Goal: Information Seeking & Learning: Learn about a topic

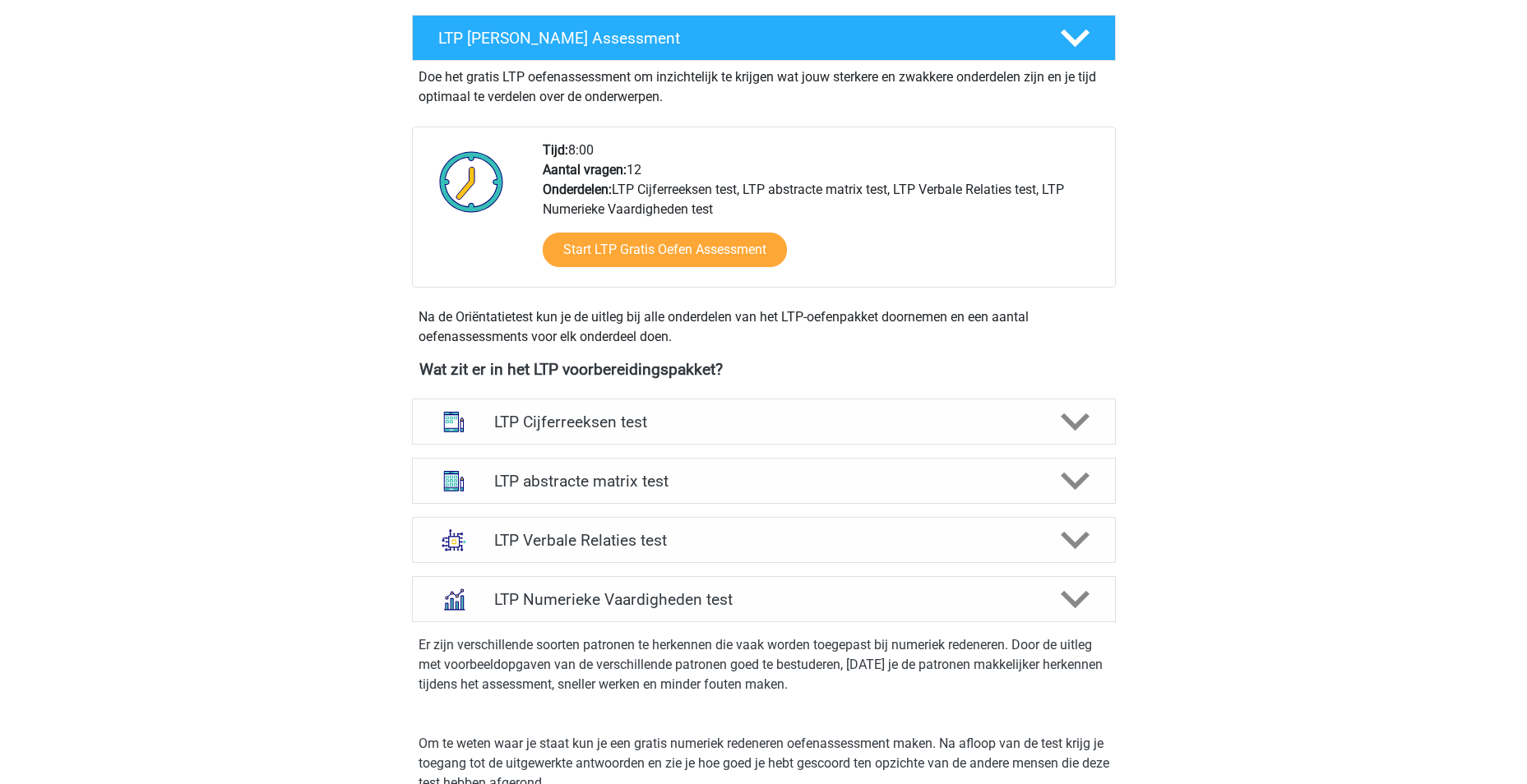
scroll to position [329, 0]
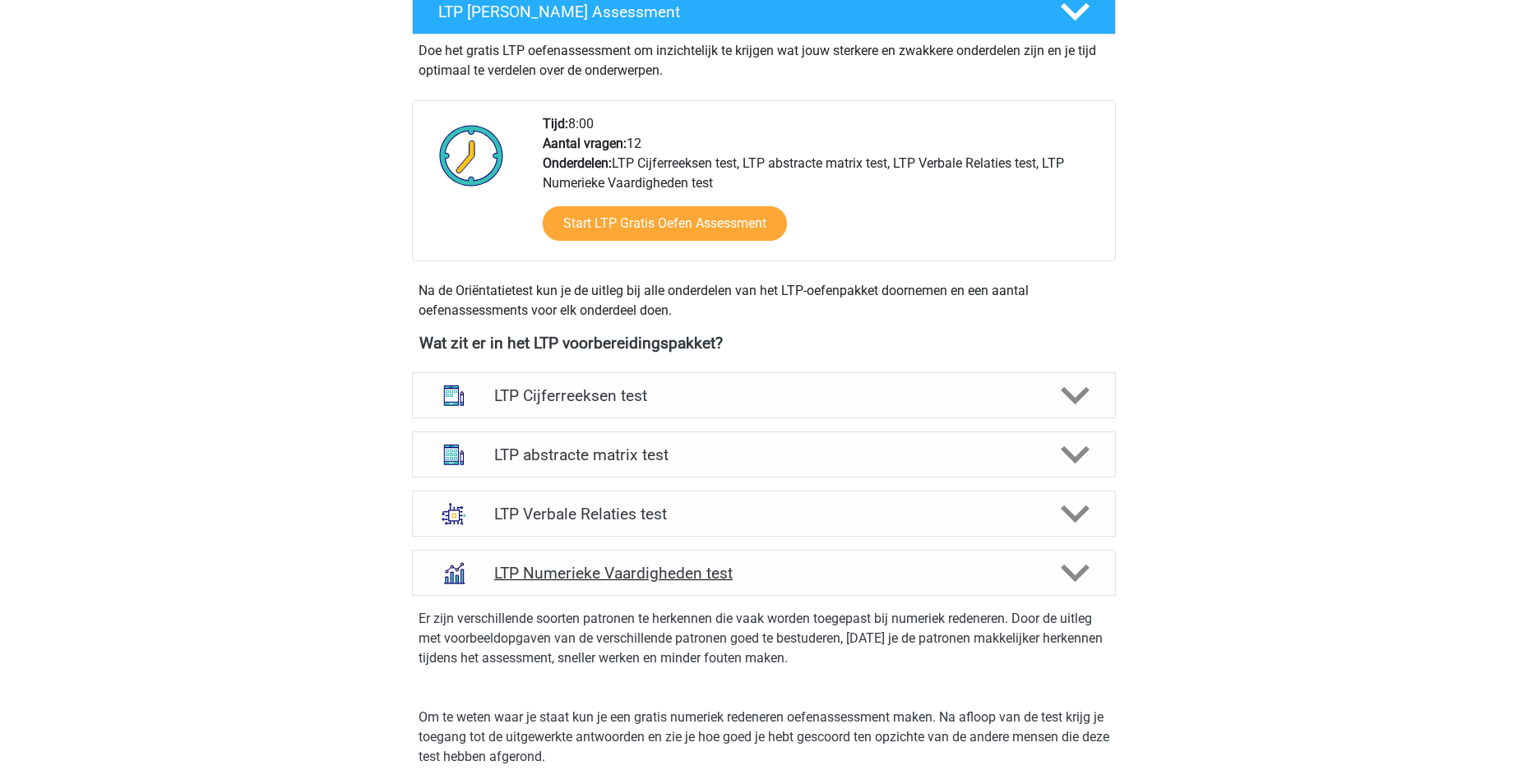
click at [1083, 577] on icon at bounding box center [1075, 573] width 29 height 29
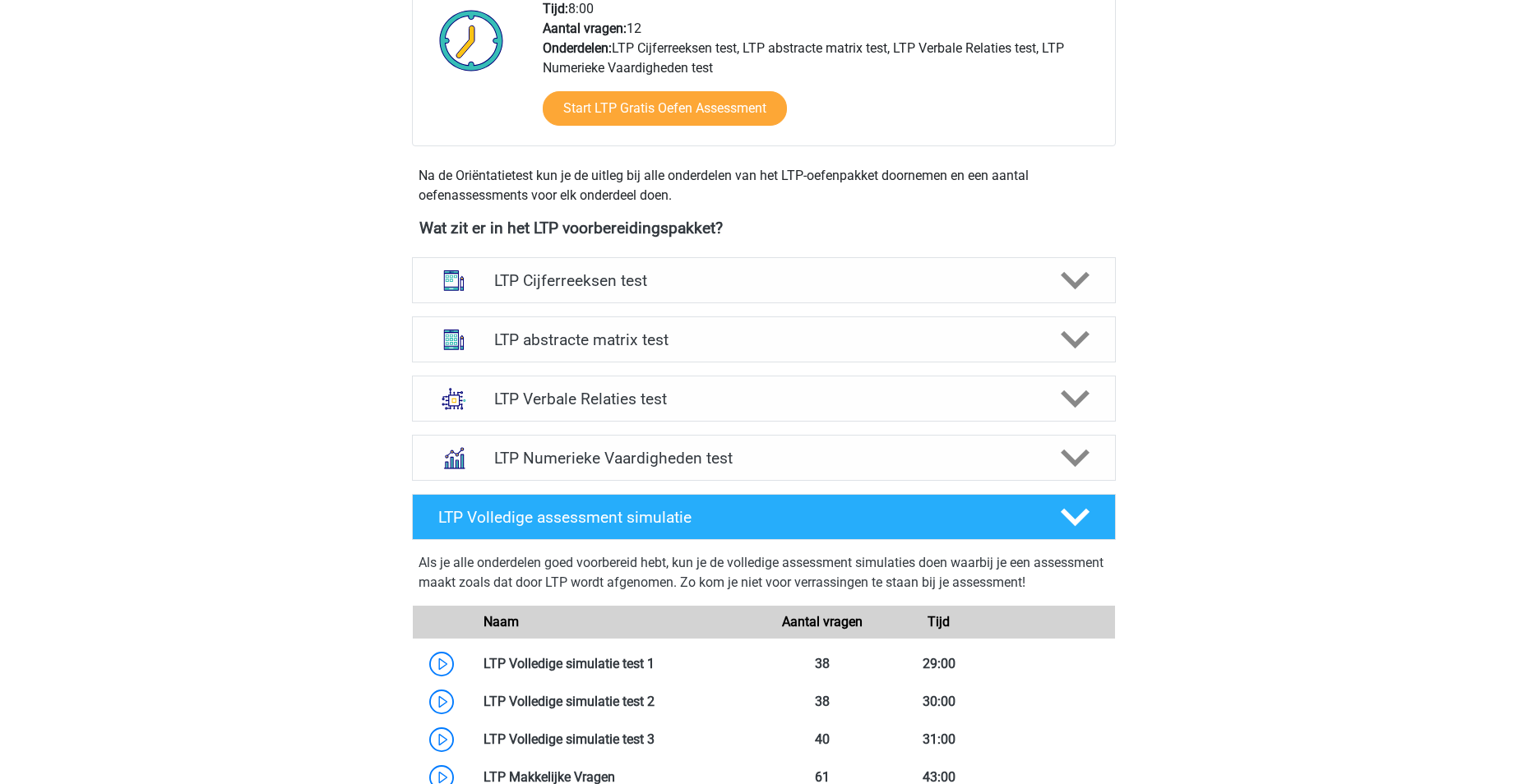
scroll to position [658, 0]
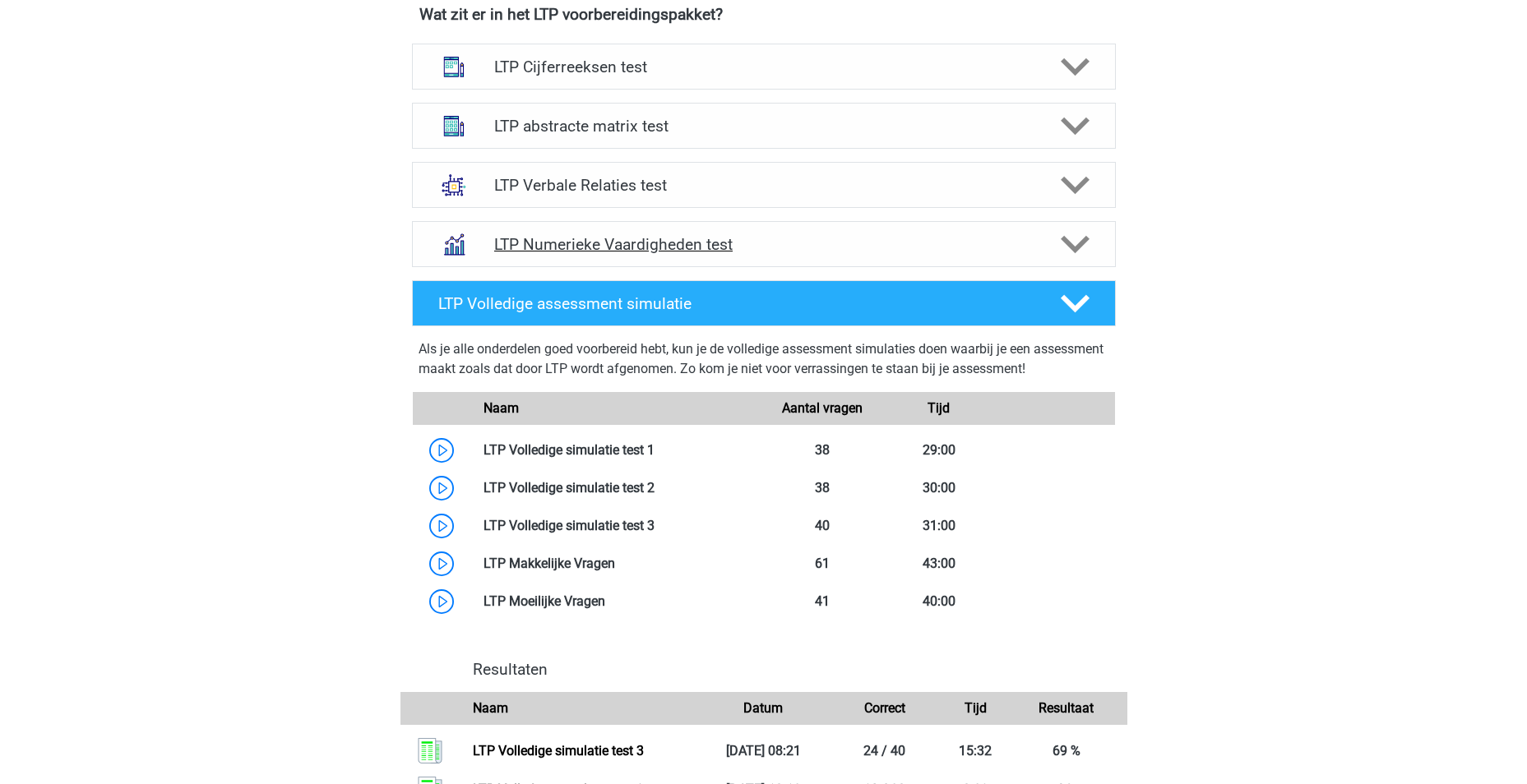
click at [1077, 238] on icon at bounding box center [1075, 244] width 29 height 29
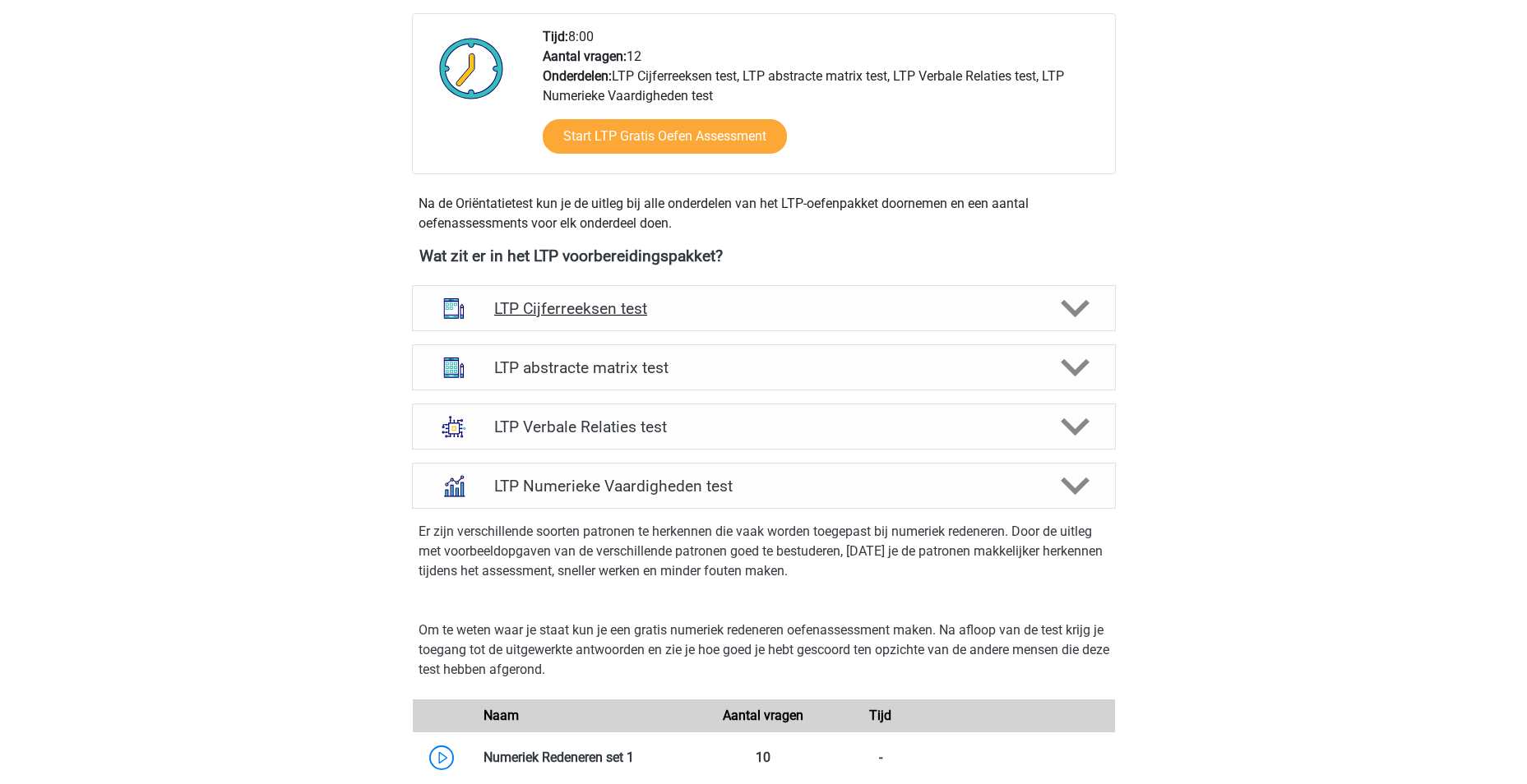
scroll to position [411, 0]
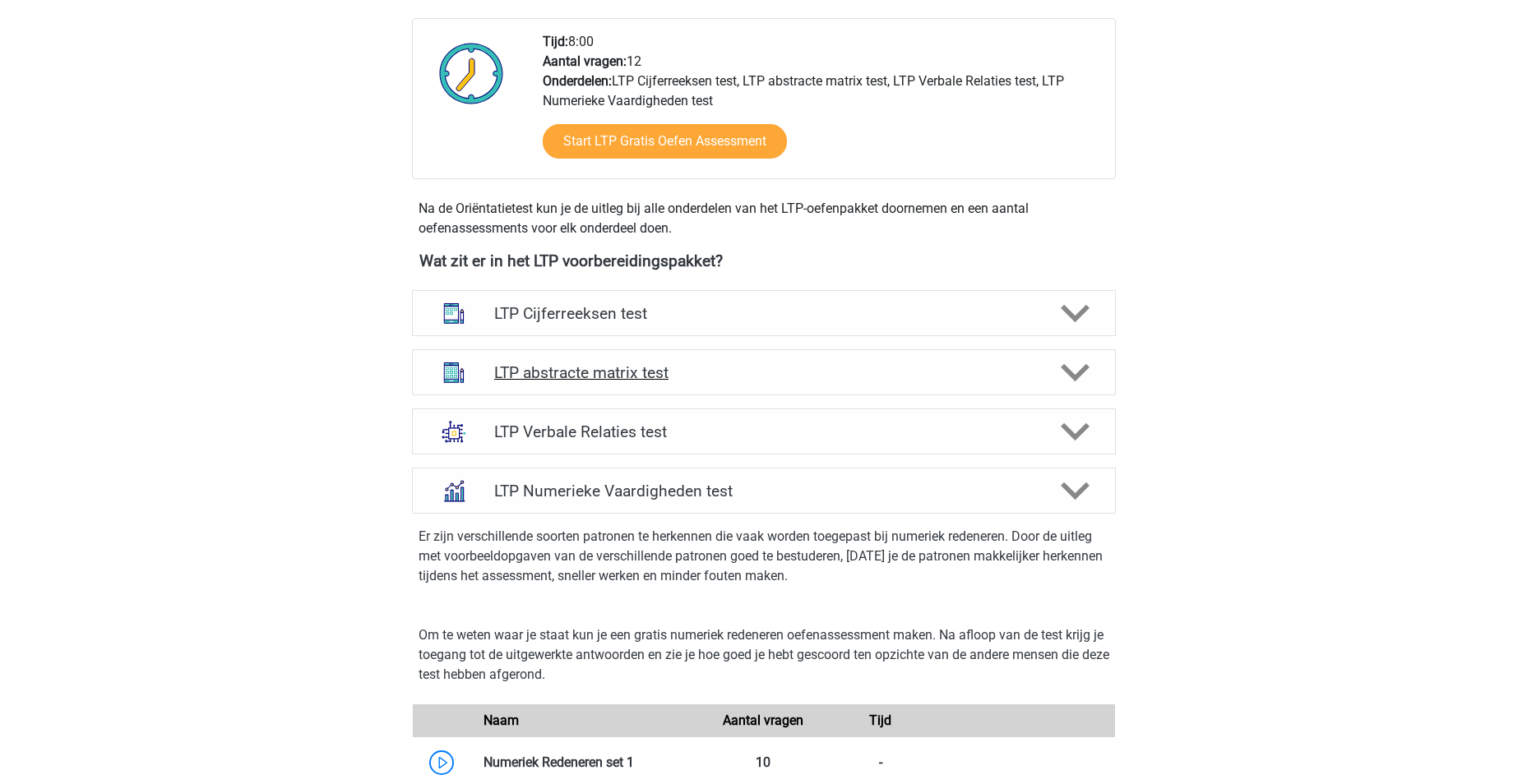
click at [718, 366] on h4 "LTP abstracte matrix test" at bounding box center [763, 373] width 539 height 19
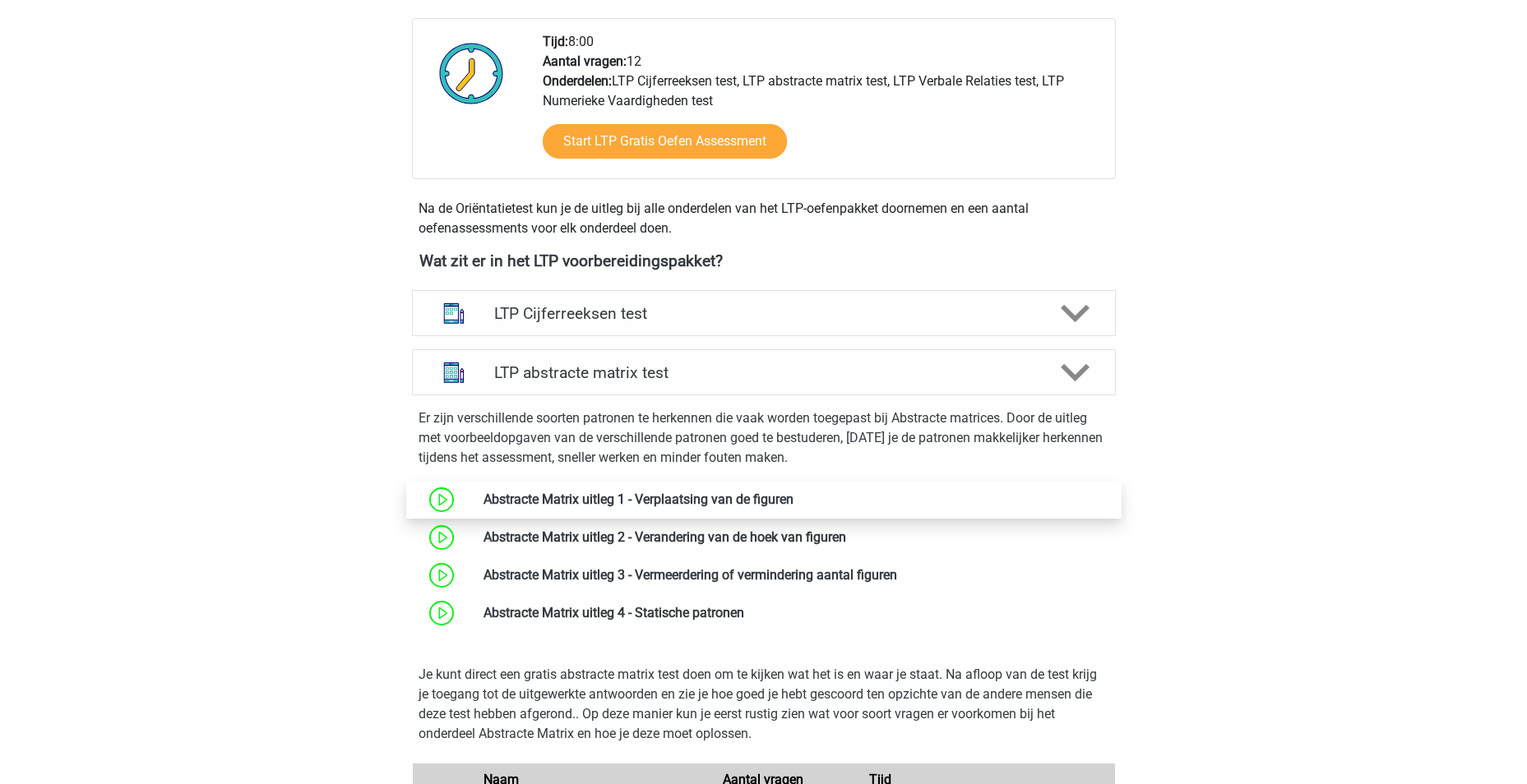
click at [794, 502] on link at bounding box center [794, 500] width 0 height 15
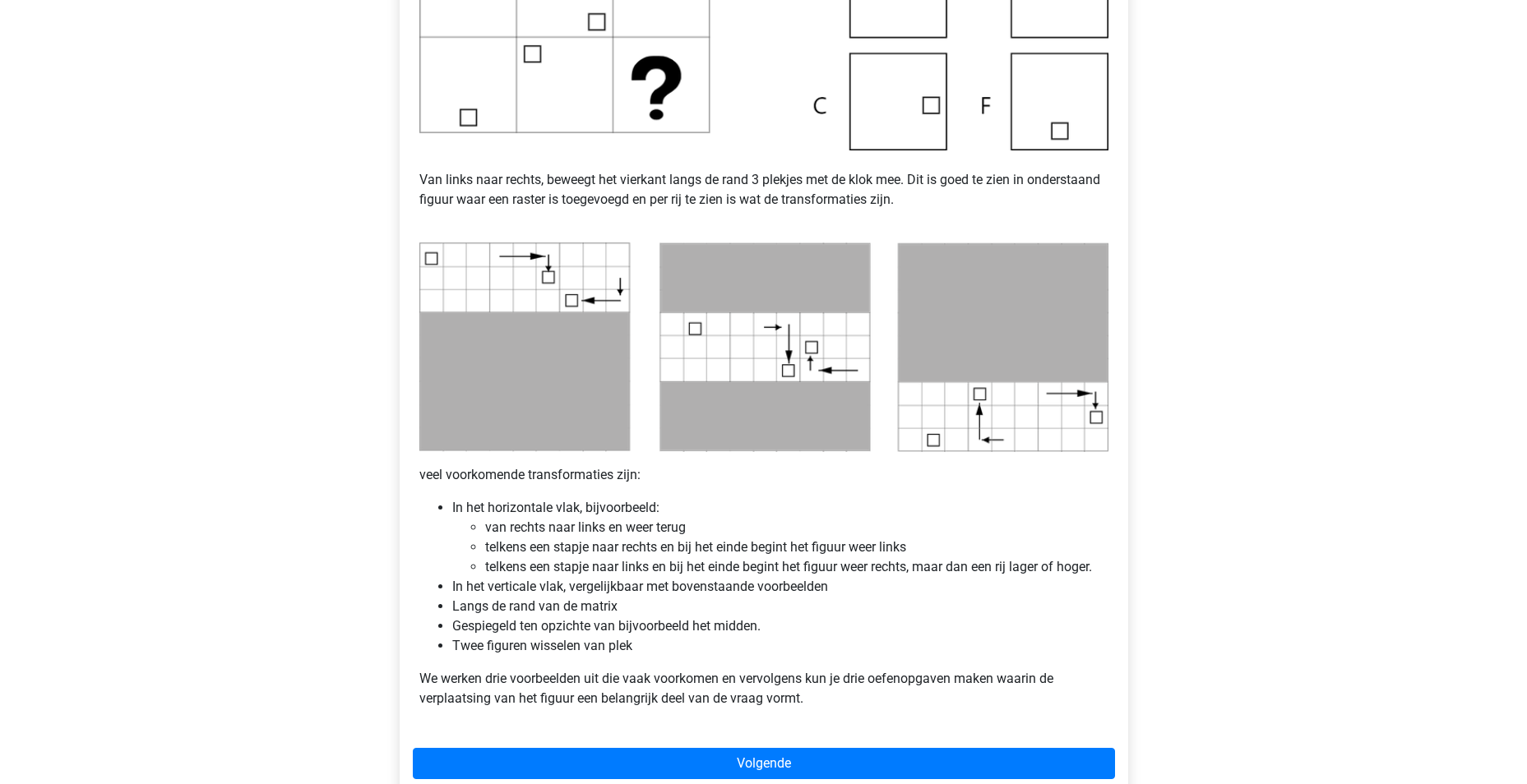
scroll to position [904, 0]
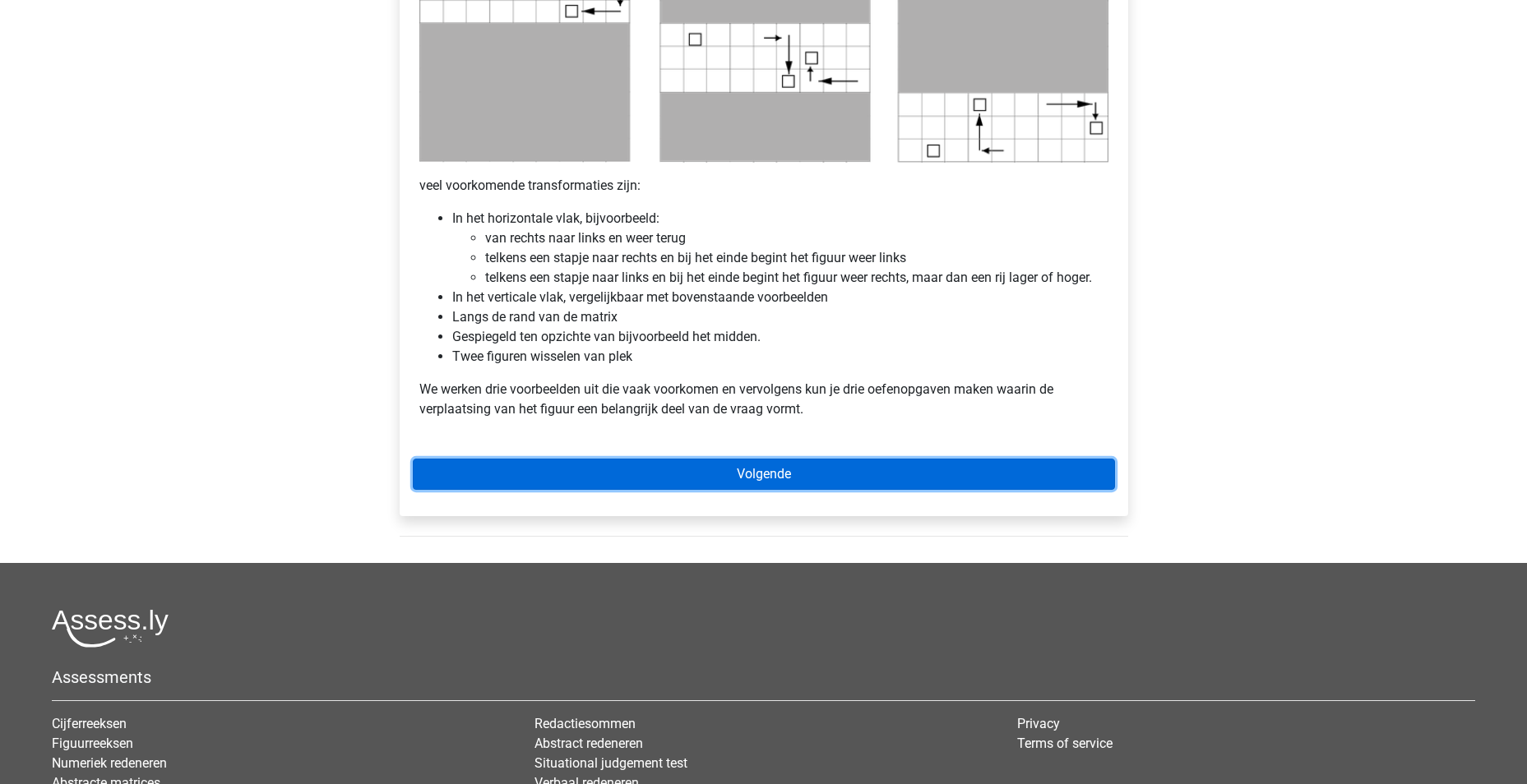
click at [713, 466] on link "Volgende" at bounding box center [764, 474] width 702 height 31
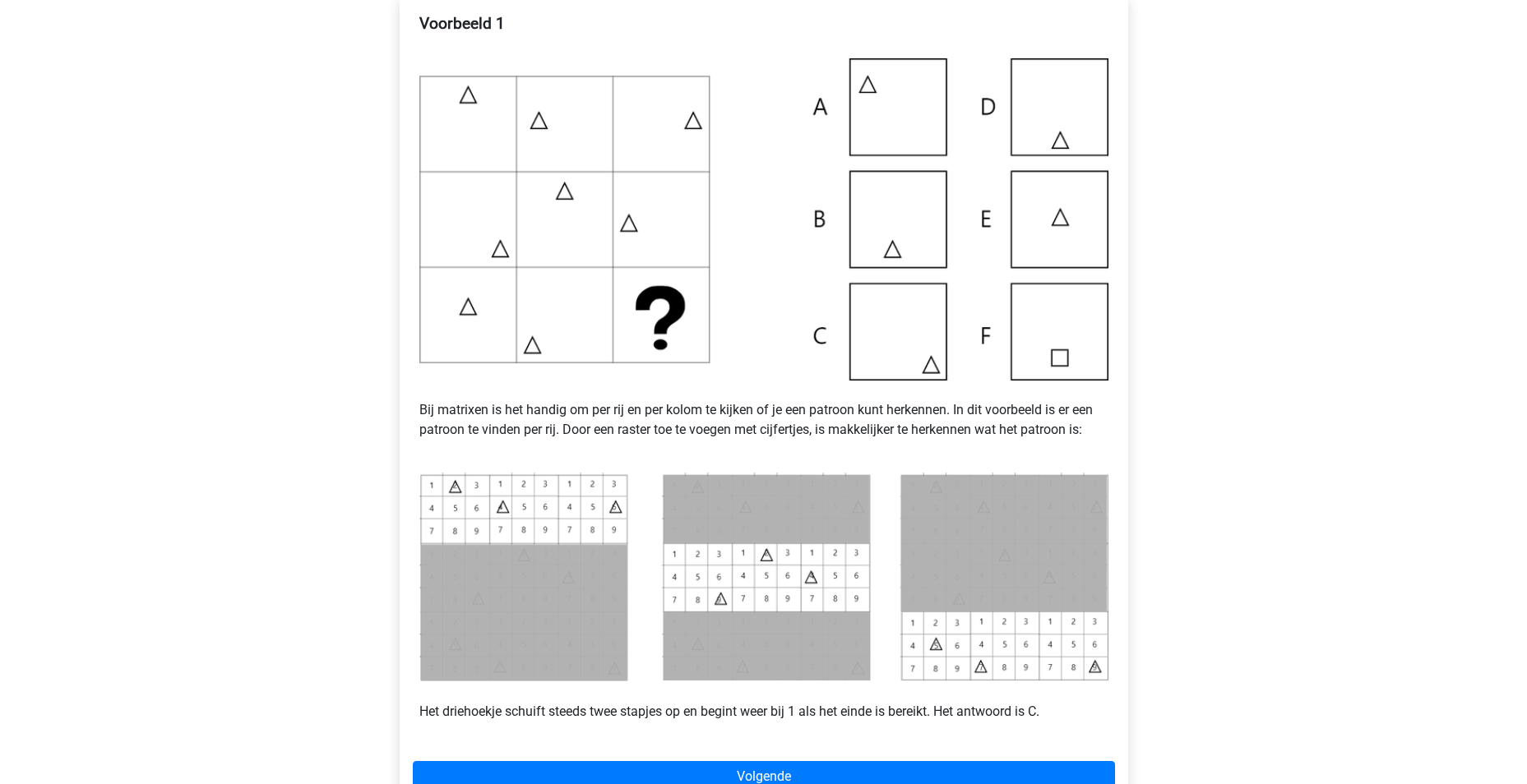
scroll to position [493, 0]
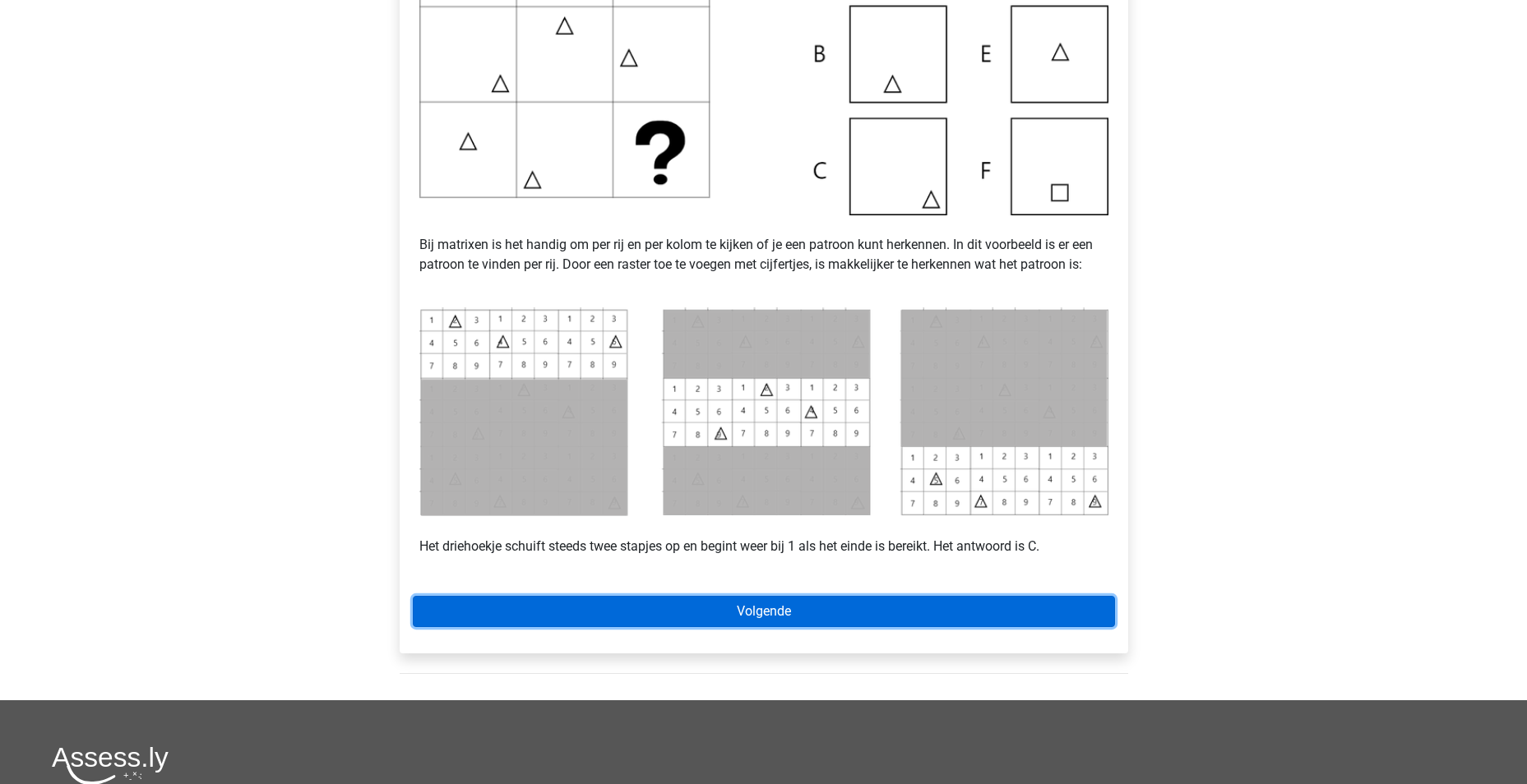
click at [790, 626] on link "Volgende" at bounding box center [764, 611] width 702 height 31
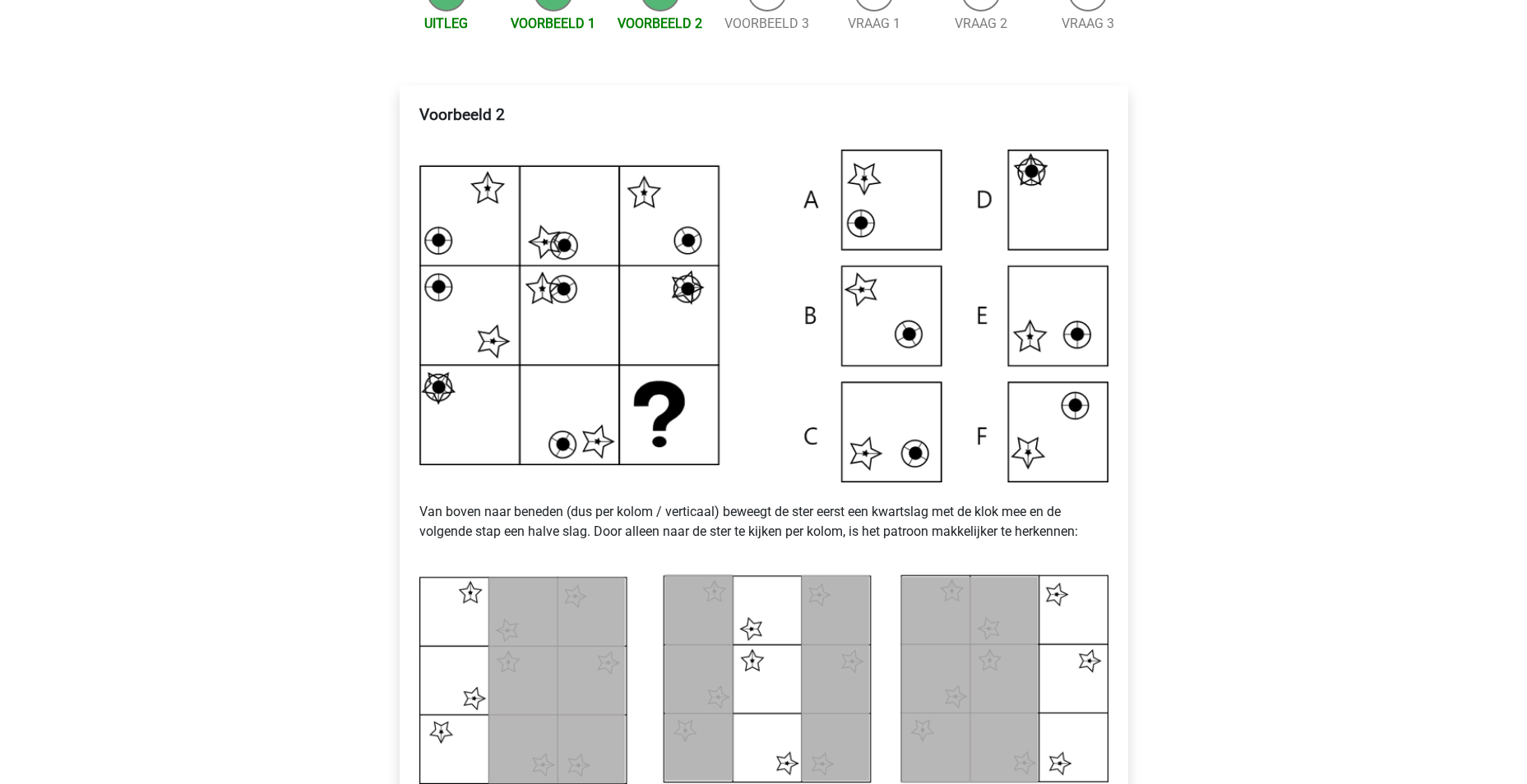
scroll to position [493, 0]
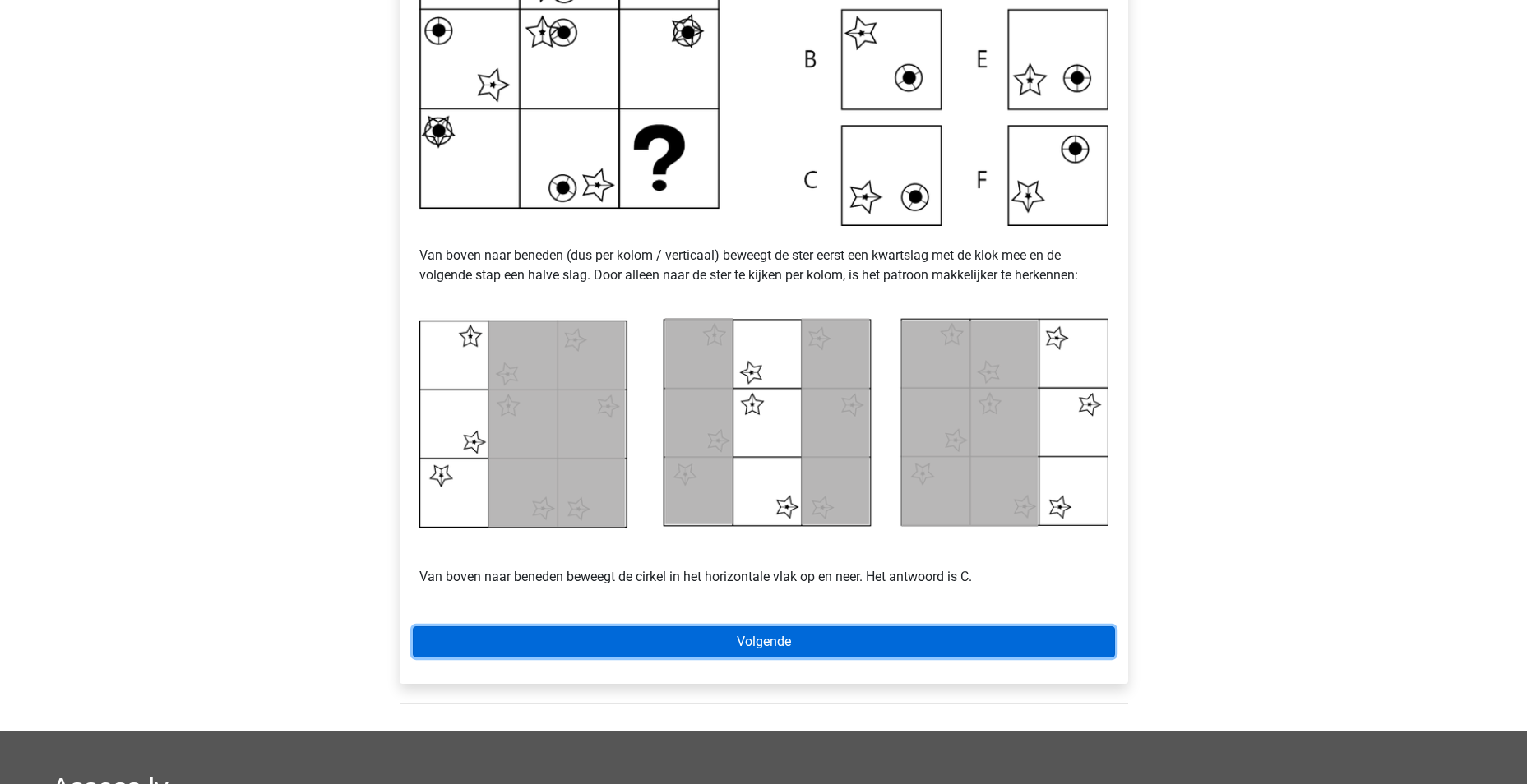
click at [741, 649] on link "Volgende" at bounding box center [764, 642] width 702 height 31
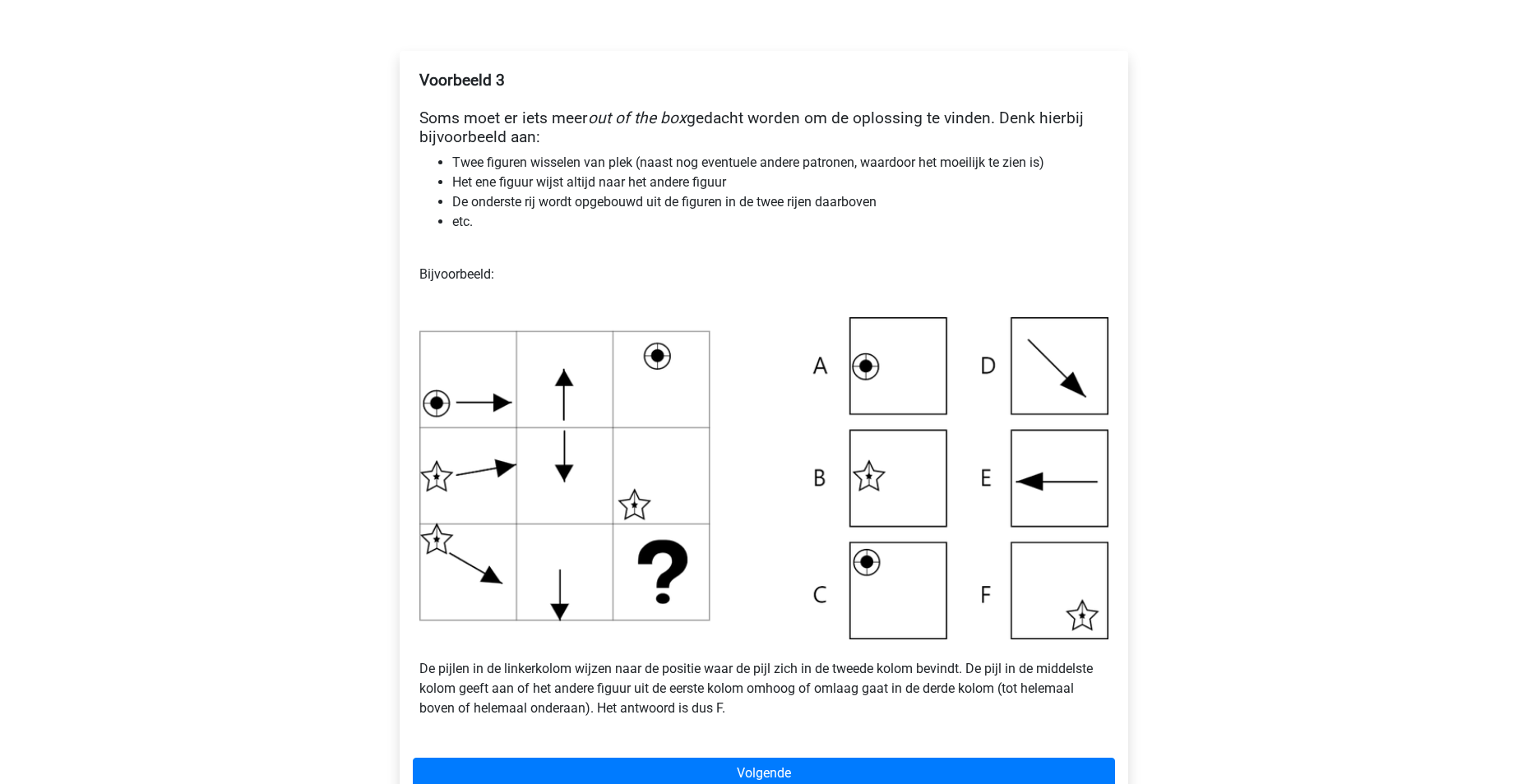
scroll to position [493, 0]
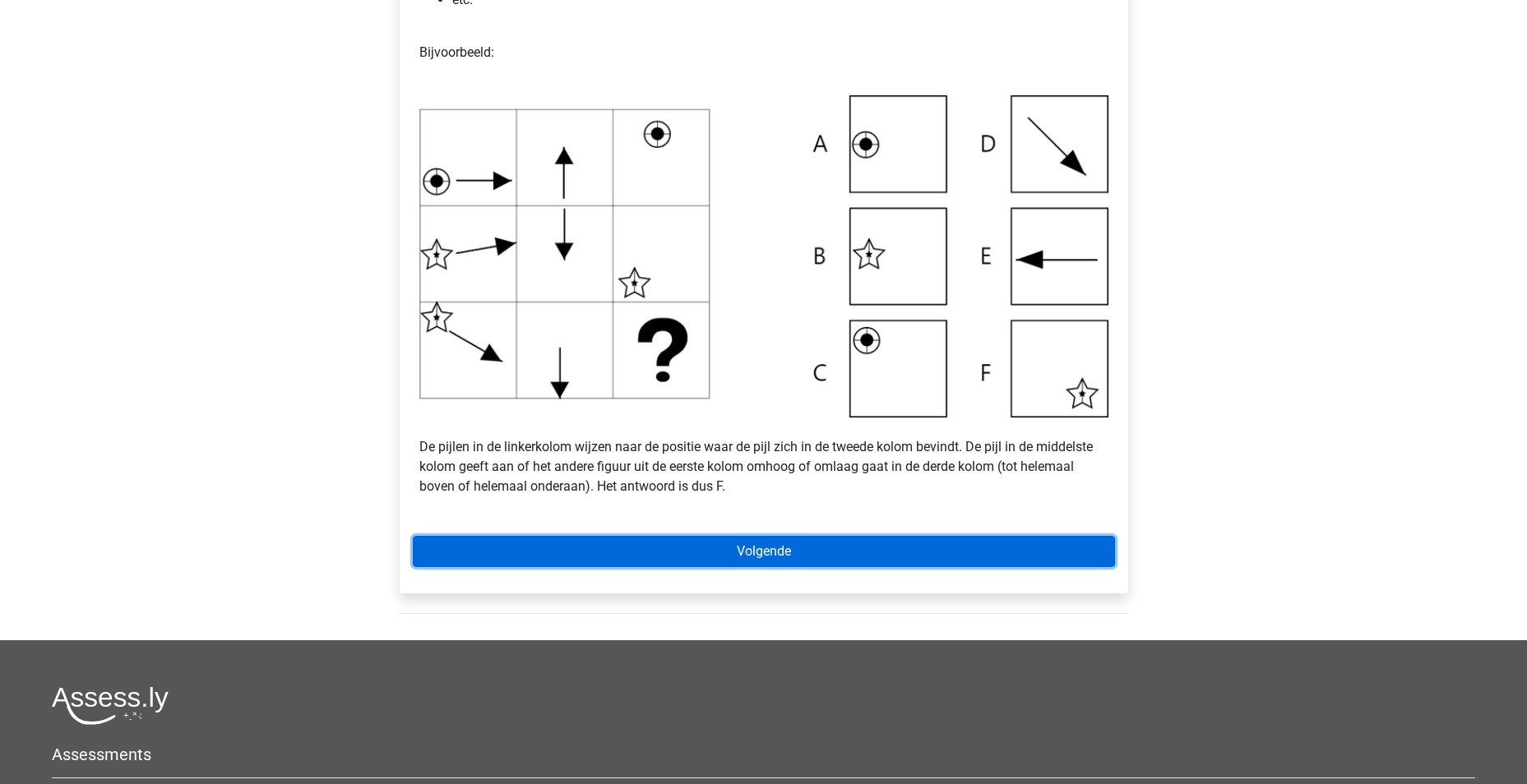
click at [756, 561] on link "Volgende" at bounding box center [764, 551] width 702 height 31
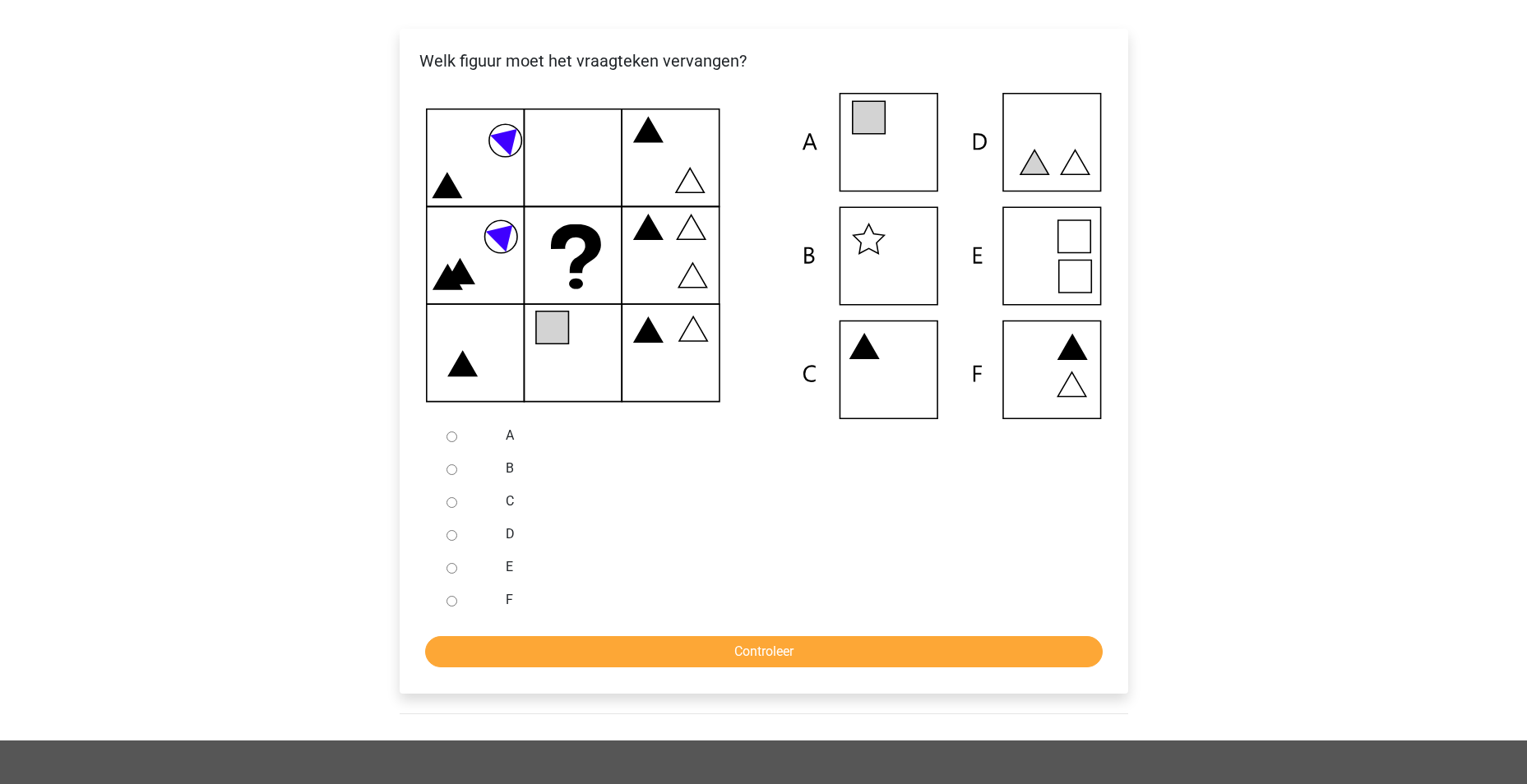
scroll to position [411, 0]
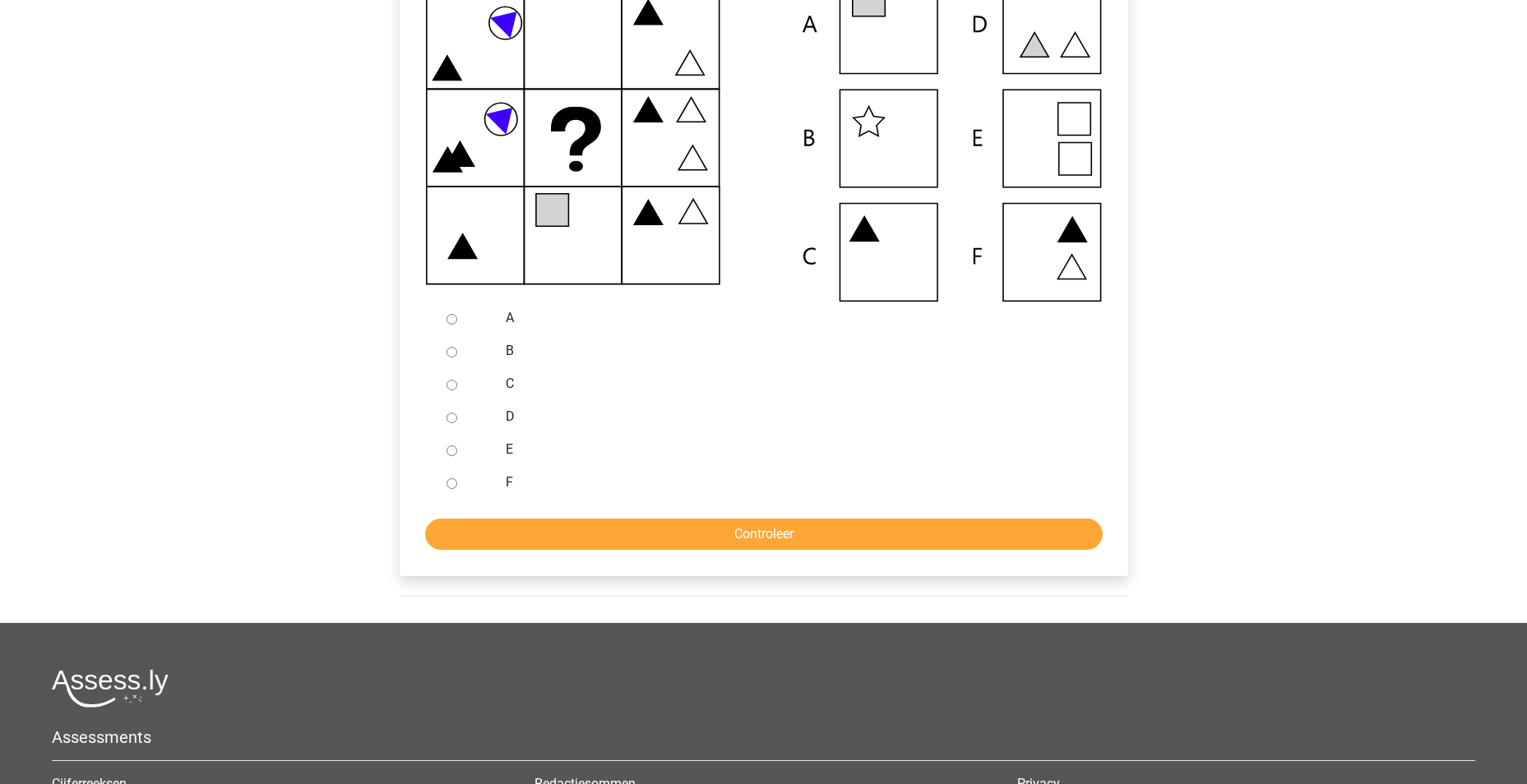
click at [449, 320] on input "A" at bounding box center [451, 319] width 10 height 10
radio input "true"
click at [843, 543] on input "Controleer" at bounding box center [764, 534] width 677 height 31
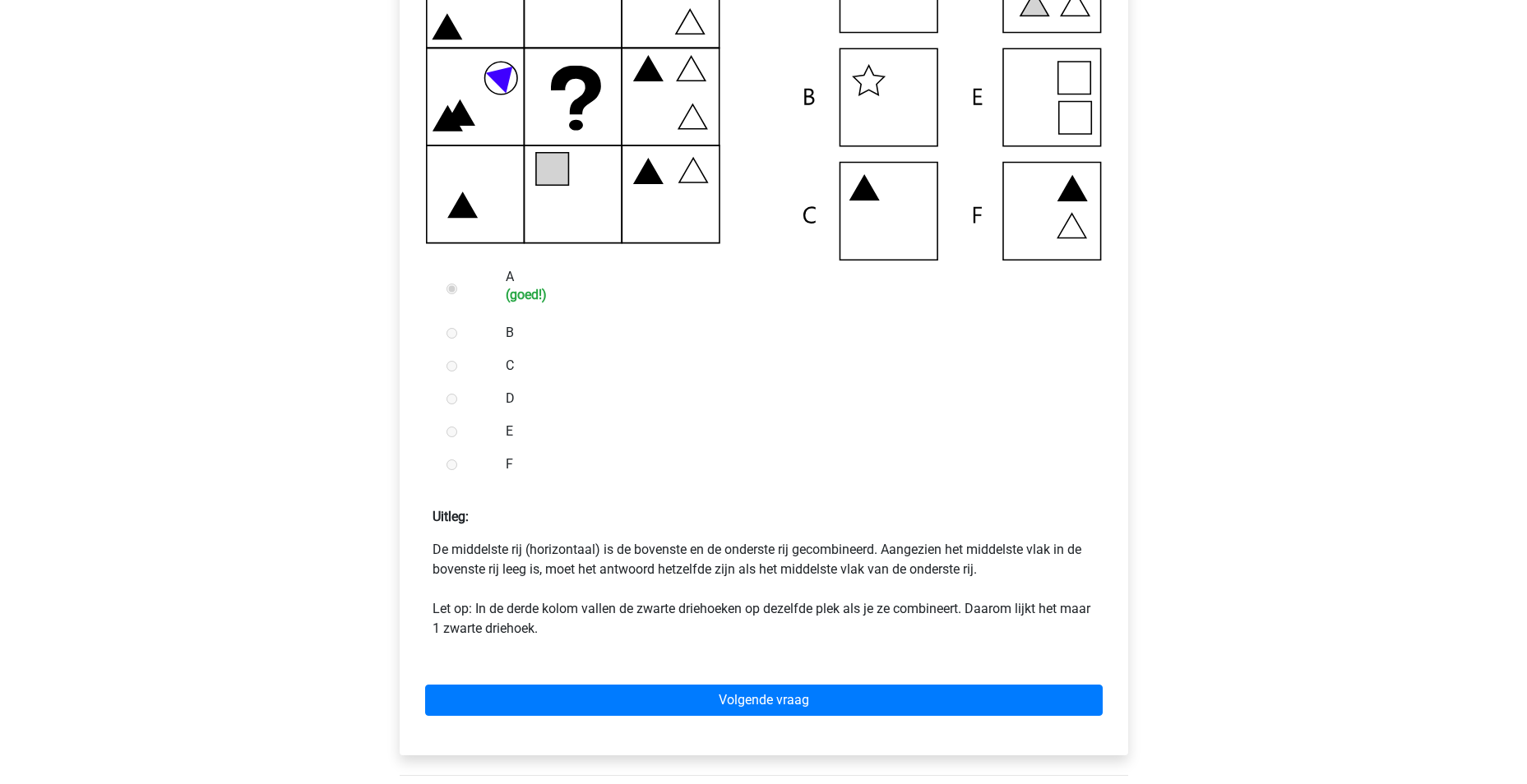
scroll to position [575, 0]
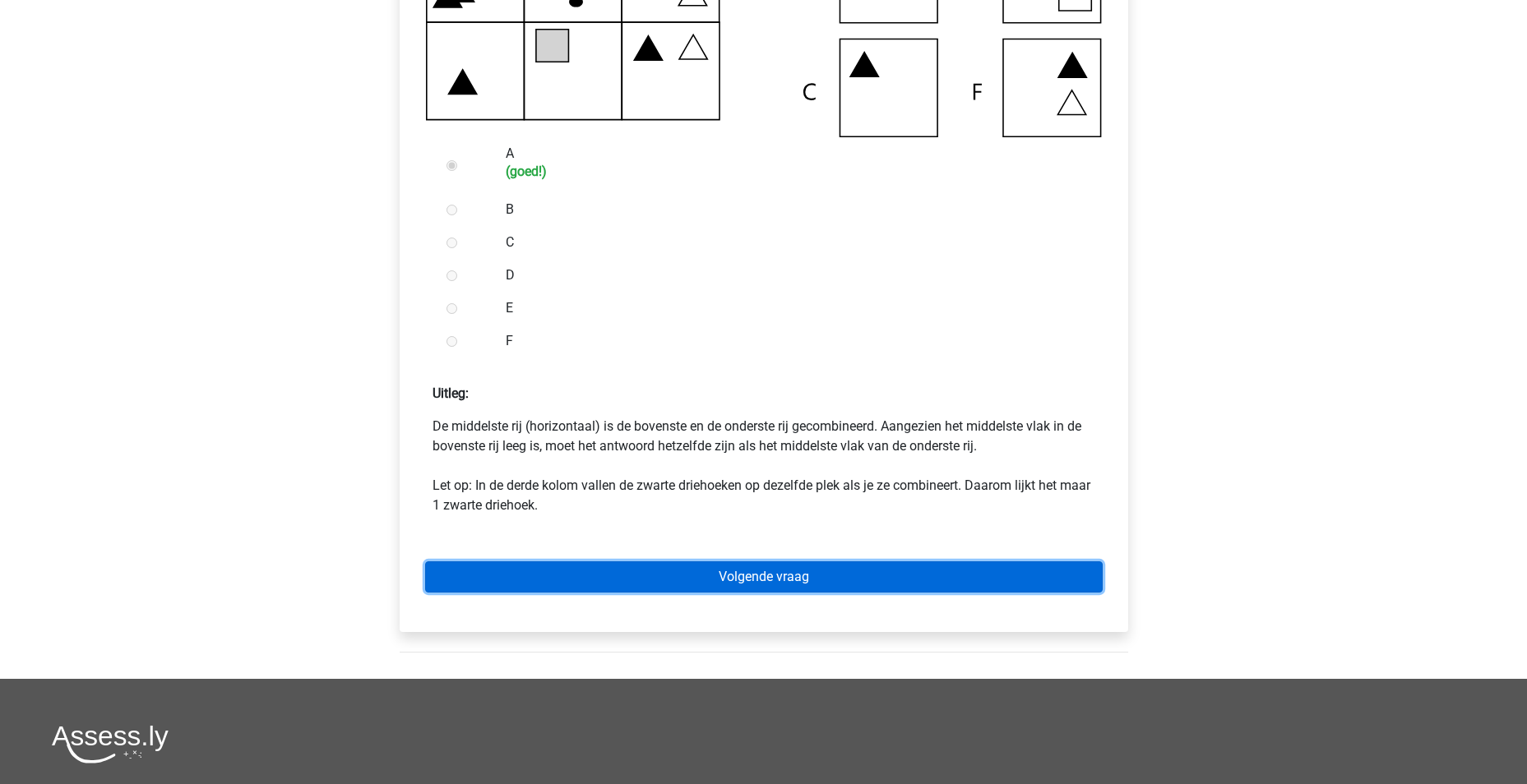
click at [799, 572] on link "Volgende vraag" at bounding box center [764, 577] width 677 height 31
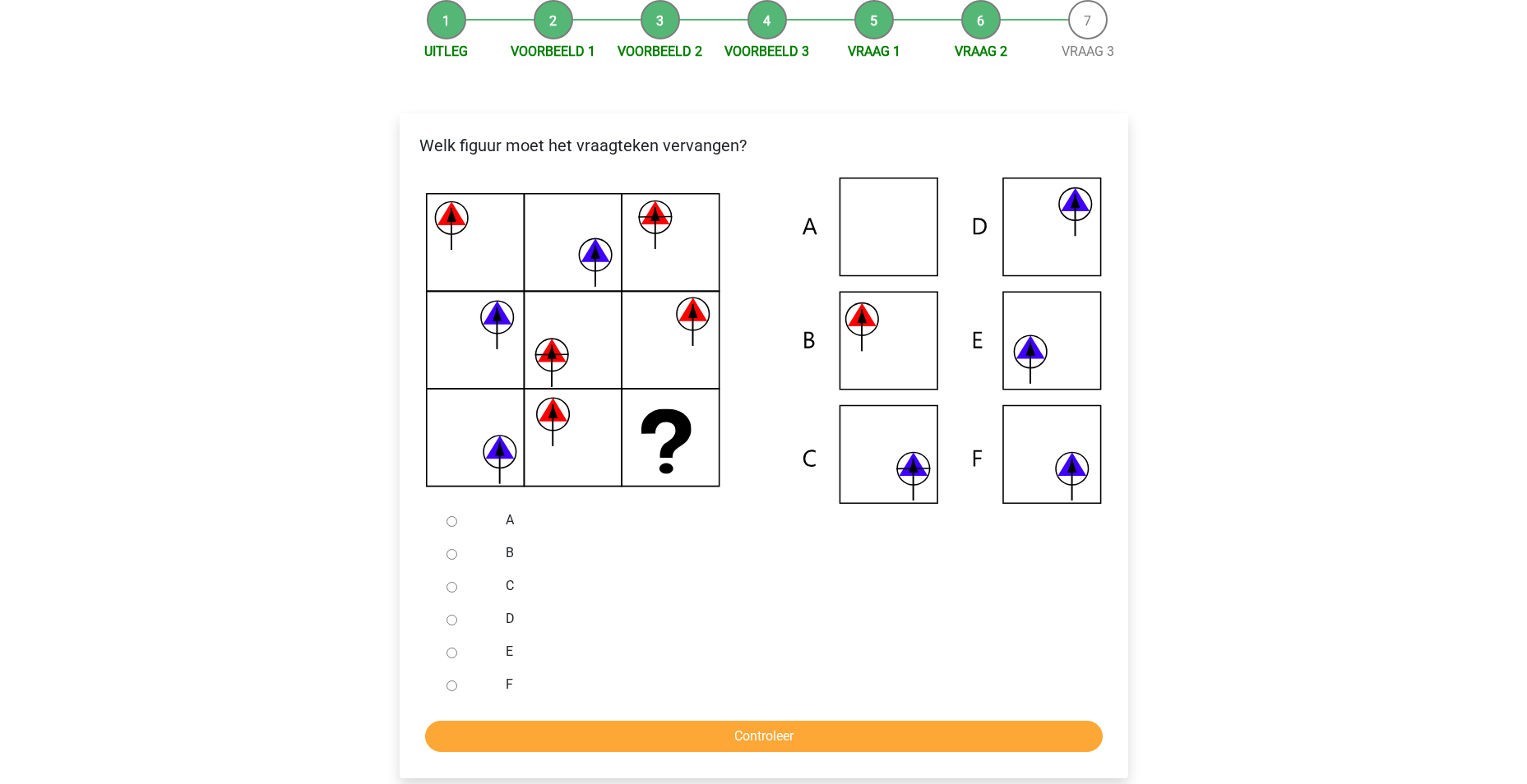
scroll to position [329, 0]
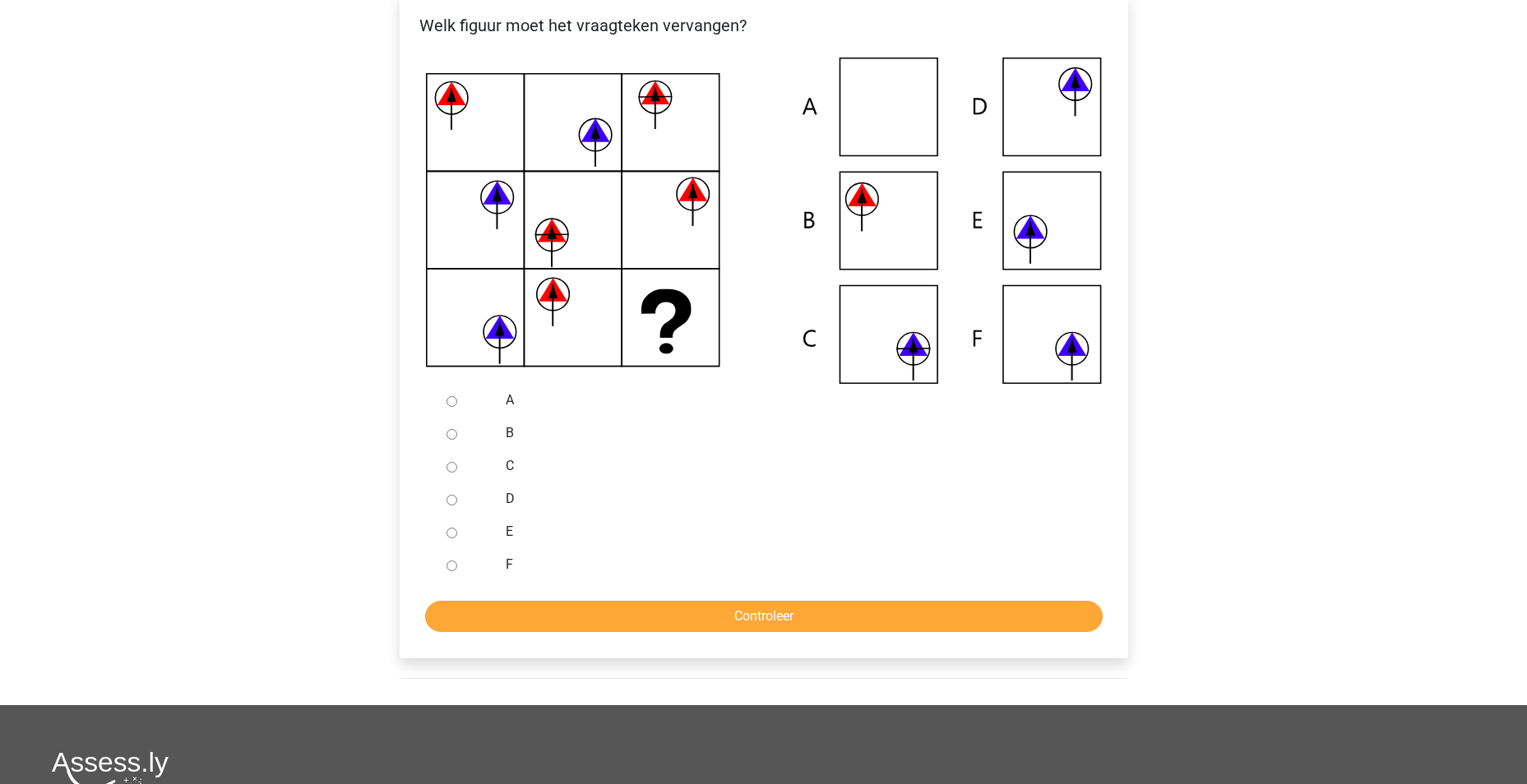
click at [449, 465] on input "C" at bounding box center [451, 467] width 10 height 10
radio input "true"
click at [750, 614] on input "Controleer" at bounding box center [764, 616] width 677 height 31
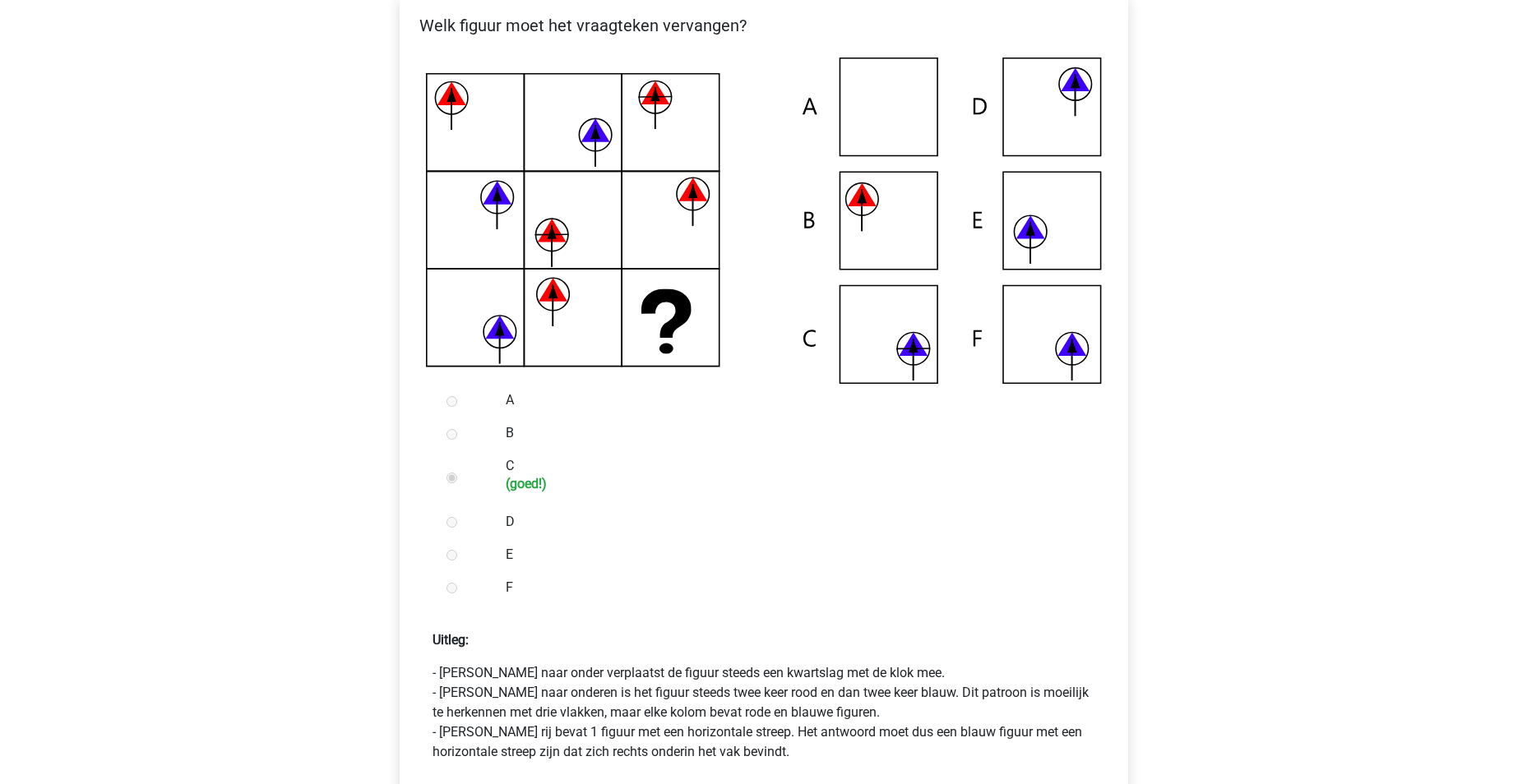
scroll to position [411, 0]
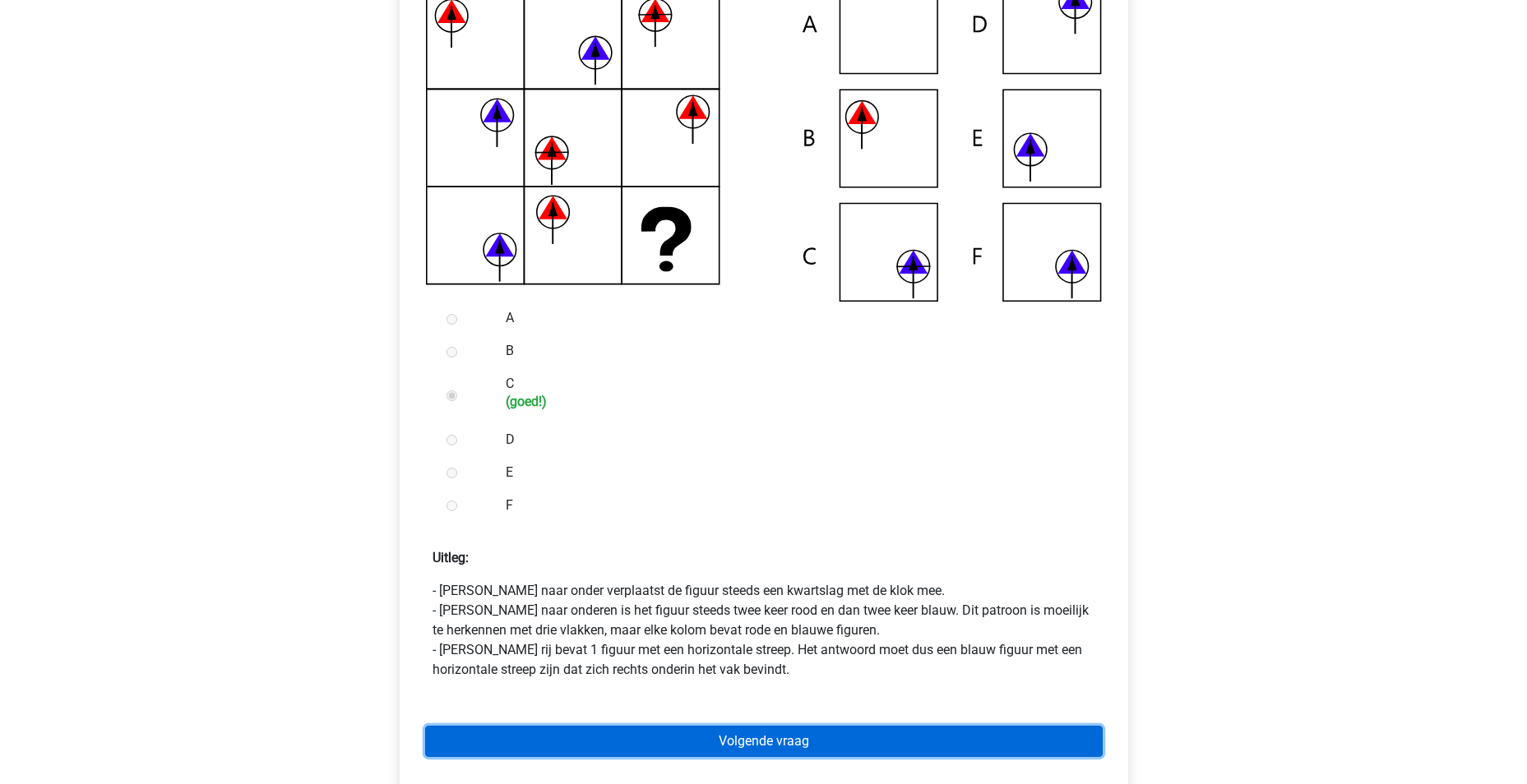
click at [731, 744] on link "Volgende vraag" at bounding box center [764, 741] width 677 height 31
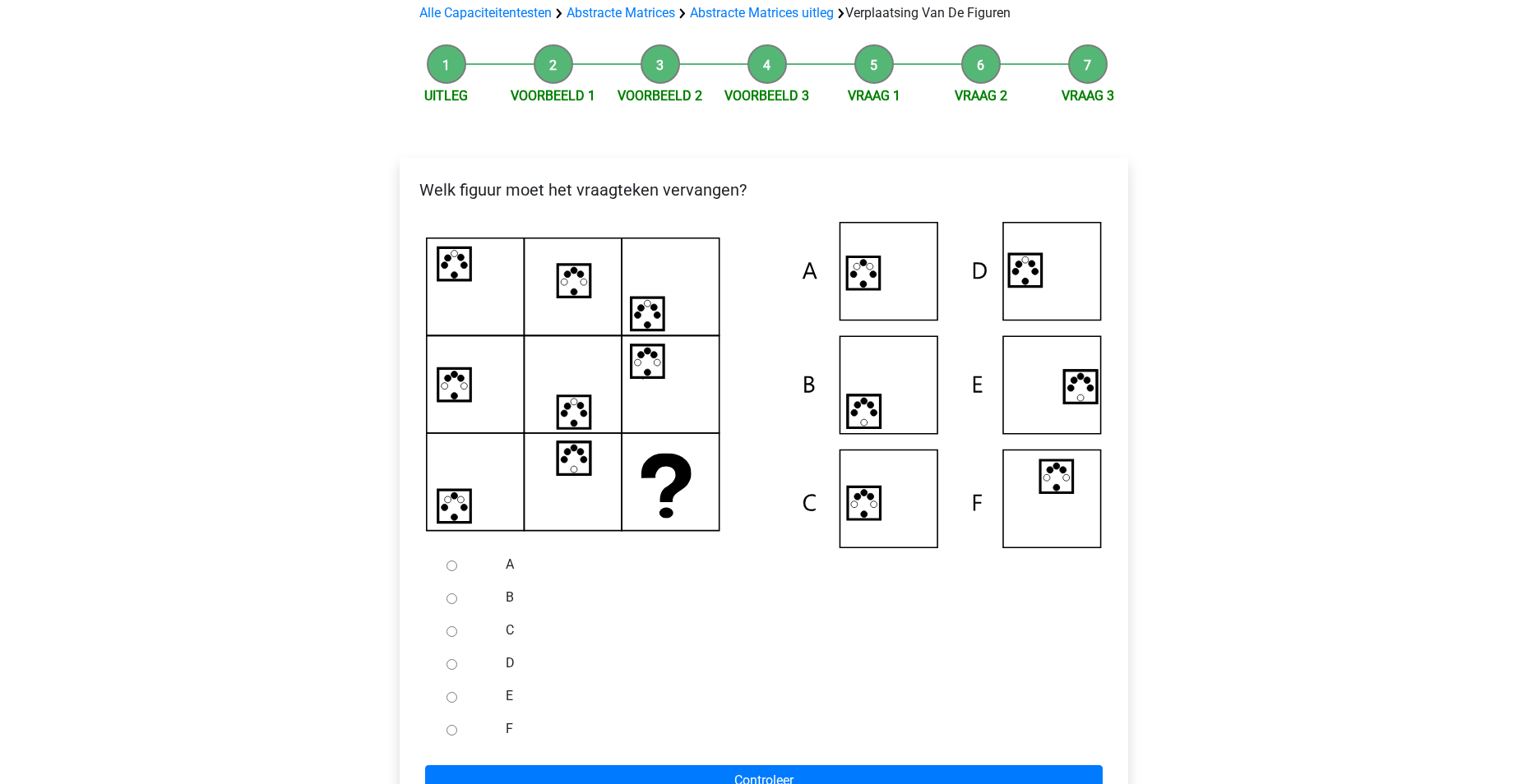
scroll to position [247, 0]
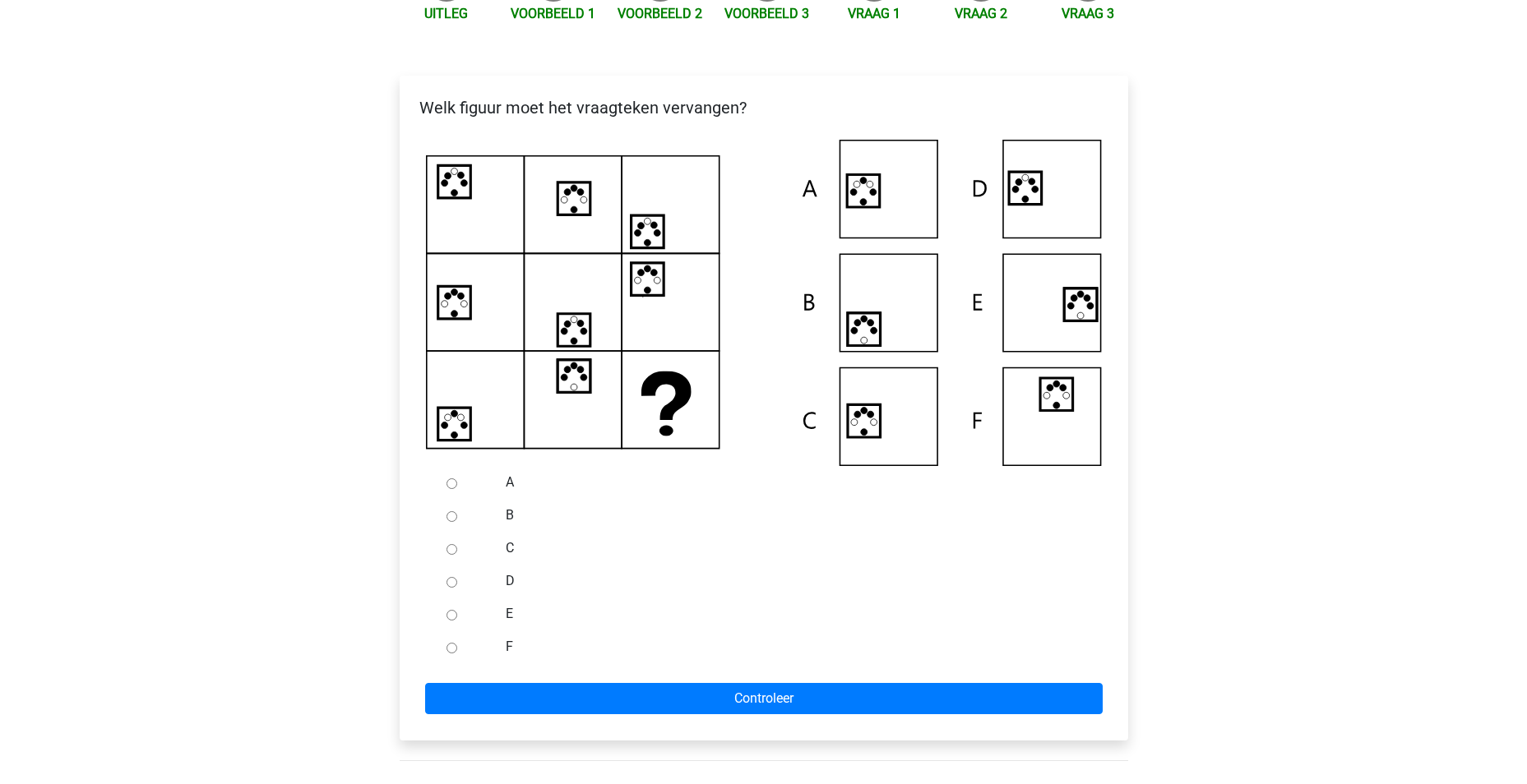
click at [455, 485] on input "A" at bounding box center [451, 484] width 10 height 10
radio input "true"
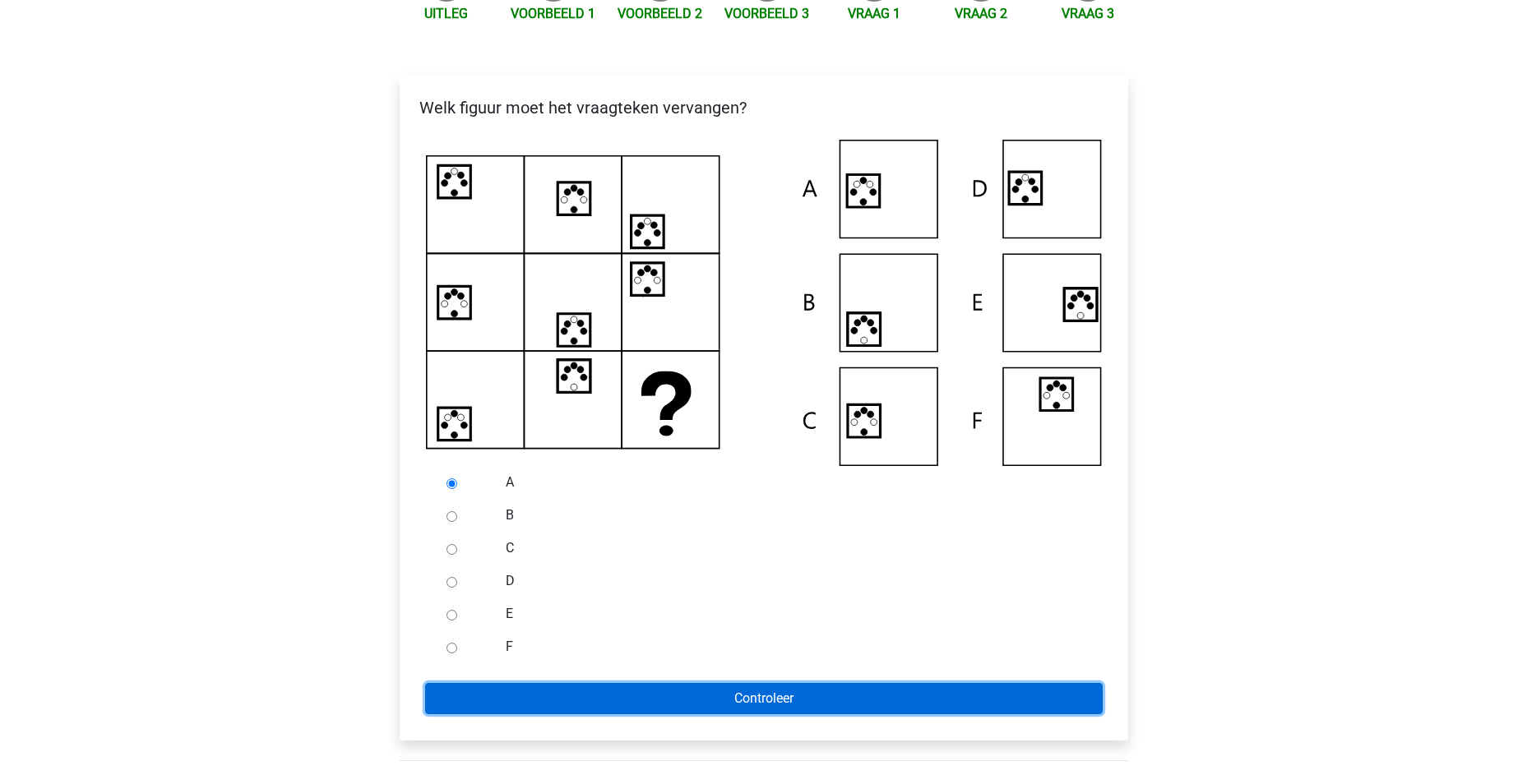
click at [778, 701] on input "Controleer" at bounding box center [764, 698] width 677 height 31
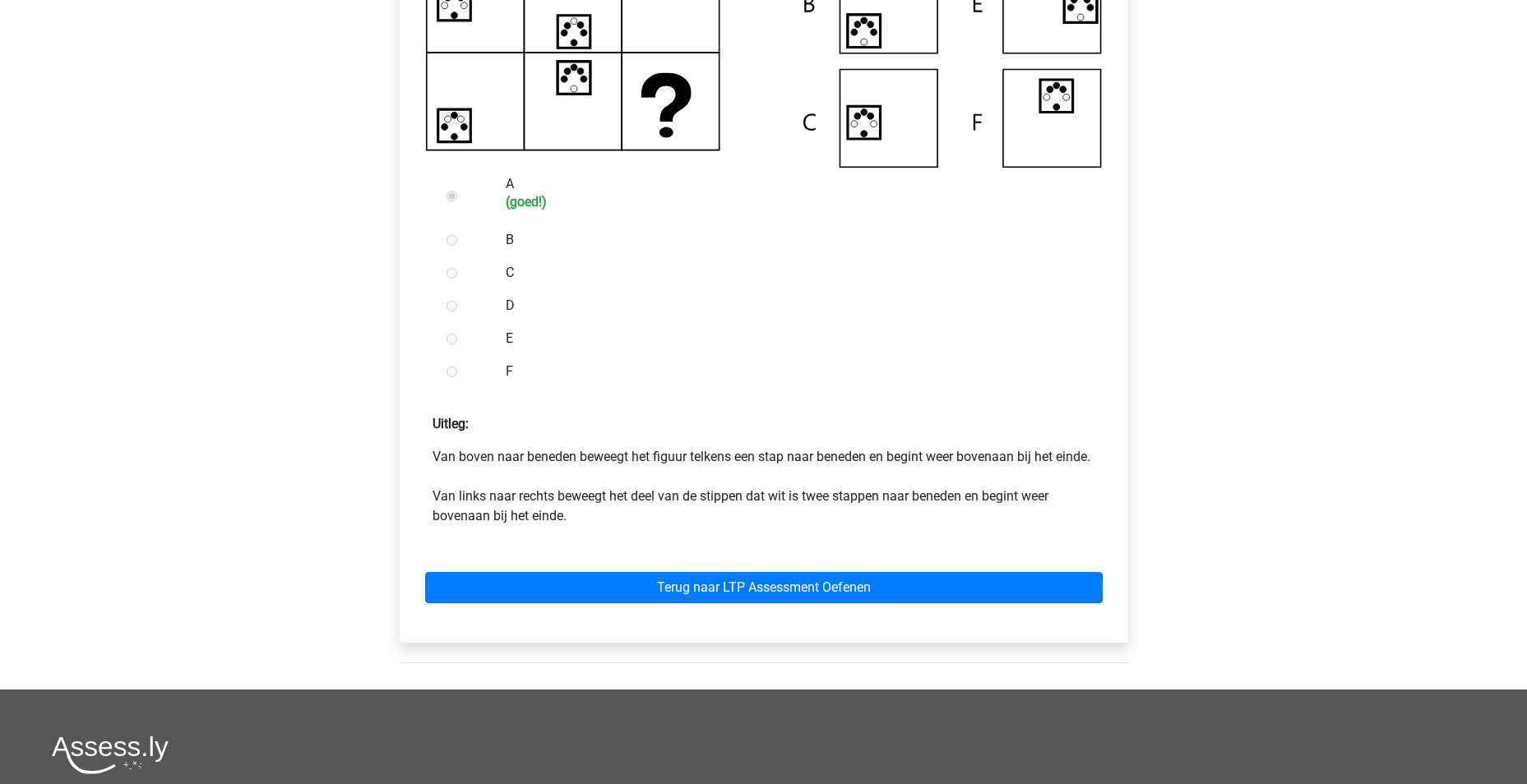
scroll to position [658, 0]
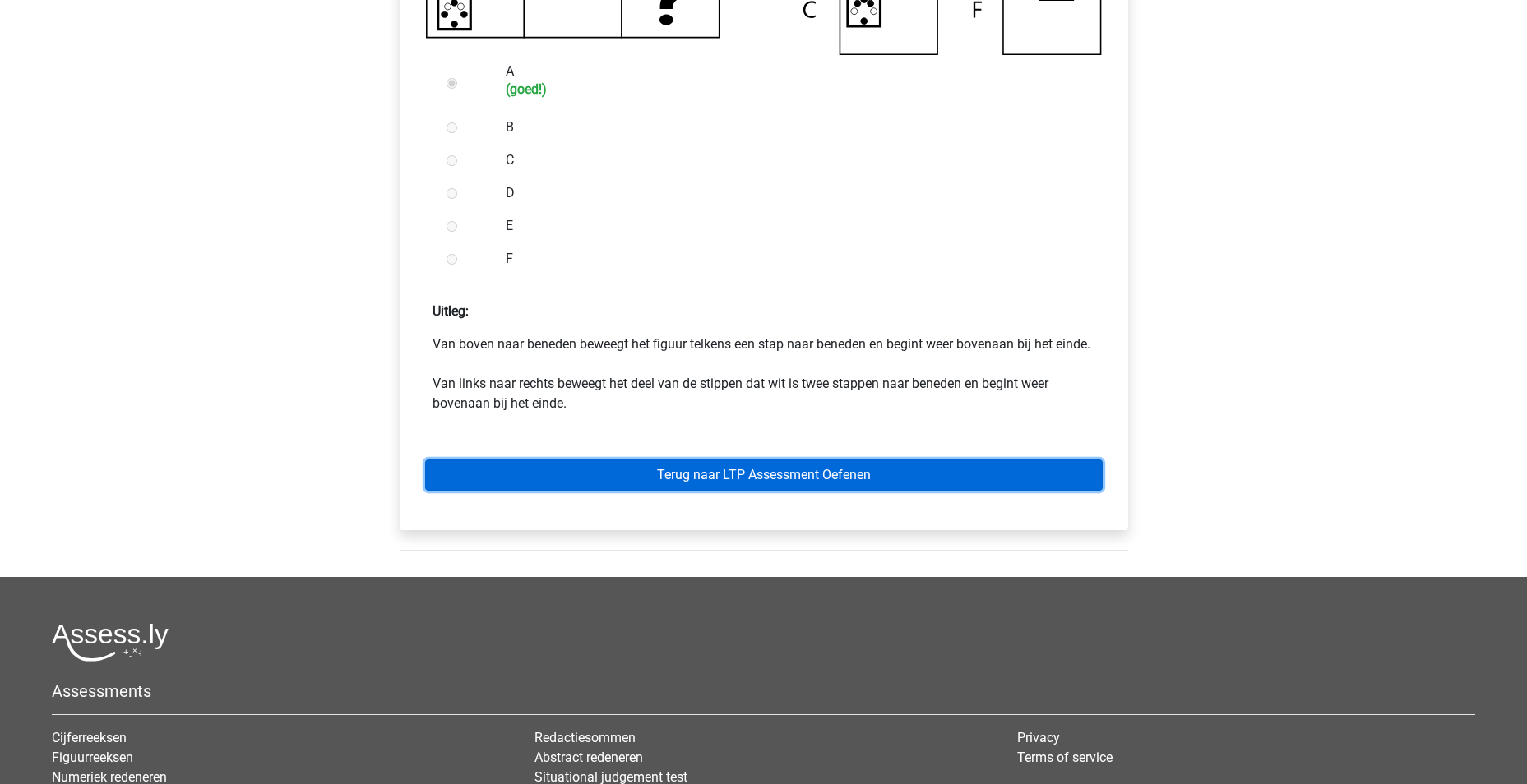
click at [774, 491] on link "Terug naar LTP Assessment Oefenen" at bounding box center [764, 475] width 677 height 31
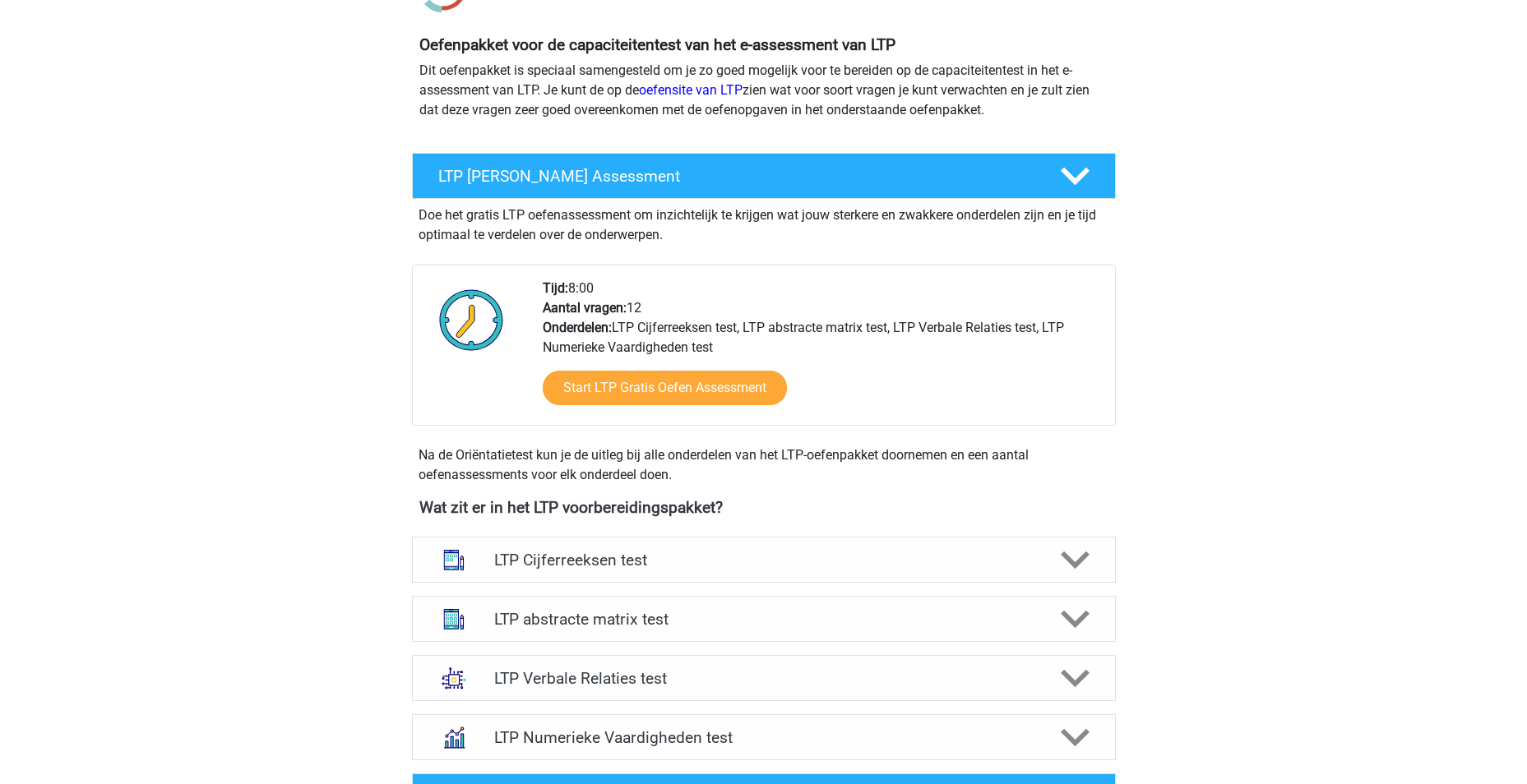
scroll to position [411, 0]
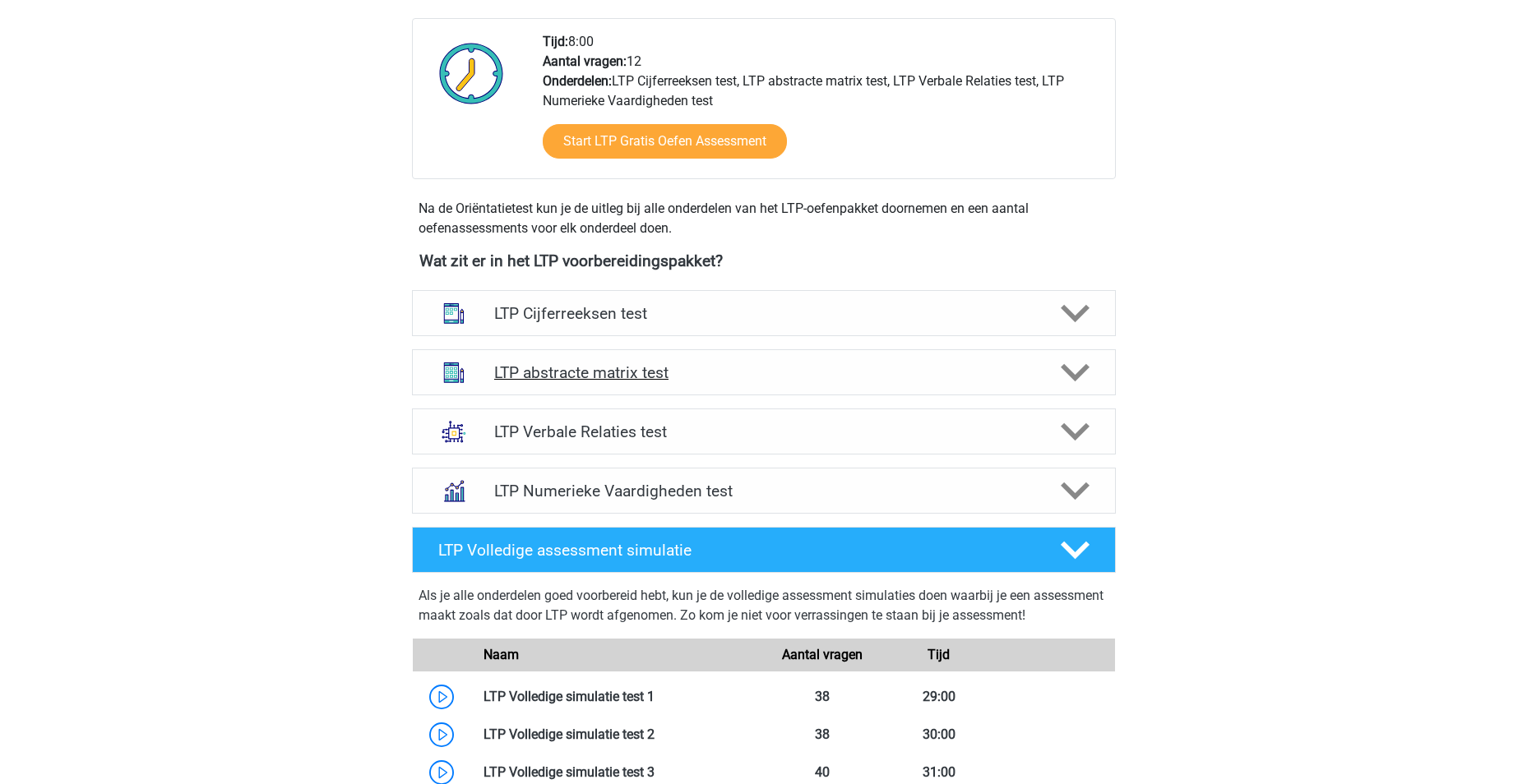
click at [1082, 381] on icon at bounding box center [1075, 373] width 29 height 29
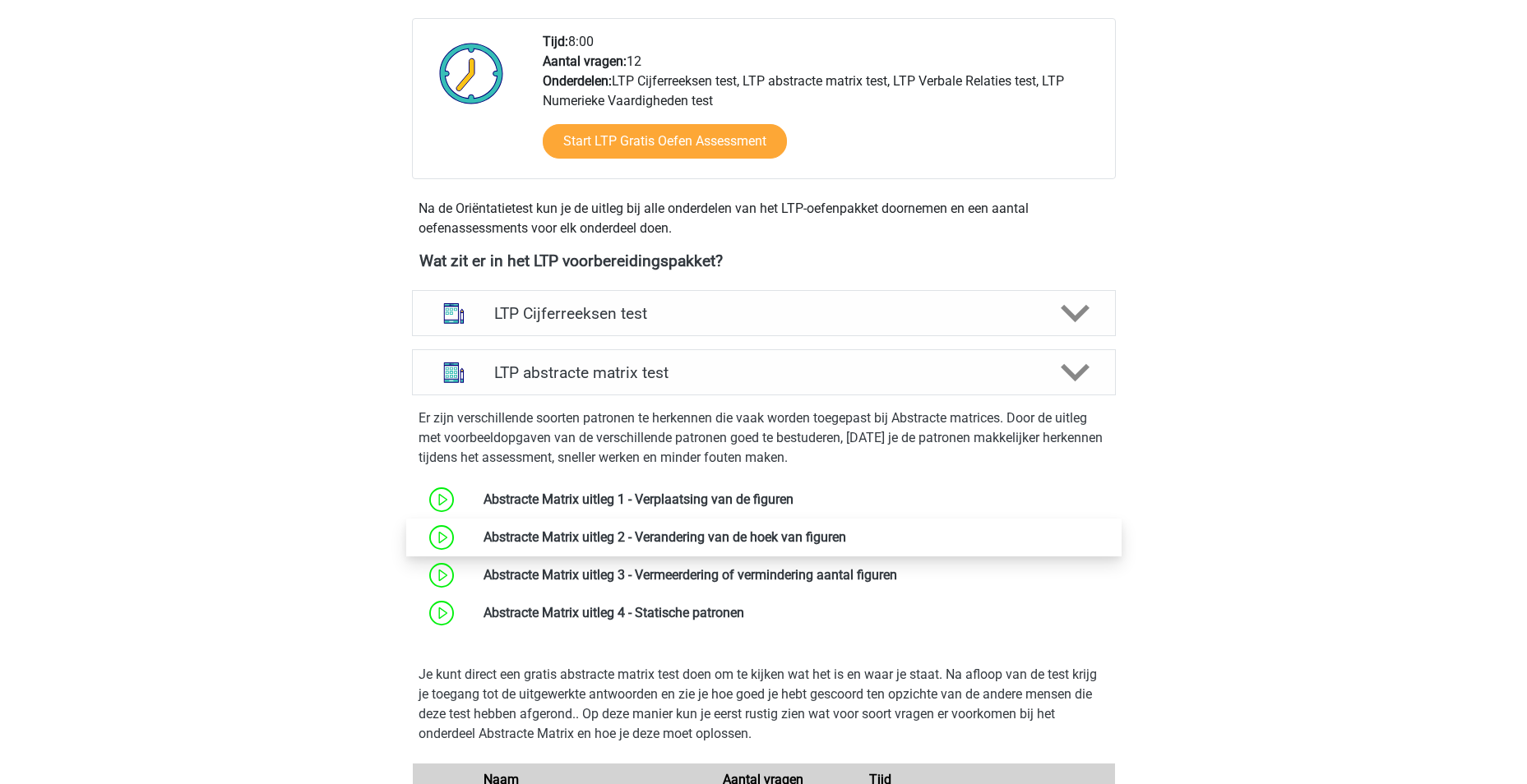
click at [846, 538] on link at bounding box center [846, 537] width 0 height 15
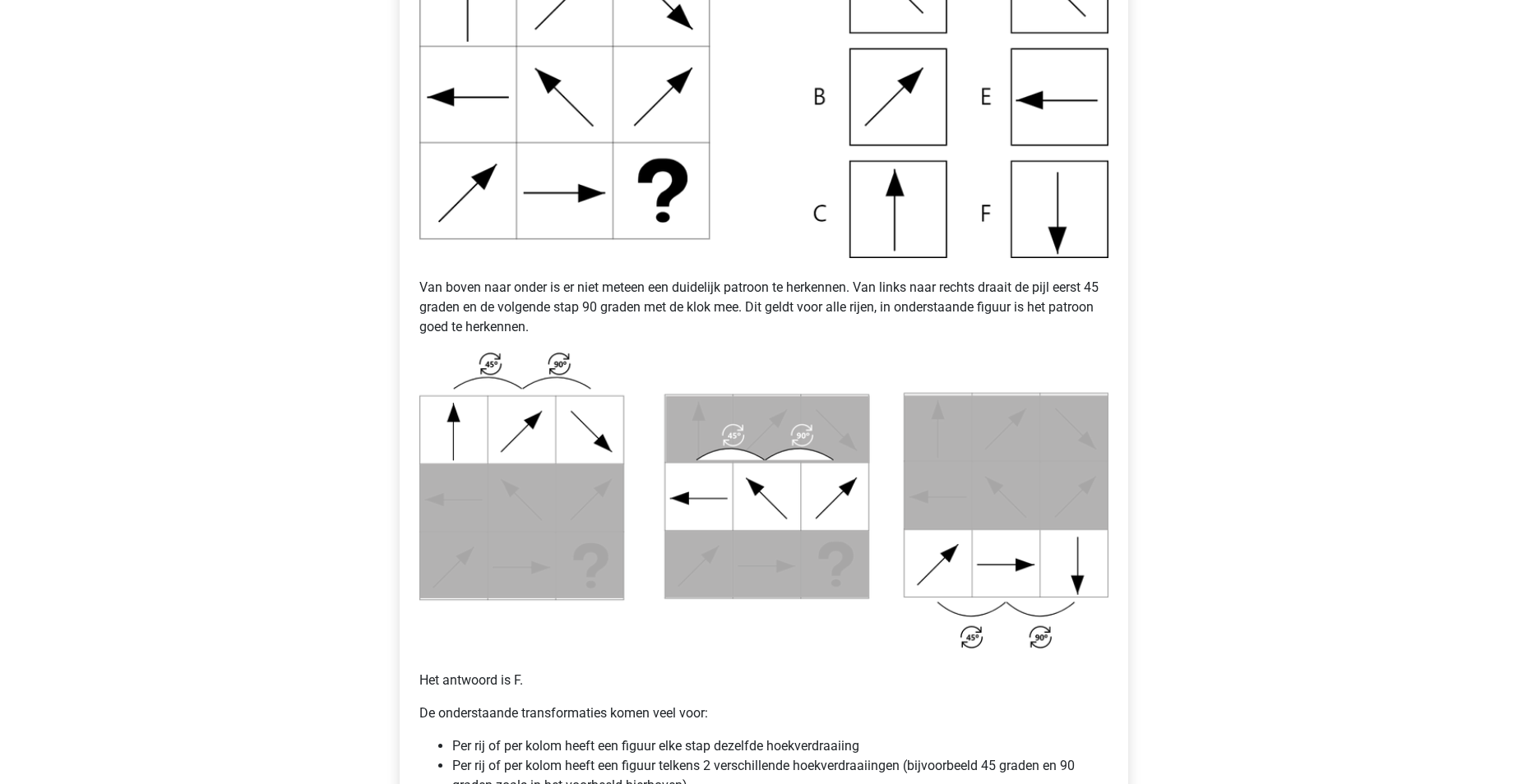
scroll to position [822, 0]
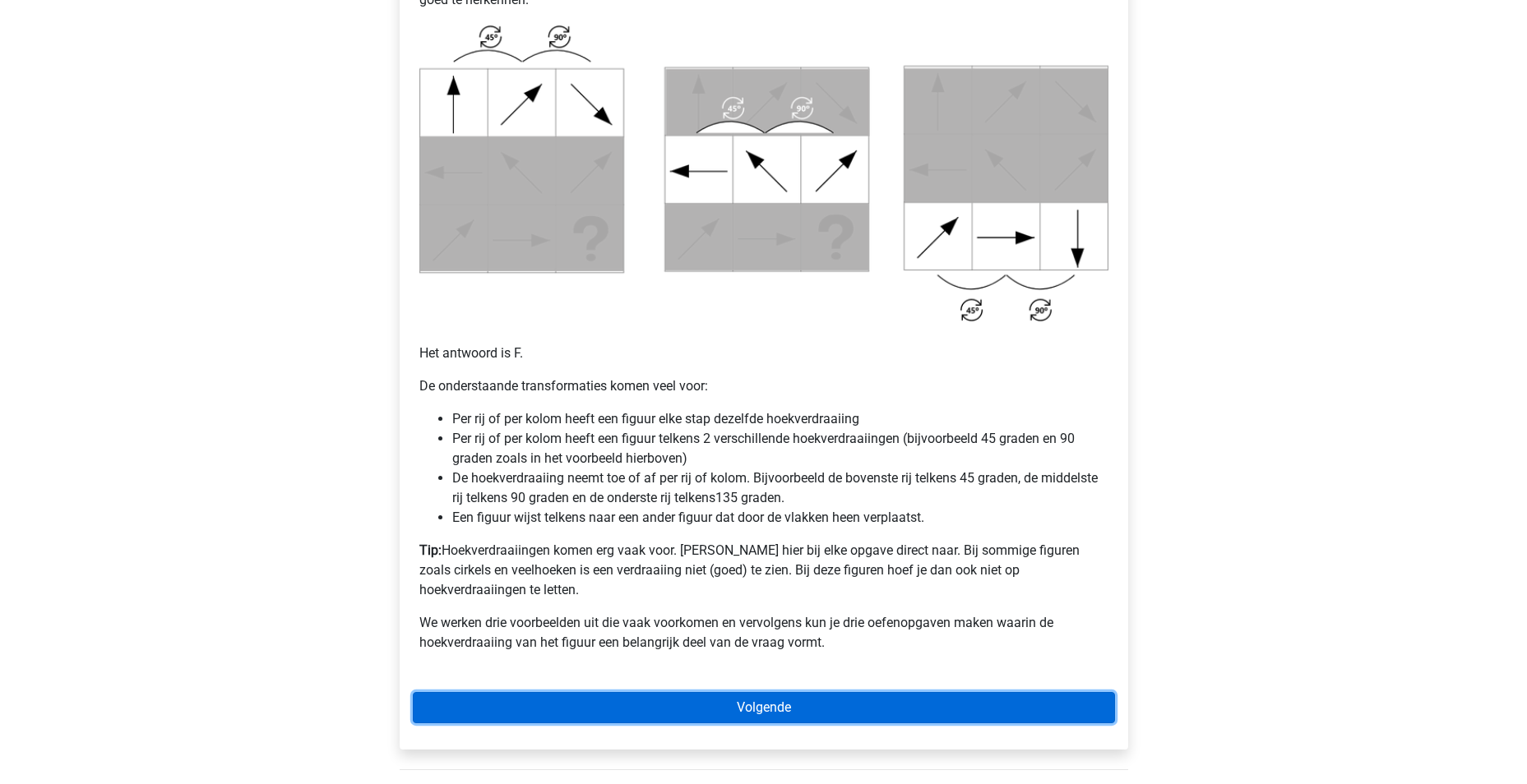
click at [801, 692] on link "Volgende" at bounding box center [764, 708] width 702 height 31
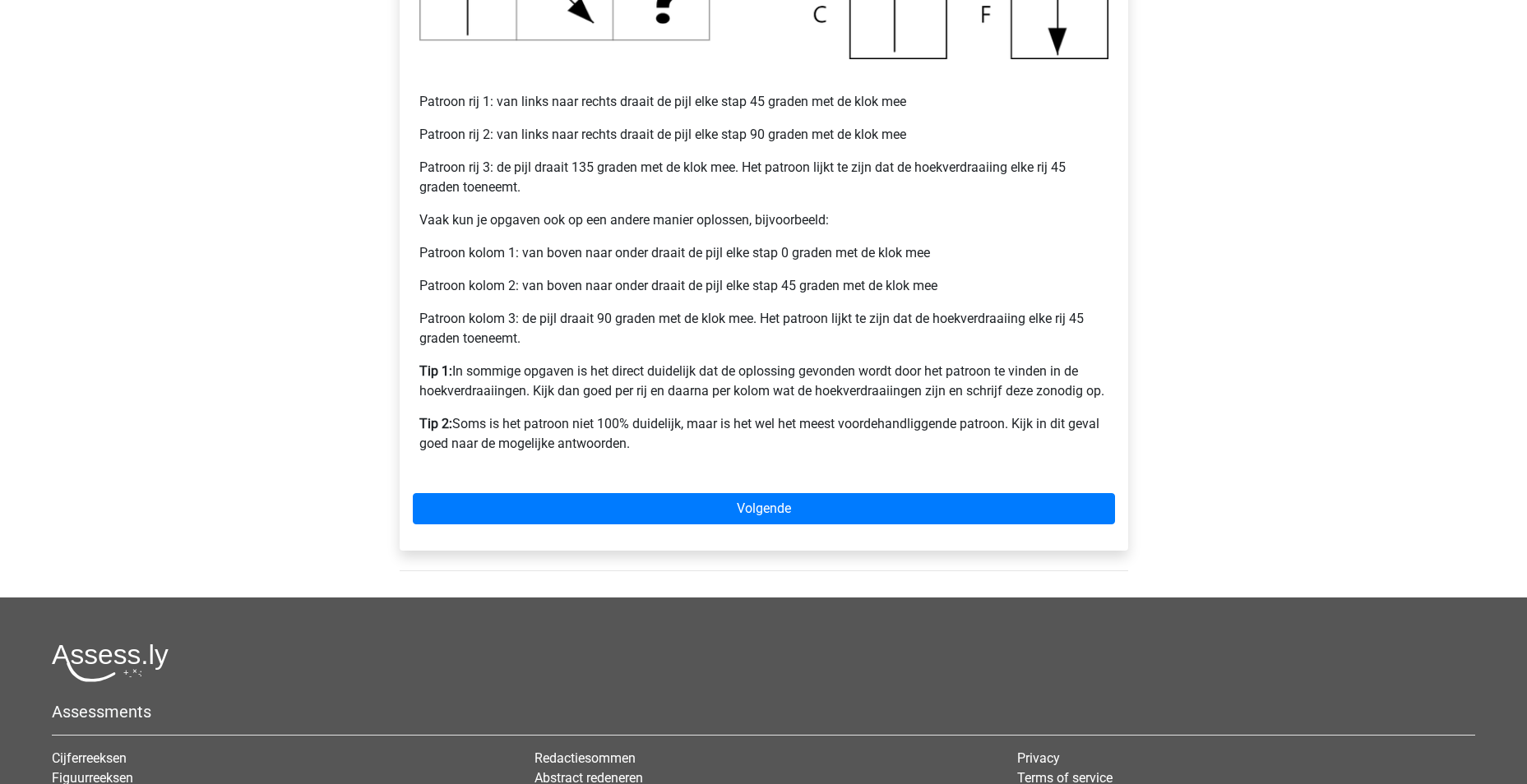
scroll to position [575, 0]
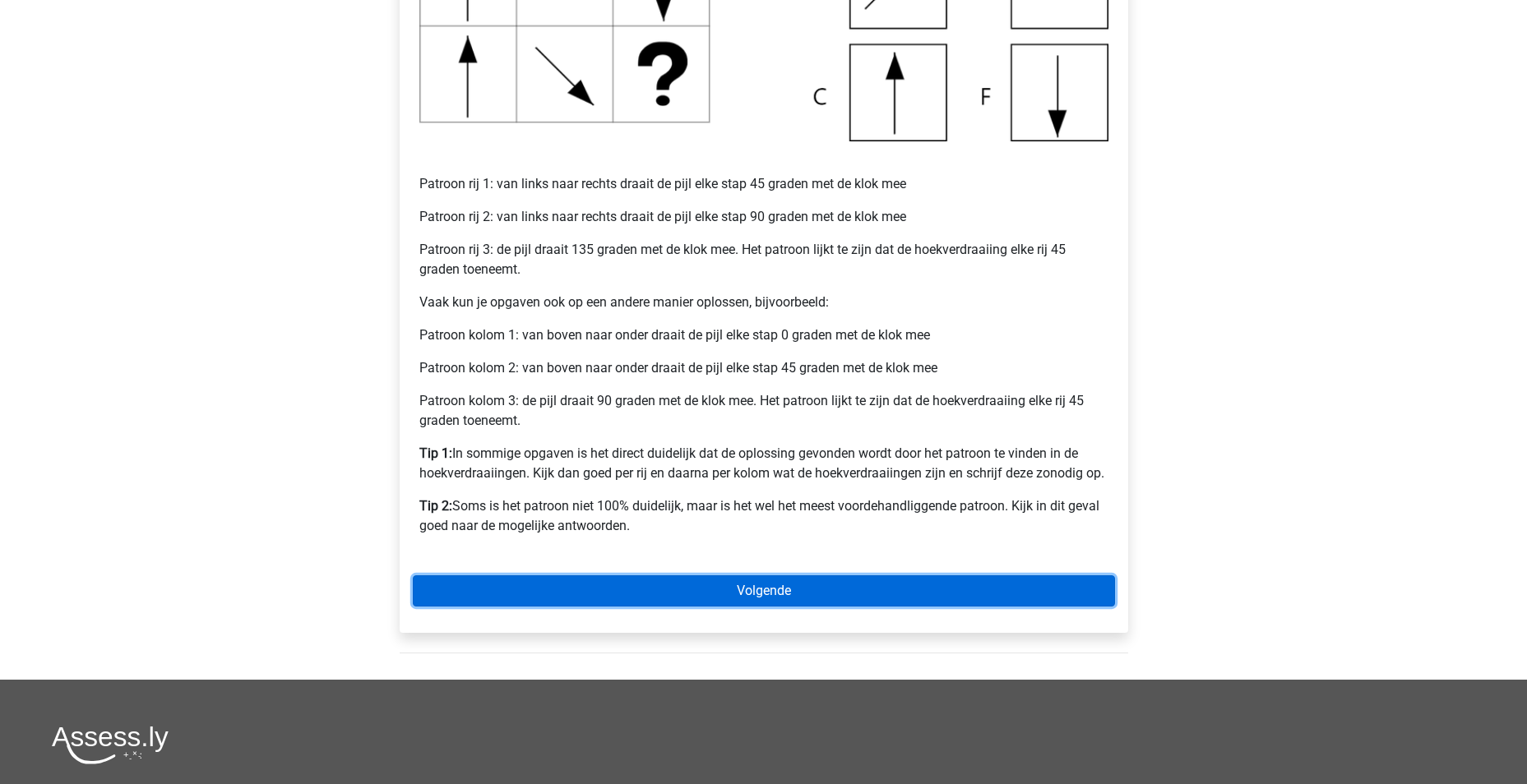
click at [665, 592] on link "Volgende" at bounding box center [764, 590] width 702 height 31
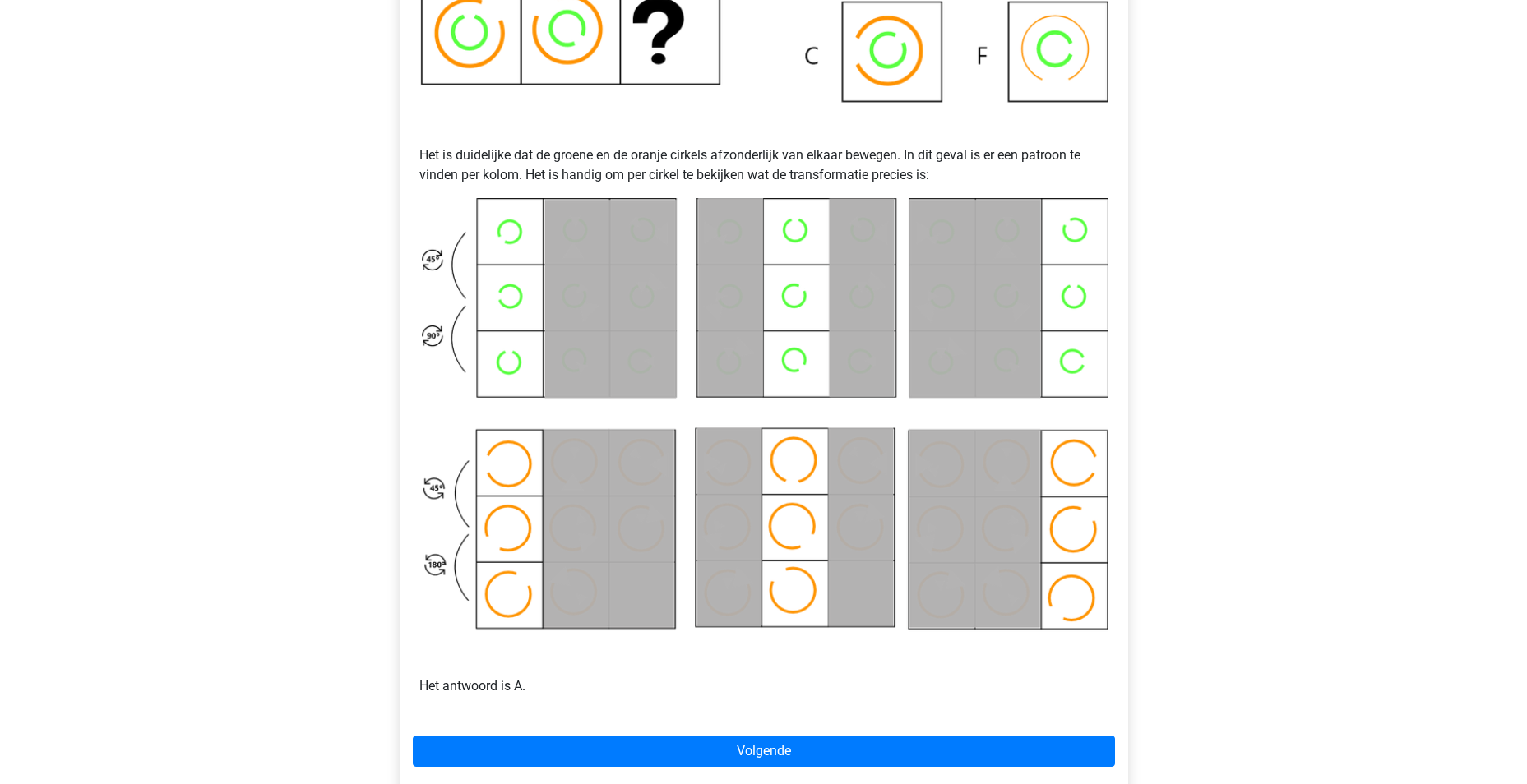
scroll to position [658, 0]
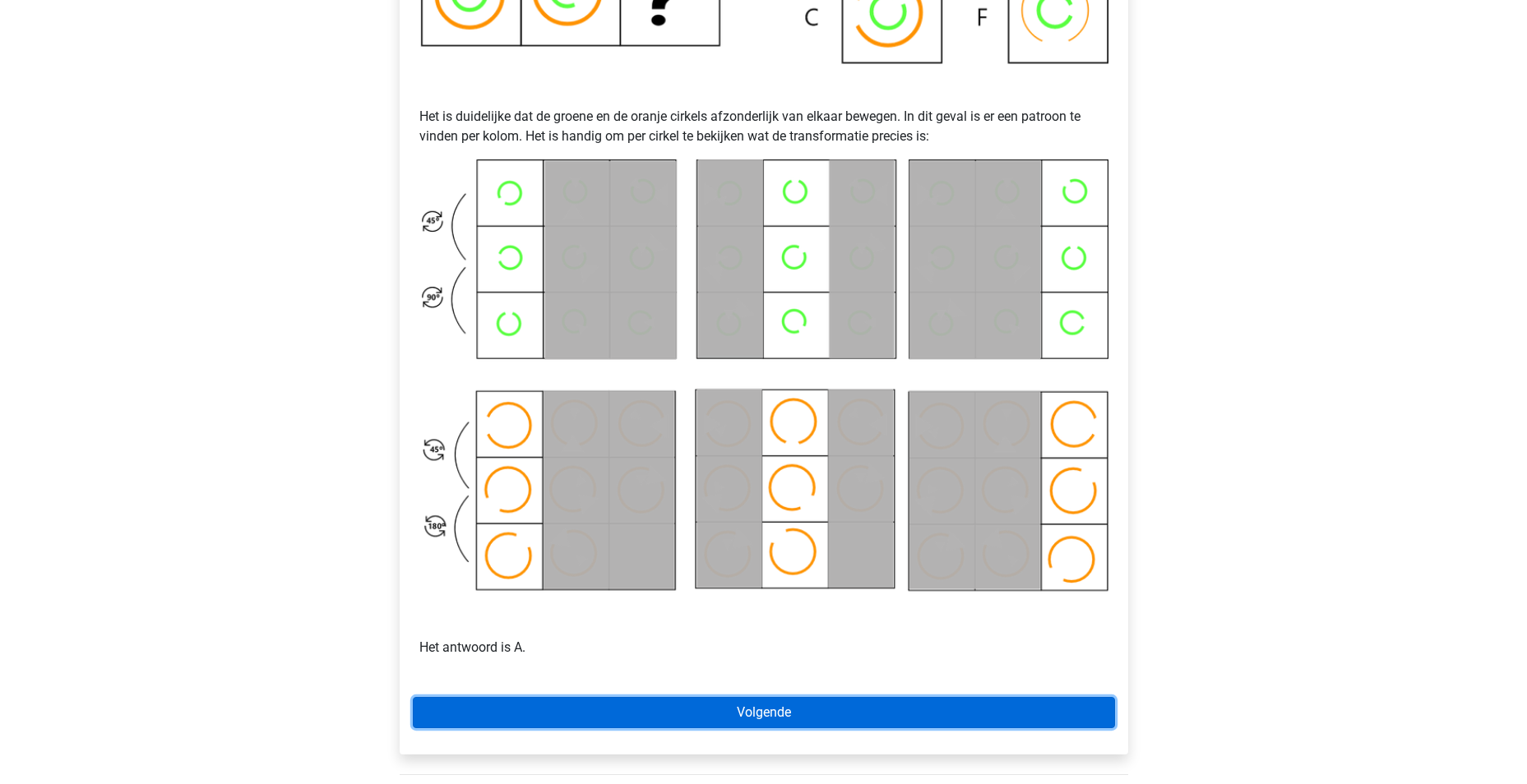
click at [778, 718] on link "Volgende" at bounding box center [764, 712] width 702 height 31
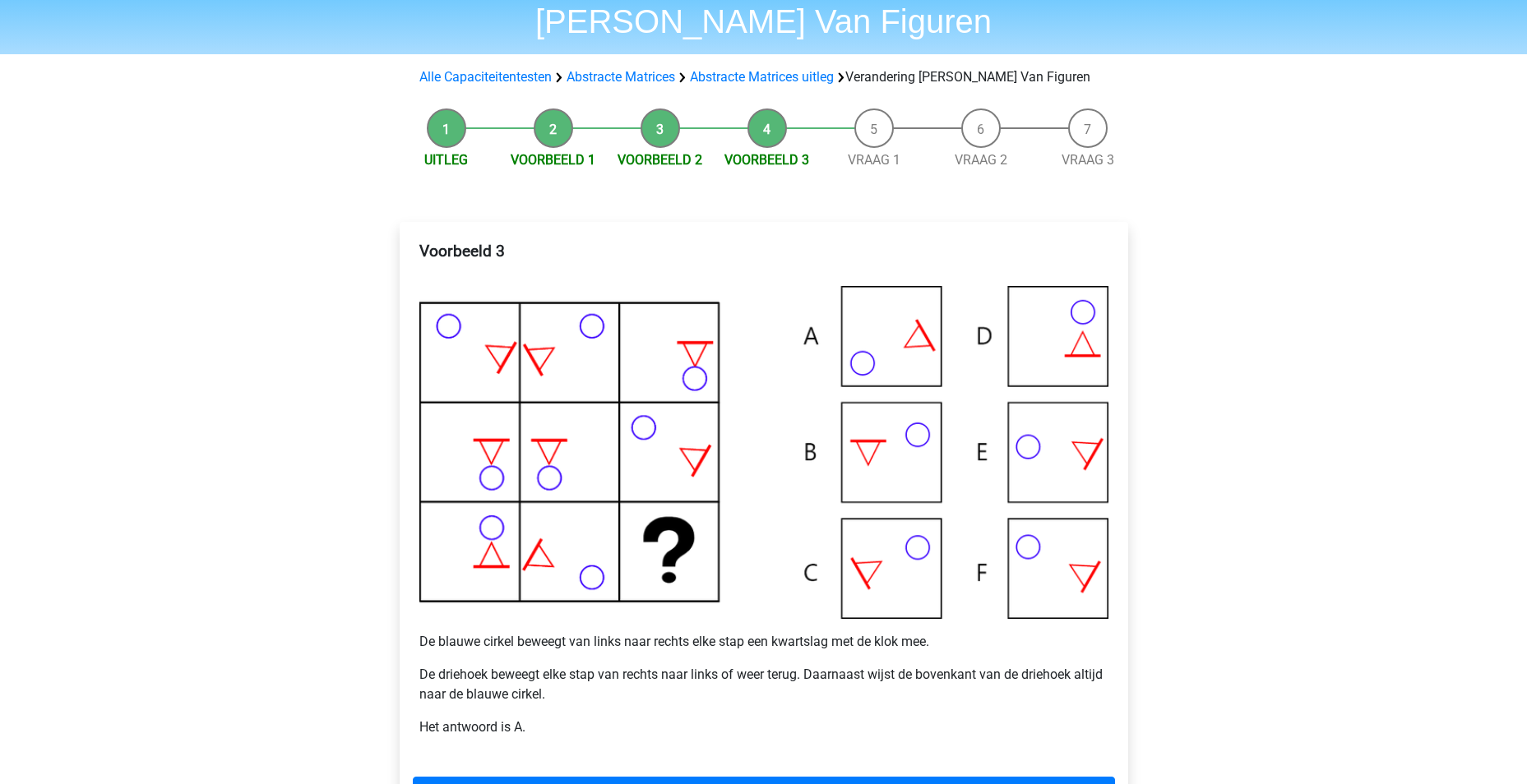
scroll to position [247, 0]
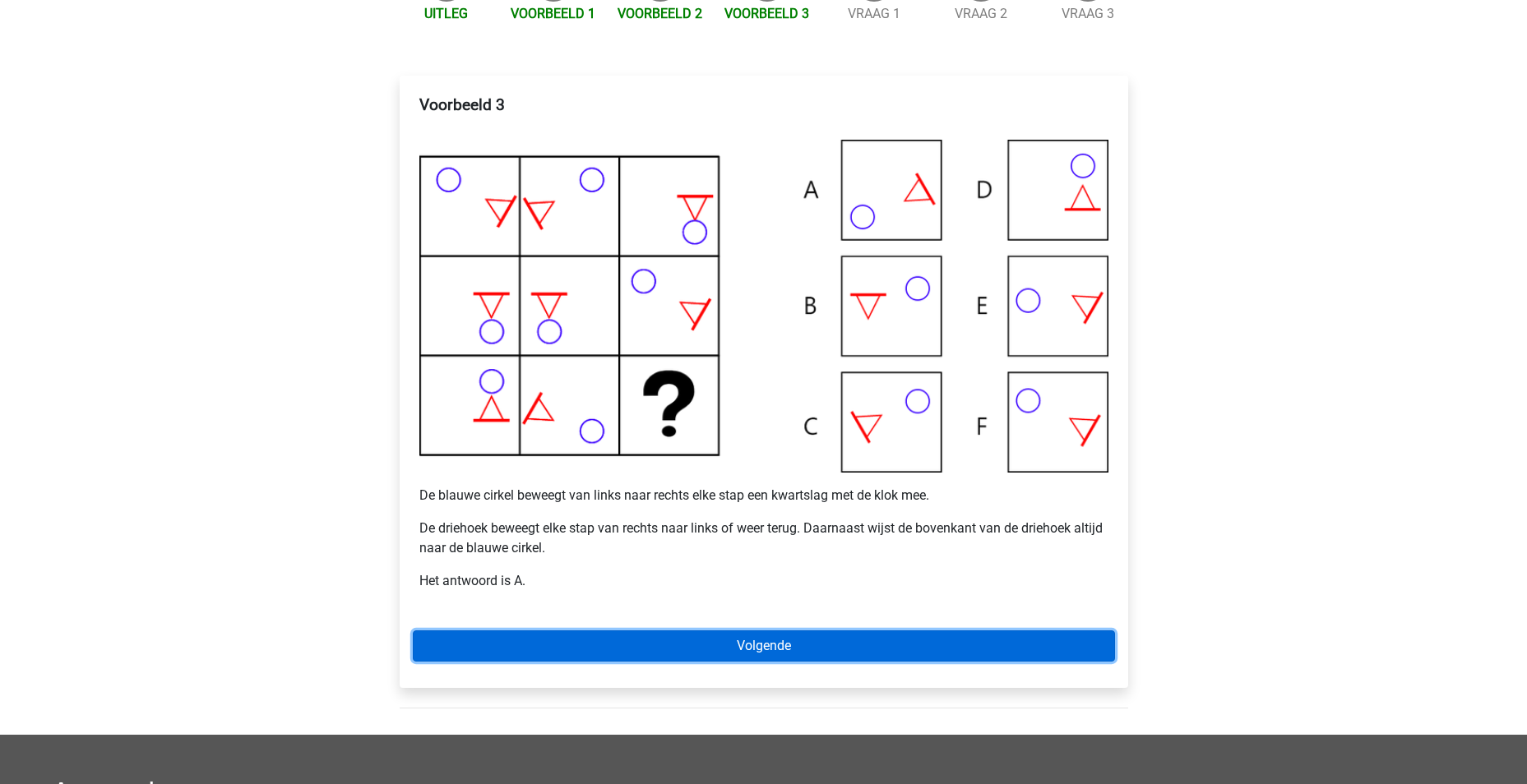
click at [782, 650] on link "Volgende" at bounding box center [764, 646] width 702 height 31
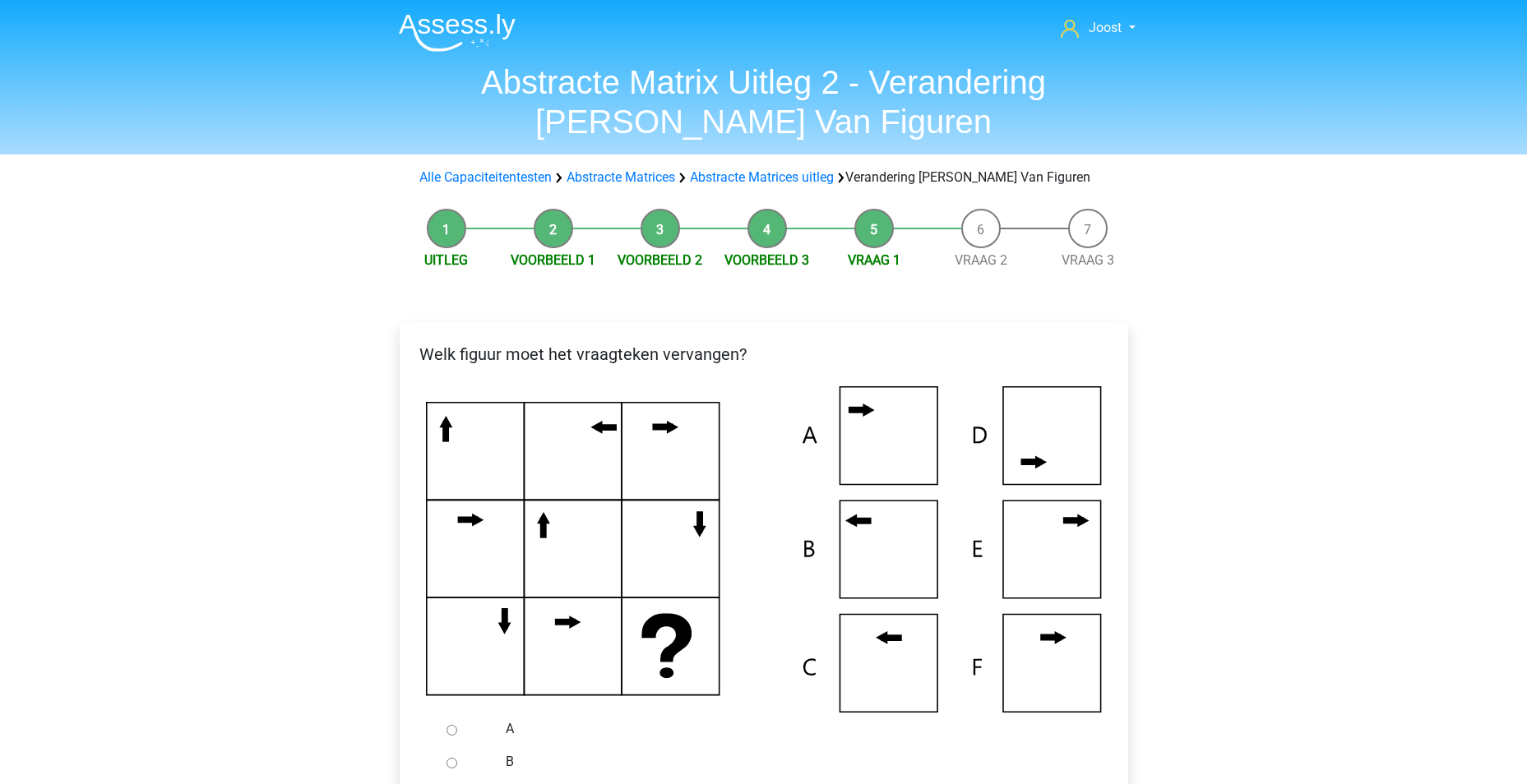
scroll to position [247, 0]
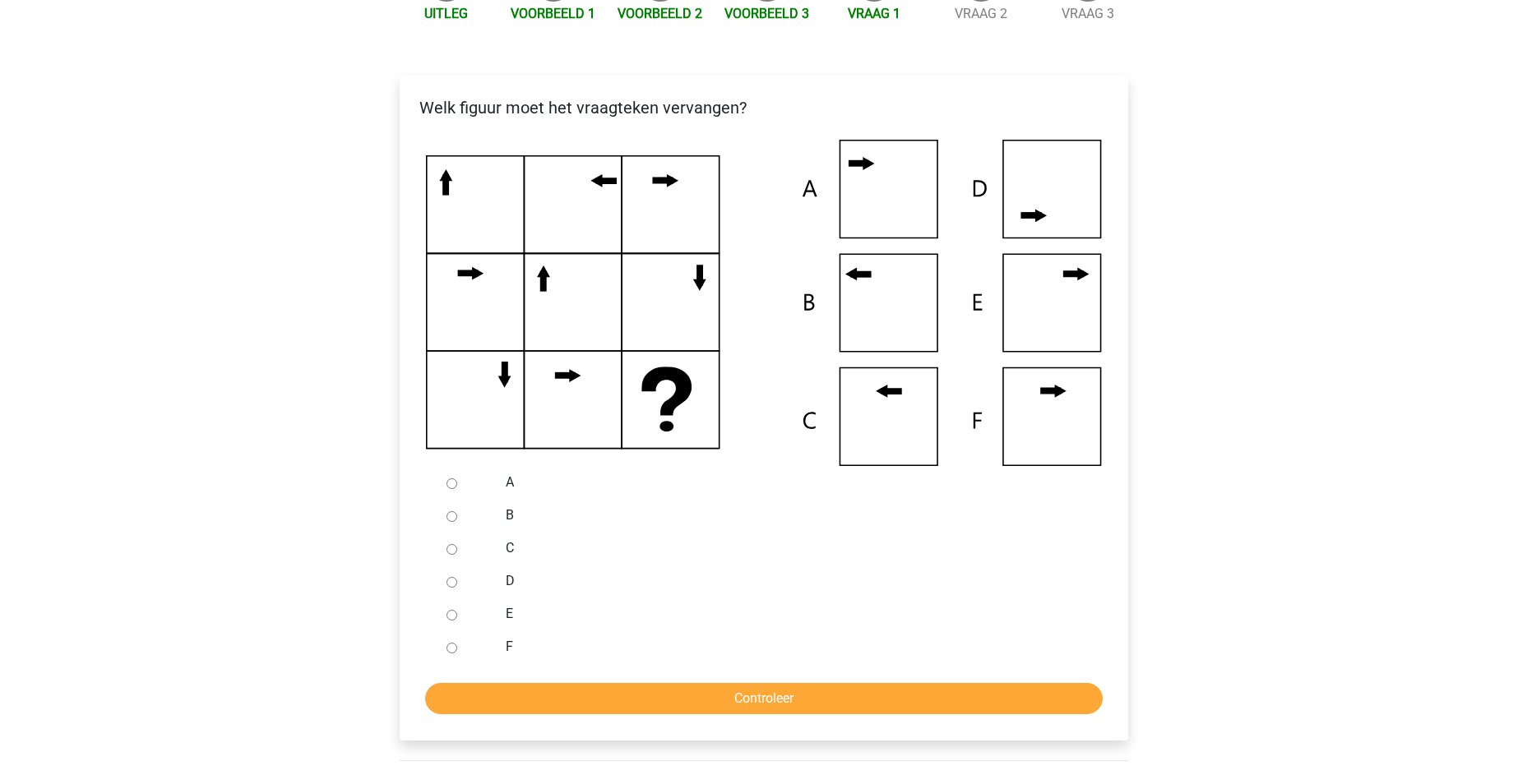
click at [450, 515] on input "B" at bounding box center [451, 516] width 10 height 10
radio input "true"
click at [802, 699] on input "Controleer" at bounding box center [764, 698] width 677 height 31
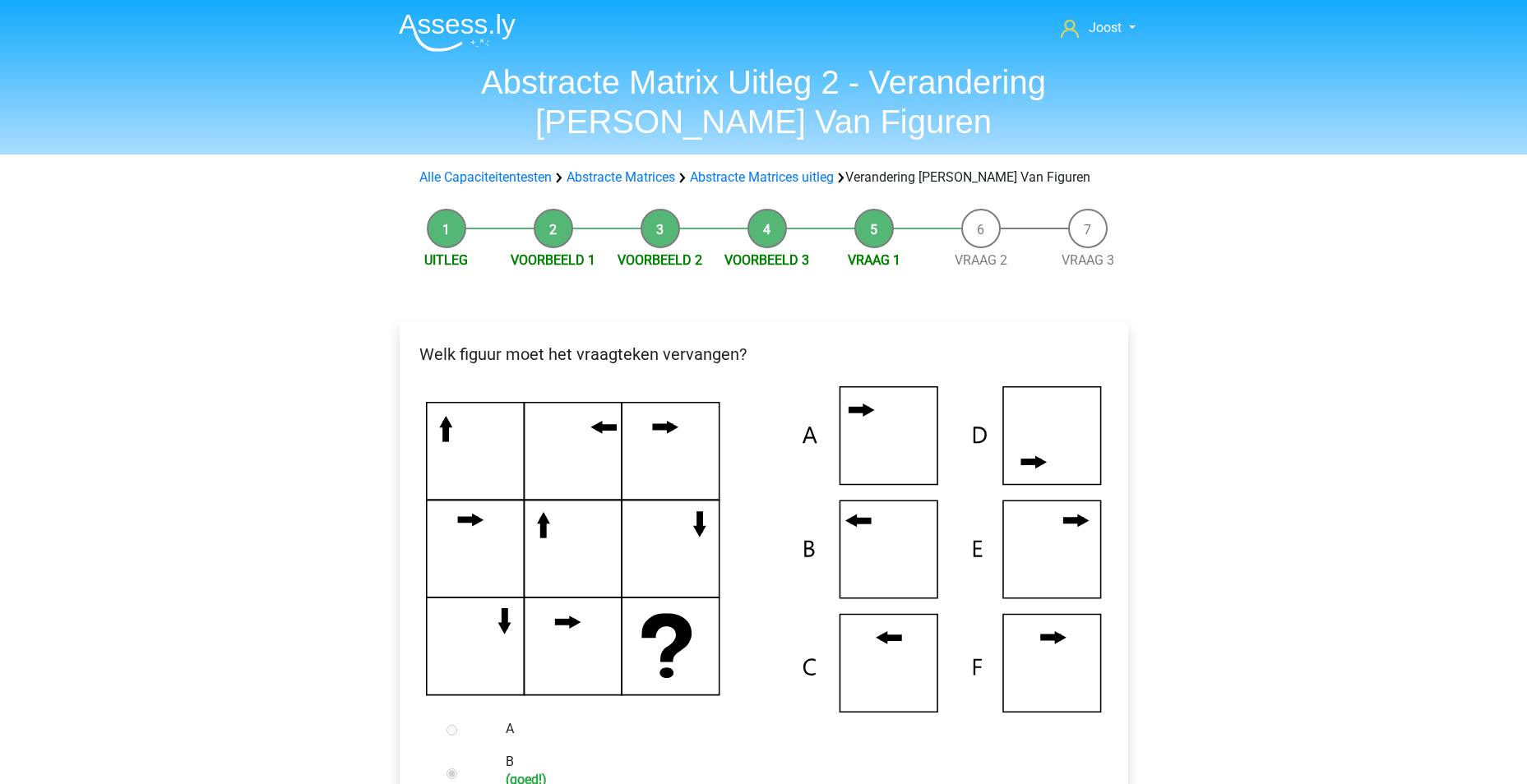
click at [442, 239] on li "Uitleg" at bounding box center [446, 239] width 107 height 62
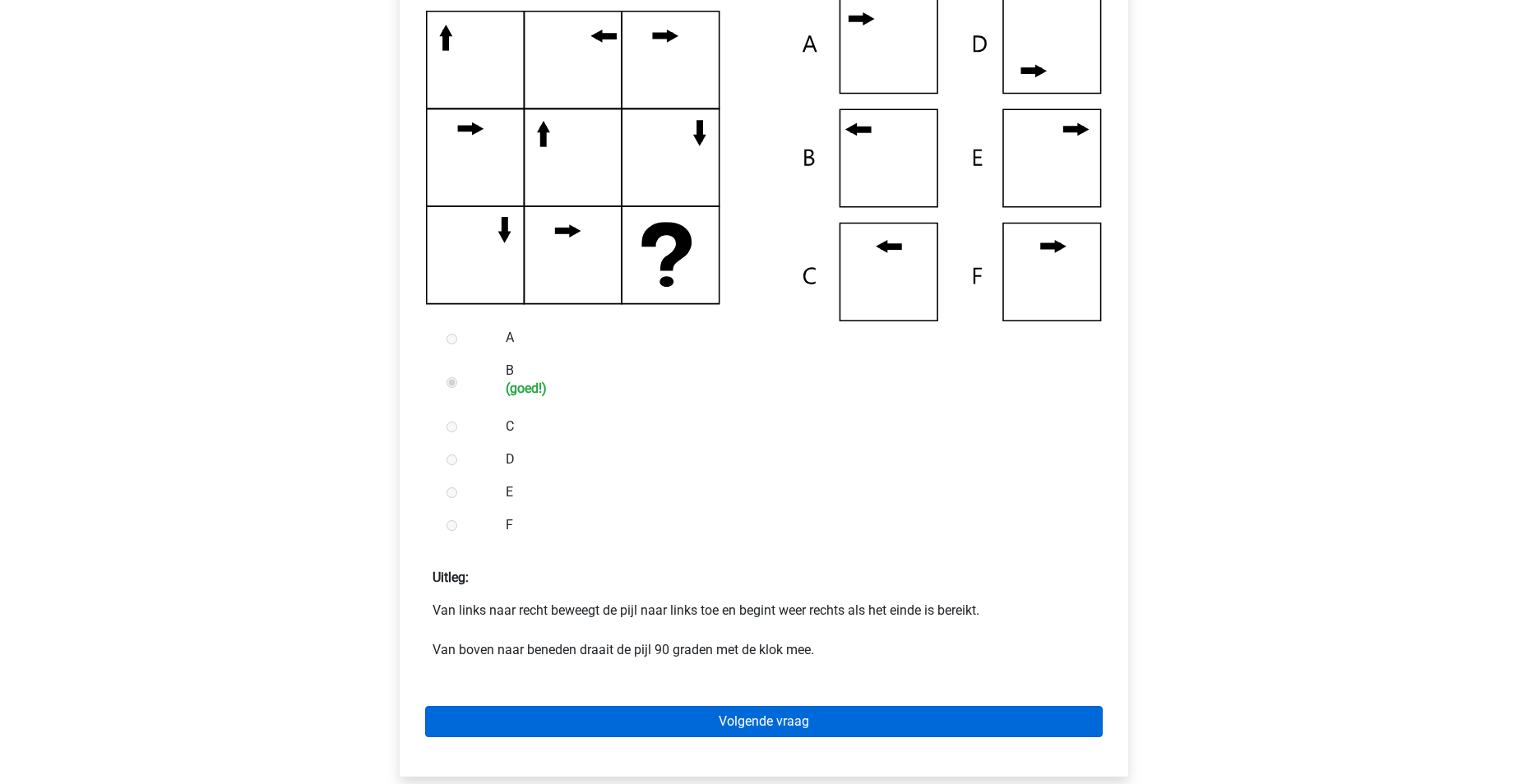
scroll to position [575, 0]
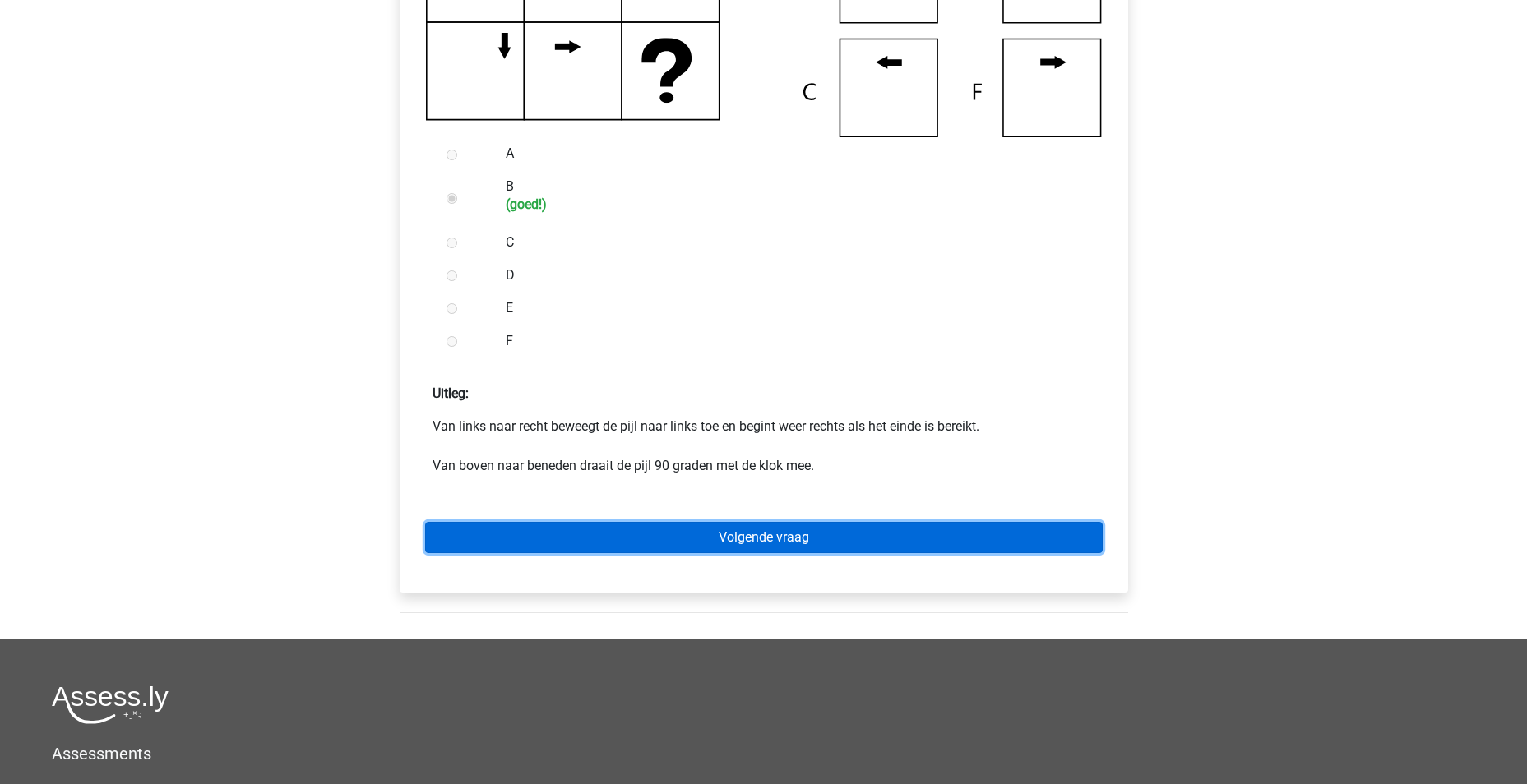
click at [779, 539] on link "Volgende vraag" at bounding box center [764, 537] width 677 height 31
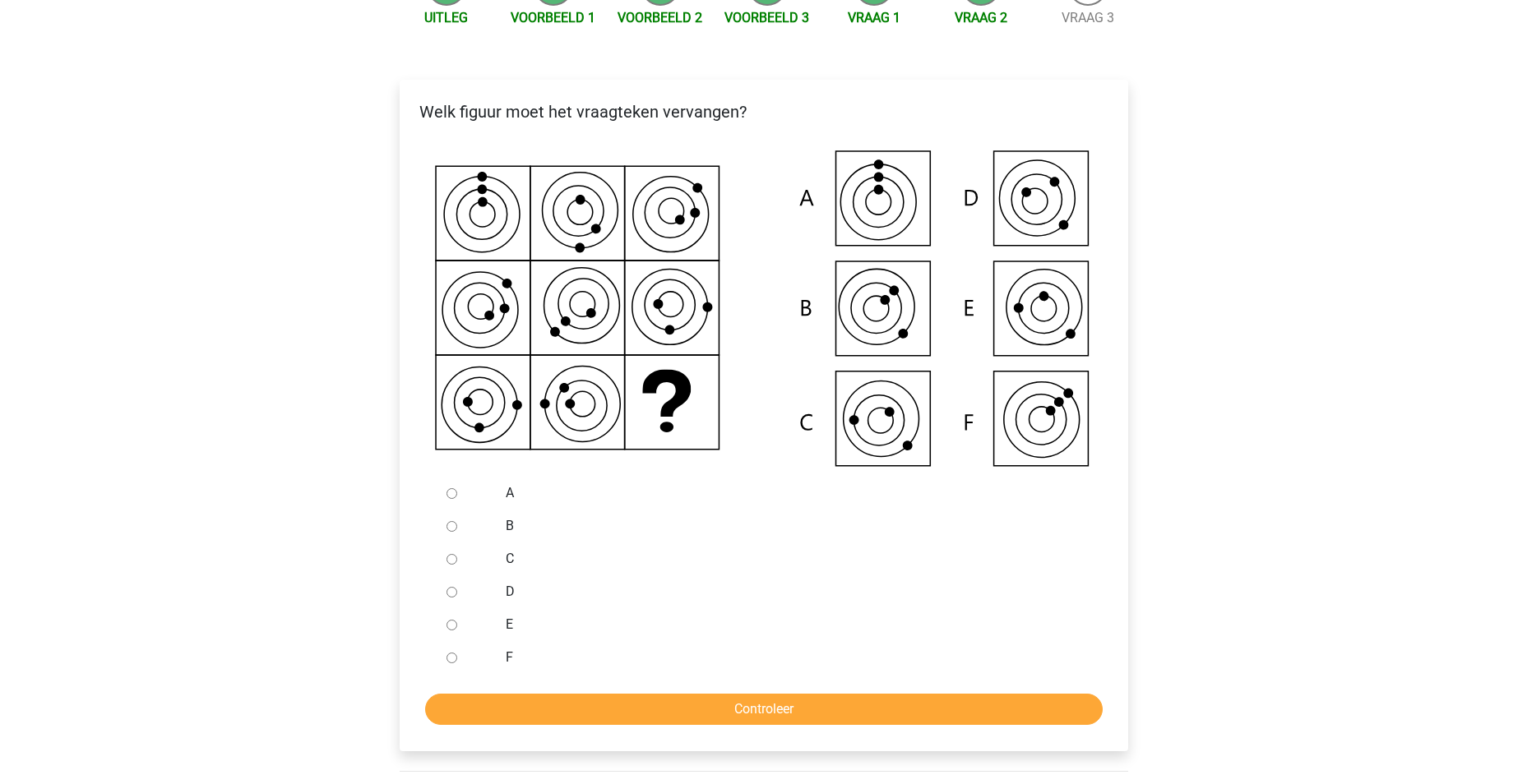
scroll to position [411, 0]
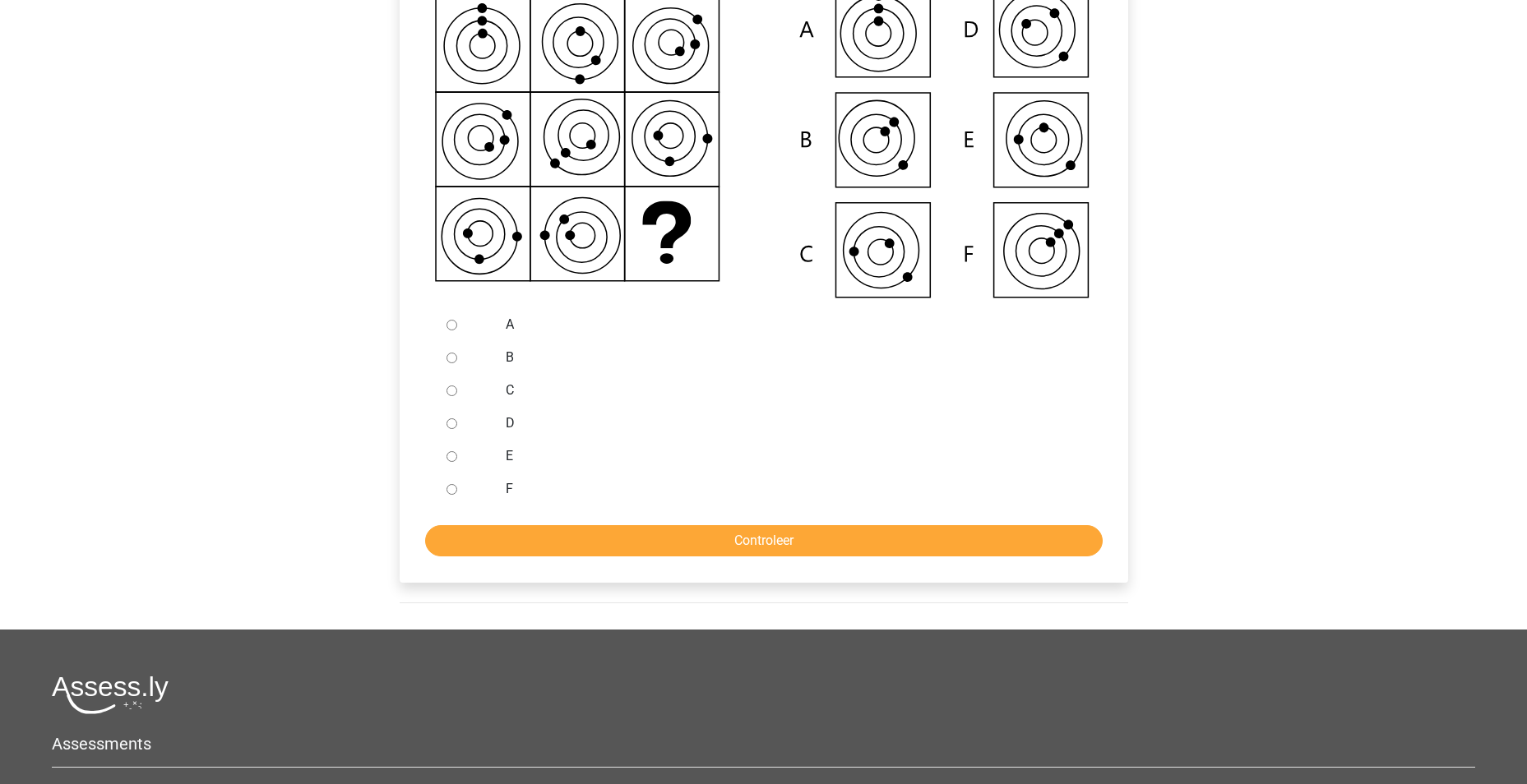
click at [449, 390] on input "C" at bounding box center [451, 390] width 10 height 10
radio input "true"
click at [755, 539] on input "Controleer" at bounding box center [764, 541] width 677 height 31
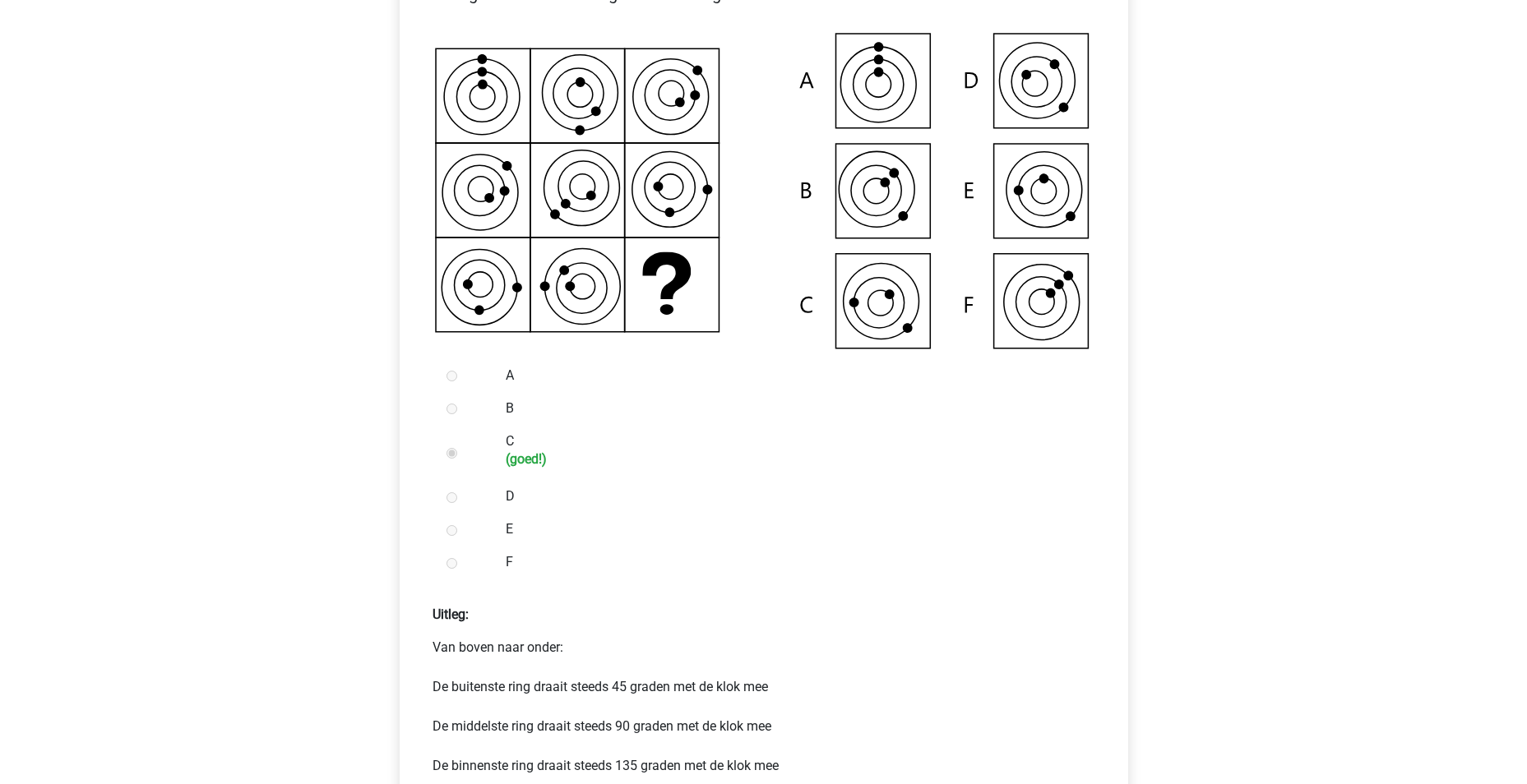
scroll to position [575, 0]
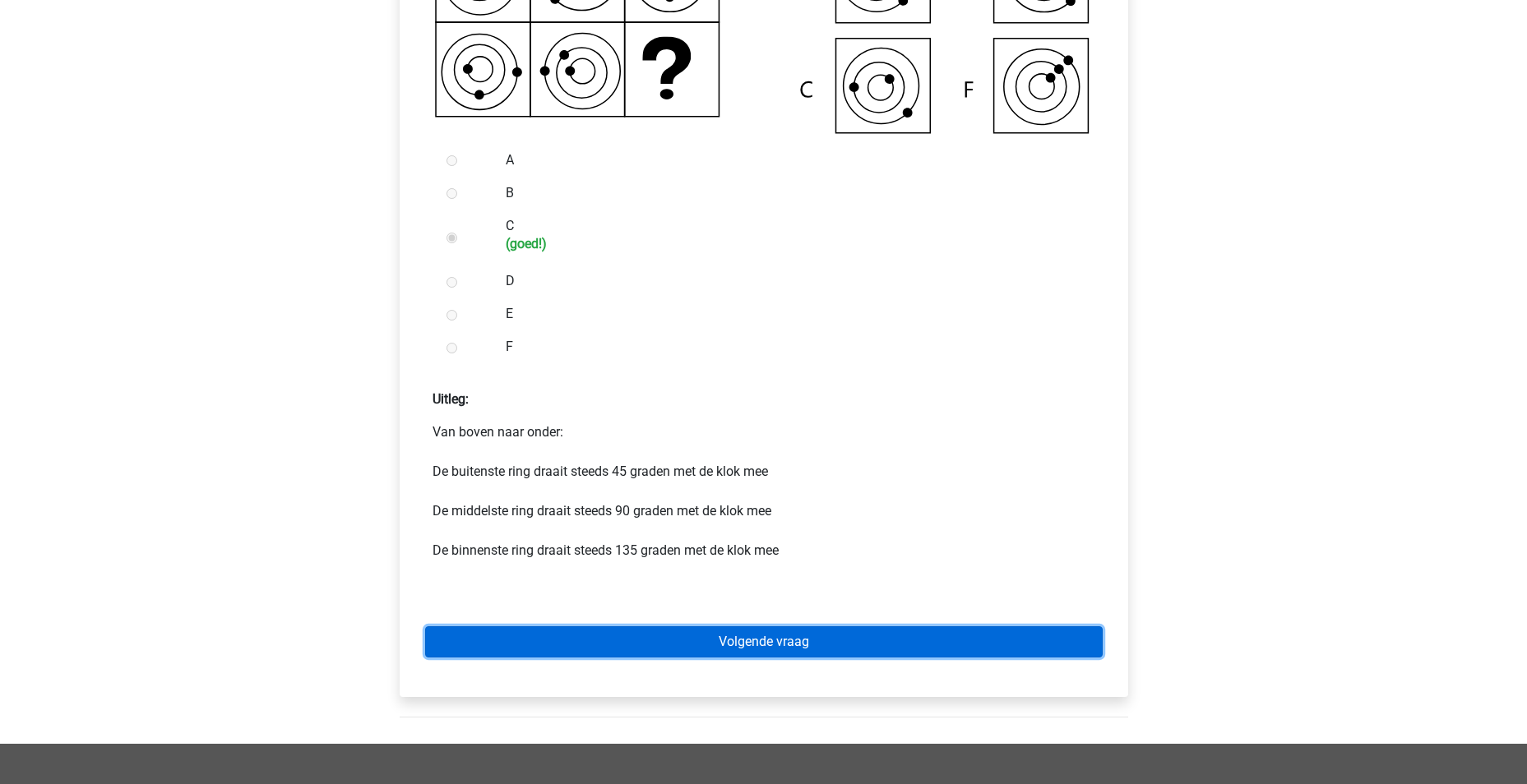
click at [797, 651] on link "Volgende vraag" at bounding box center [764, 642] width 677 height 31
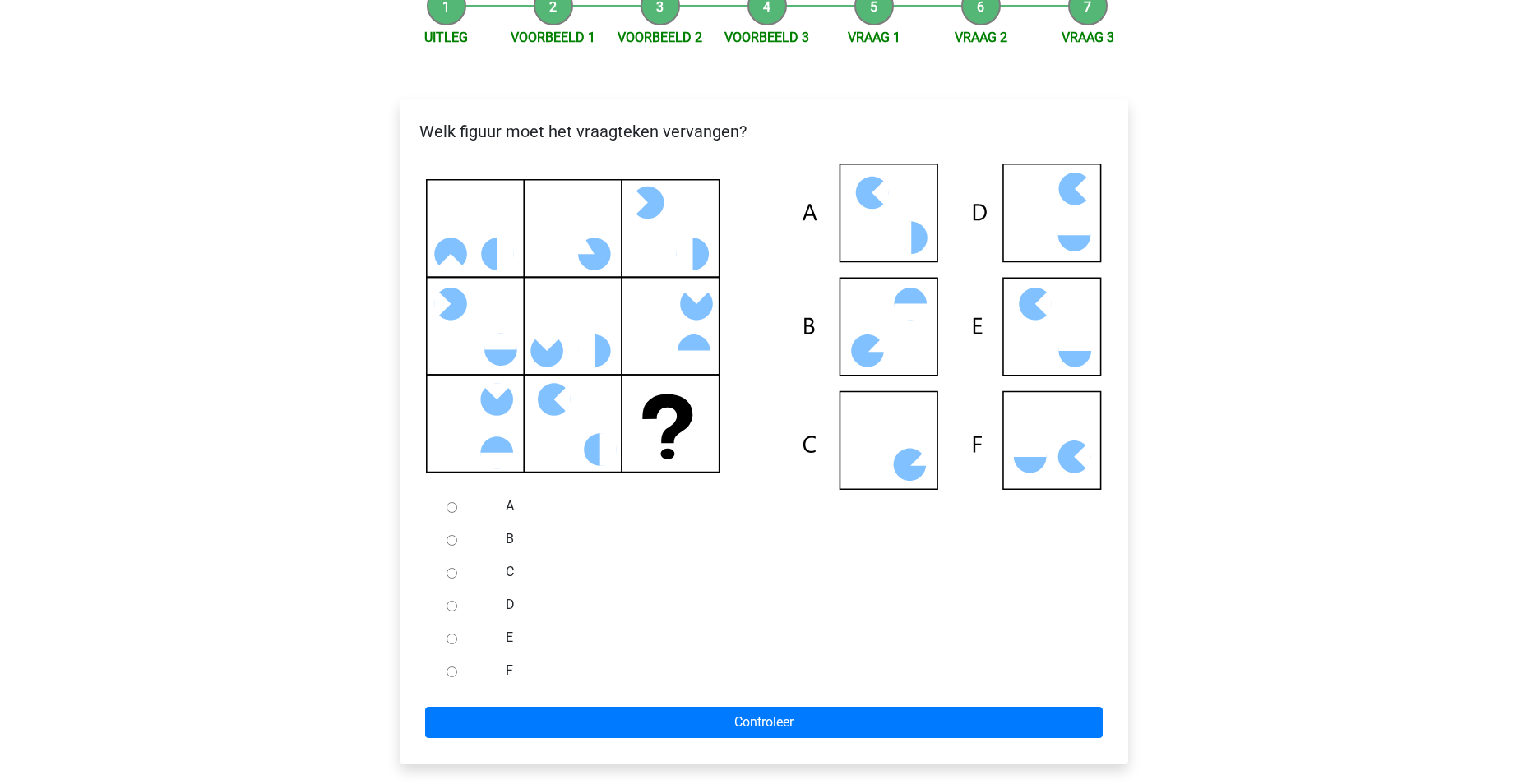
scroll to position [247, 0]
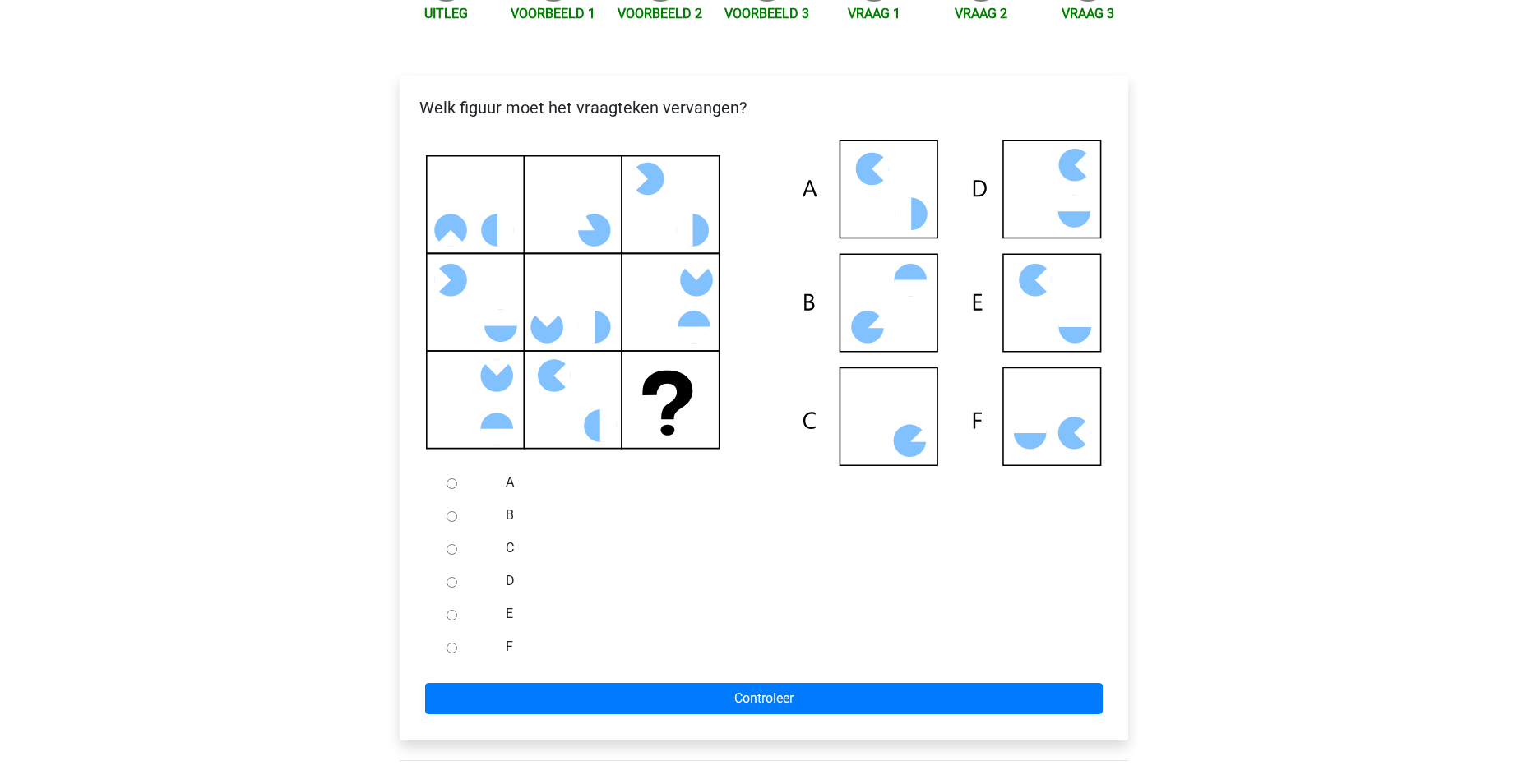
click at [450, 550] on input "C" at bounding box center [451, 549] width 10 height 10
radio input "true"
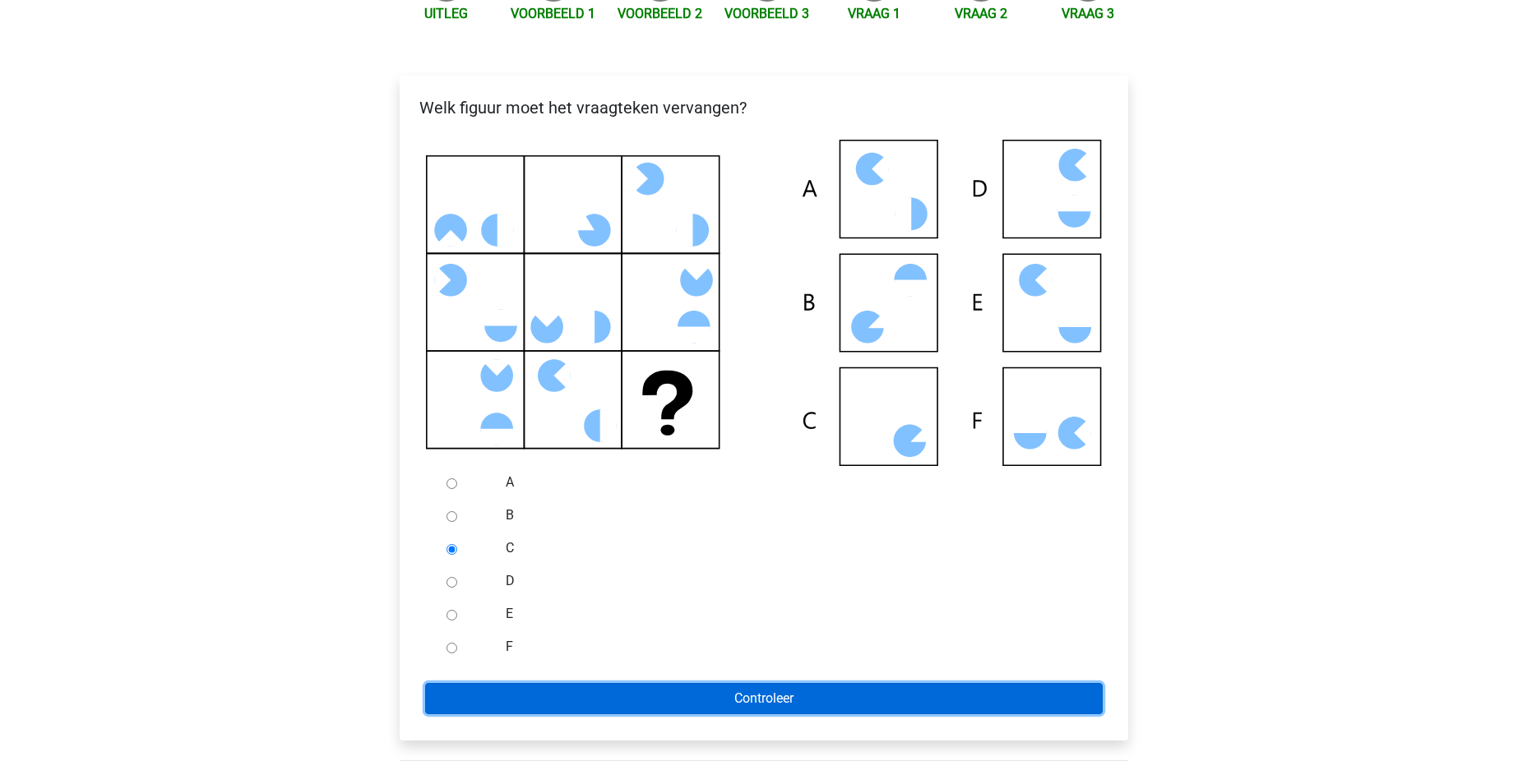
click at [773, 689] on input "Controleer" at bounding box center [764, 698] width 677 height 31
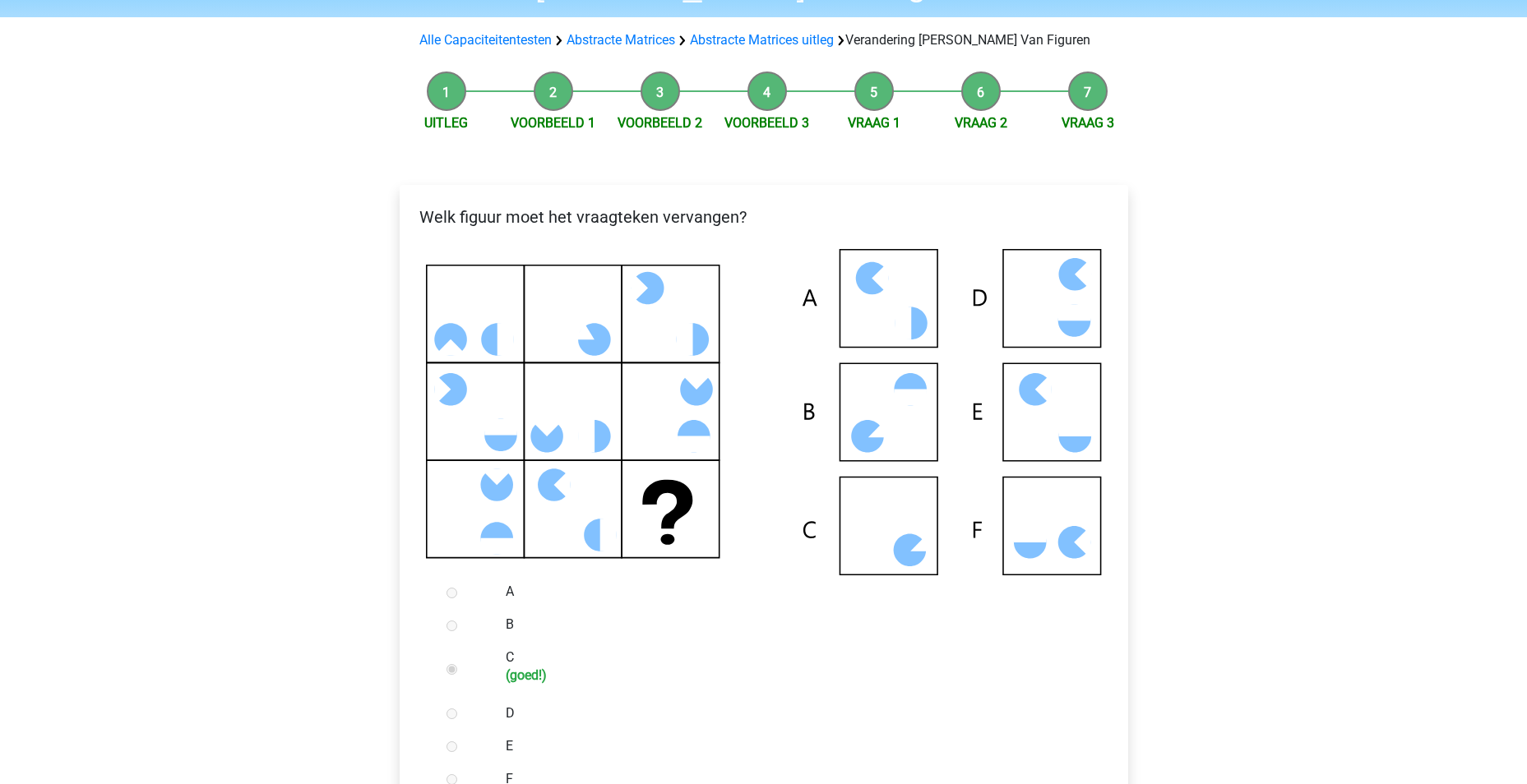
scroll to position [493, 0]
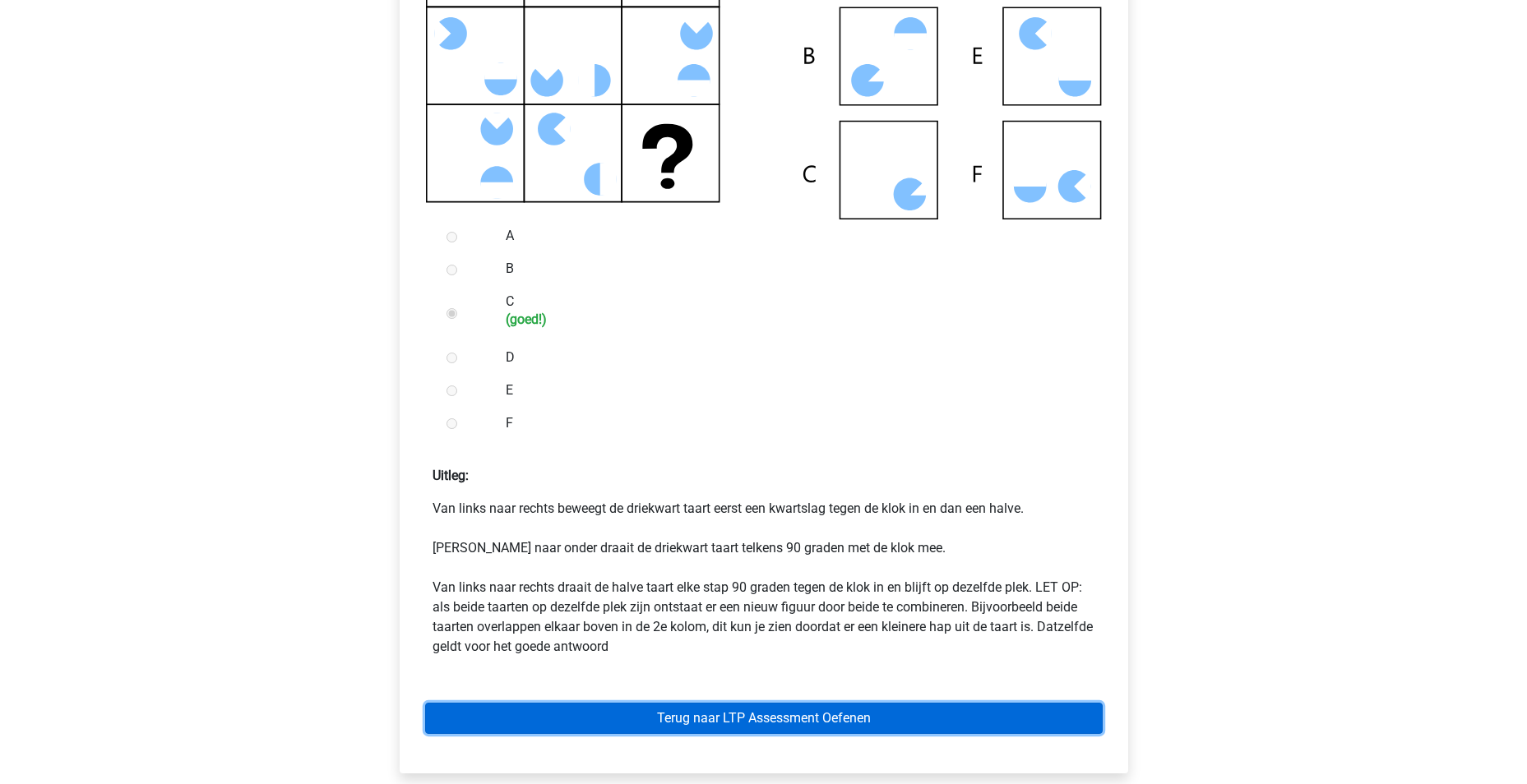
click at [778, 711] on link "Terug naar LTP Assessment Oefenen" at bounding box center [764, 718] width 677 height 31
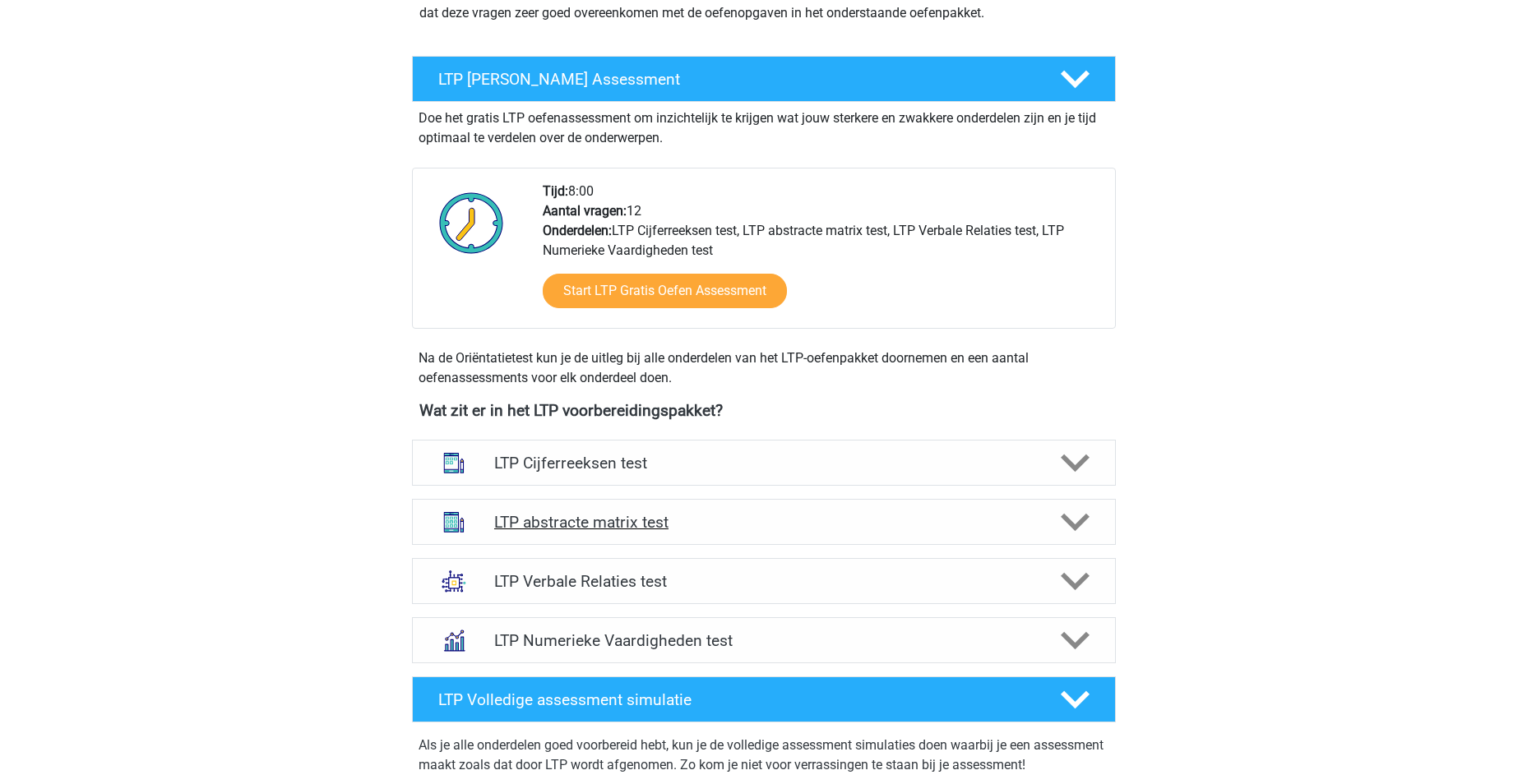
scroll to position [329, 0]
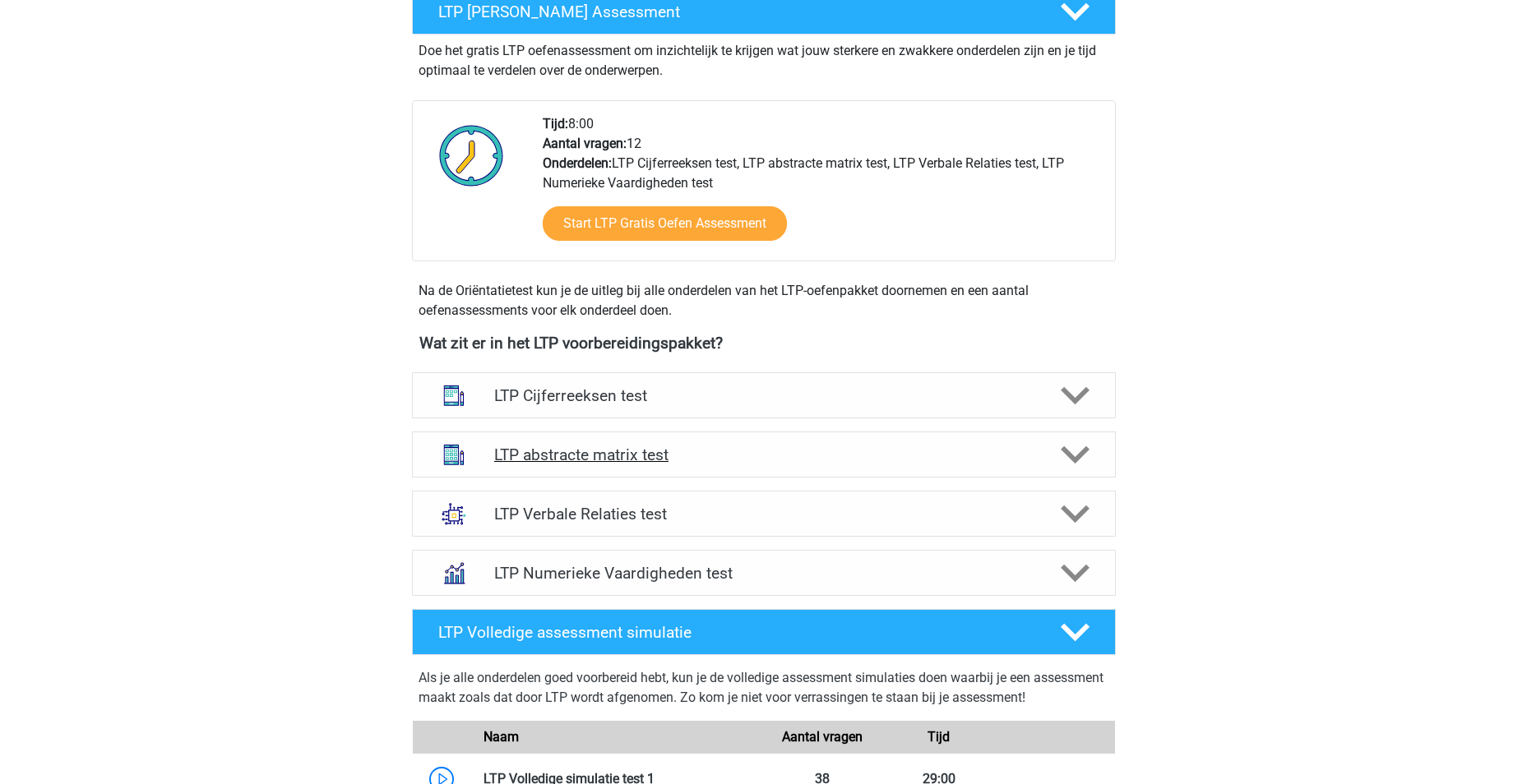
click at [1073, 456] on polygon at bounding box center [1075, 455] width 29 height 18
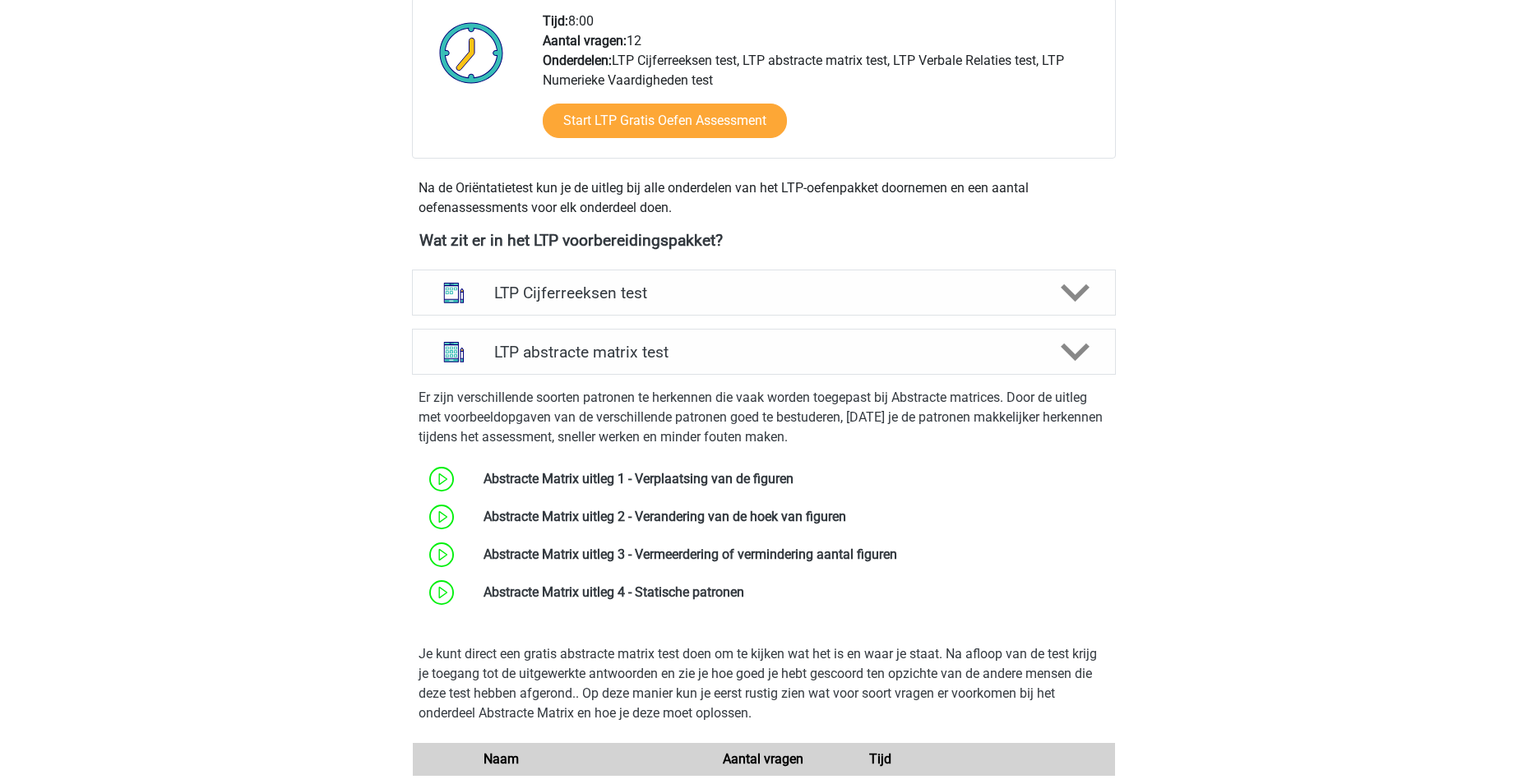
scroll to position [658, 0]
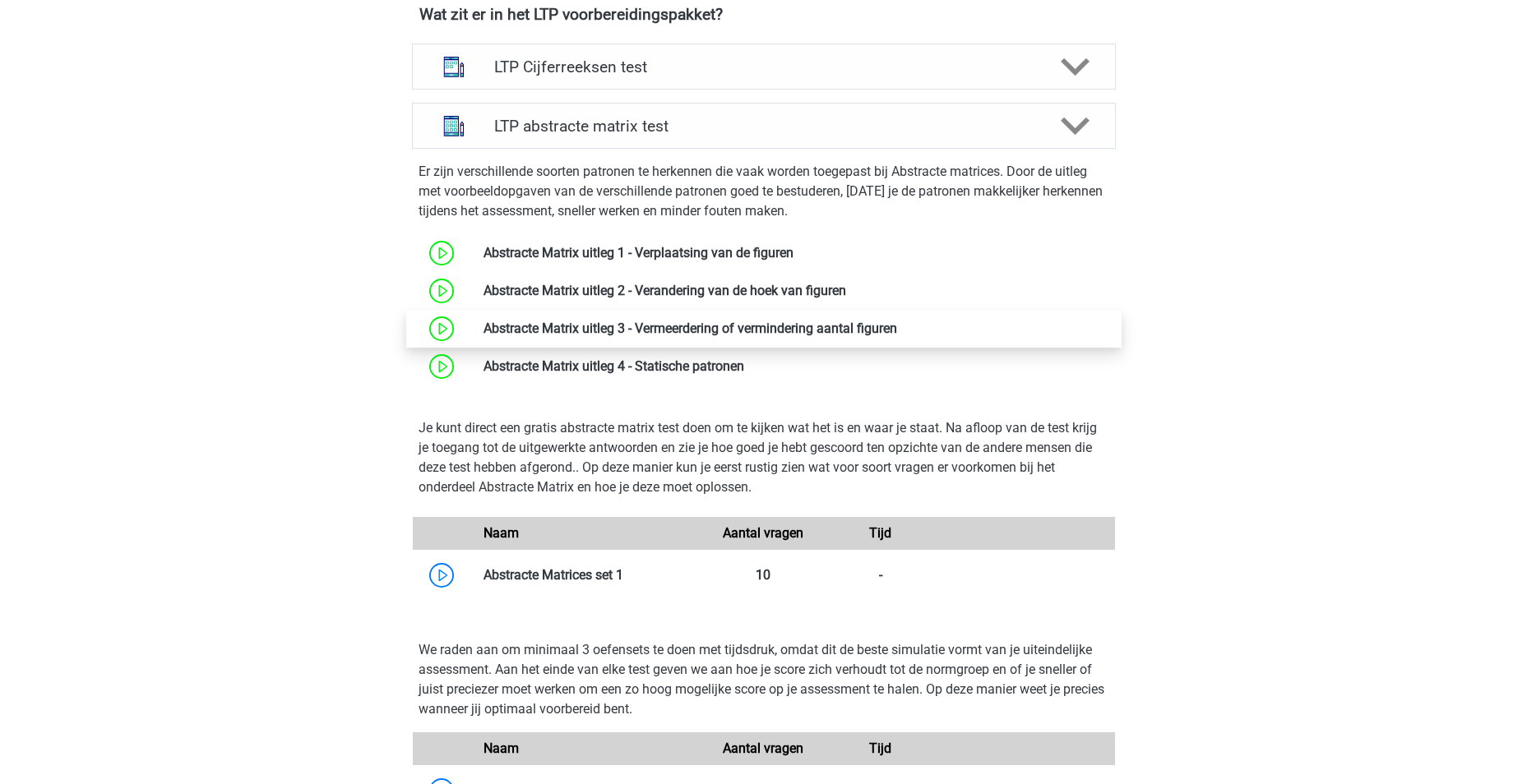
click at [898, 337] on link at bounding box center [898, 328] width 0 height 15
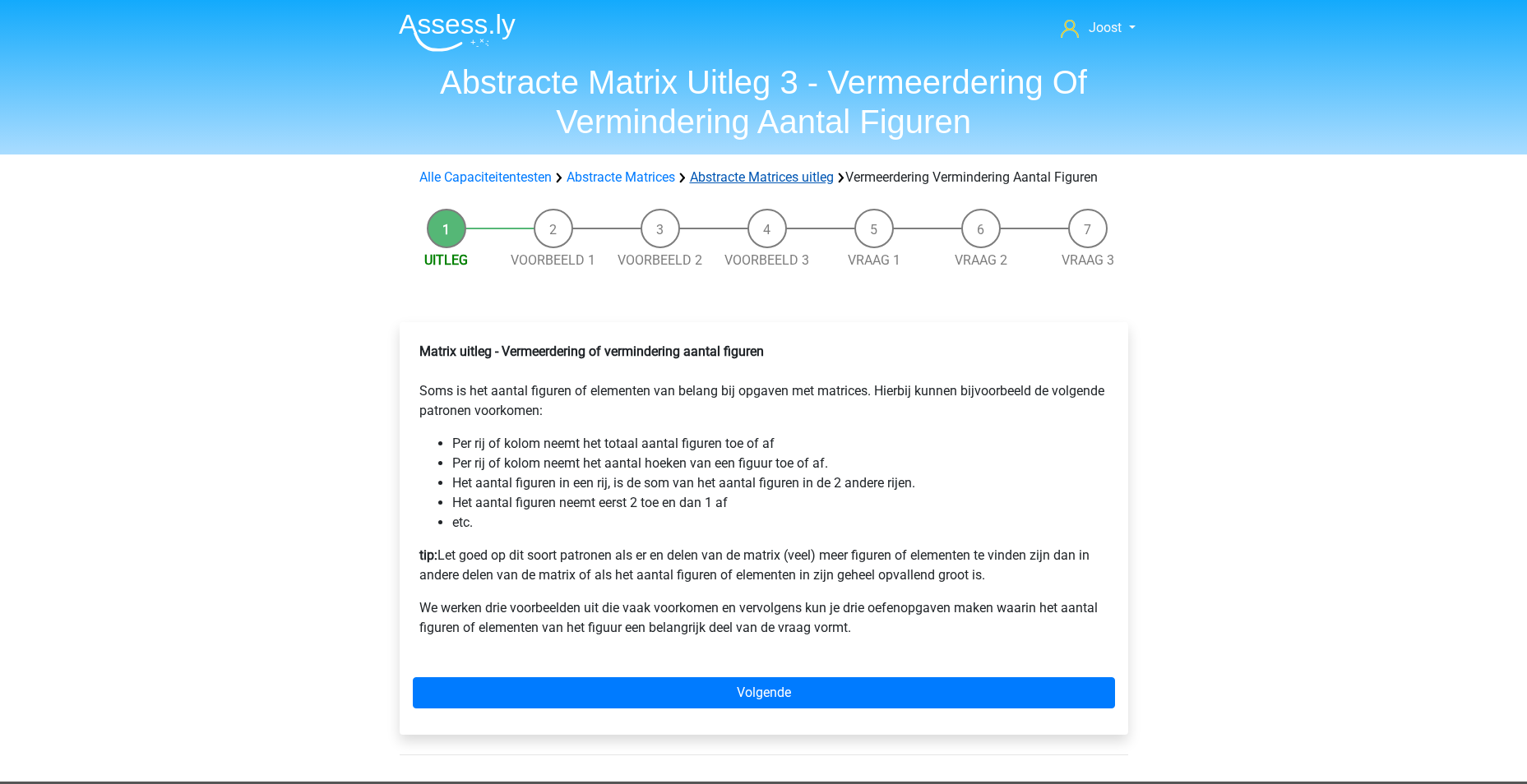
click at [787, 183] on link "Abstracte Matrices uitleg" at bounding box center [761, 177] width 144 height 15
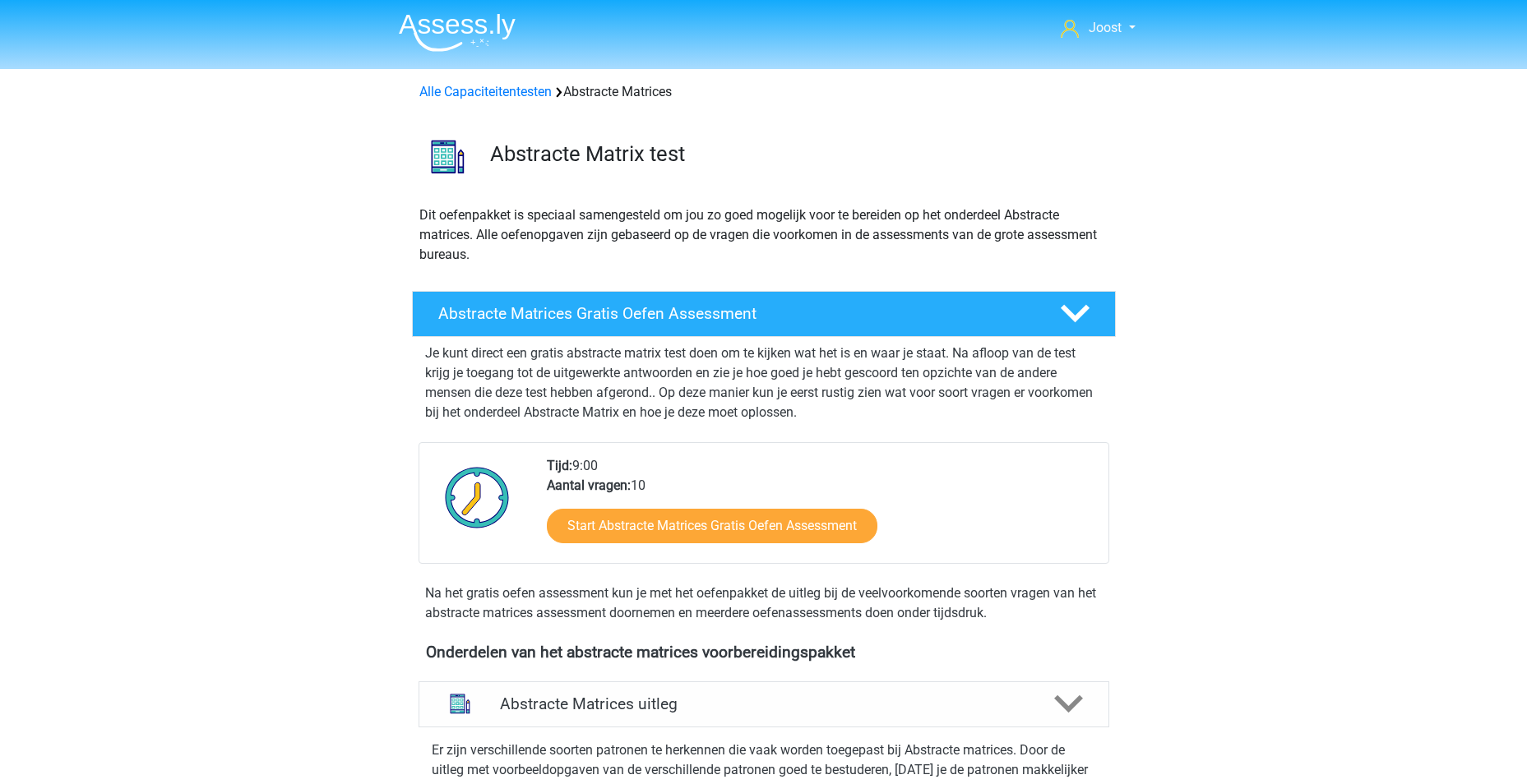
scroll to position [675, 0]
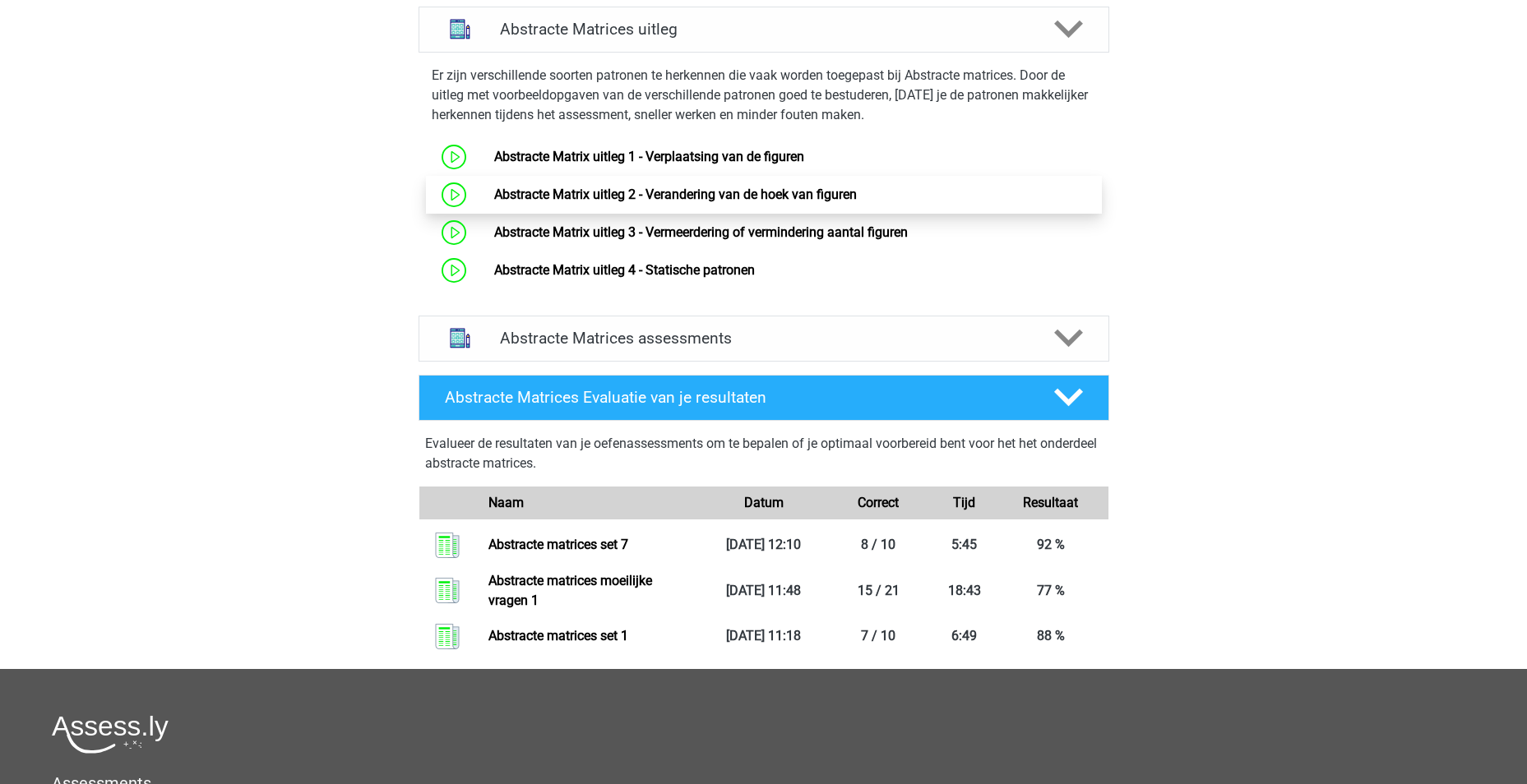
click at [677, 191] on link "Abstracte Matrix uitleg 2 - Verandering van de hoek van figuren" at bounding box center [675, 195] width 362 height 15
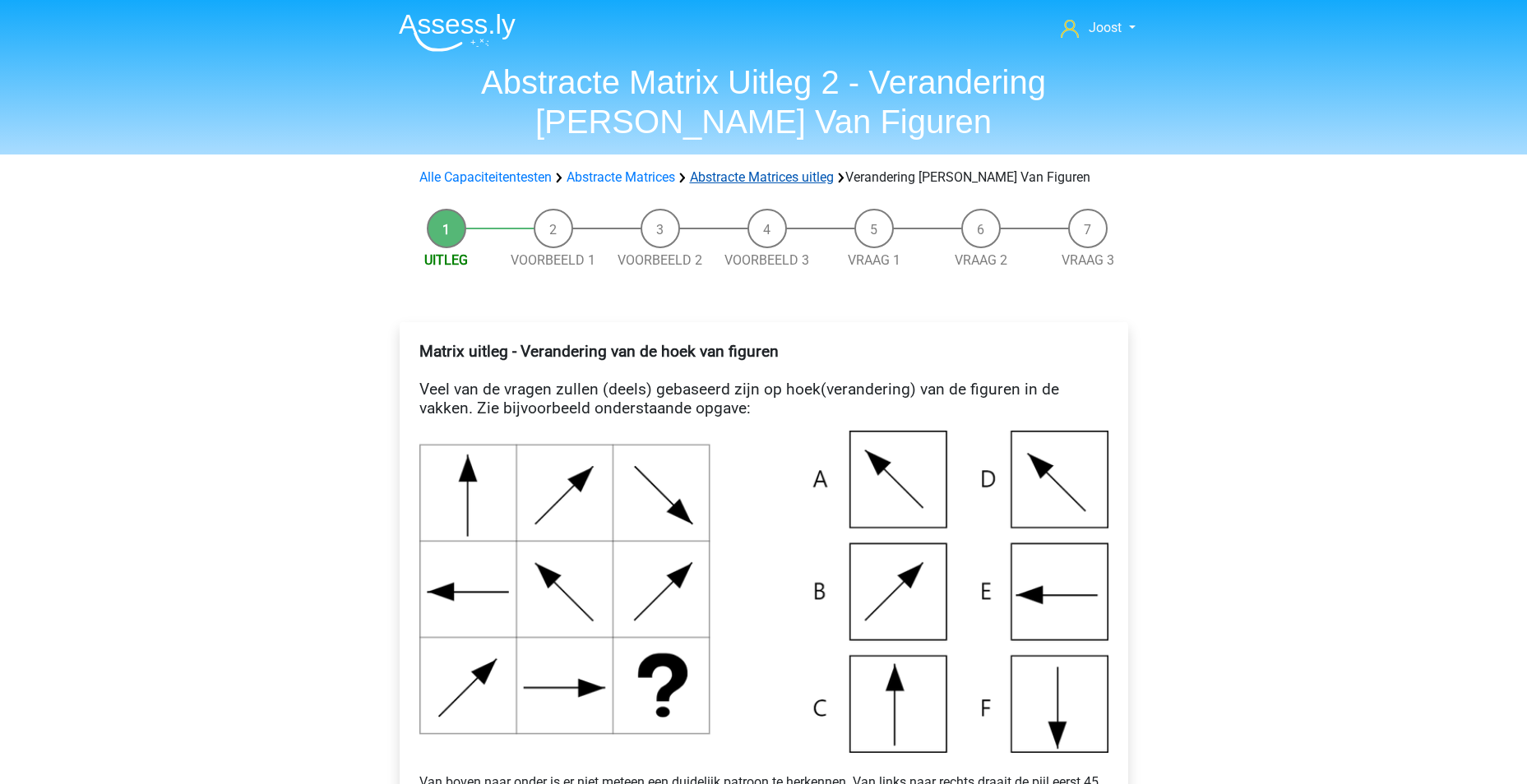
click at [812, 182] on link "Abstracte Matrices uitleg" at bounding box center [761, 177] width 144 height 15
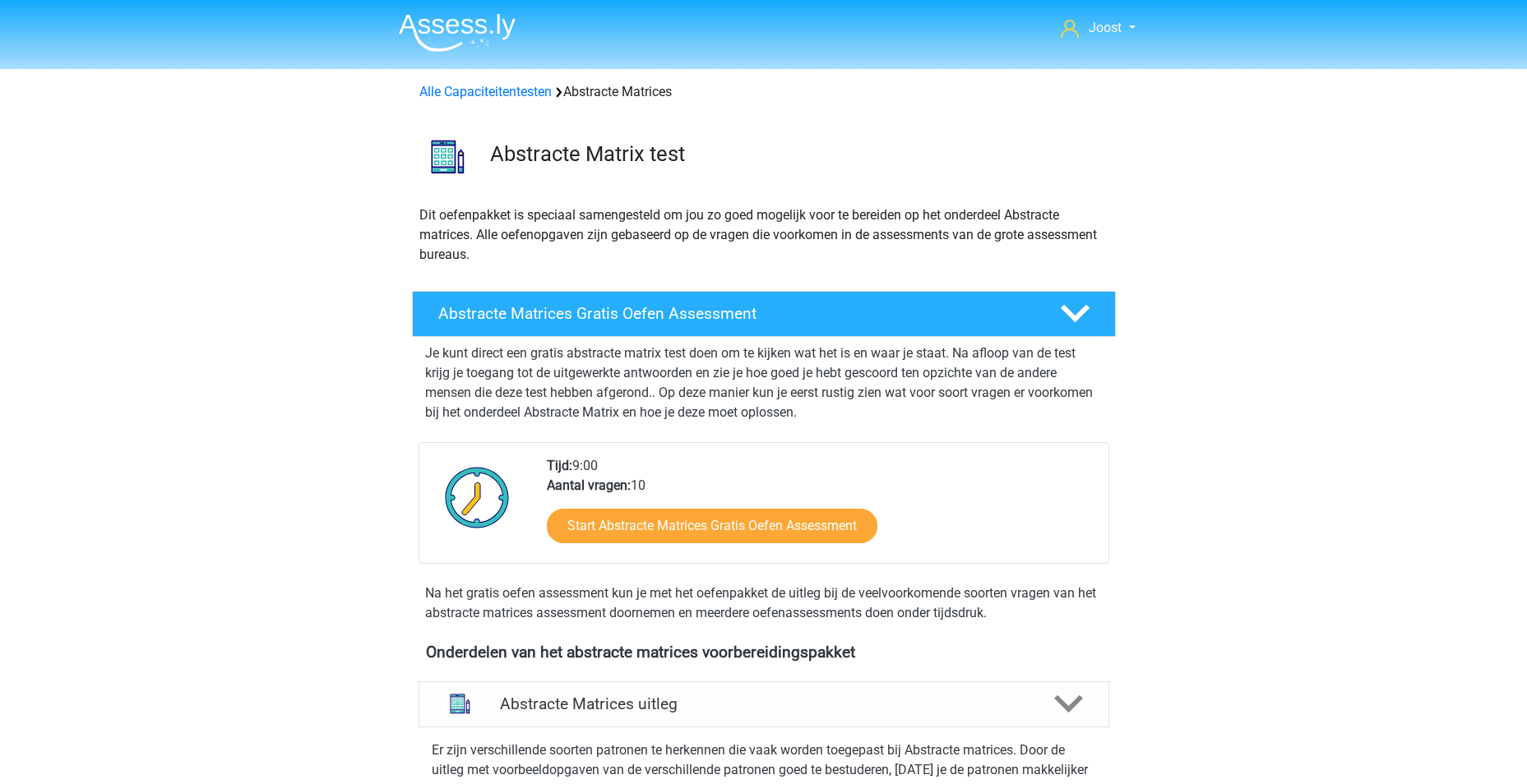
scroll to position [675, 0]
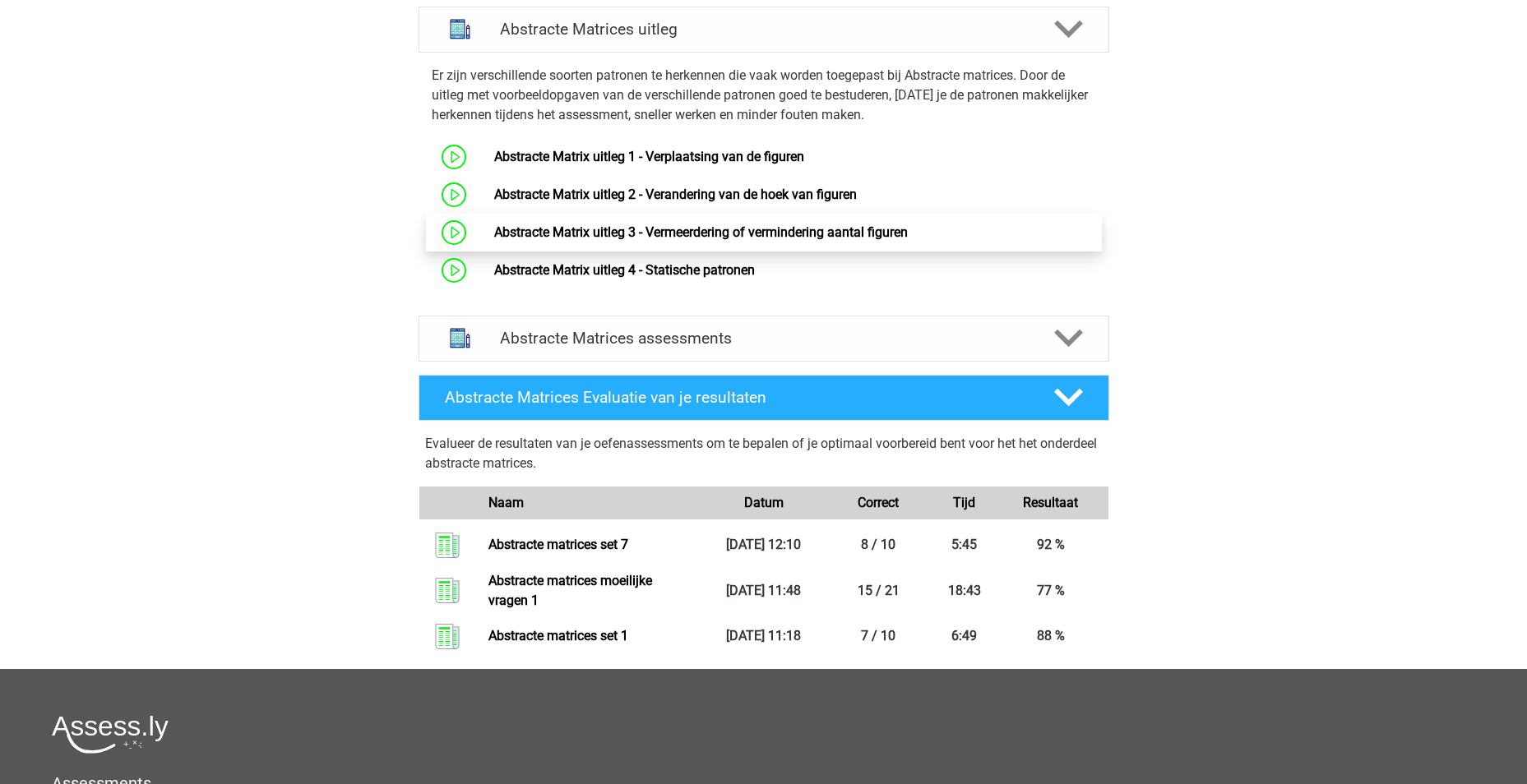
click at [665, 236] on link "Abstracte Matrix uitleg 3 - Vermeerdering of vermindering aantal figuren" at bounding box center [701, 232] width 414 height 15
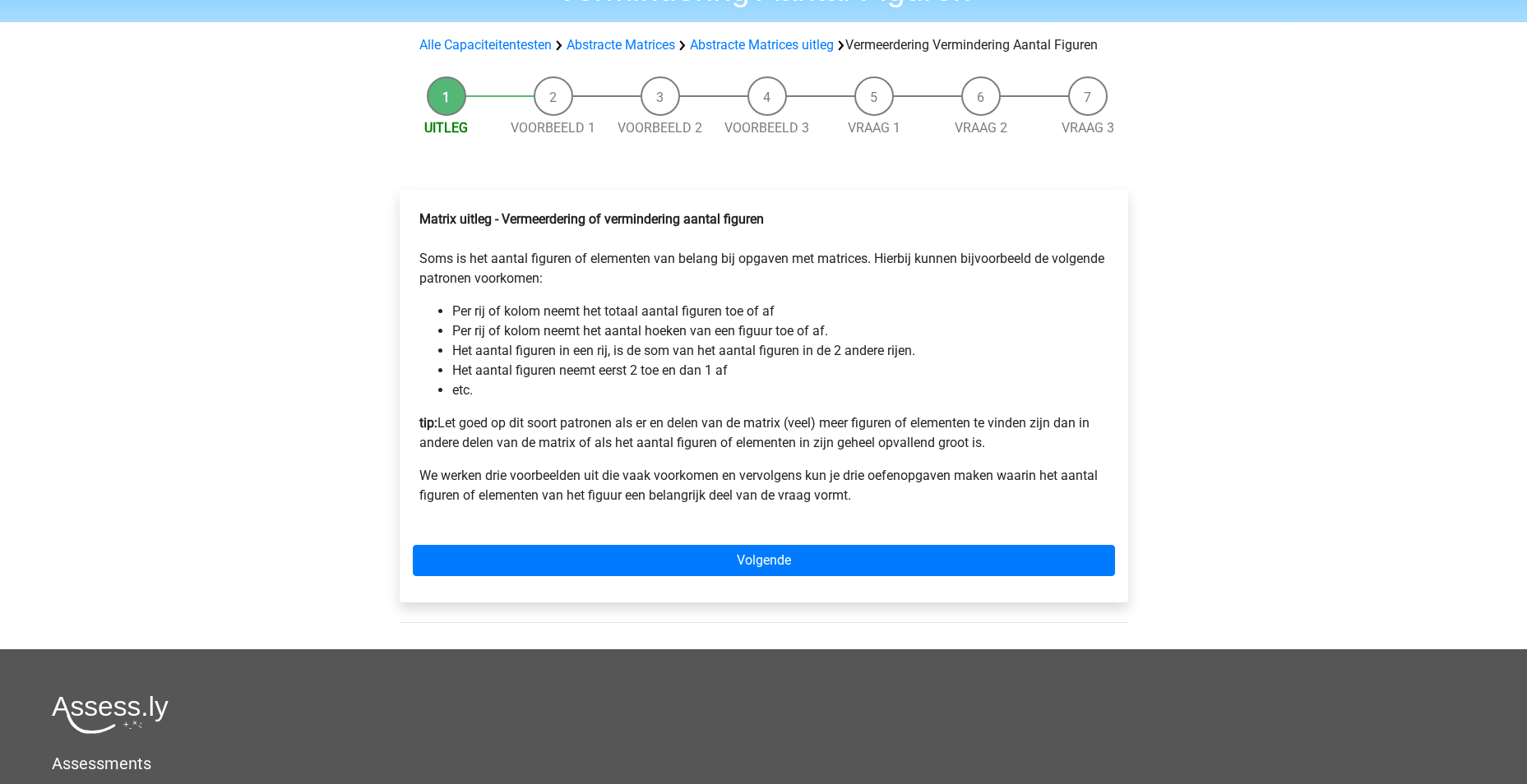
scroll to position [164, 0]
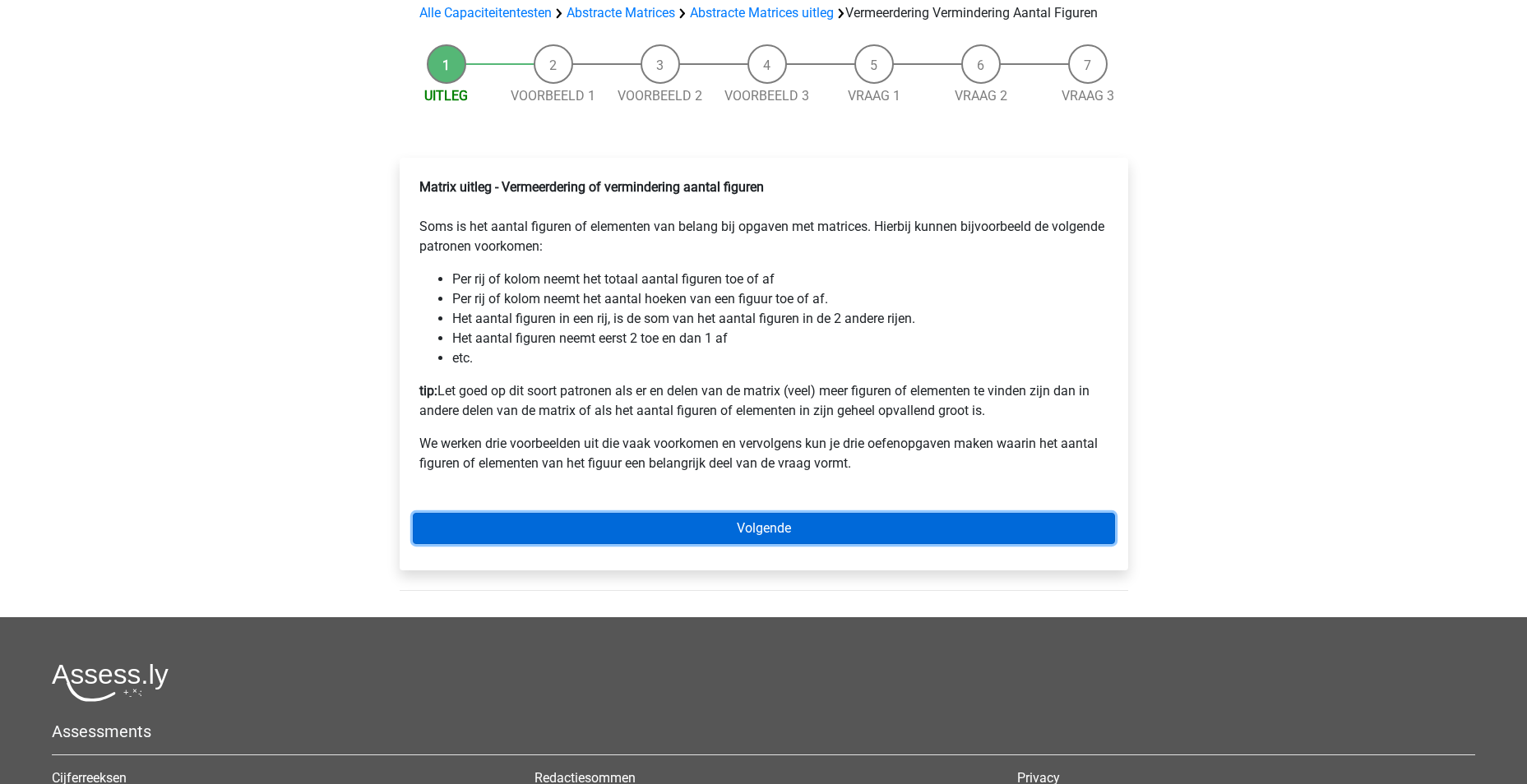
click at [771, 538] on link "Volgende" at bounding box center [764, 528] width 702 height 31
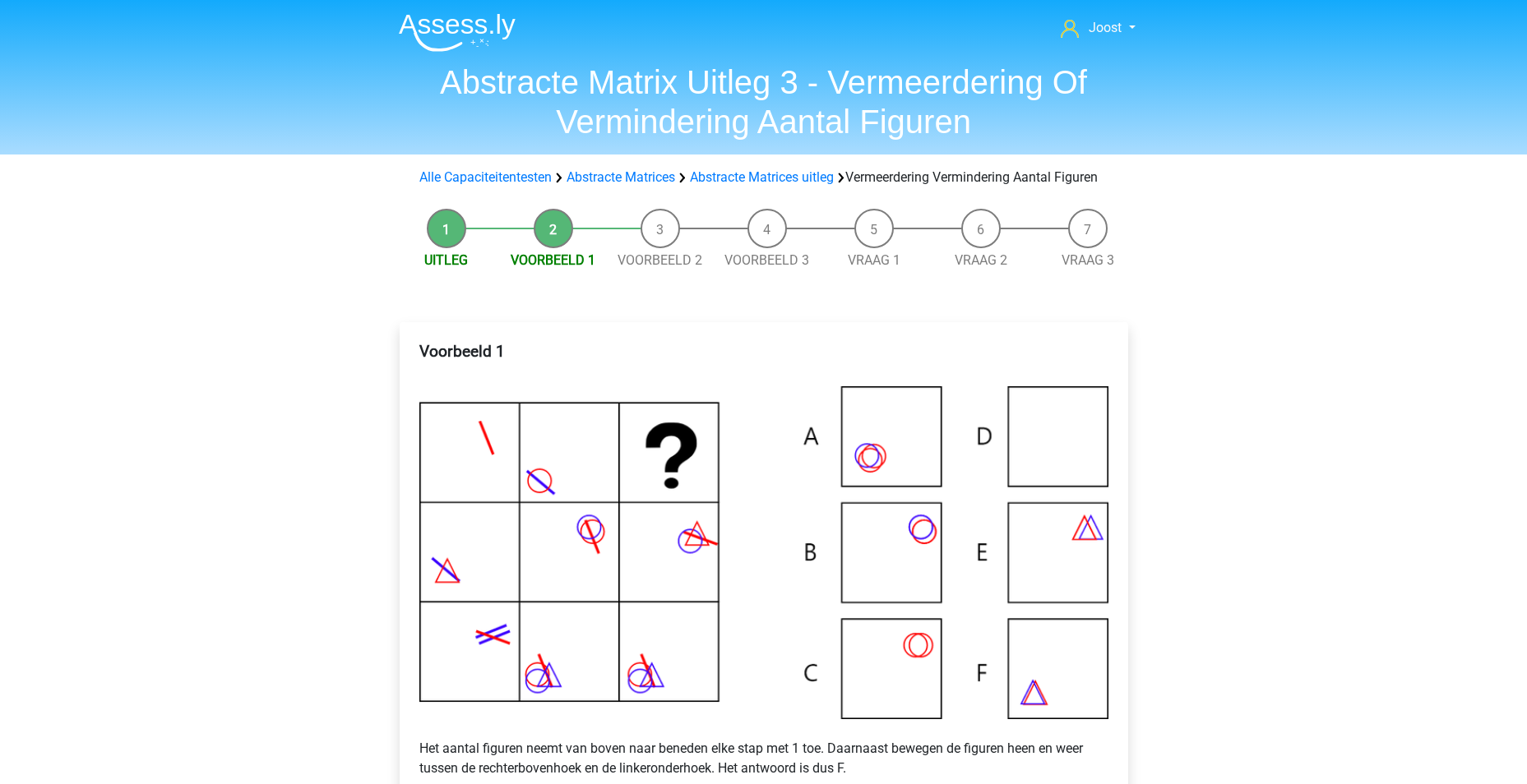
drag, startPoint x: 0, startPoint y: 0, endPoint x: 546, endPoint y: 349, distance: 648.0
click at [546, 349] on div "Voorbeeld 1 Het aantal figuren neemt van boven naar beneden elke stap met 1 toe…" at bounding box center [764, 598] width 729 height 552
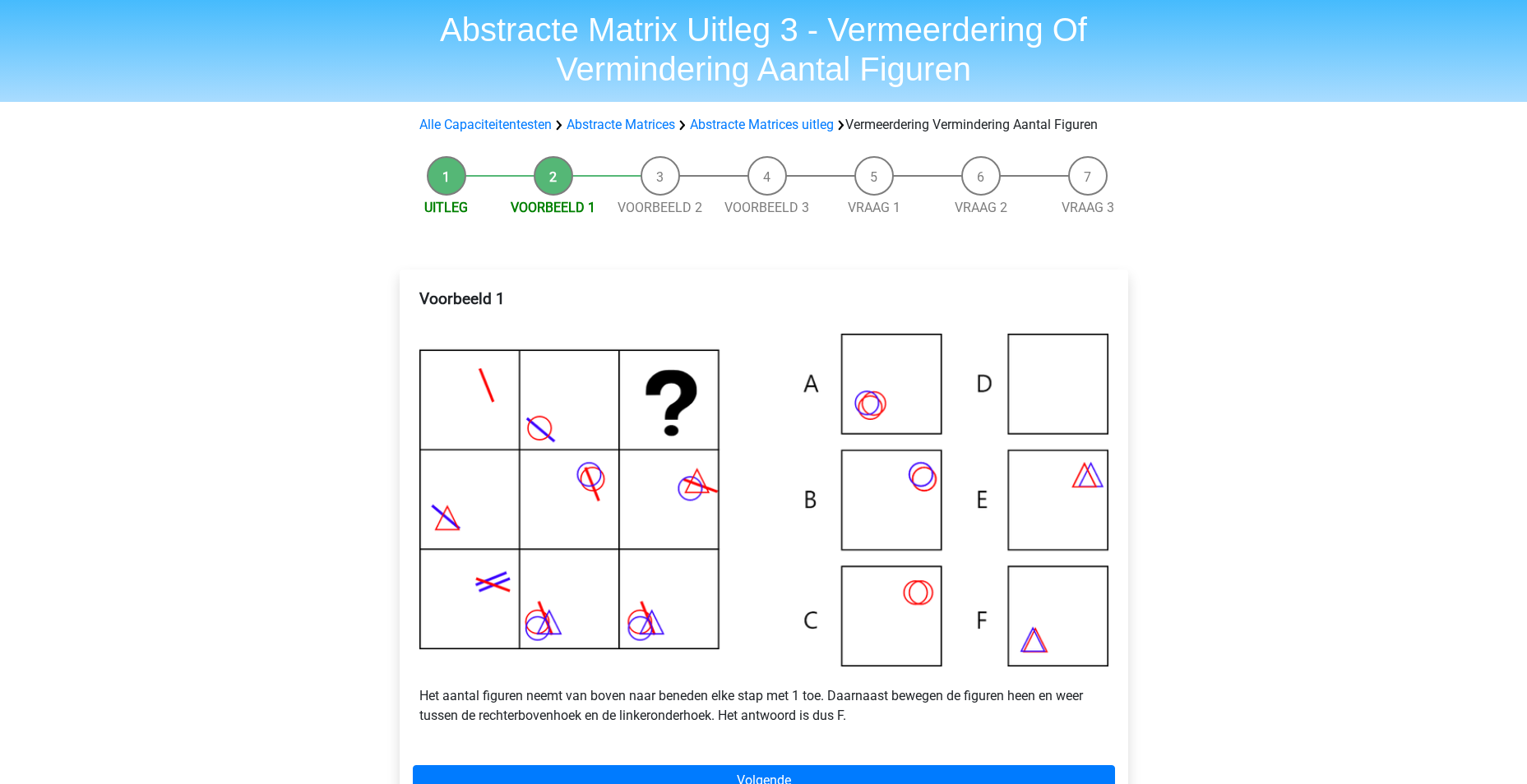
scroll to position [164, 0]
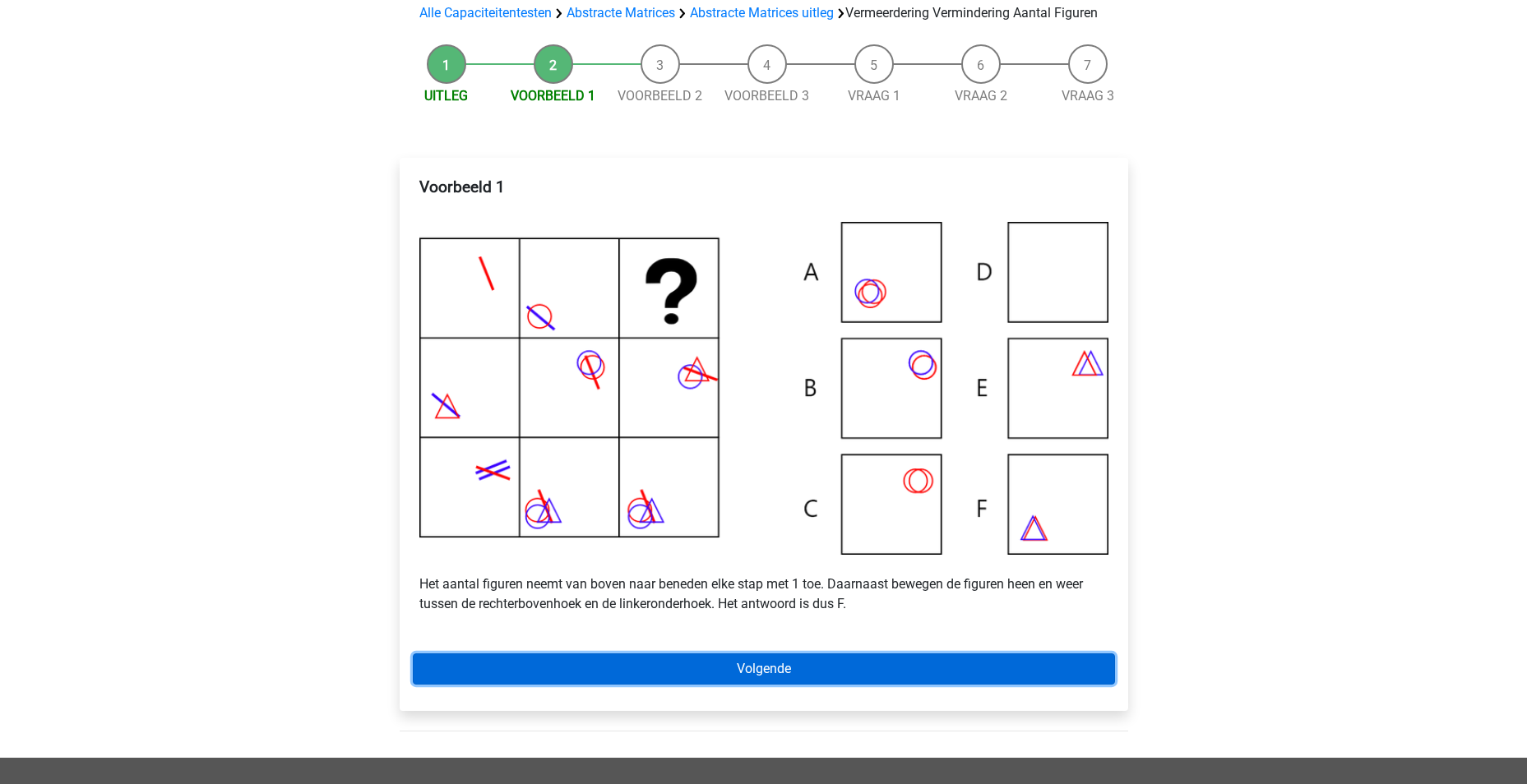
click at [806, 685] on link "Volgende" at bounding box center [764, 669] width 702 height 31
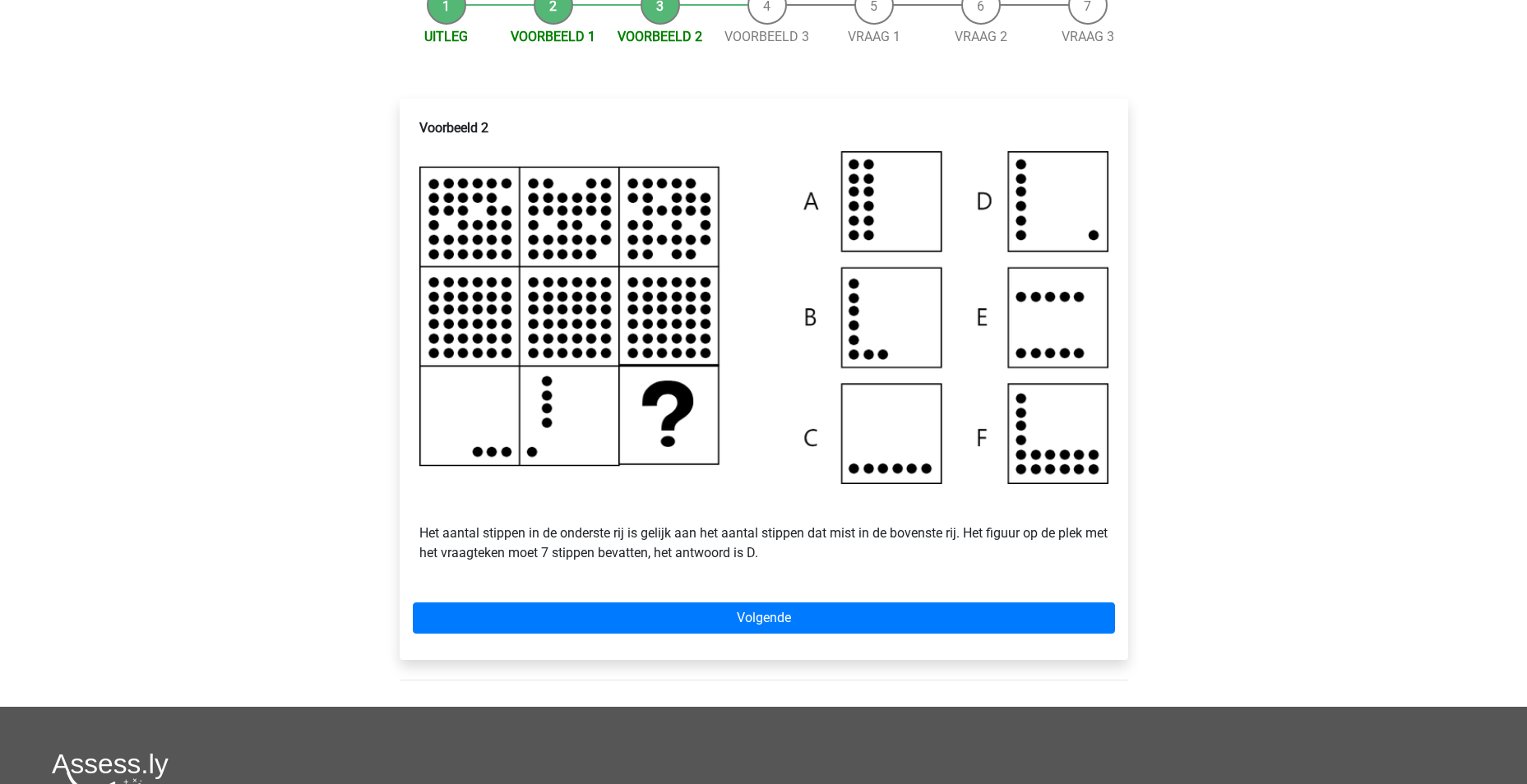
scroll to position [247, 0]
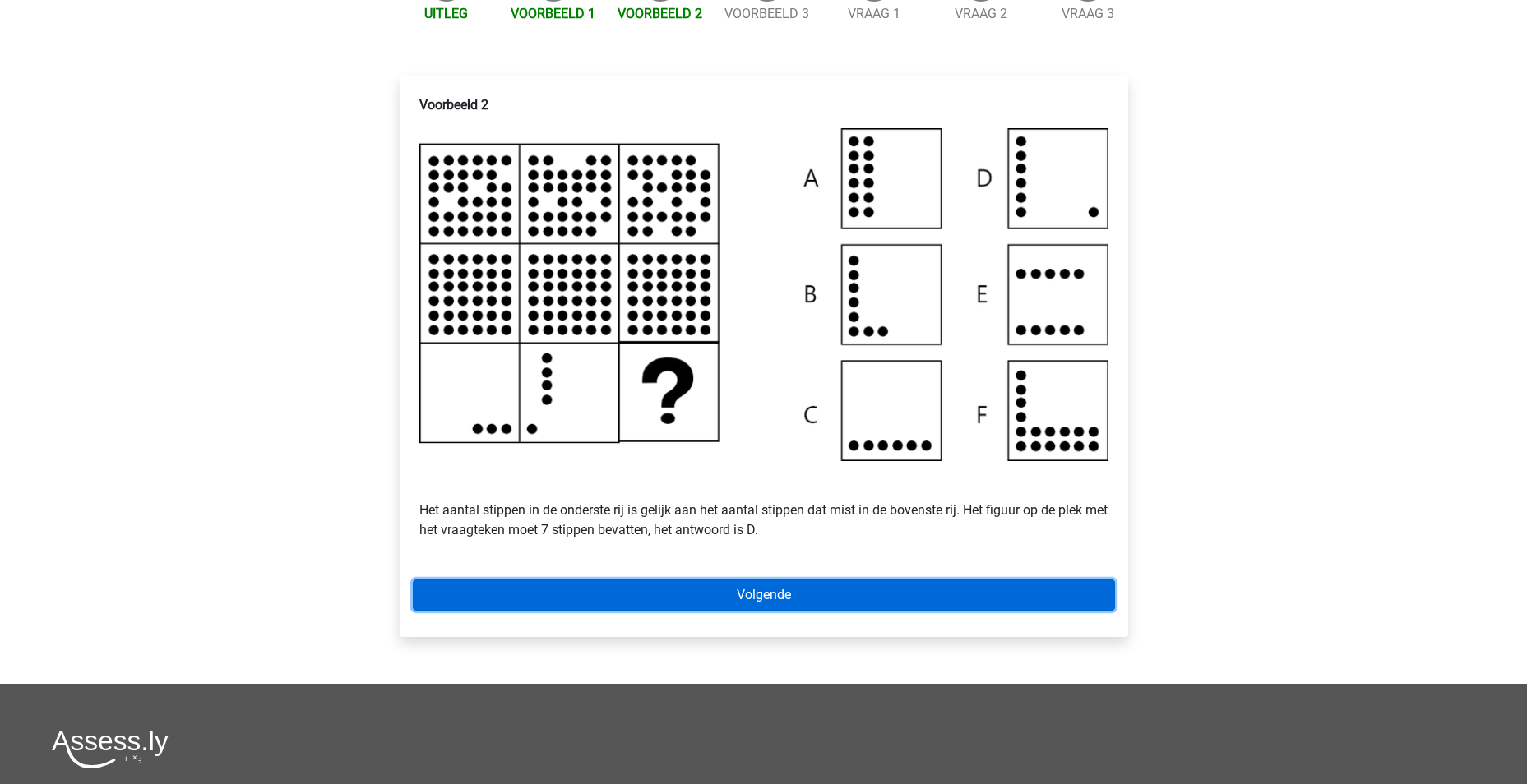
click at [806, 611] on link "Volgende" at bounding box center [764, 595] width 702 height 31
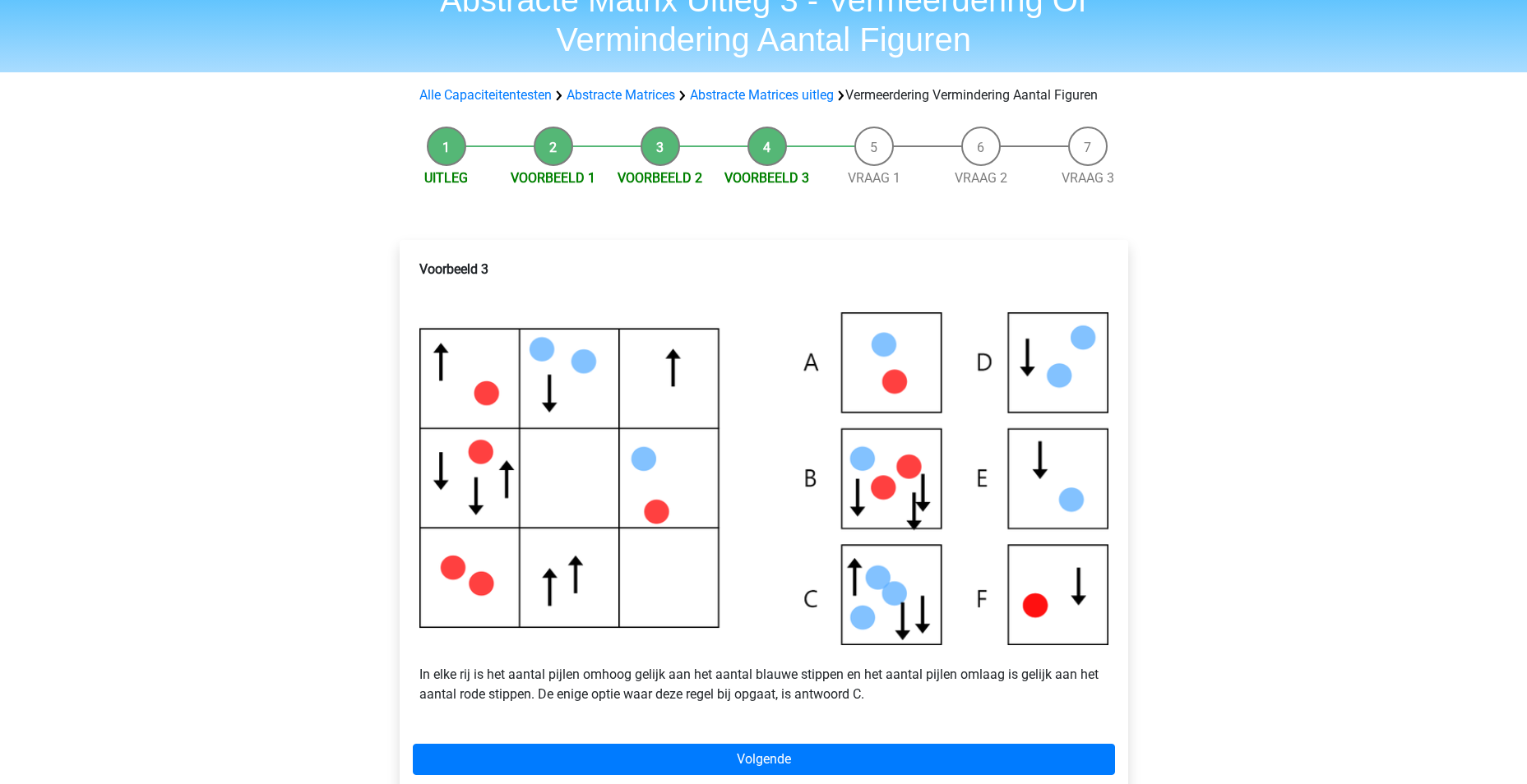
scroll to position [164, 0]
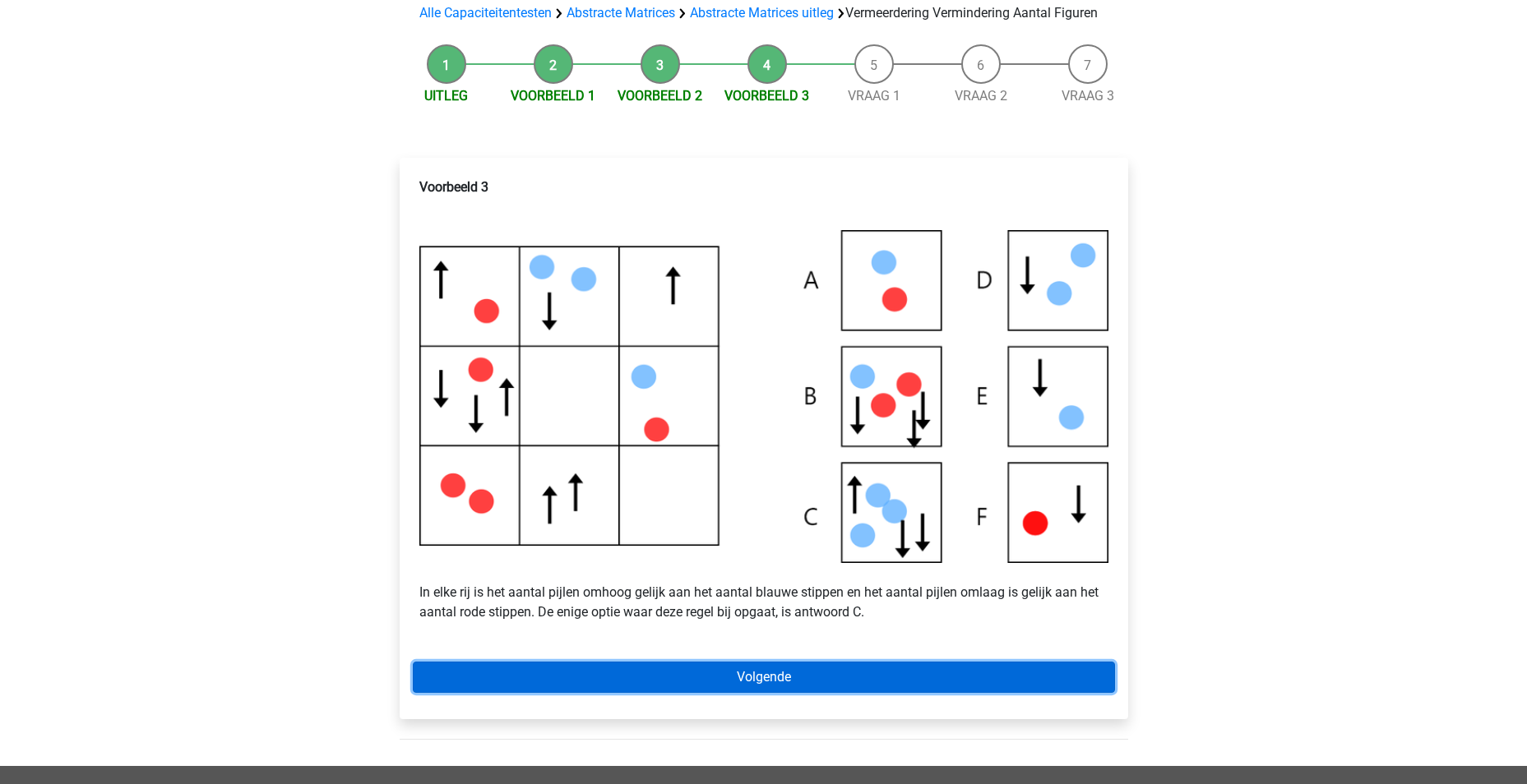
click at [826, 693] on link "Volgende" at bounding box center [764, 677] width 702 height 31
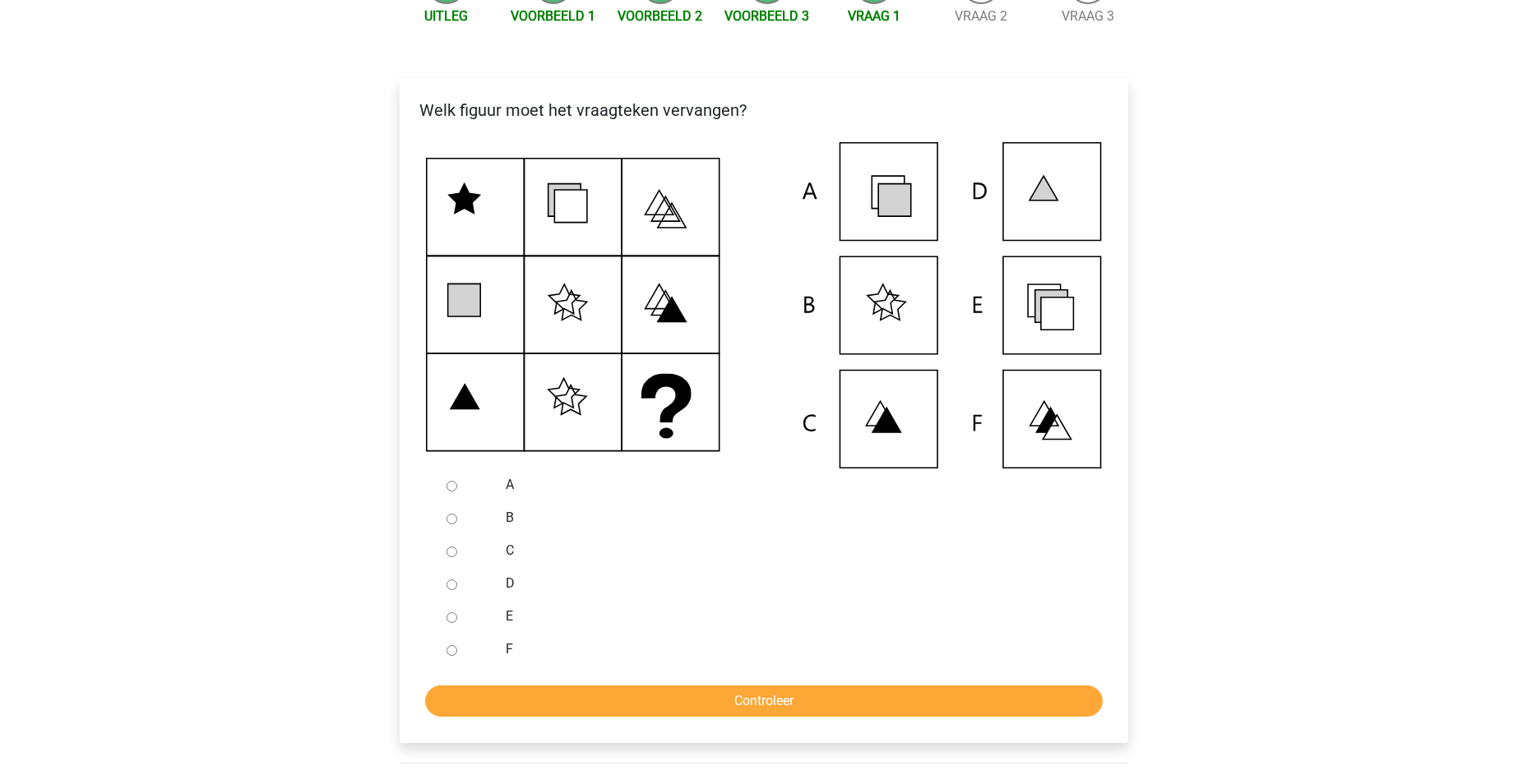
scroll to position [411, 0]
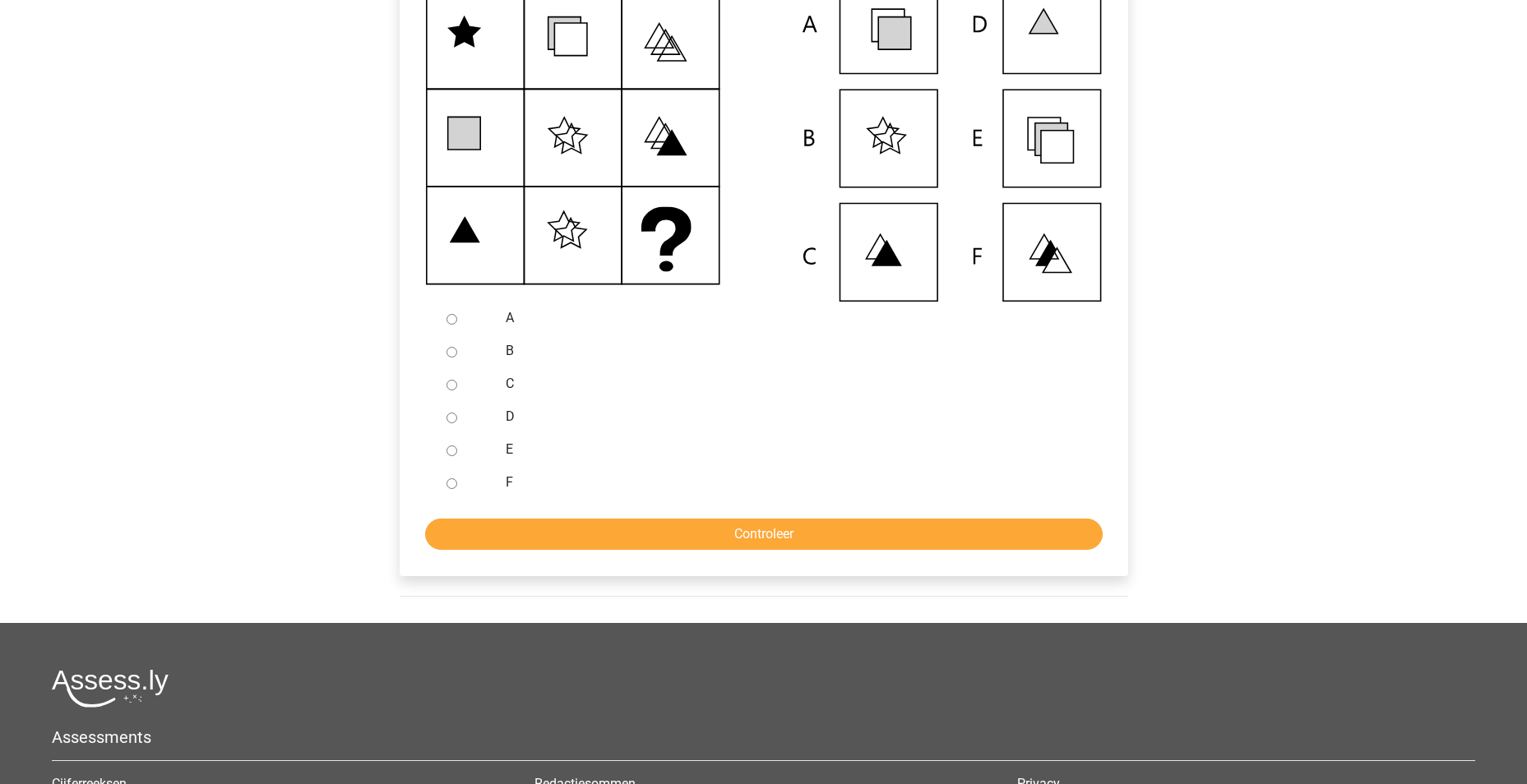
click at [454, 456] on input "E" at bounding box center [451, 450] width 10 height 10
radio input "true"
drag, startPoint x: 802, startPoint y: 552, endPoint x: 818, endPoint y: 541, distance: 19.4
click at [803, 550] on input "Controleer" at bounding box center [764, 534] width 677 height 31
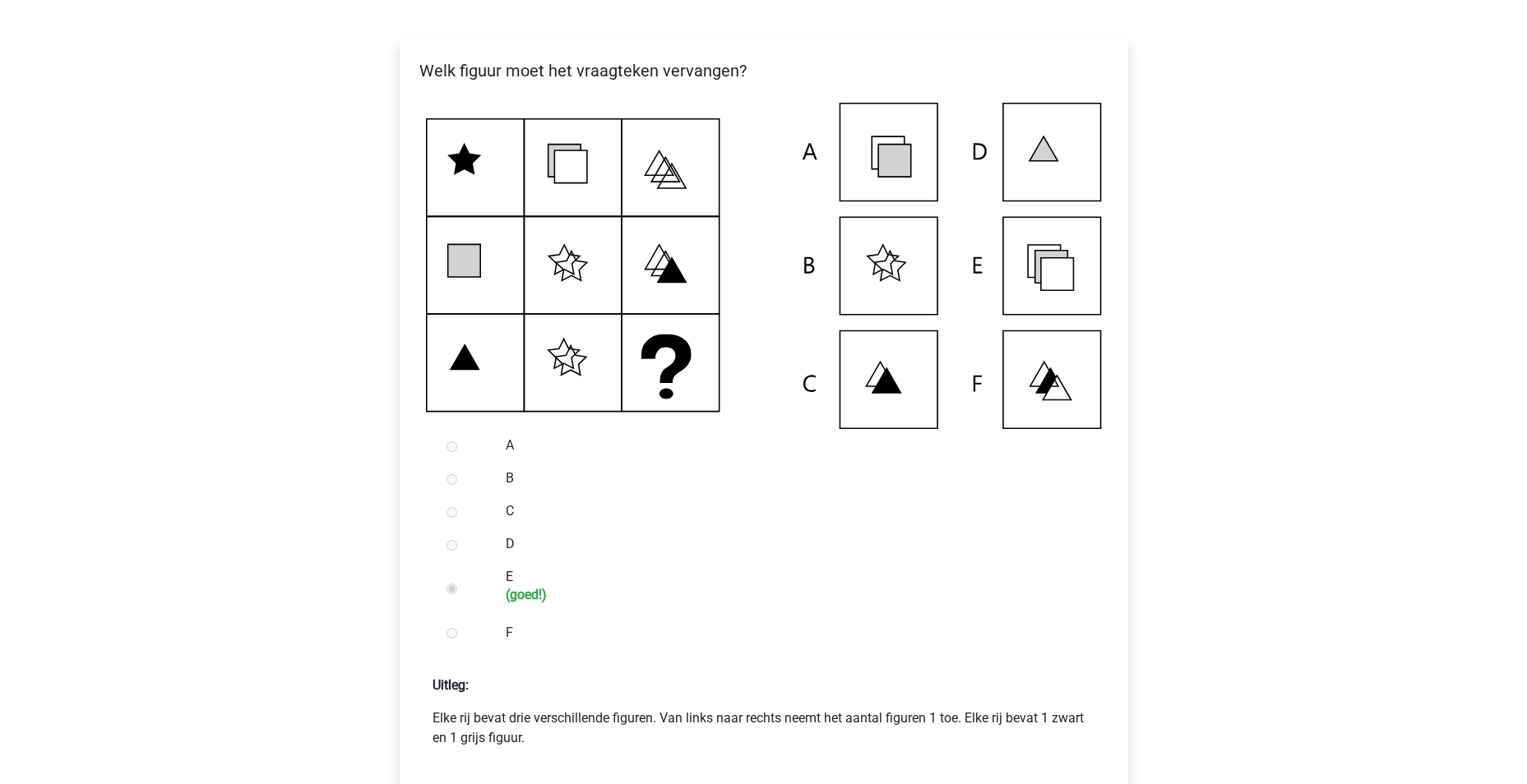
scroll to position [493, 0]
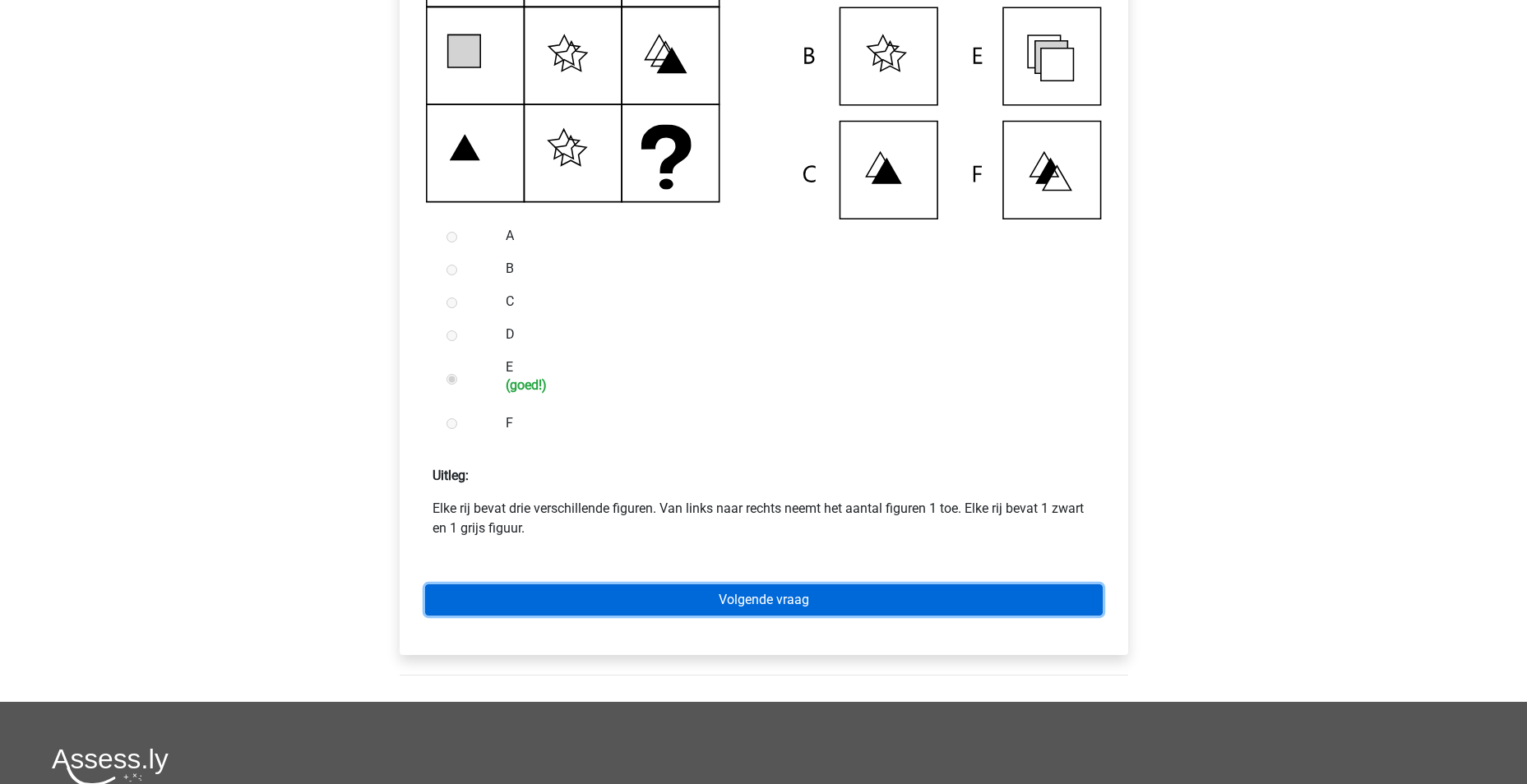
drag, startPoint x: 814, startPoint y: 609, endPoint x: 835, endPoint y: 581, distance: 35.0
click at [814, 609] on link "Volgende vraag" at bounding box center [764, 600] width 677 height 31
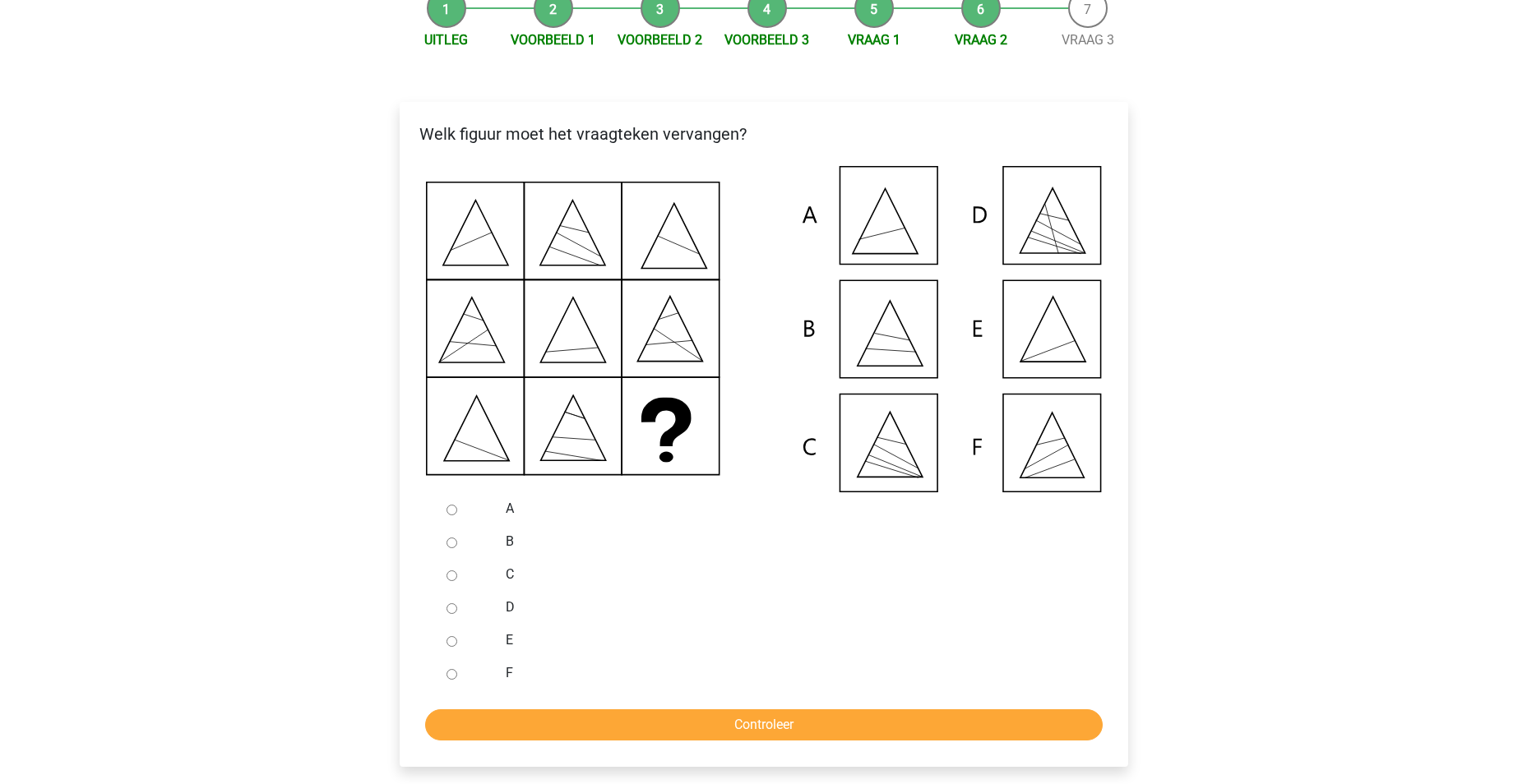
scroll to position [329, 0]
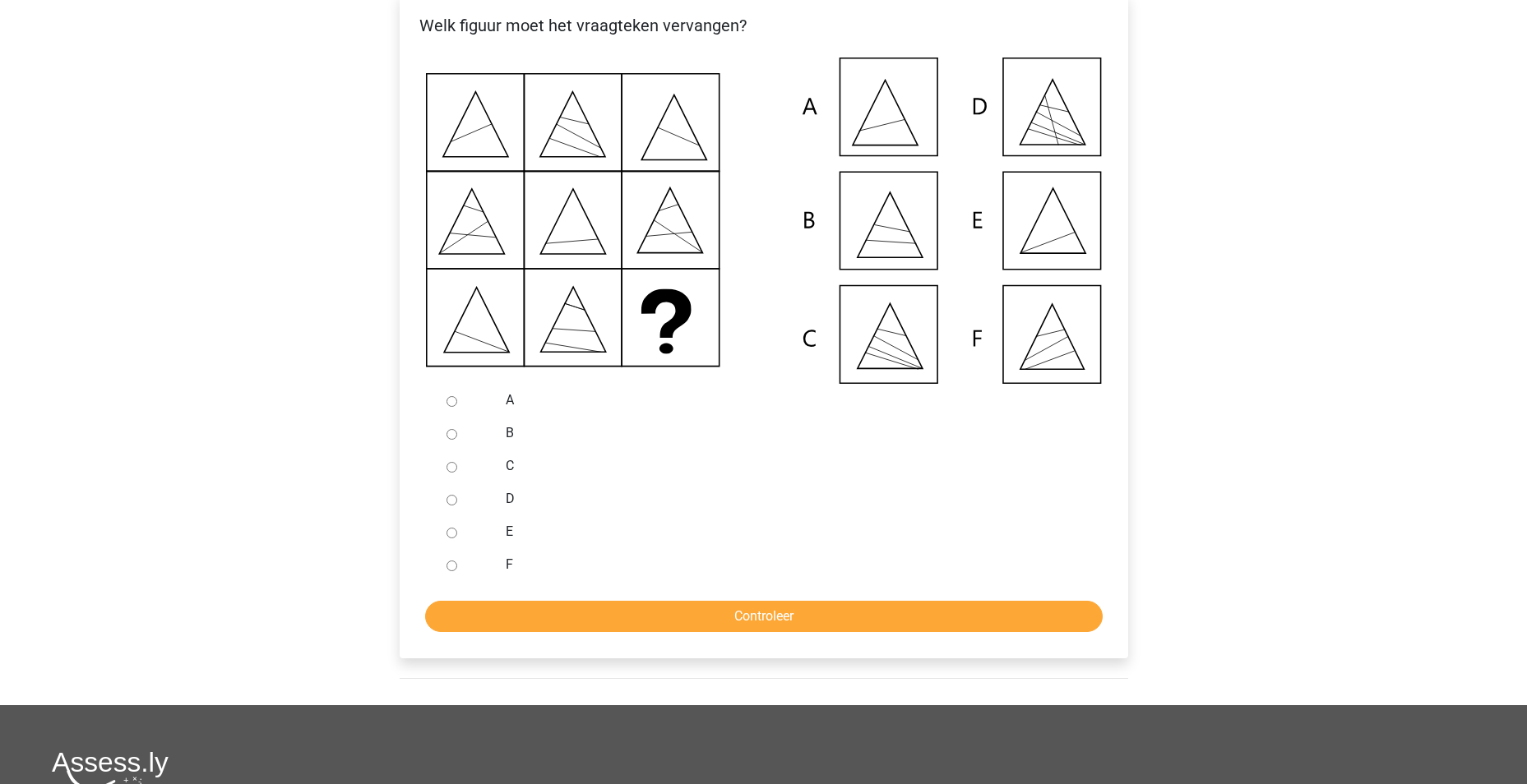
click at [456, 407] on input "A" at bounding box center [451, 402] width 10 height 10
radio input "true"
click at [450, 539] on input "E" at bounding box center [451, 532] width 10 height 10
radio input "true"
click at [722, 632] on input "Controleer" at bounding box center [764, 616] width 677 height 31
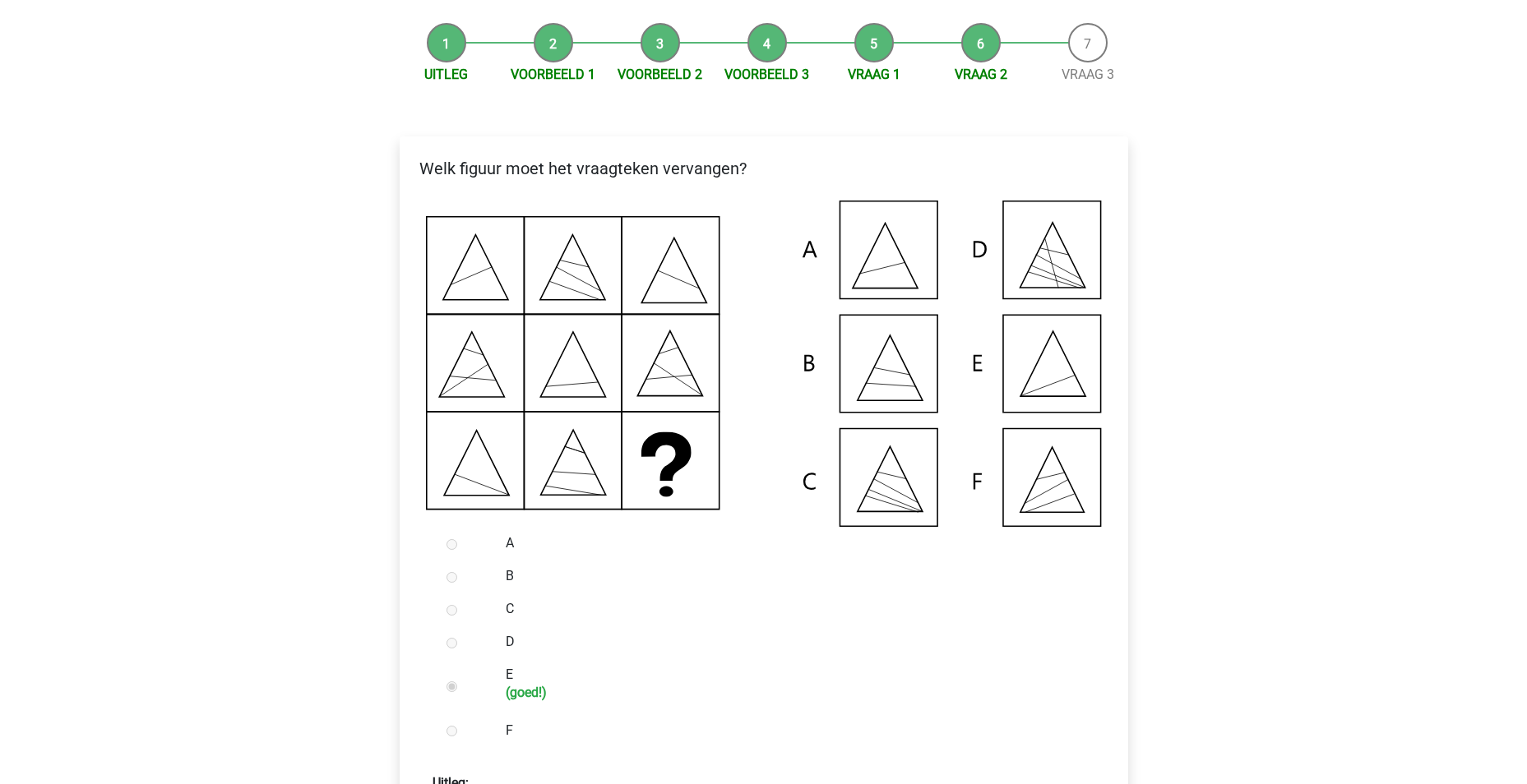
scroll to position [411, 0]
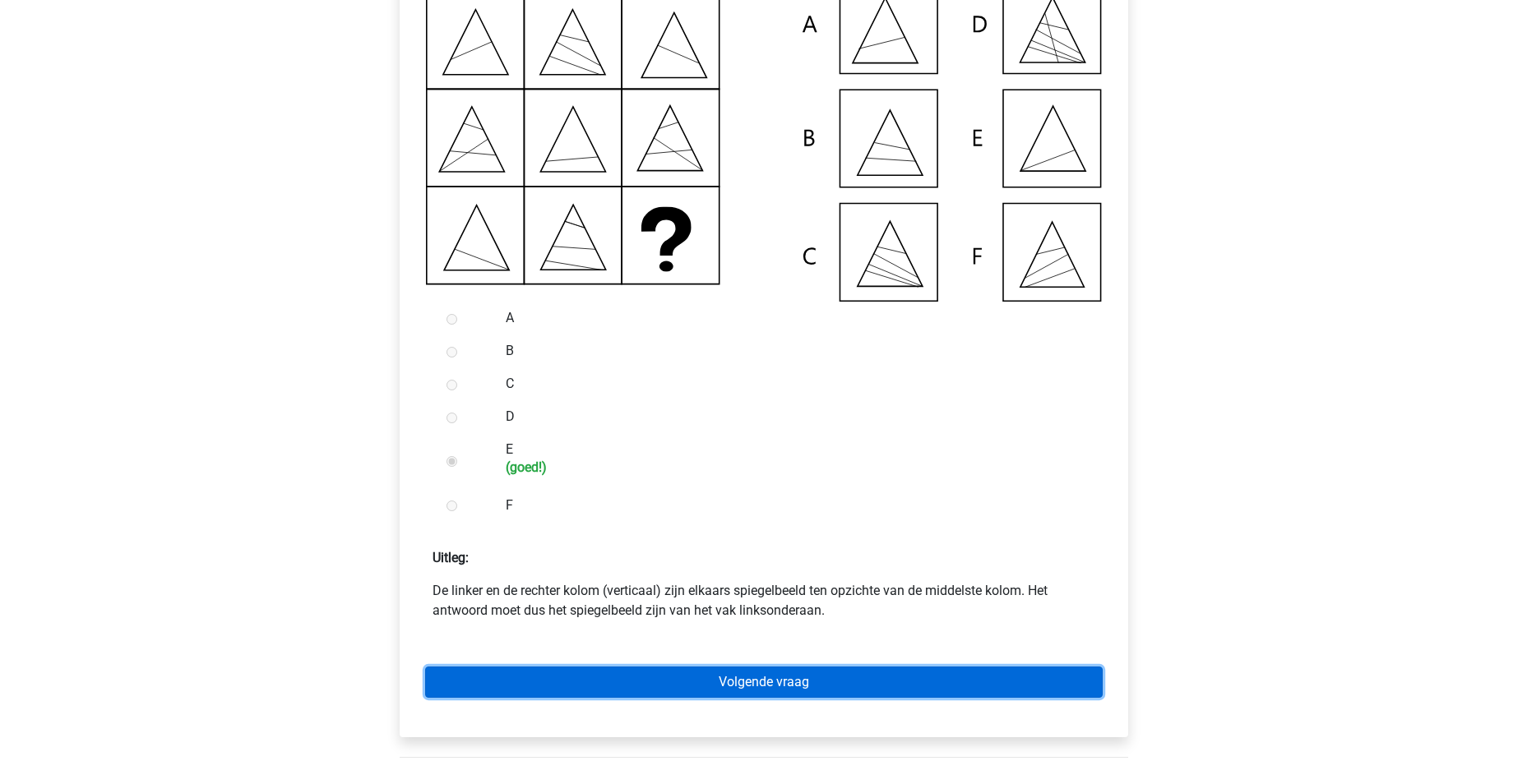
click at [749, 698] on link "Volgende vraag" at bounding box center [764, 682] width 677 height 31
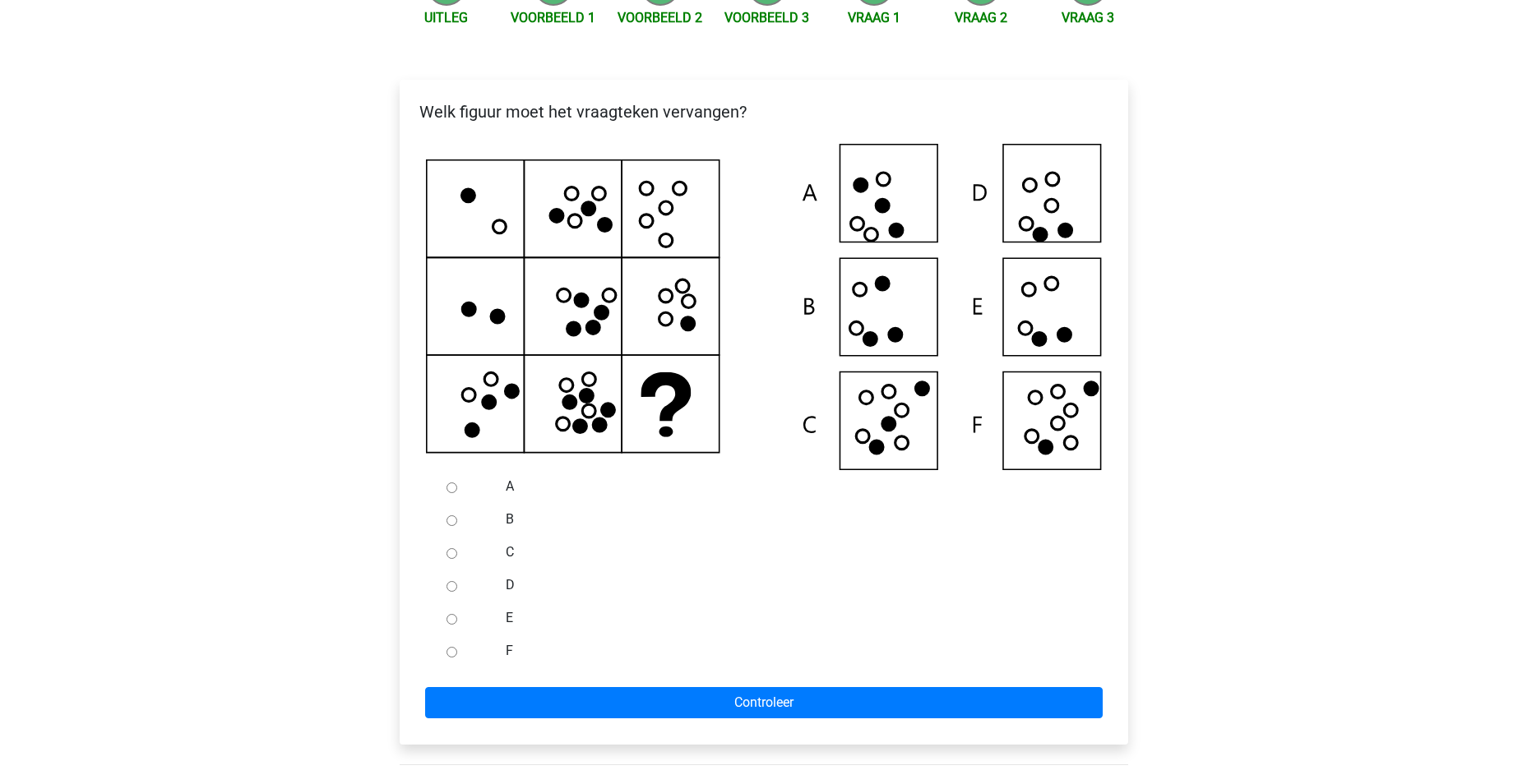
scroll to position [247, 0]
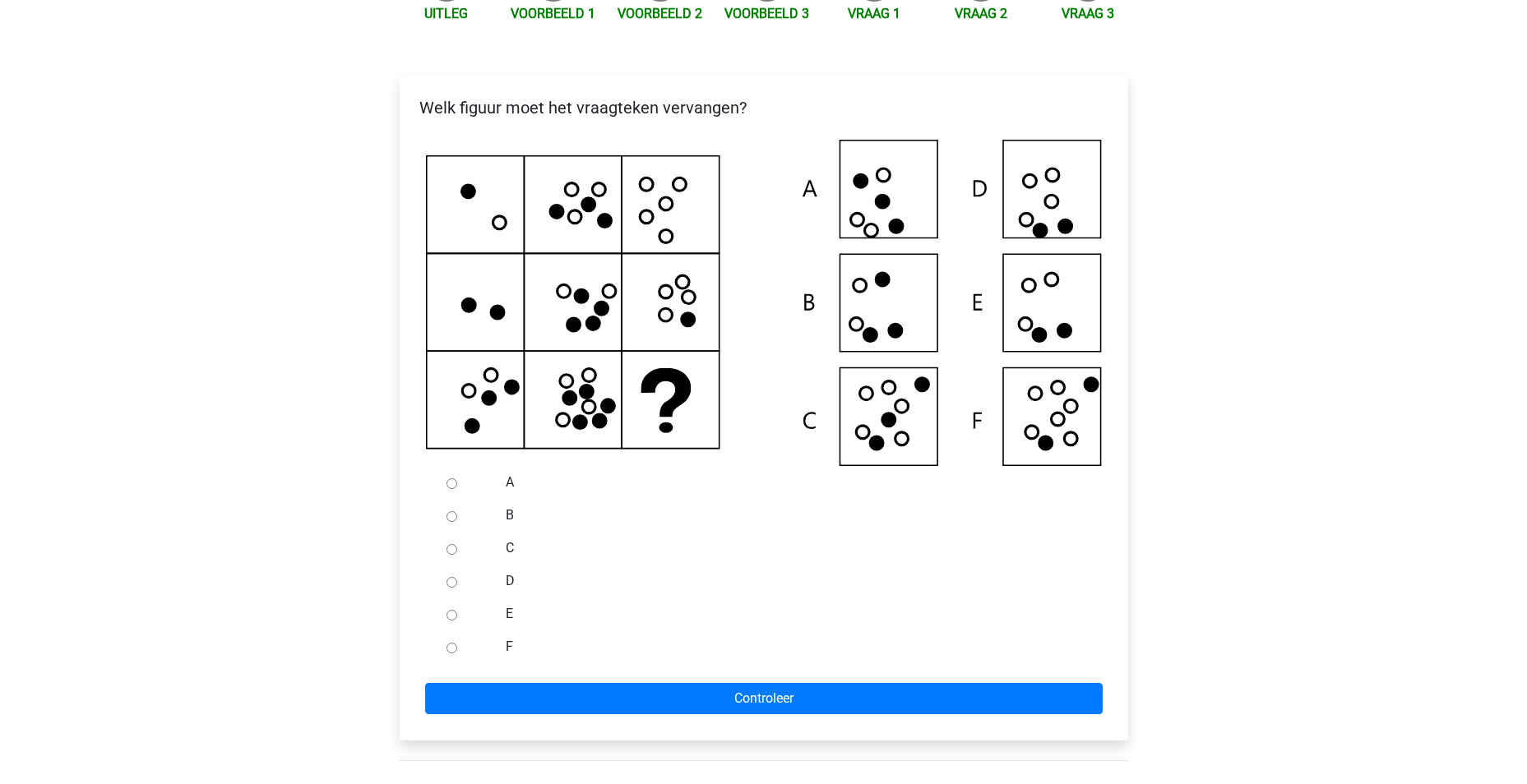
click at [445, 661] on div at bounding box center [466, 647] width 54 height 32
click at [447, 653] on input "F" at bounding box center [451, 648] width 10 height 10
radio input "true"
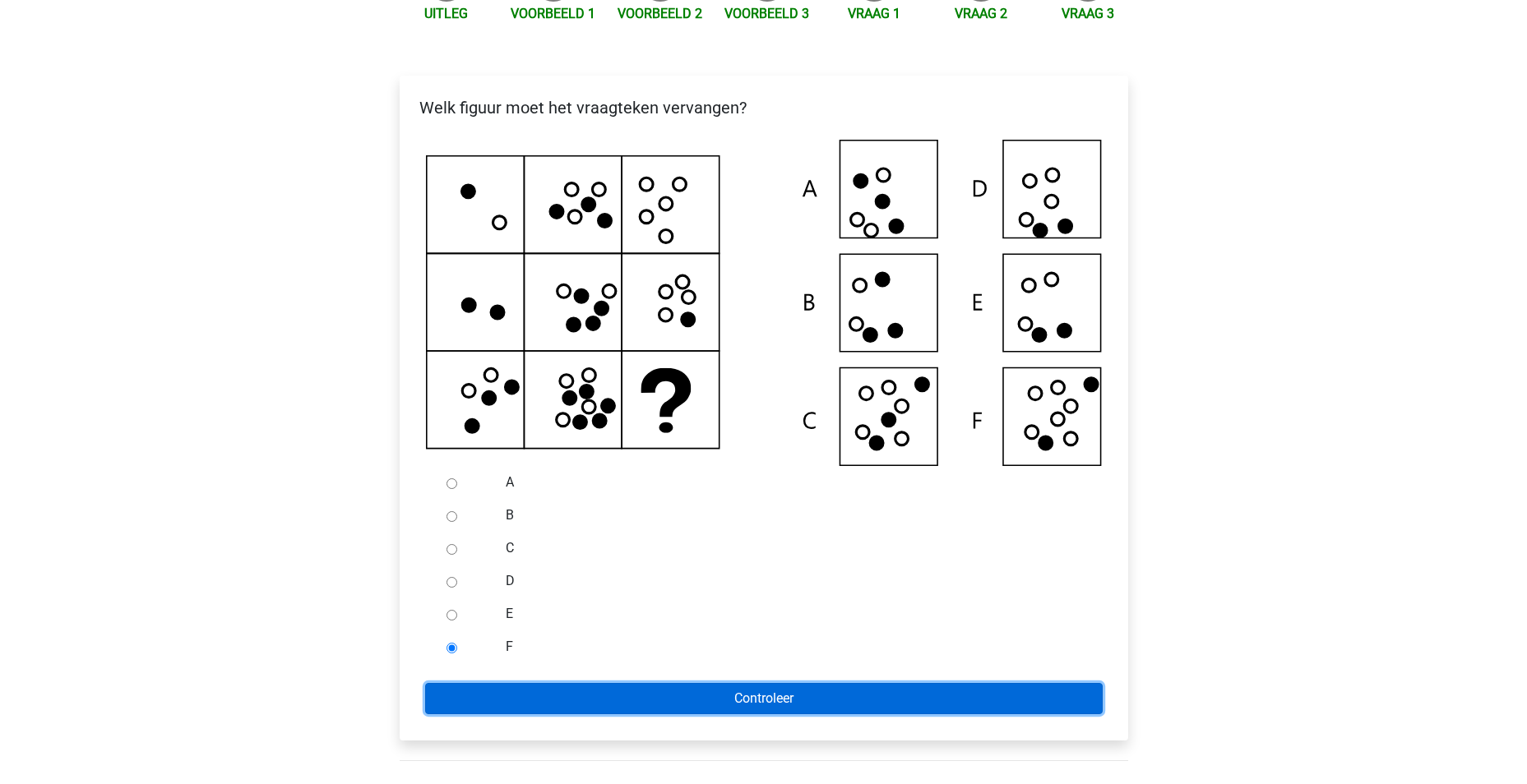
click at [825, 714] on input "Controleer" at bounding box center [764, 698] width 677 height 31
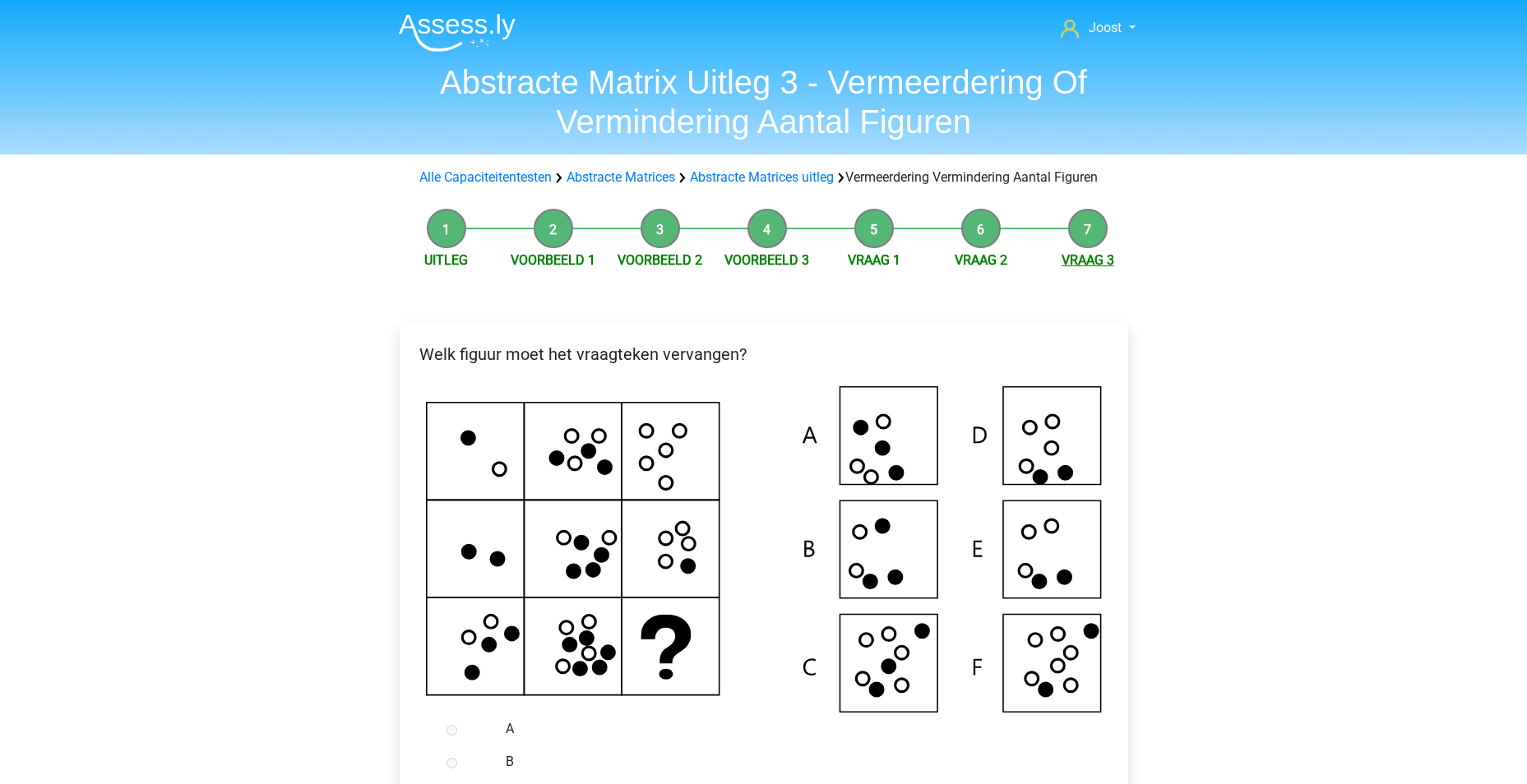
scroll to position [493, 0]
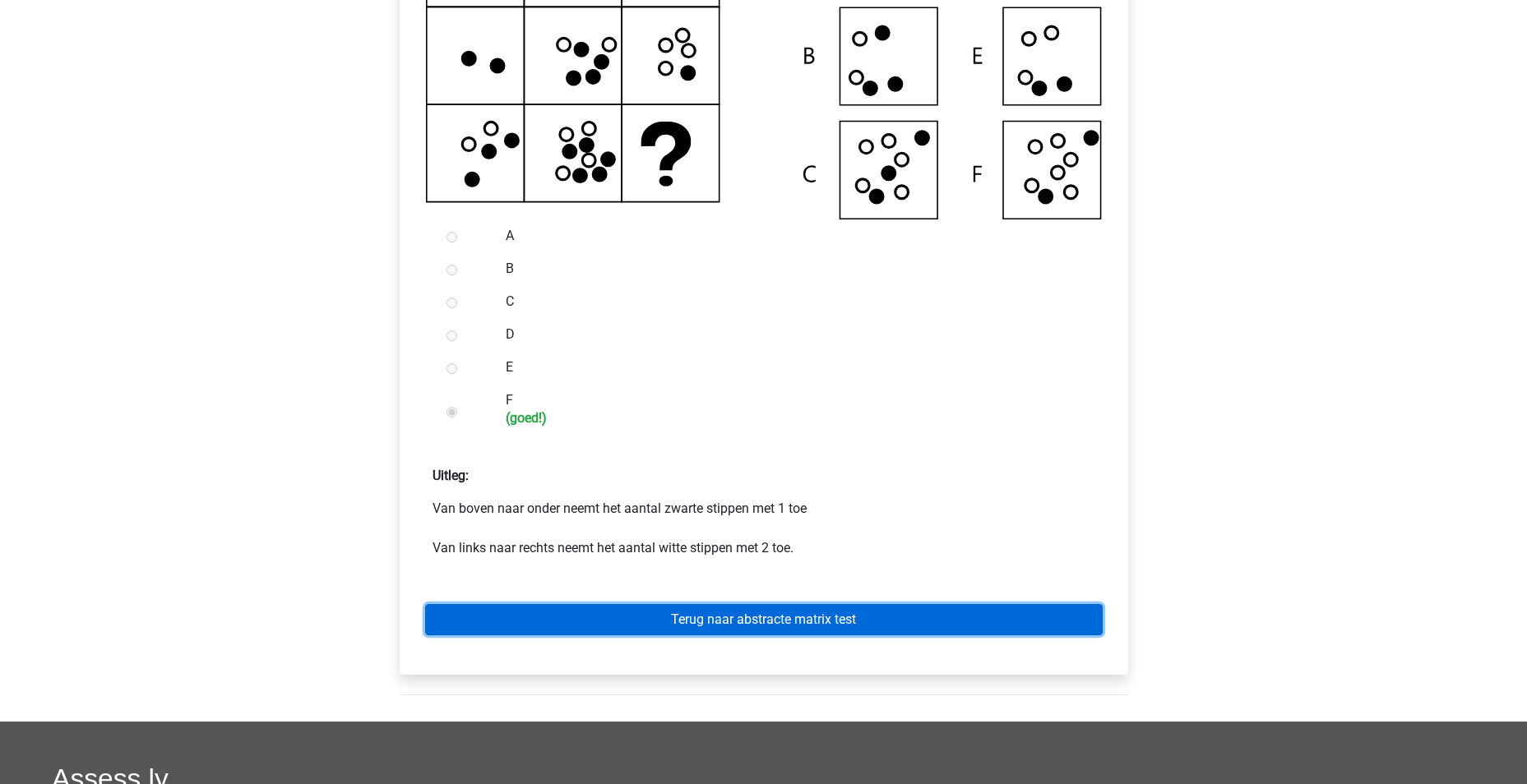
click at [818, 635] on link "Terug naar abstracte matrix test" at bounding box center [764, 620] width 677 height 31
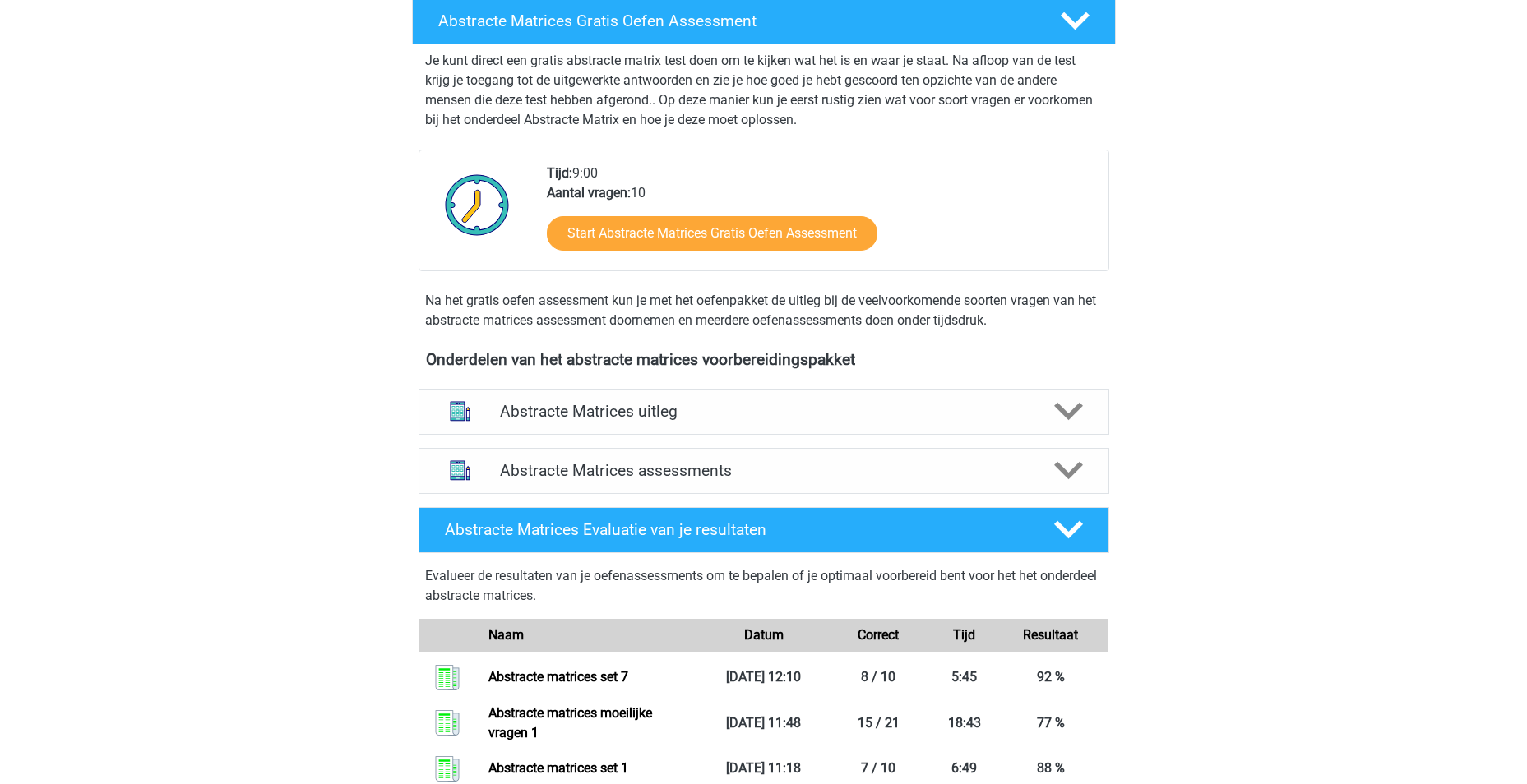
scroll to position [247, 0]
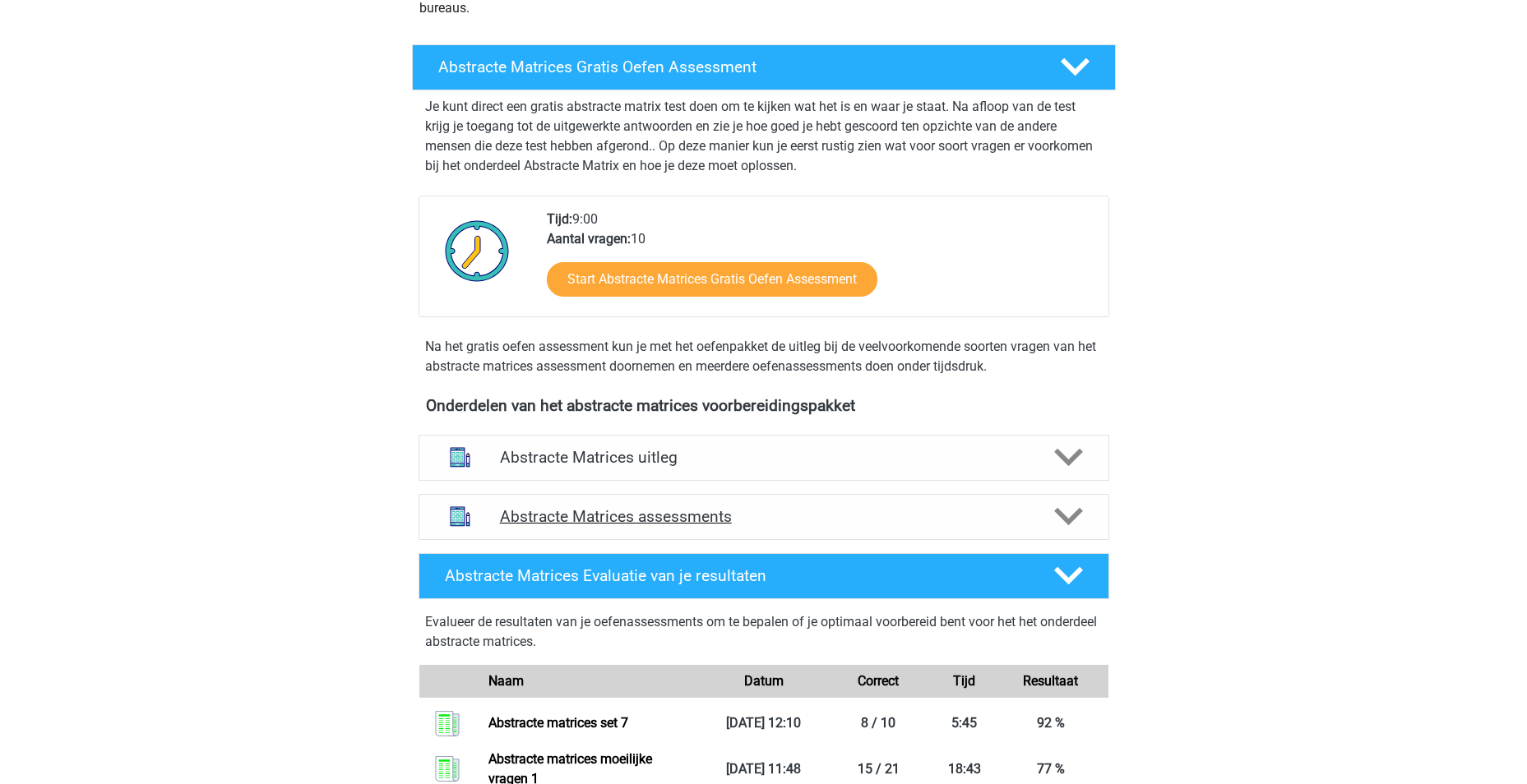
click at [1079, 517] on icon at bounding box center [1068, 517] width 29 height 29
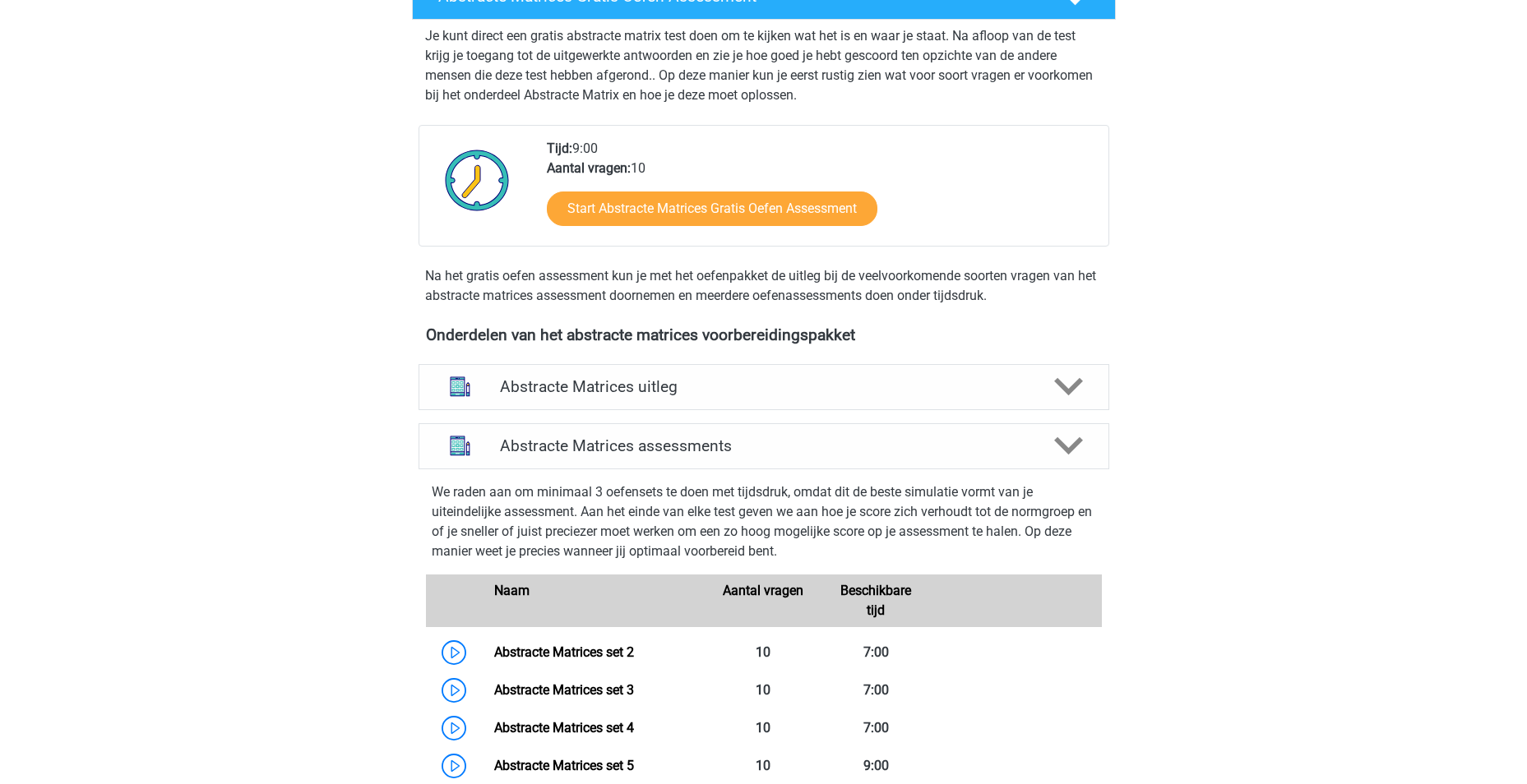
scroll to position [411, 0]
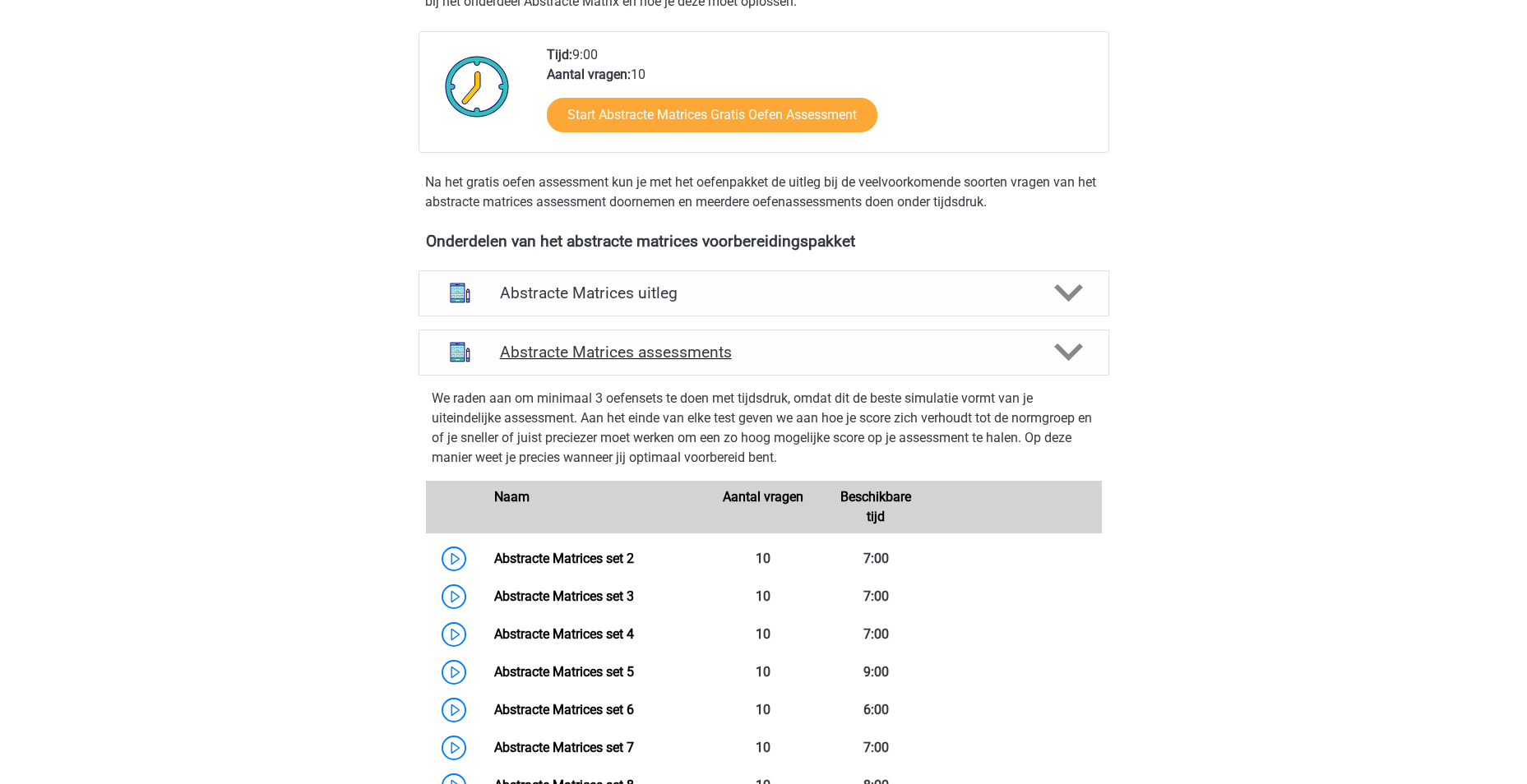
click at [1083, 357] on icon at bounding box center [1068, 352] width 29 height 29
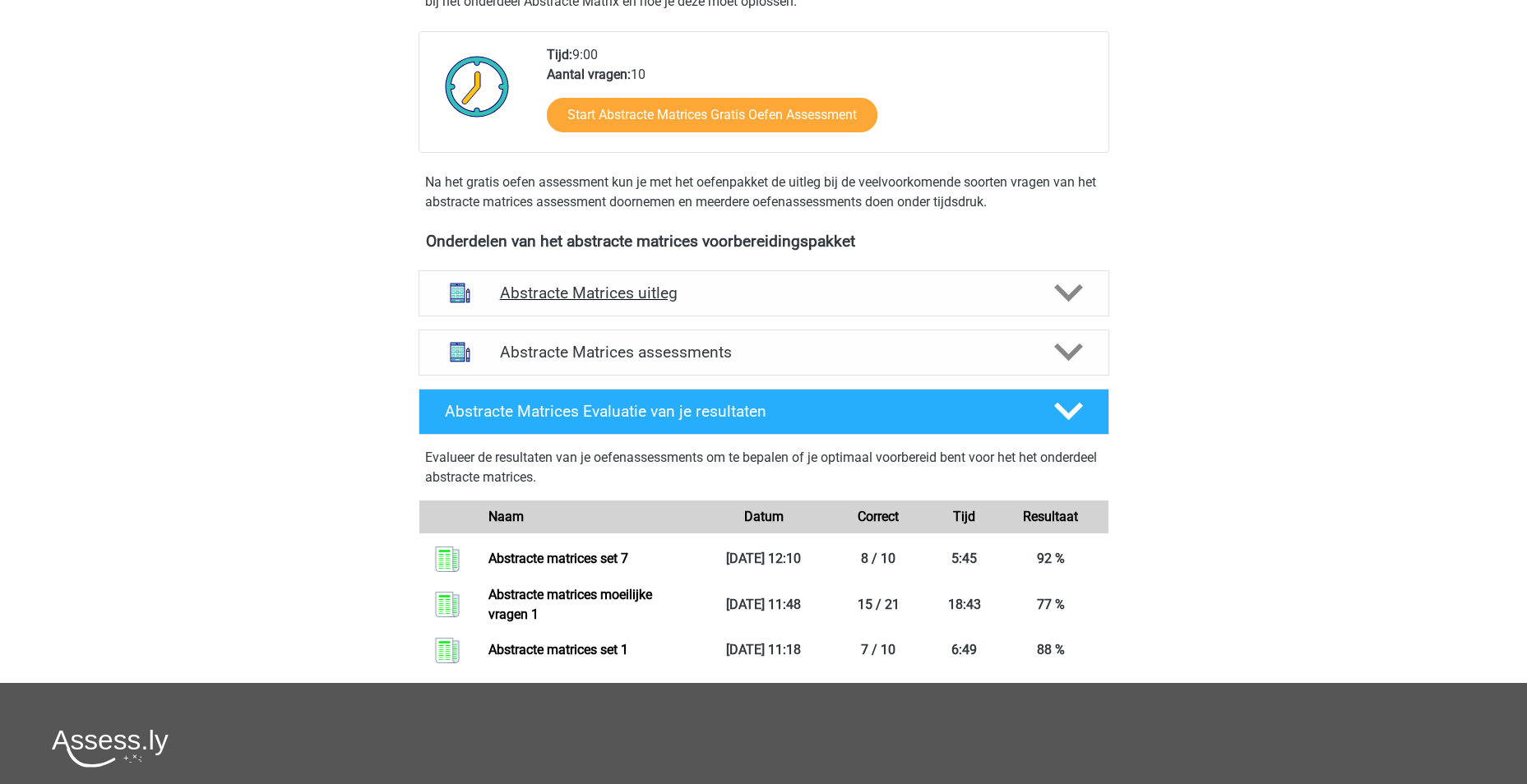
click at [1078, 309] on div "Abstracte Matrices uitleg" at bounding box center [764, 294] width 691 height 46
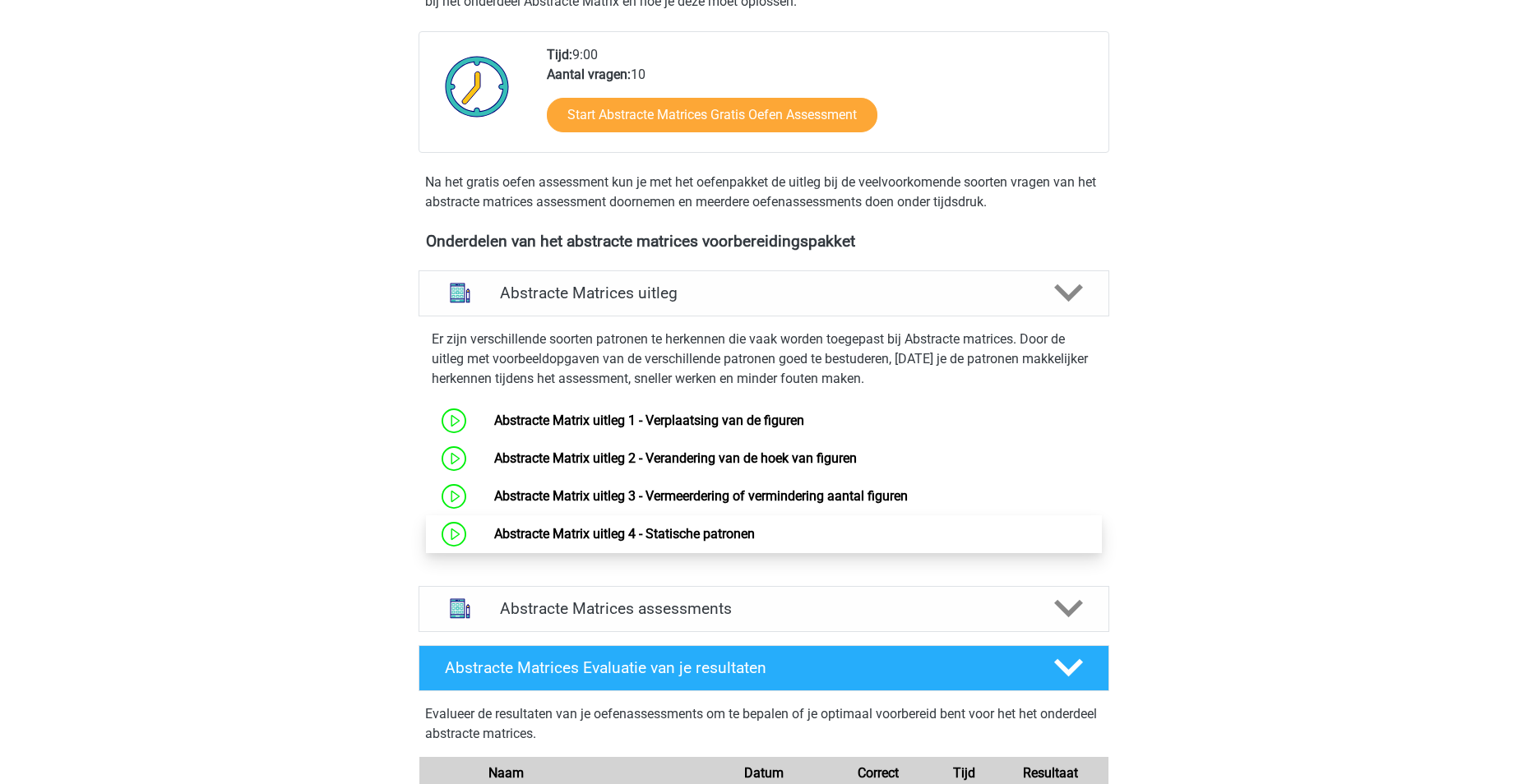
click at [719, 541] on link "Abstracte Matrix uitleg 4 - Statische patronen" at bounding box center [624, 534] width 260 height 15
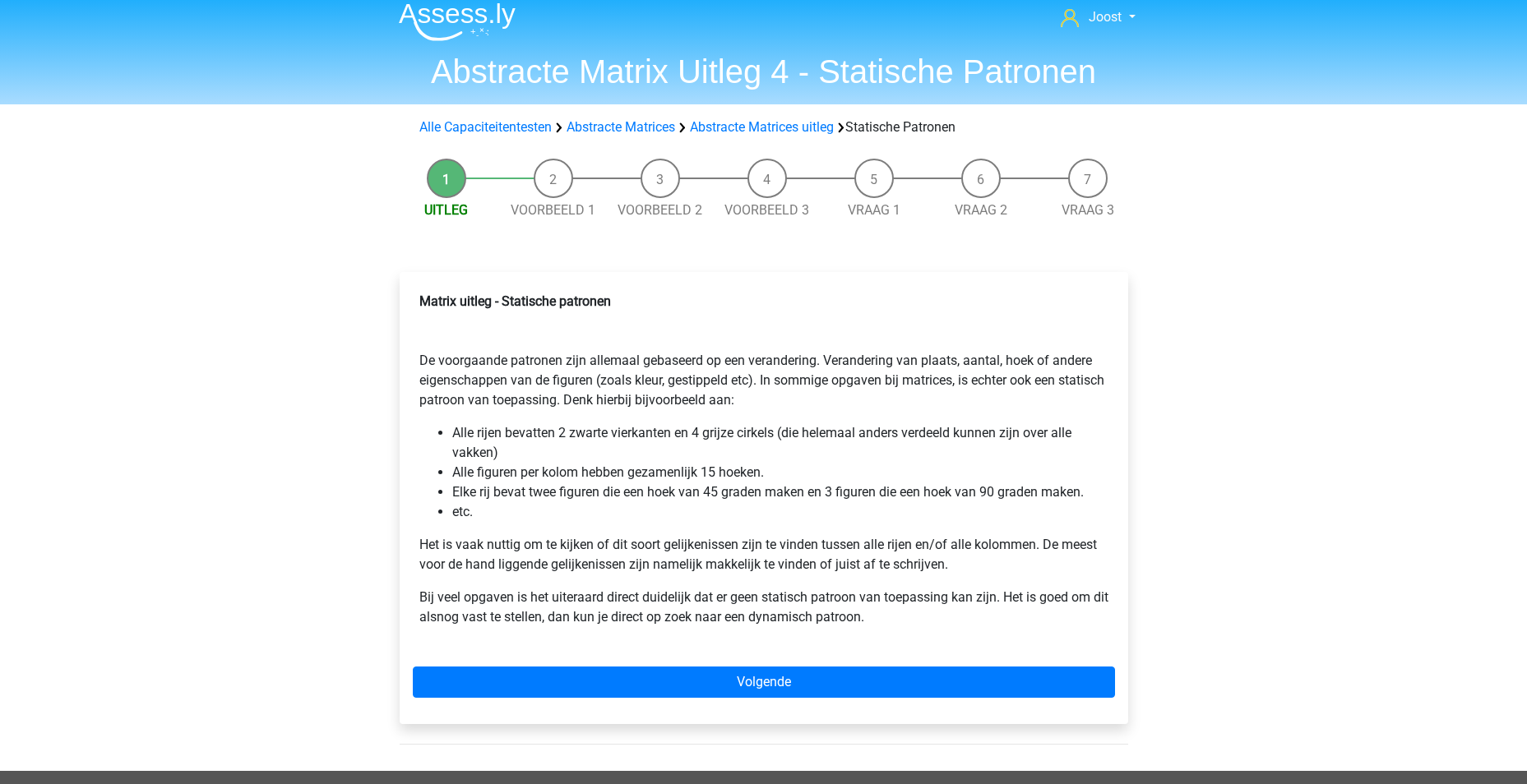
scroll to position [82, 0]
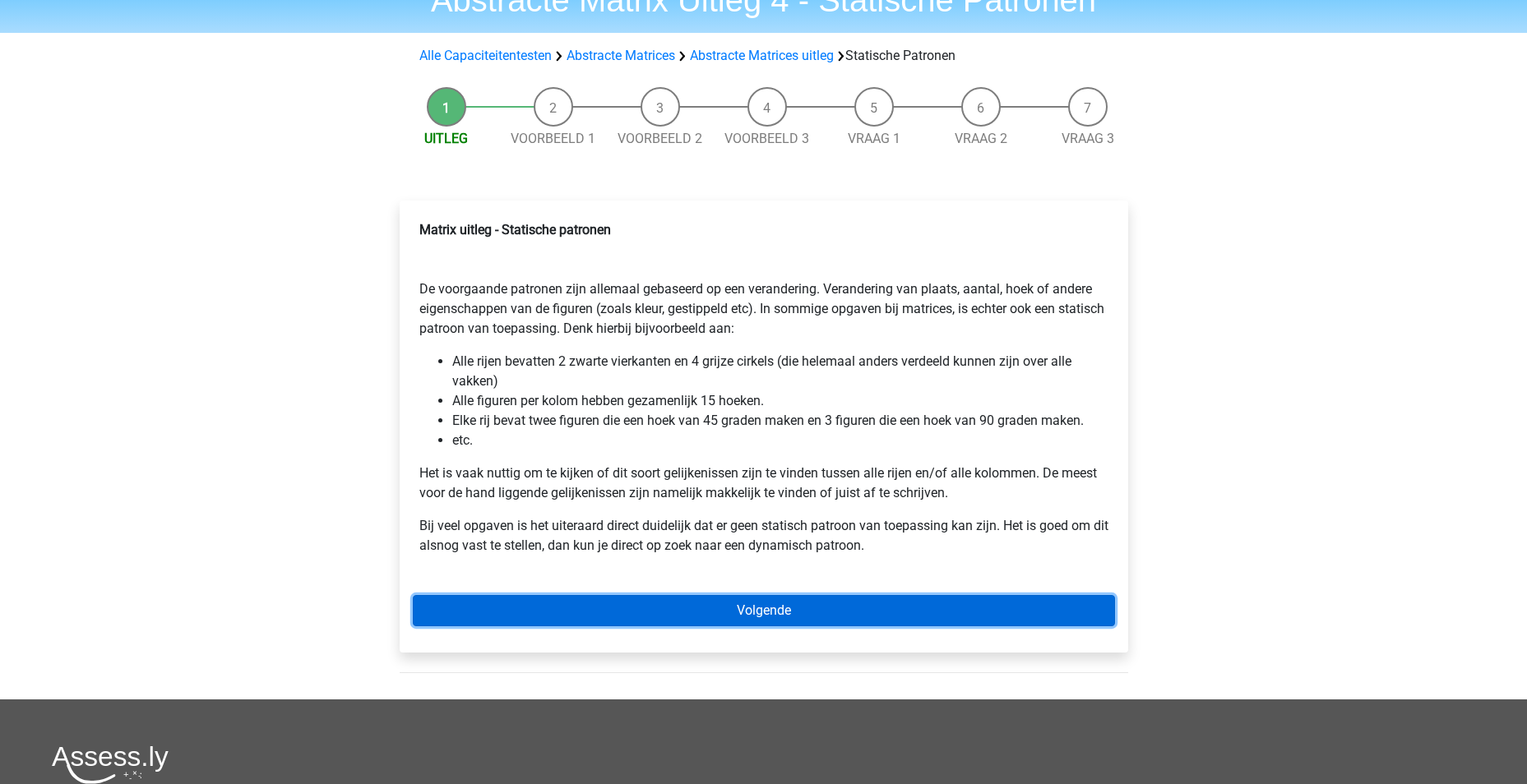
click at [784, 606] on link "Volgende" at bounding box center [764, 610] width 702 height 31
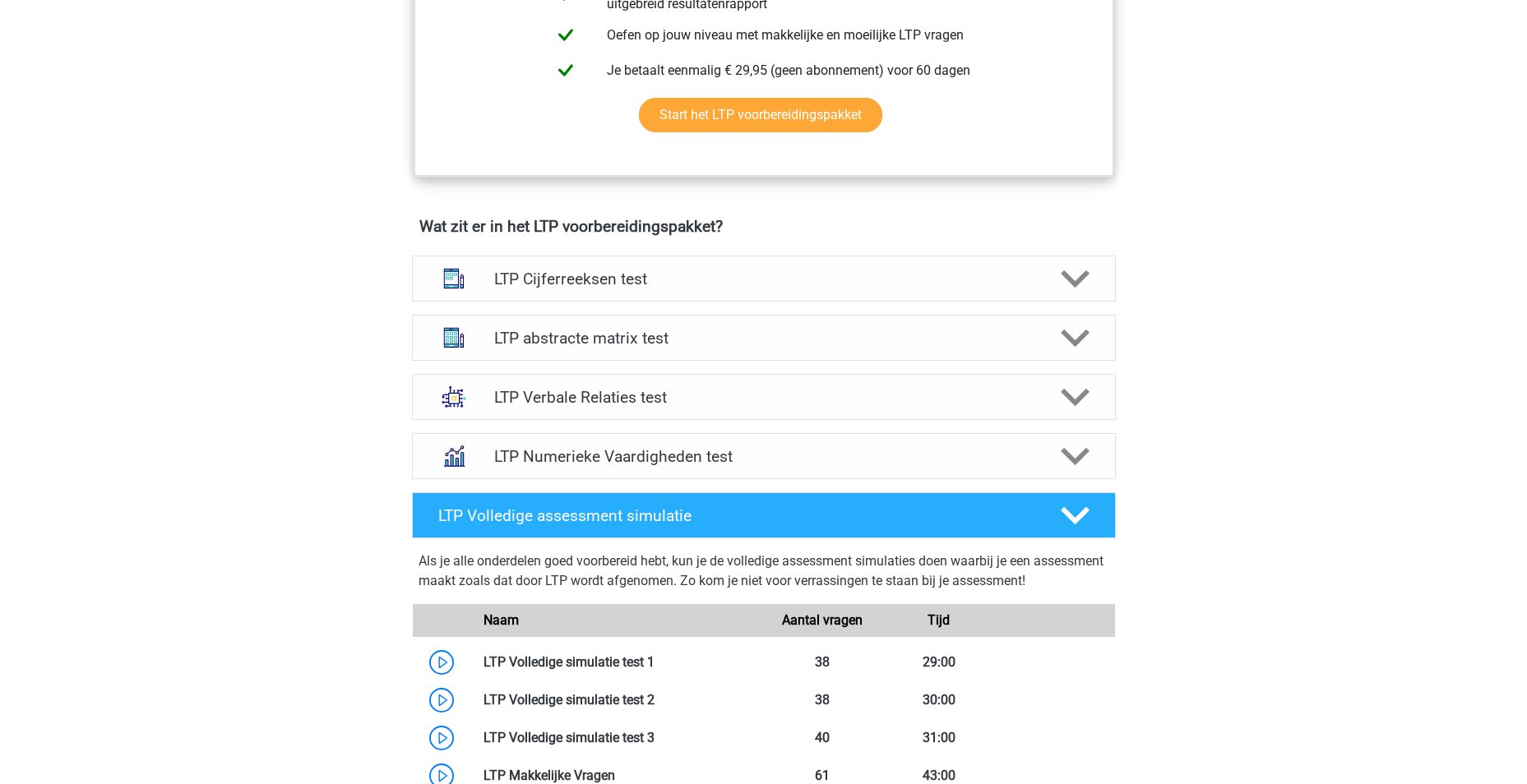
scroll to position [712, 0]
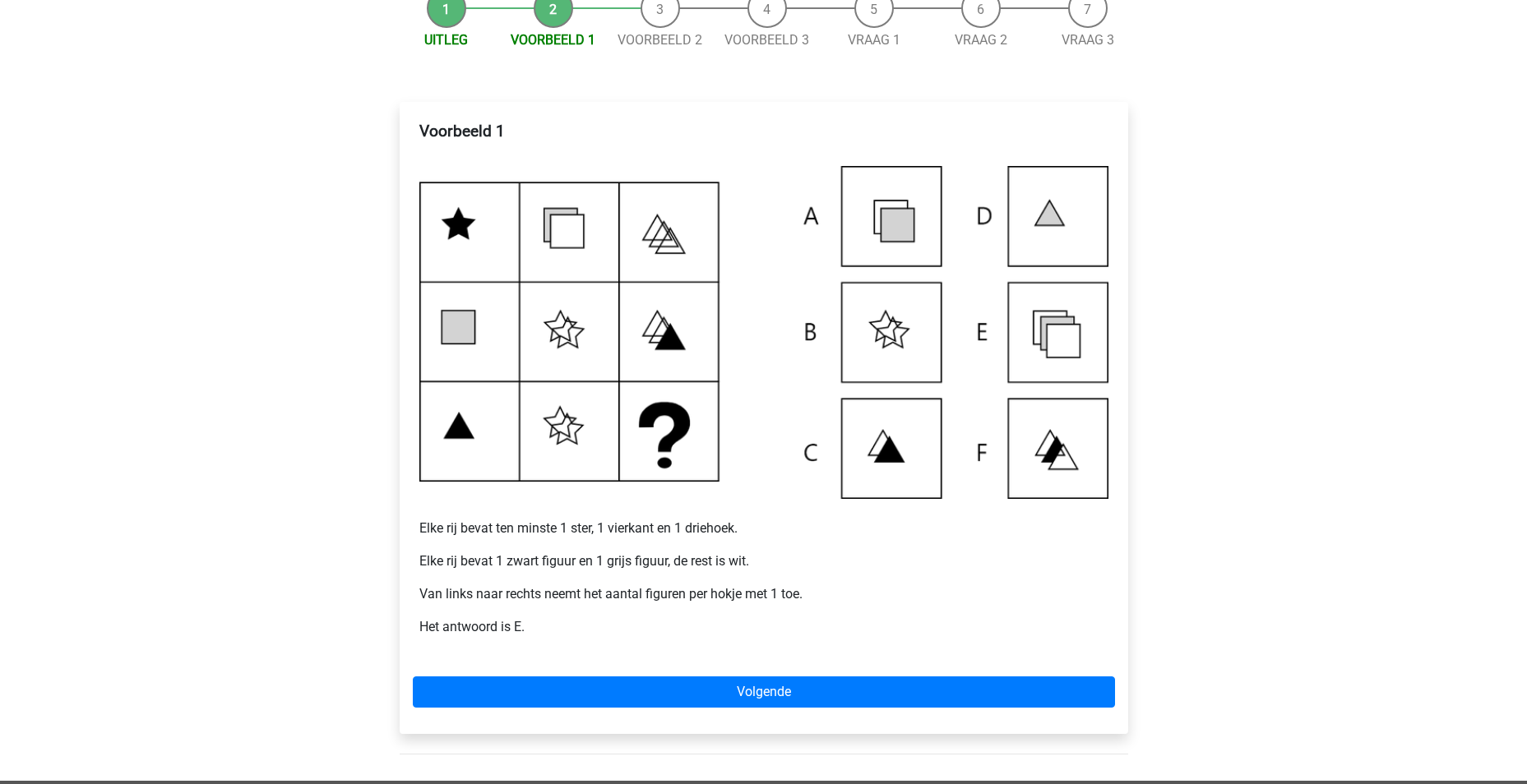
scroll to position [329, 0]
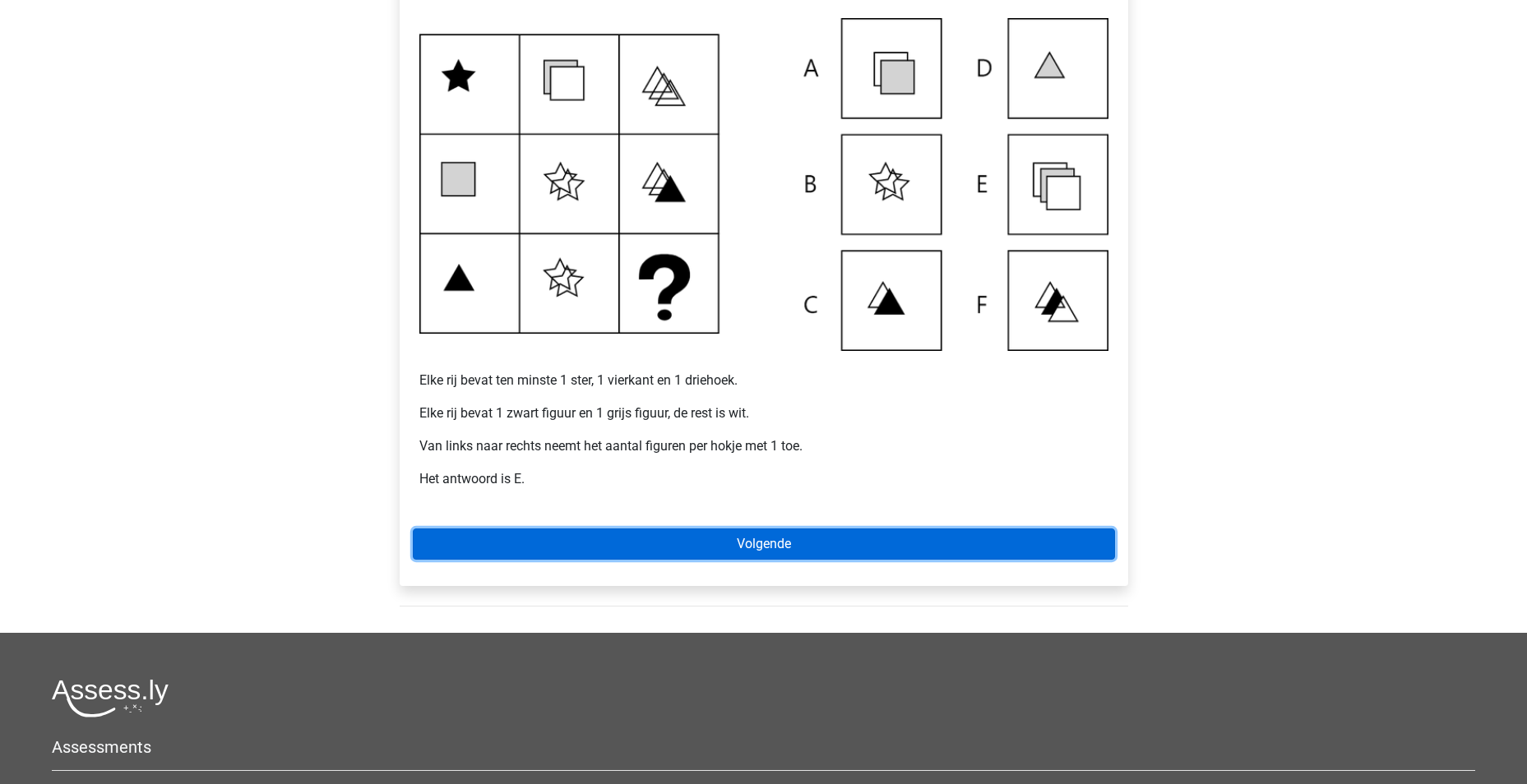
click at [753, 551] on link "Volgende" at bounding box center [764, 544] width 702 height 31
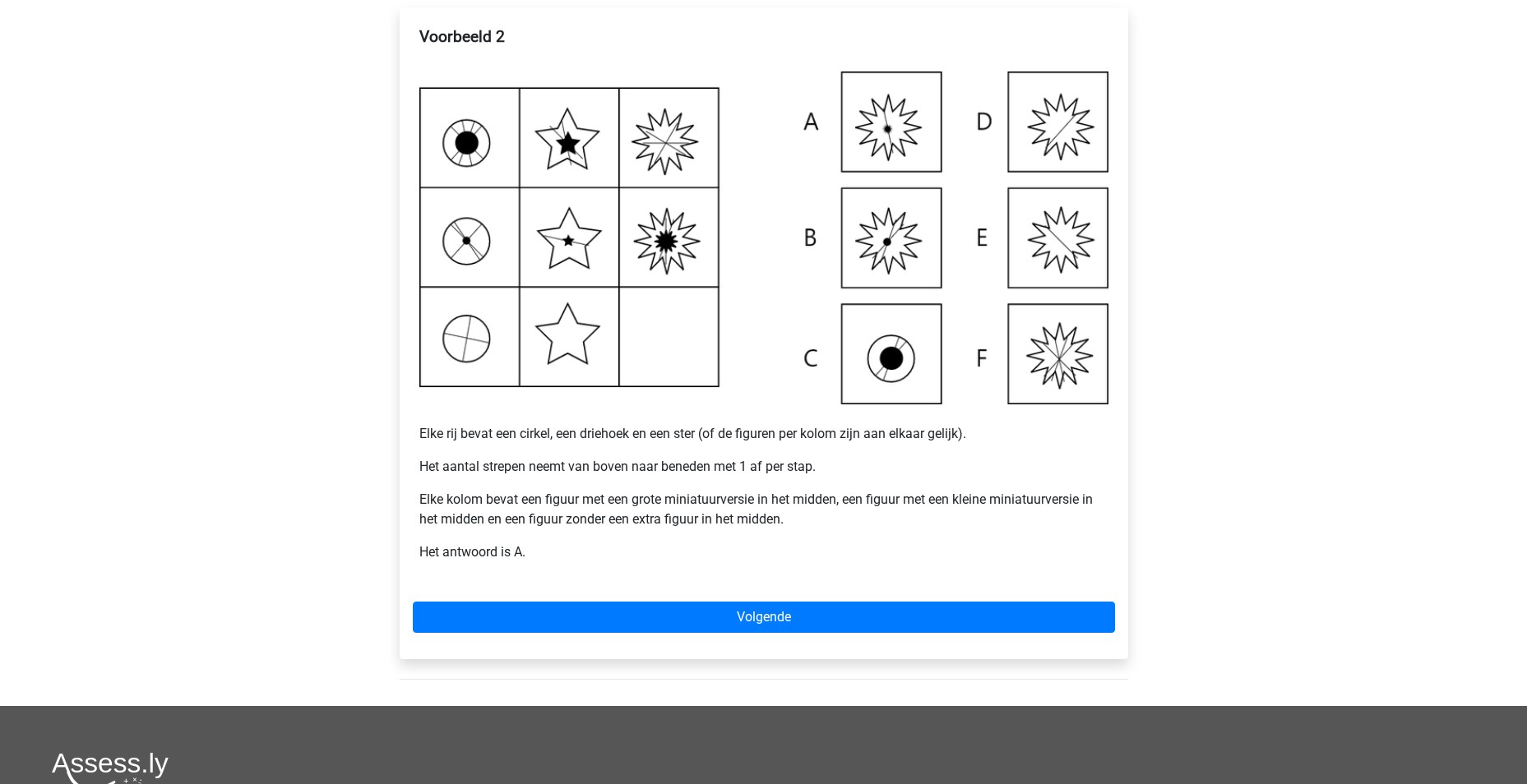
scroll to position [247, 0]
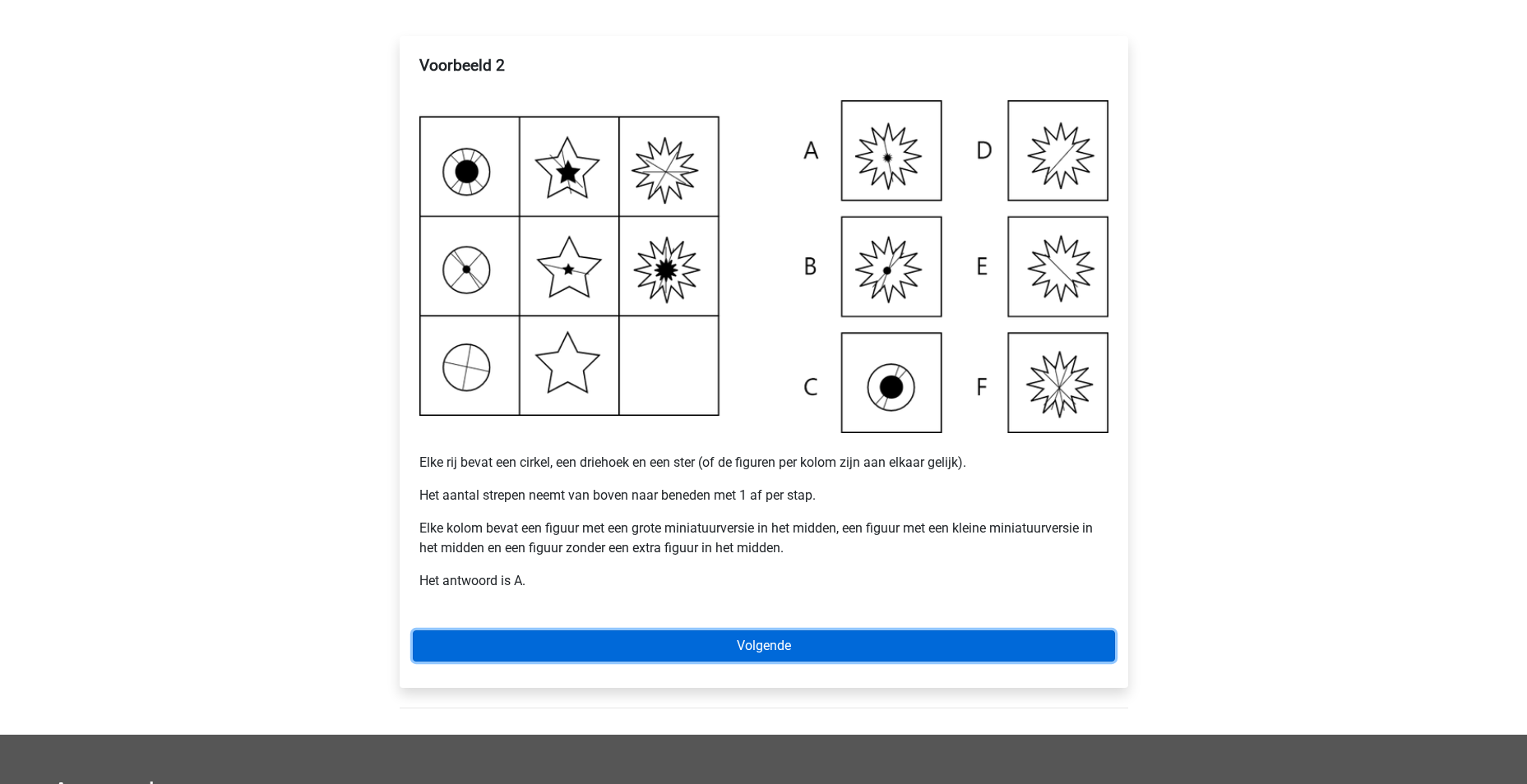
click at [755, 656] on link "Volgende" at bounding box center [764, 646] width 702 height 31
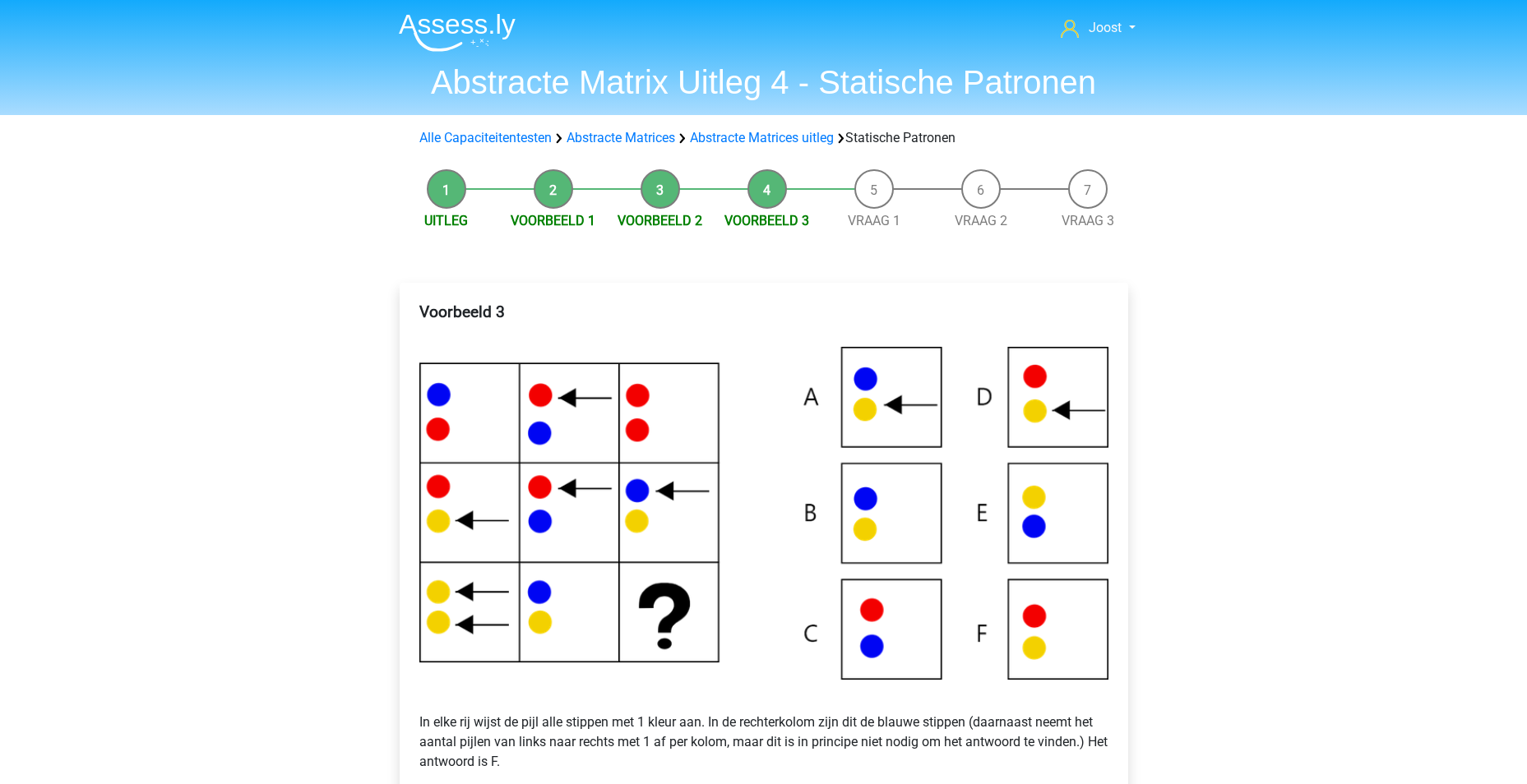
click at [1176, 213] on div "Joost [EMAIL_ADDRESS][DOMAIN_NAME] Nederlands English" at bounding box center [763, 675] width 1527 height 1351
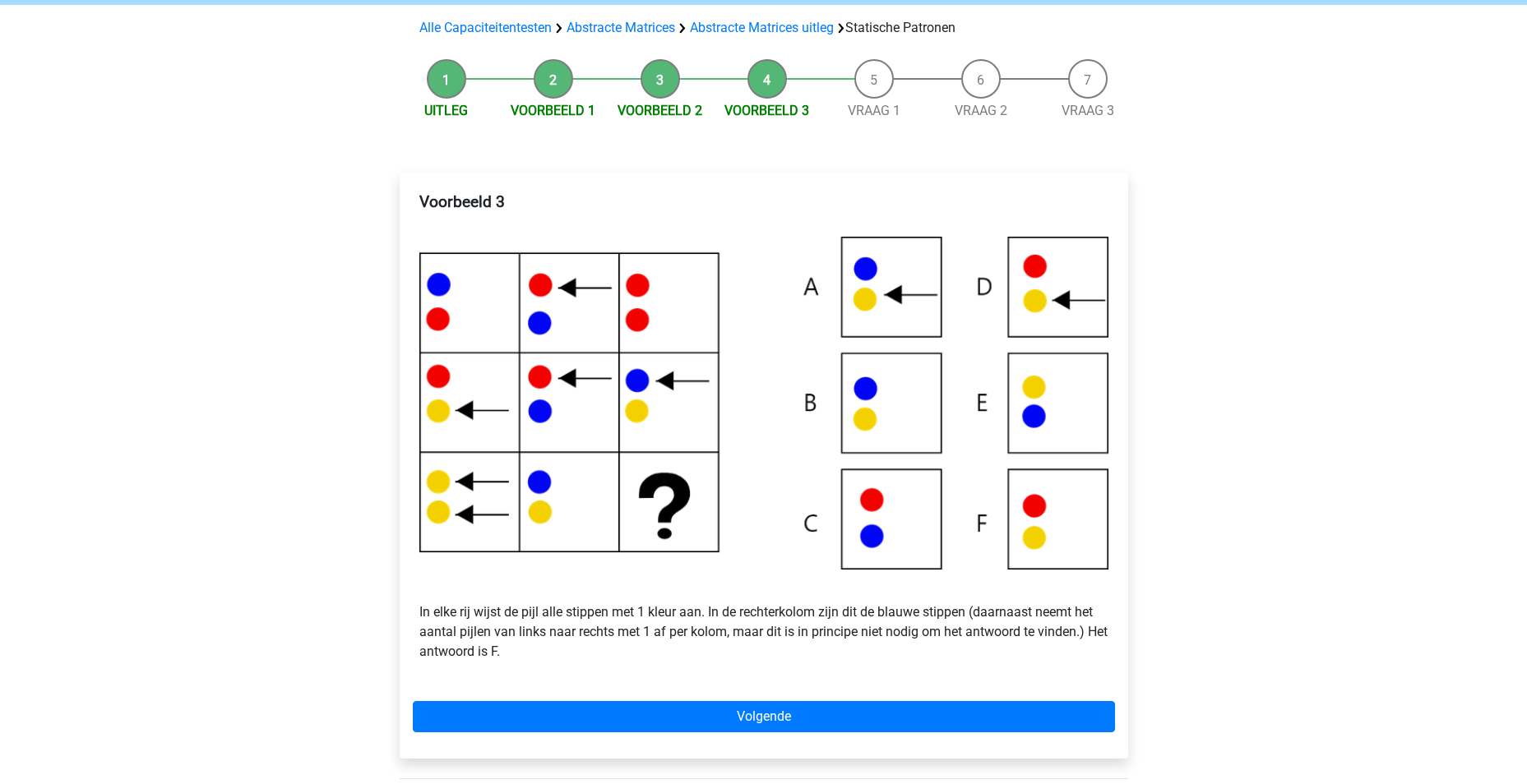
scroll to position [247, 0]
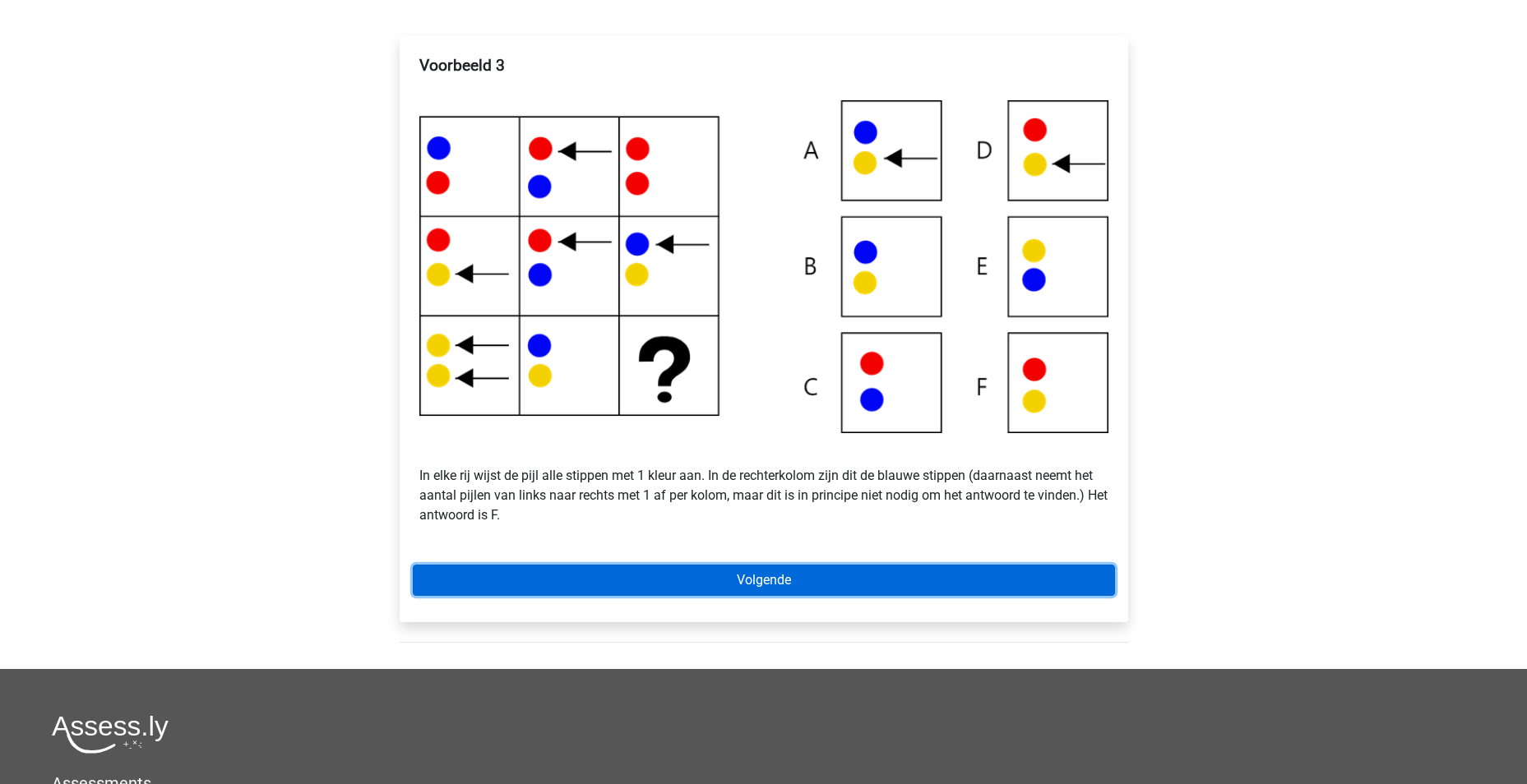
click at [810, 582] on link "Volgende" at bounding box center [764, 580] width 702 height 31
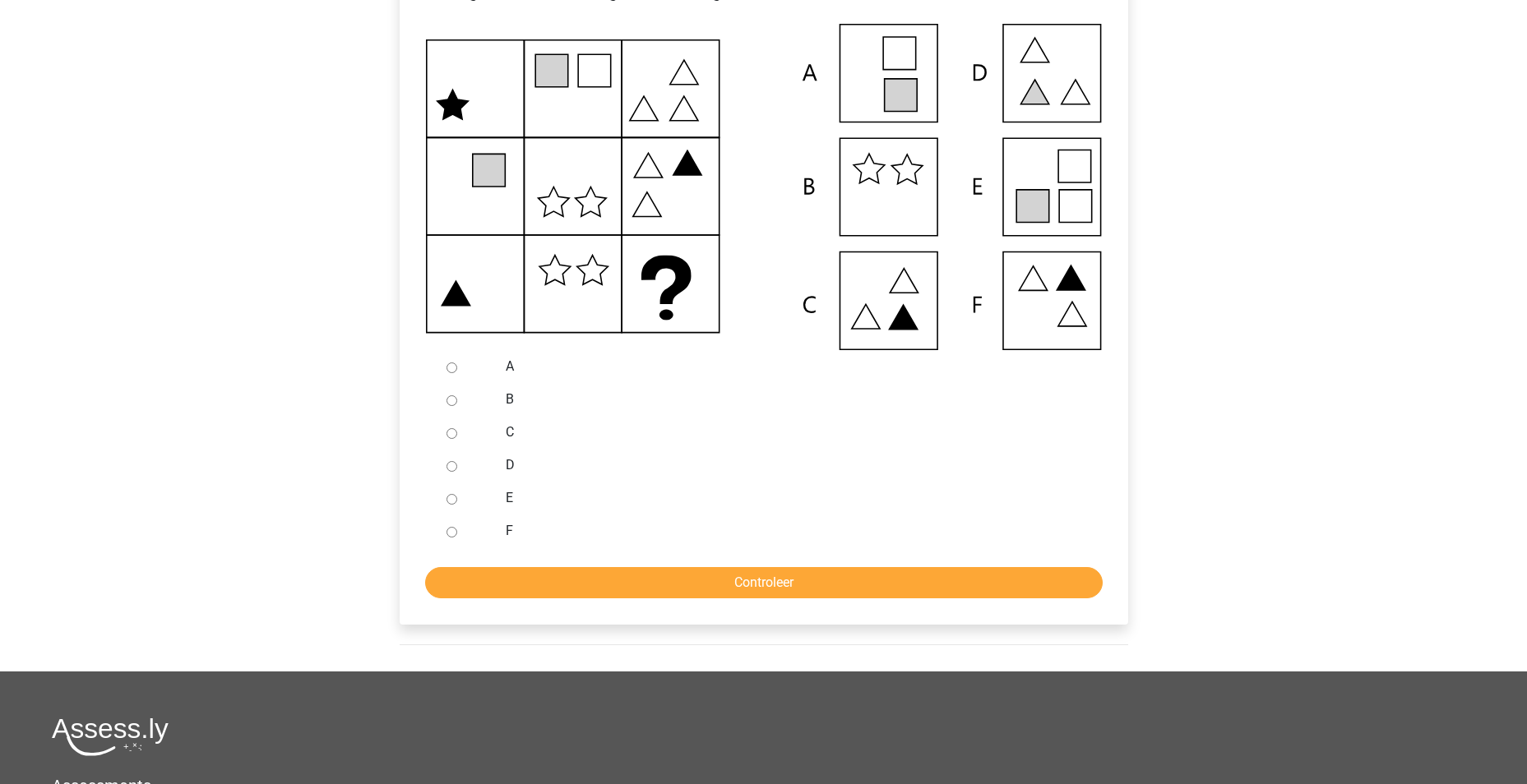
scroll to position [247, 0]
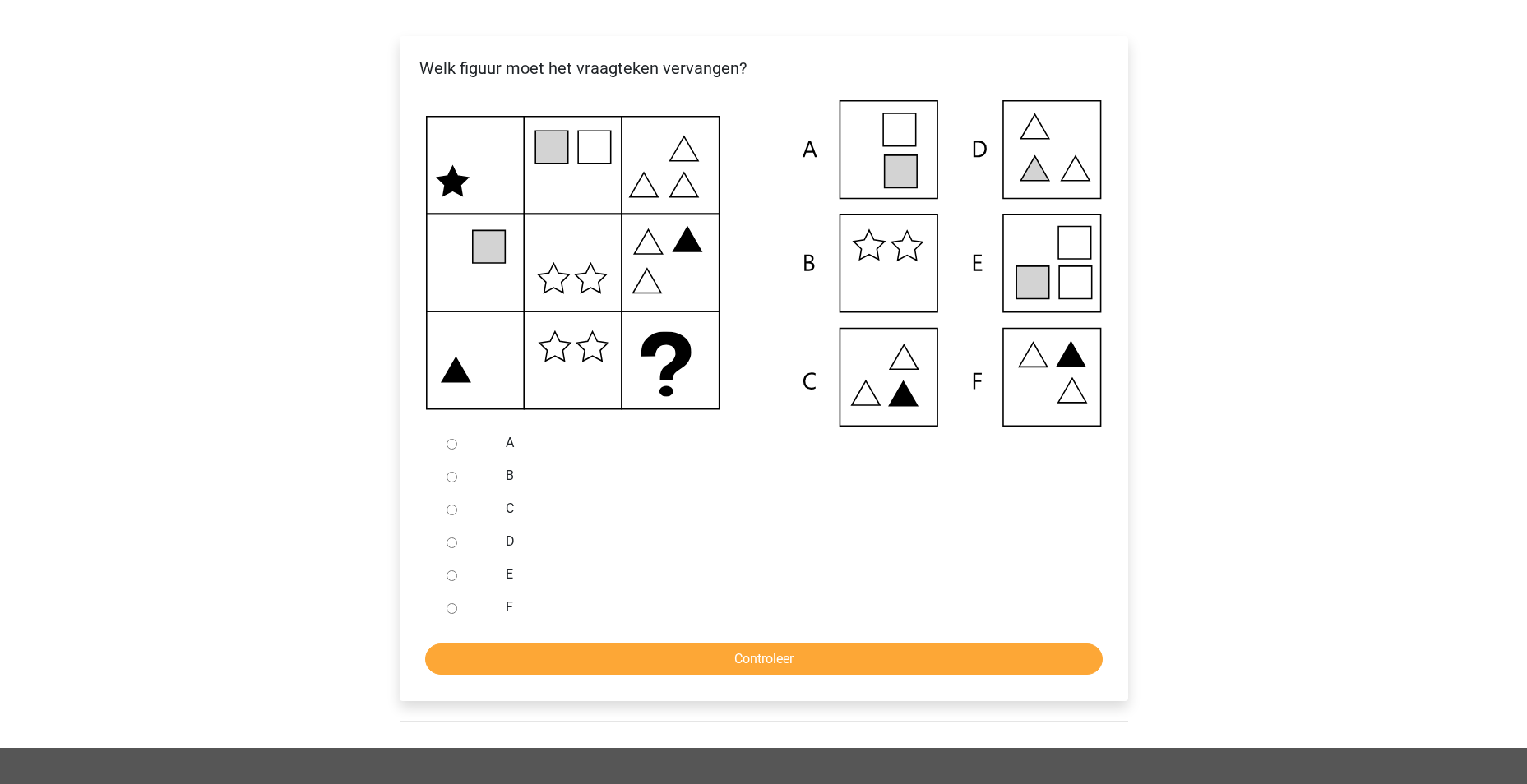
click at [448, 538] on input "D" at bounding box center [451, 543] width 10 height 10
radio input "true"
click at [749, 658] on input "Controleer" at bounding box center [764, 659] width 677 height 31
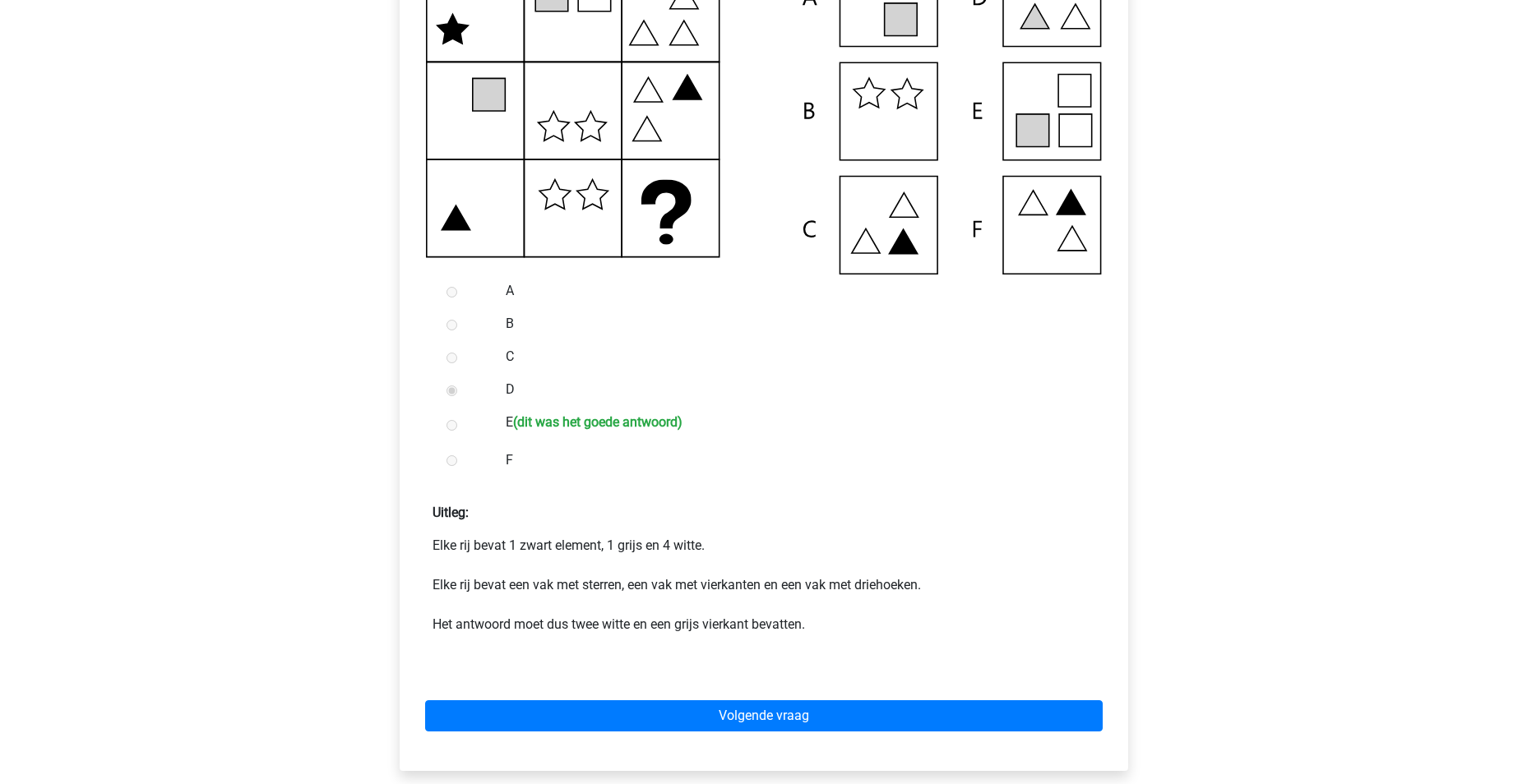
scroll to position [575, 0]
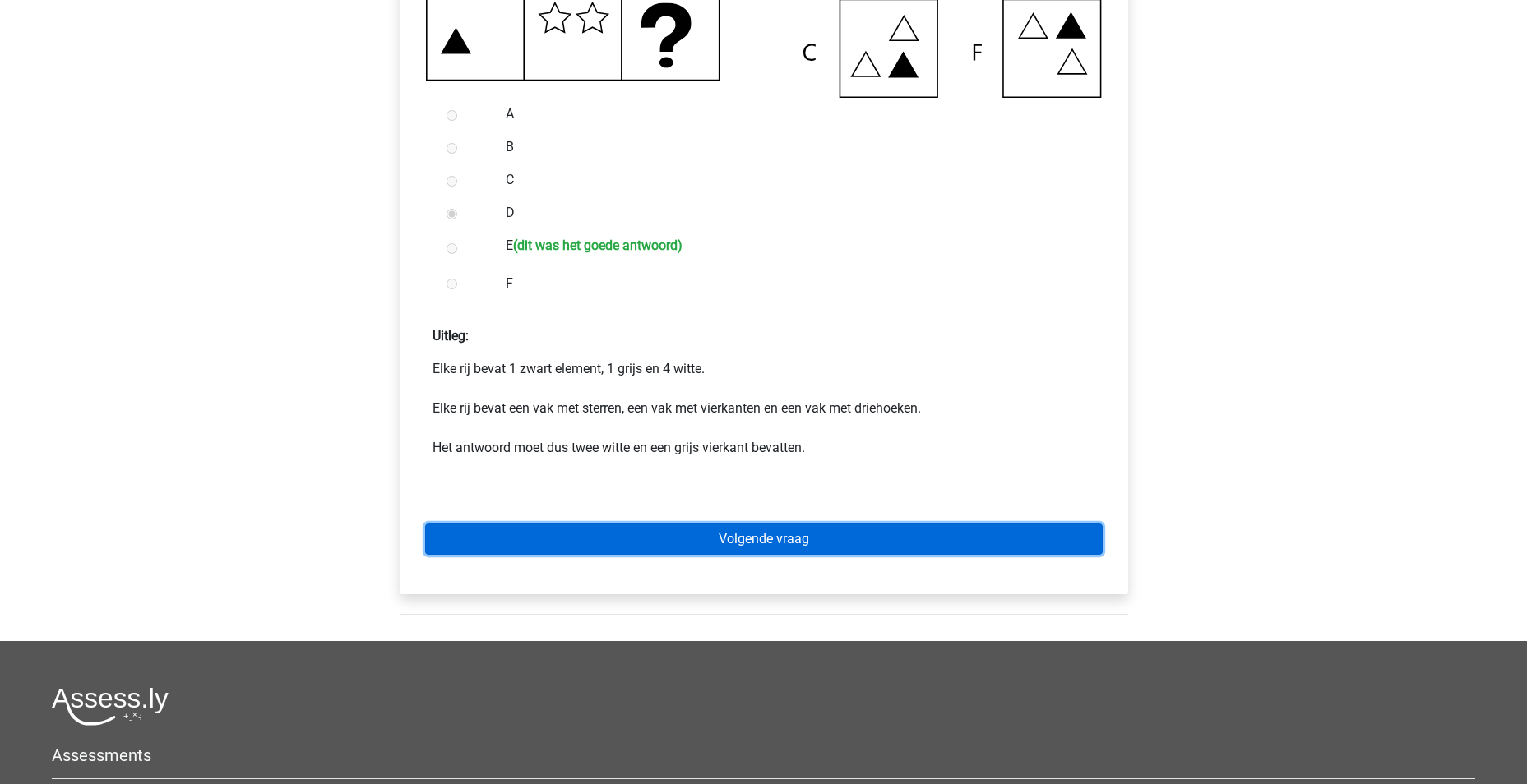
drag, startPoint x: 733, startPoint y: 539, endPoint x: 764, endPoint y: 512, distance: 41.1
click at [733, 539] on link "Volgende vraag" at bounding box center [764, 539] width 677 height 31
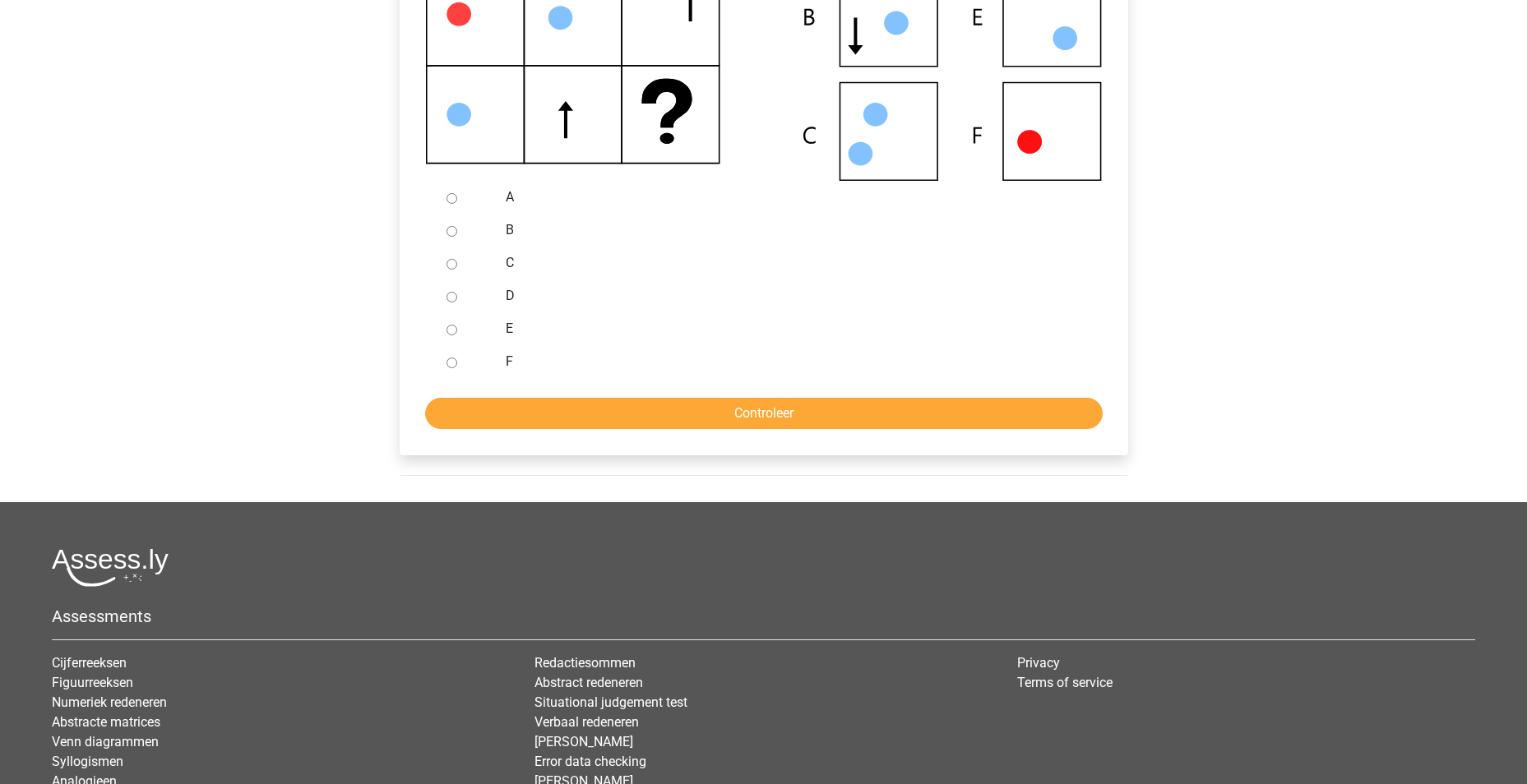
scroll to position [493, 0]
drag, startPoint x: 453, startPoint y: 362, endPoint x: 627, endPoint y: 399, distance: 177.9
click at [453, 362] on input "F" at bounding box center [451, 361] width 10 height 10
radio input "true"
click at [865, 431] on div "Welk figuur moet het vraagteken vervangen? A B C D" at bounding box center [764, 121] width 729 height 665
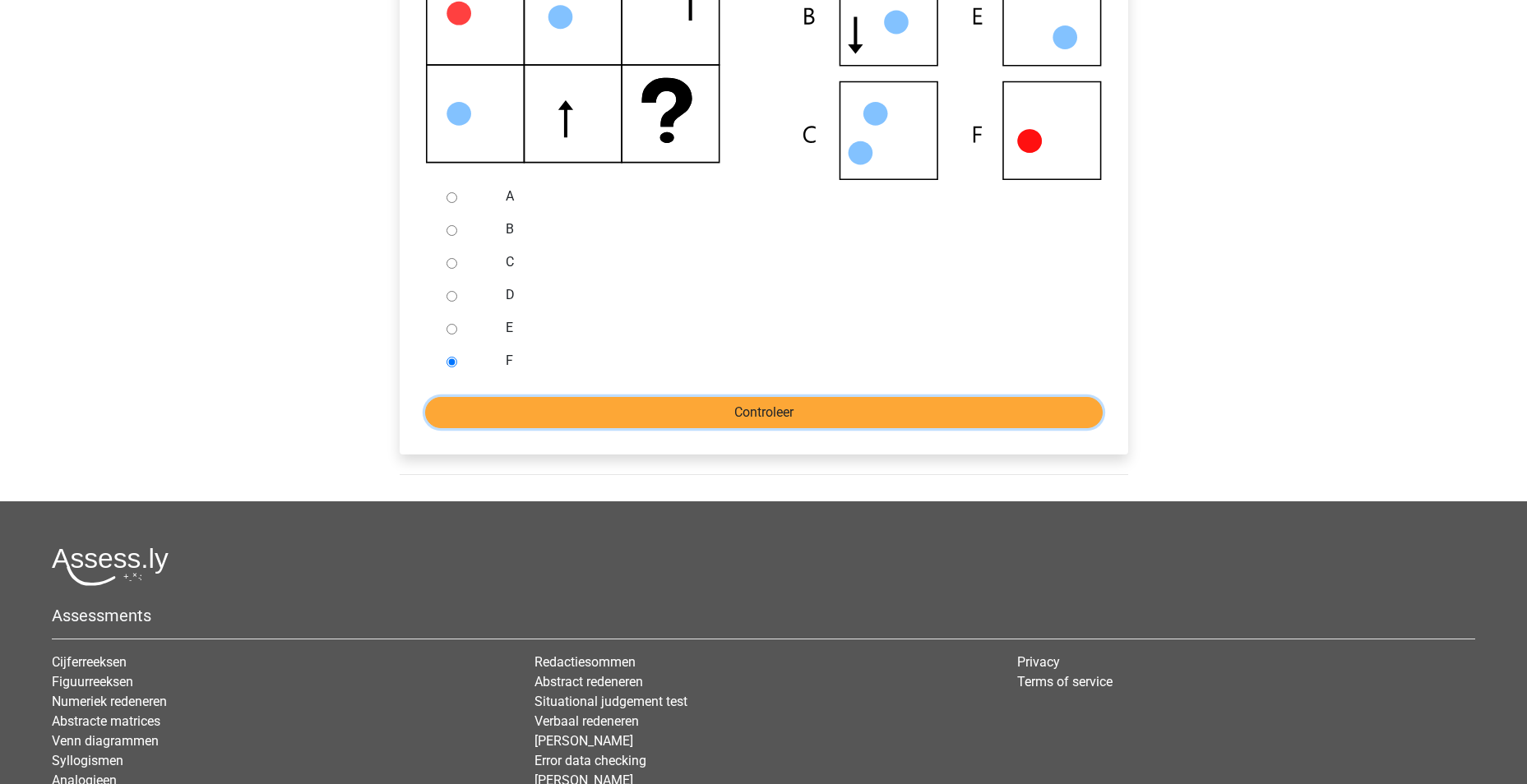
click at [820, 422] on input "Controleer" at bounding box center [764, 412] width 677 height 31
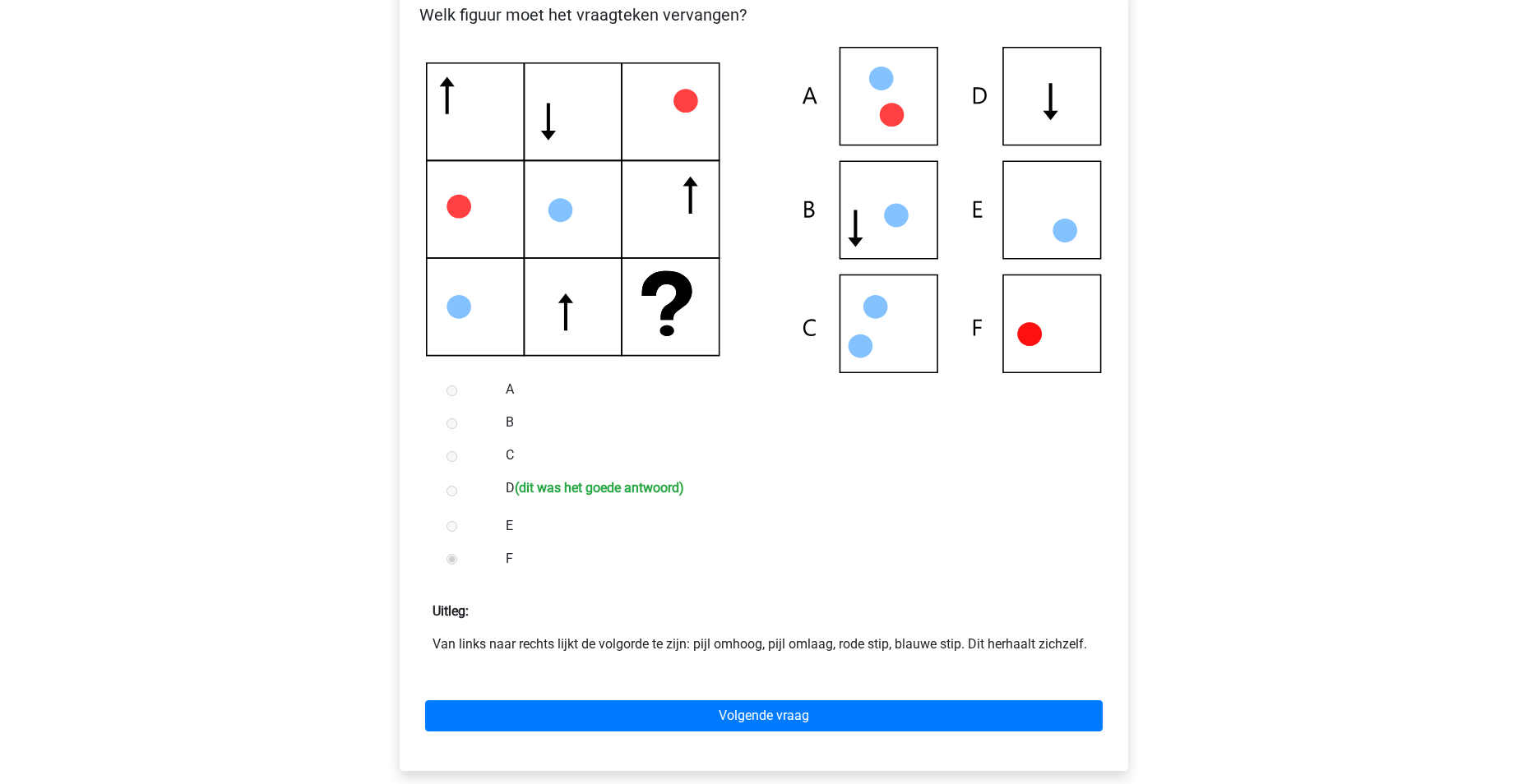
scroll to position [329, 0]
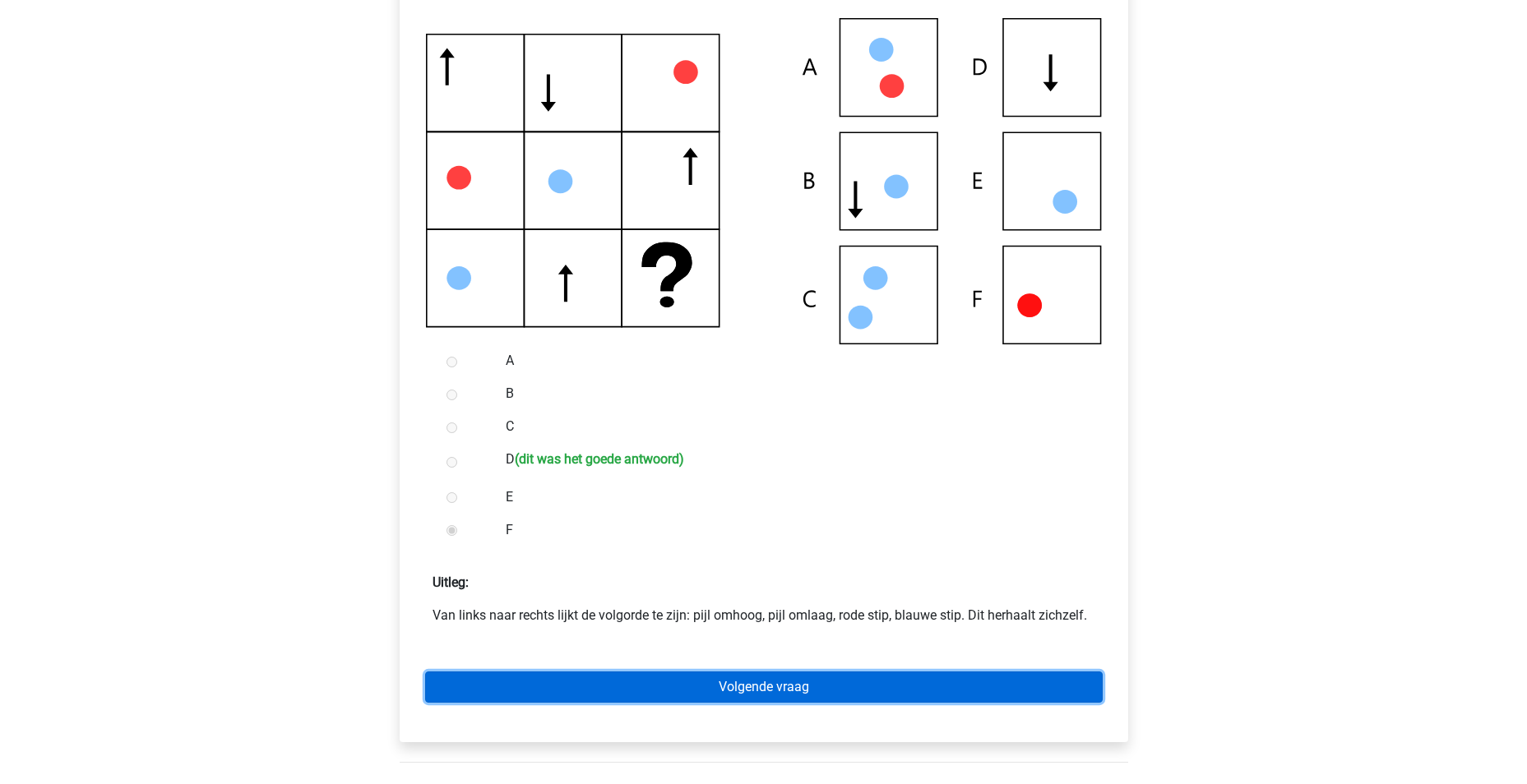
click at [808, 694] on link "Volgende vraag" at bounding box center [764, 687] width 677 height 31
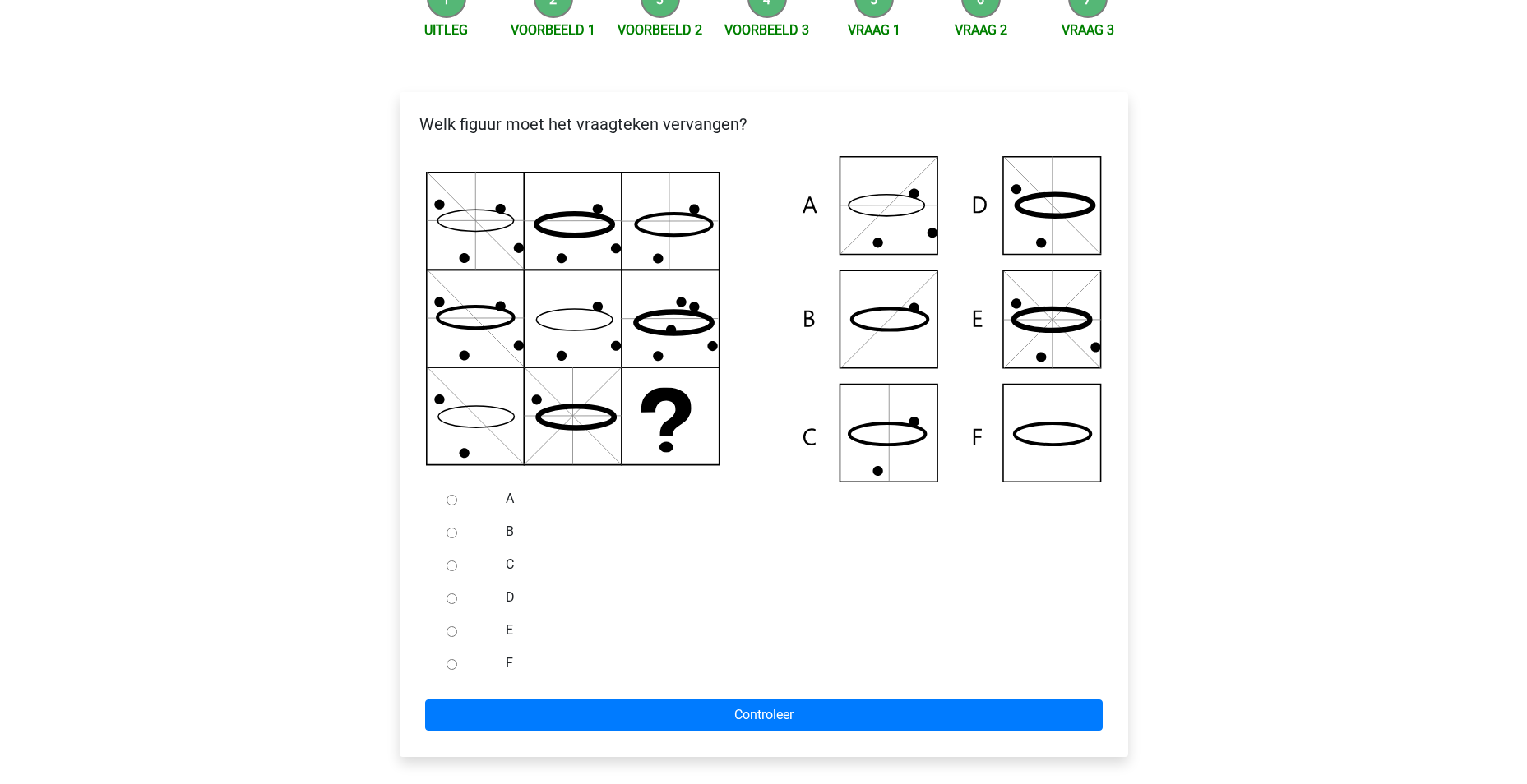
scroll to position [164, 0]
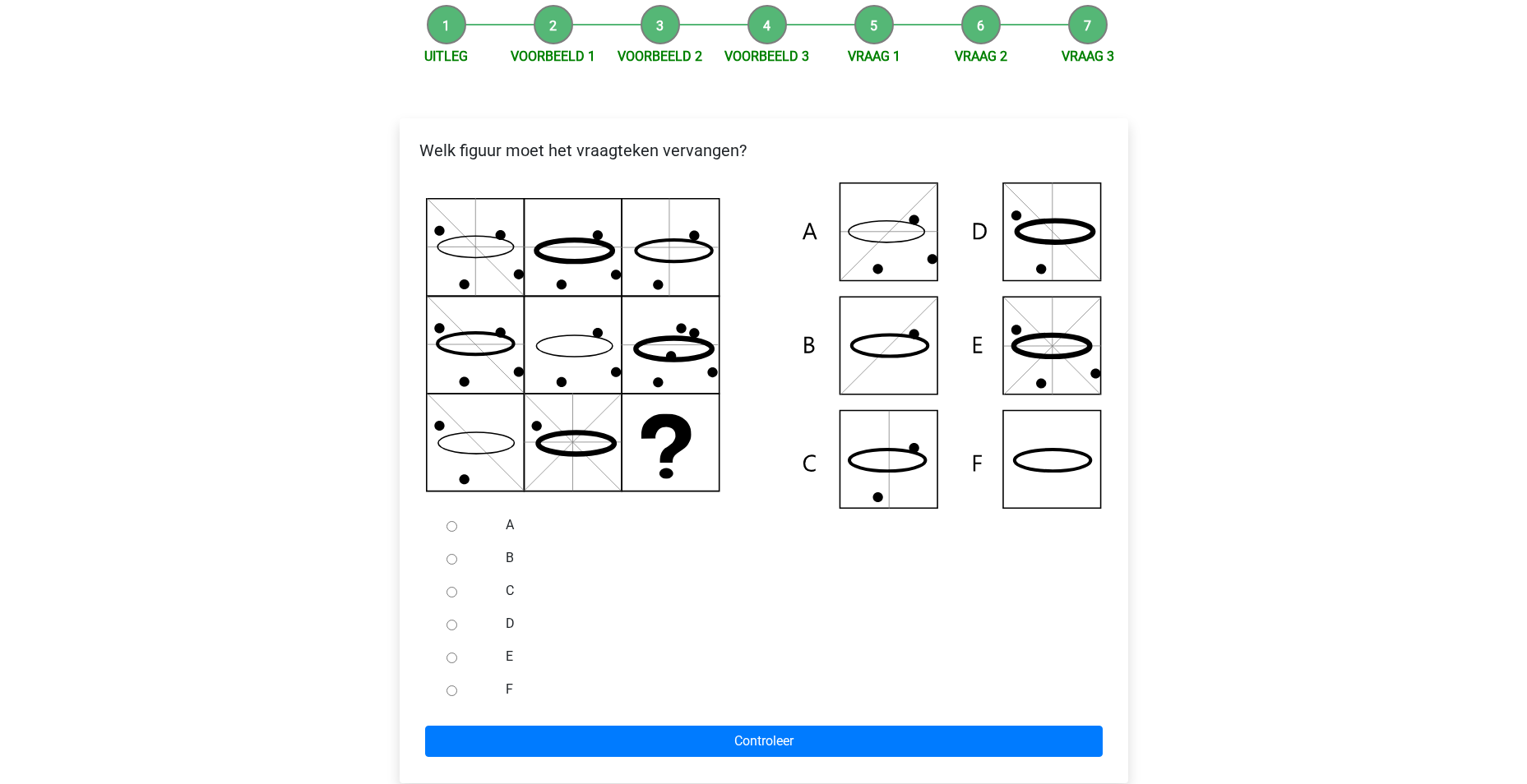
click at [451, 689] on input "F" at bounding box center [451, 691] width 10 height 10
radio input "true"
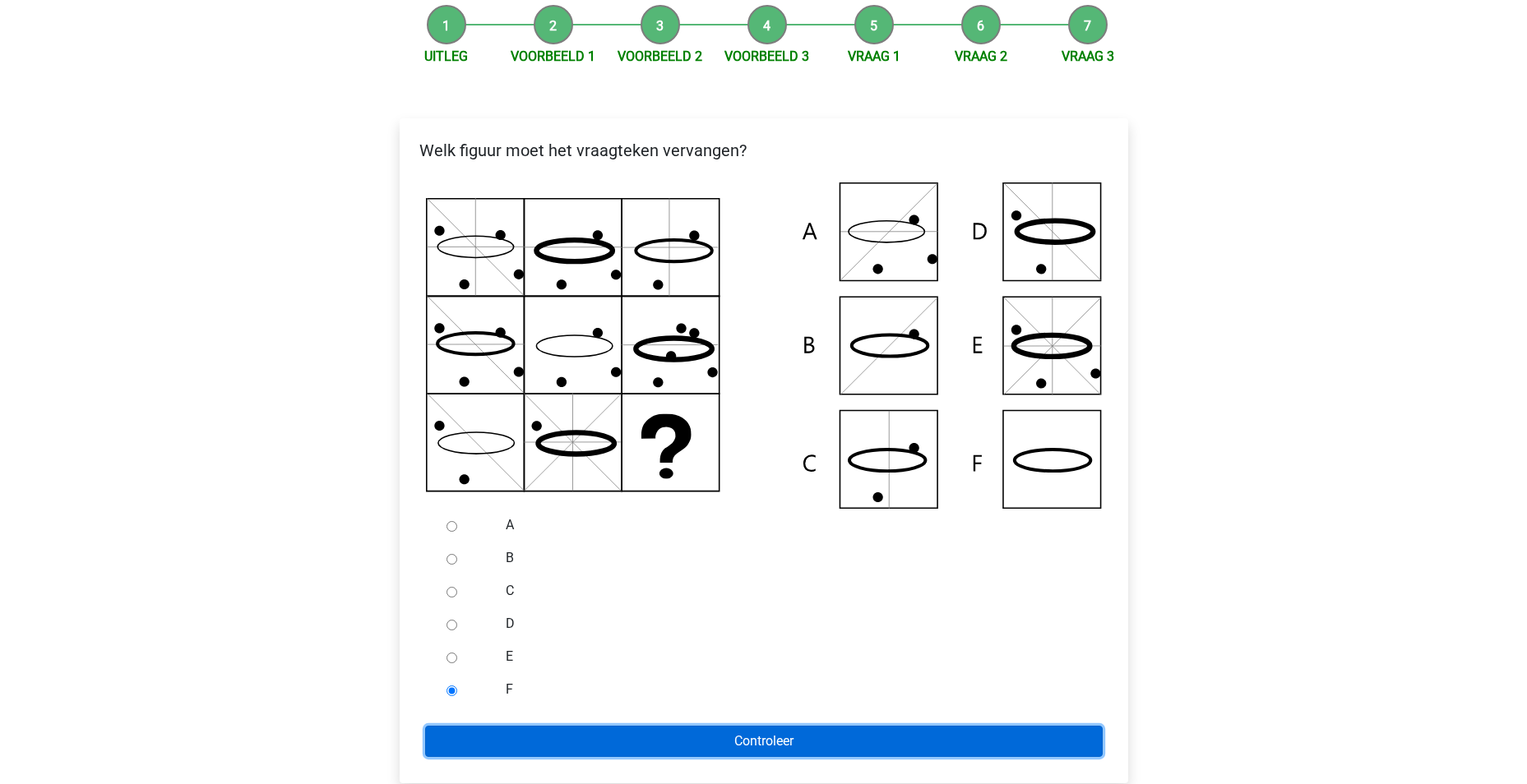
click at [566, 732] on input "Controleer" at bounding box center [764, 741] width 677 height 31
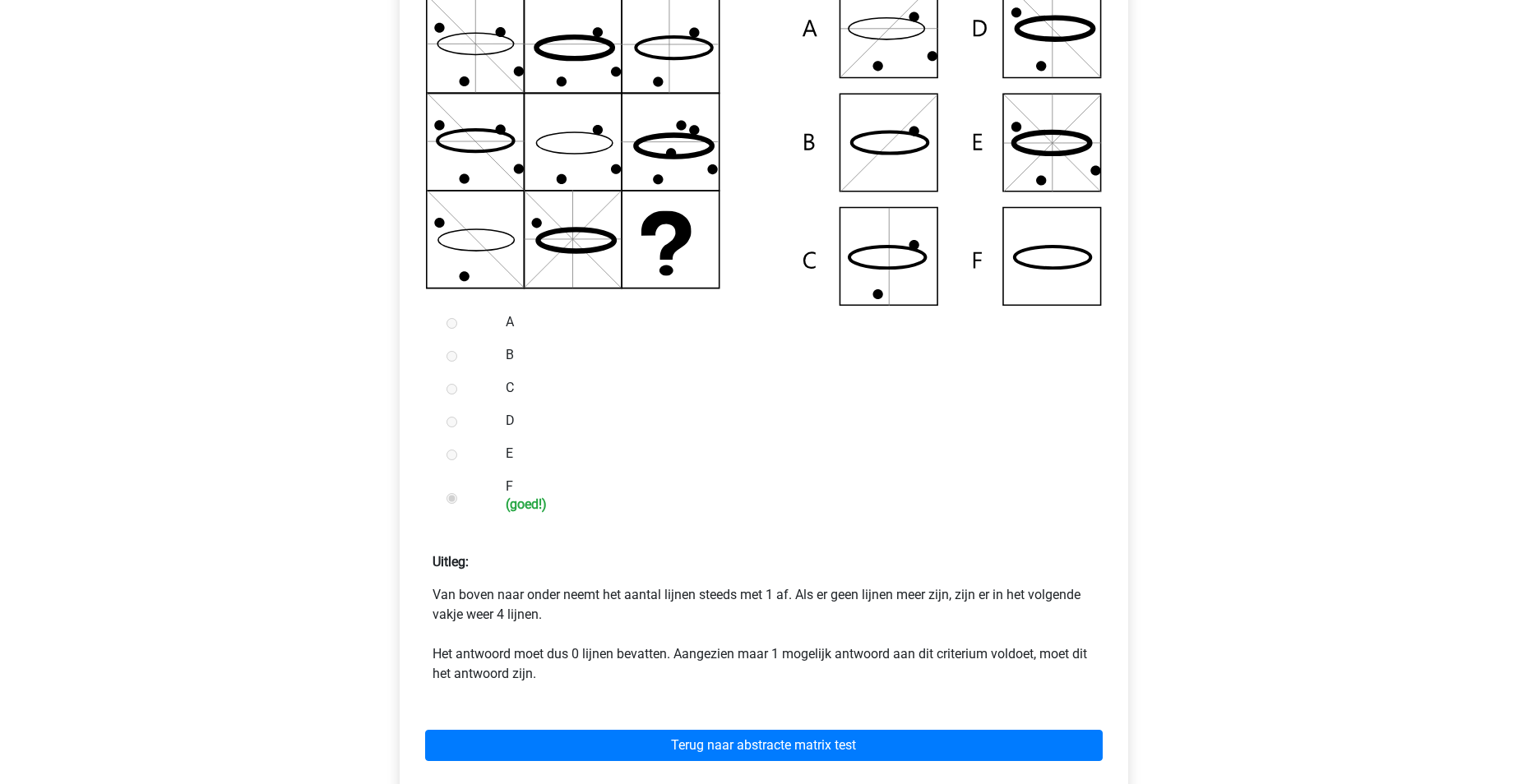
scroll to position [575, 0]
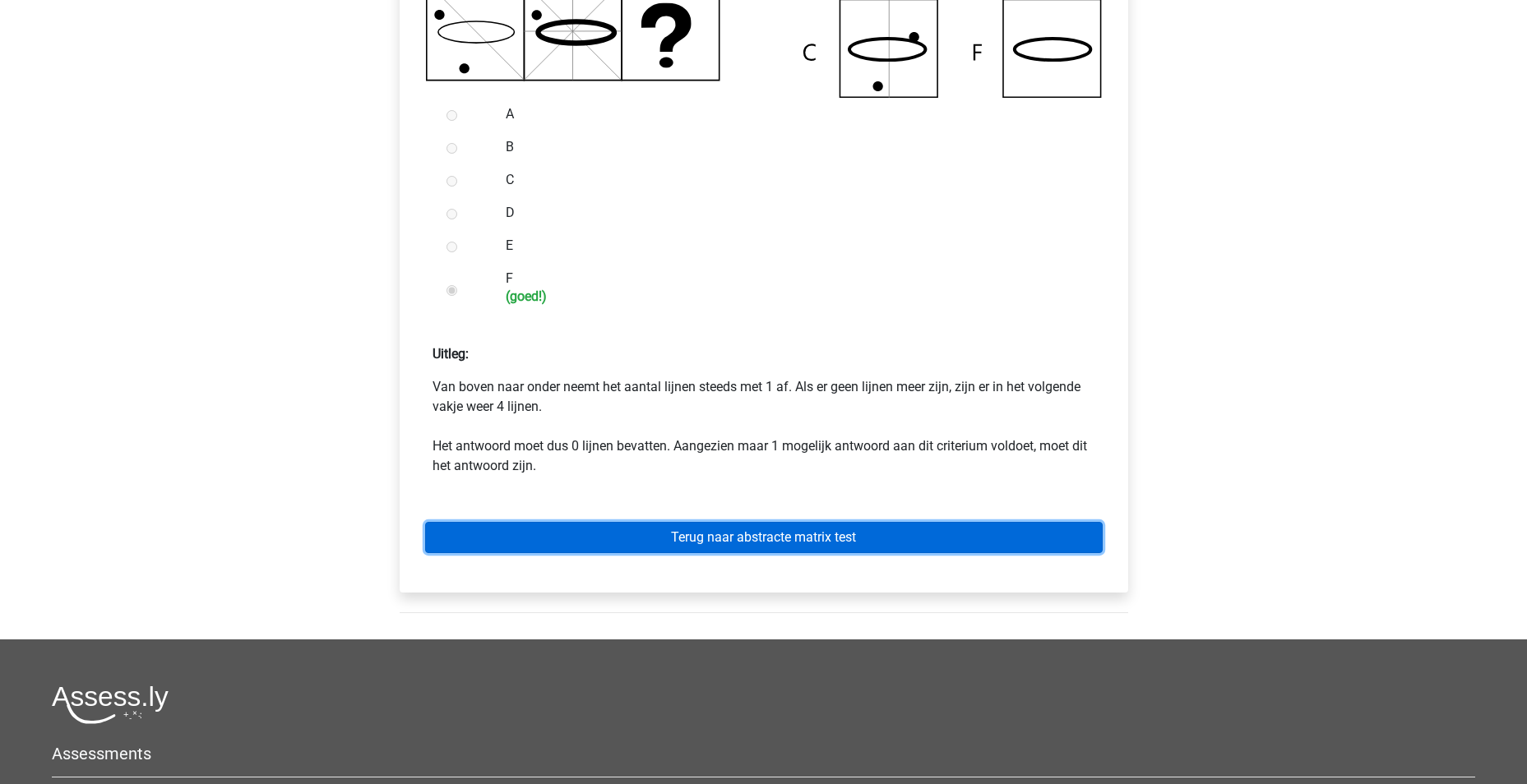
drag, startPoint x: 807, startPoint y: 531, endPoint x: 816, endPoint y: 527, distance: 9.8
click at [807, 531] on link "Terug naar abstracte matrix test" at bounding box center [764, 537] width 677 height 31
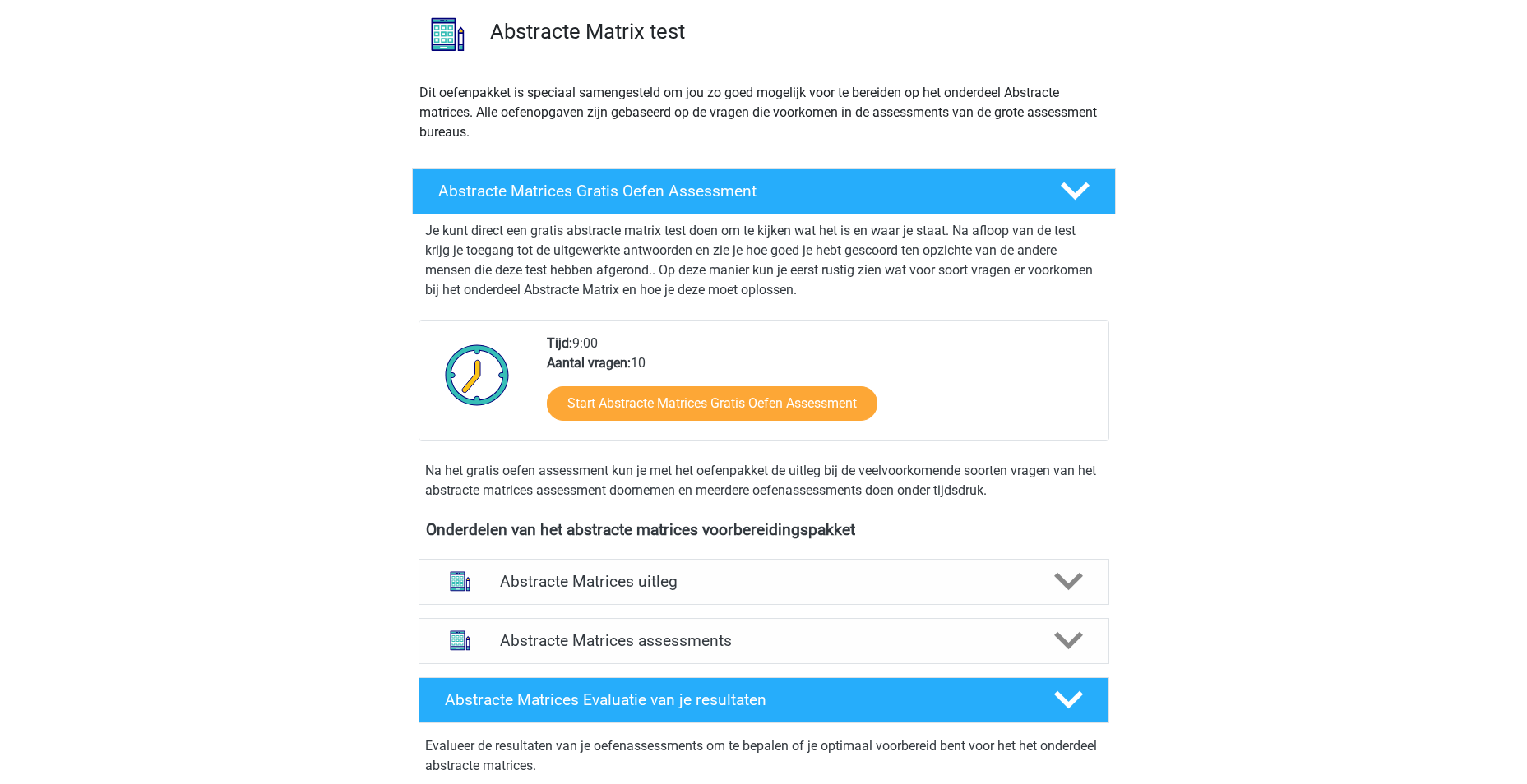
scroll to position [247, 0]
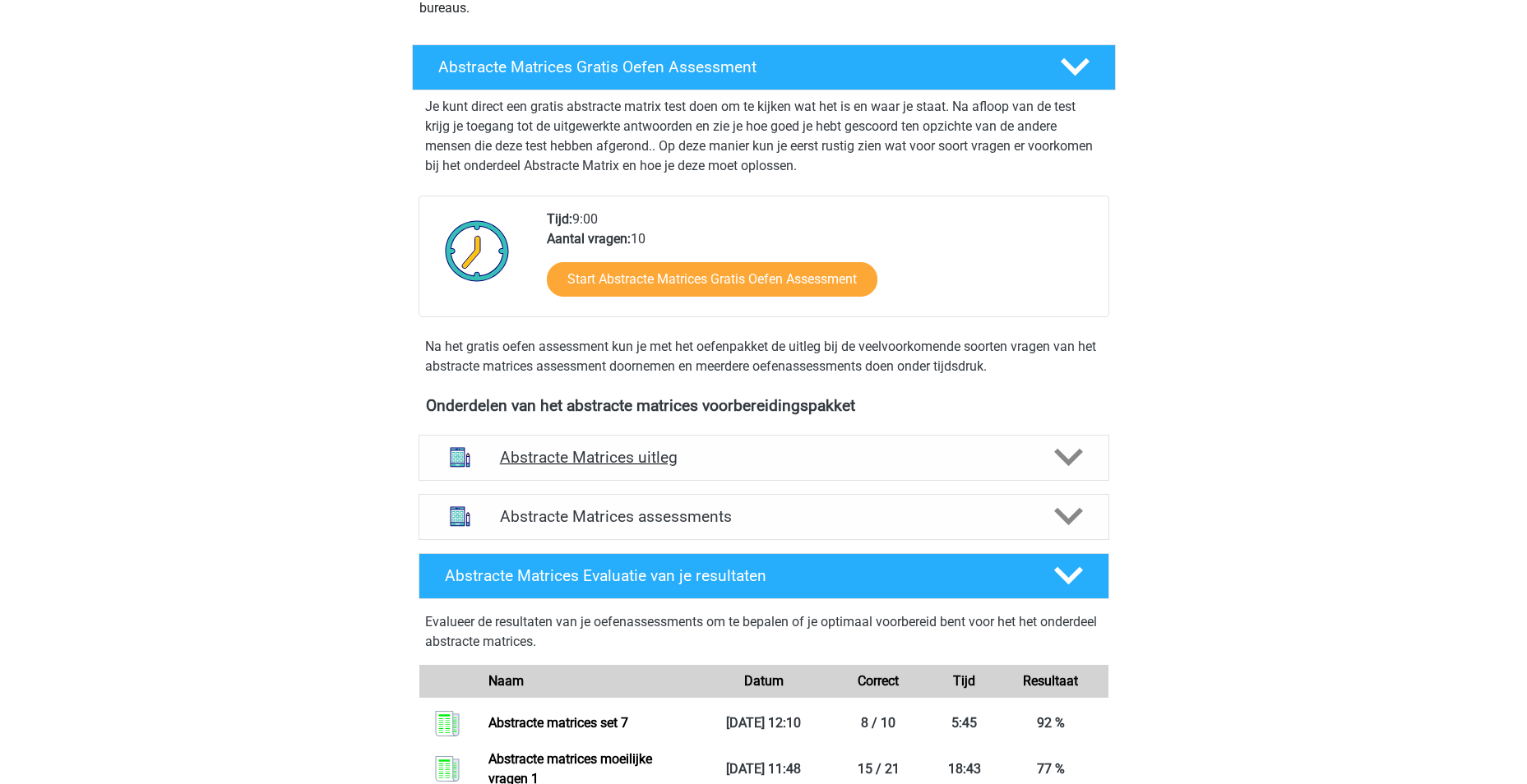
click at [1088, 458] on div at bounding box center [1067, 458] width 55 height 29
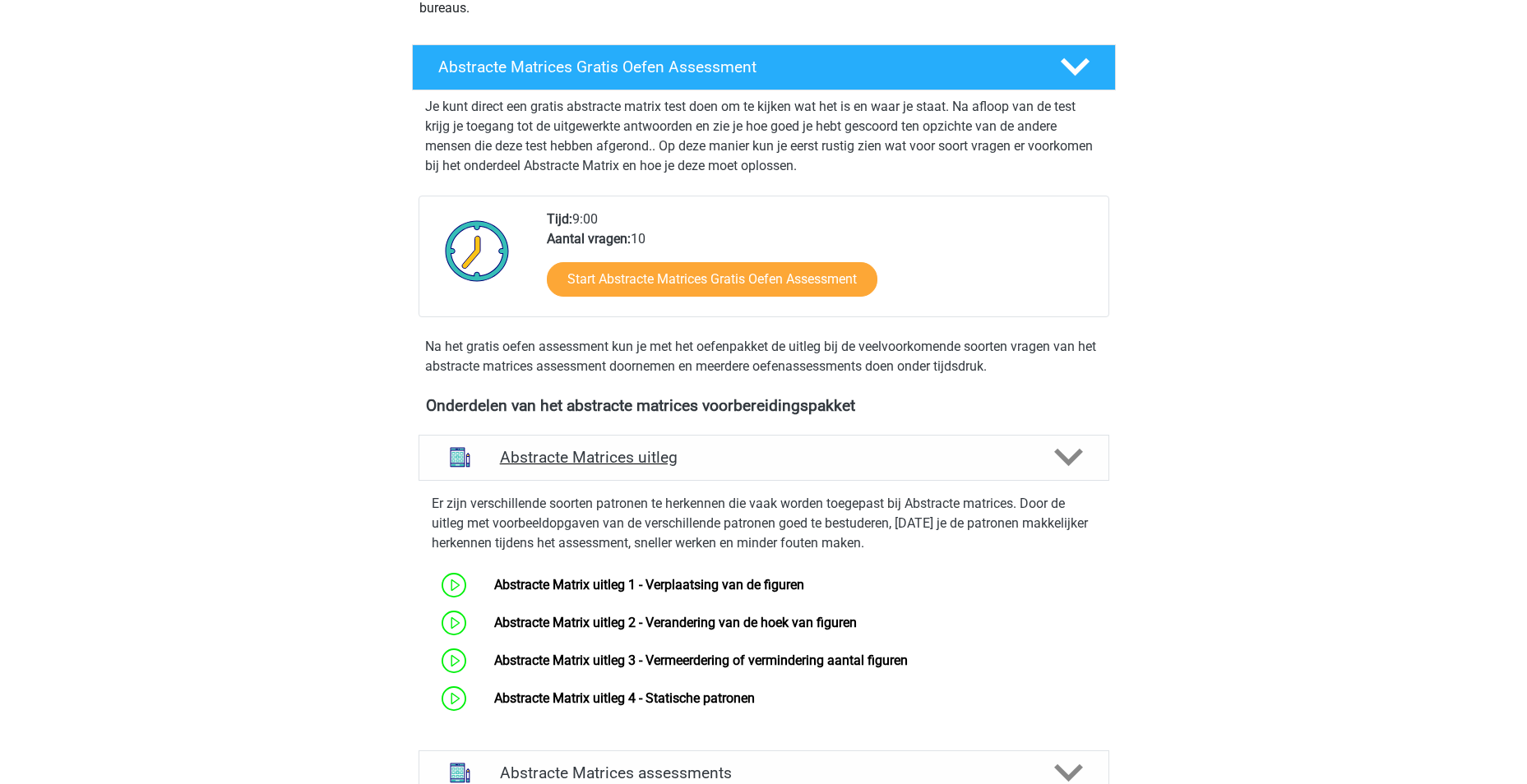
click at [1064, 474] on div "Abstracte Matrices uitleg" at bounding box center [764, 458] width 691 height 46
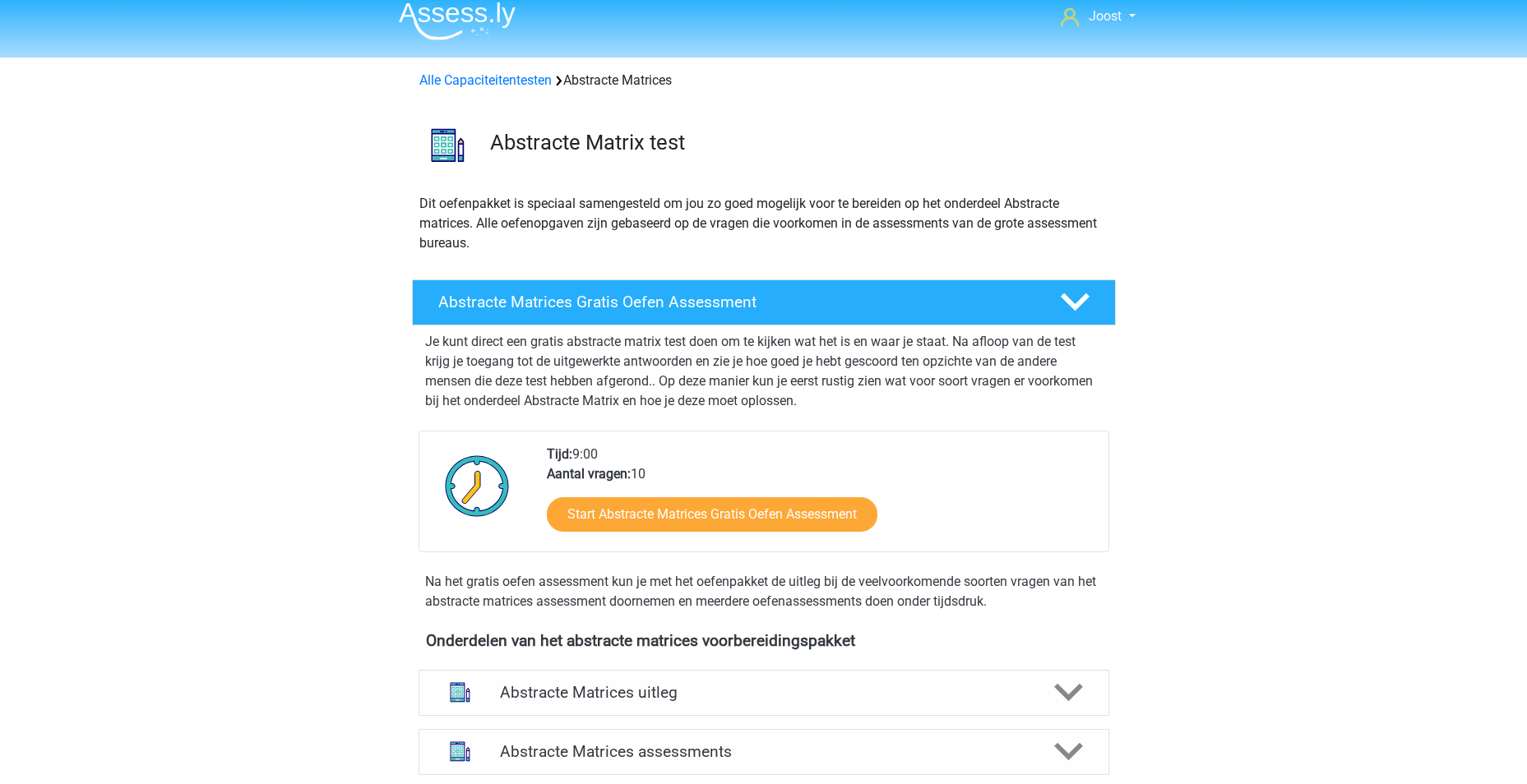
scroll to position [0, 0]
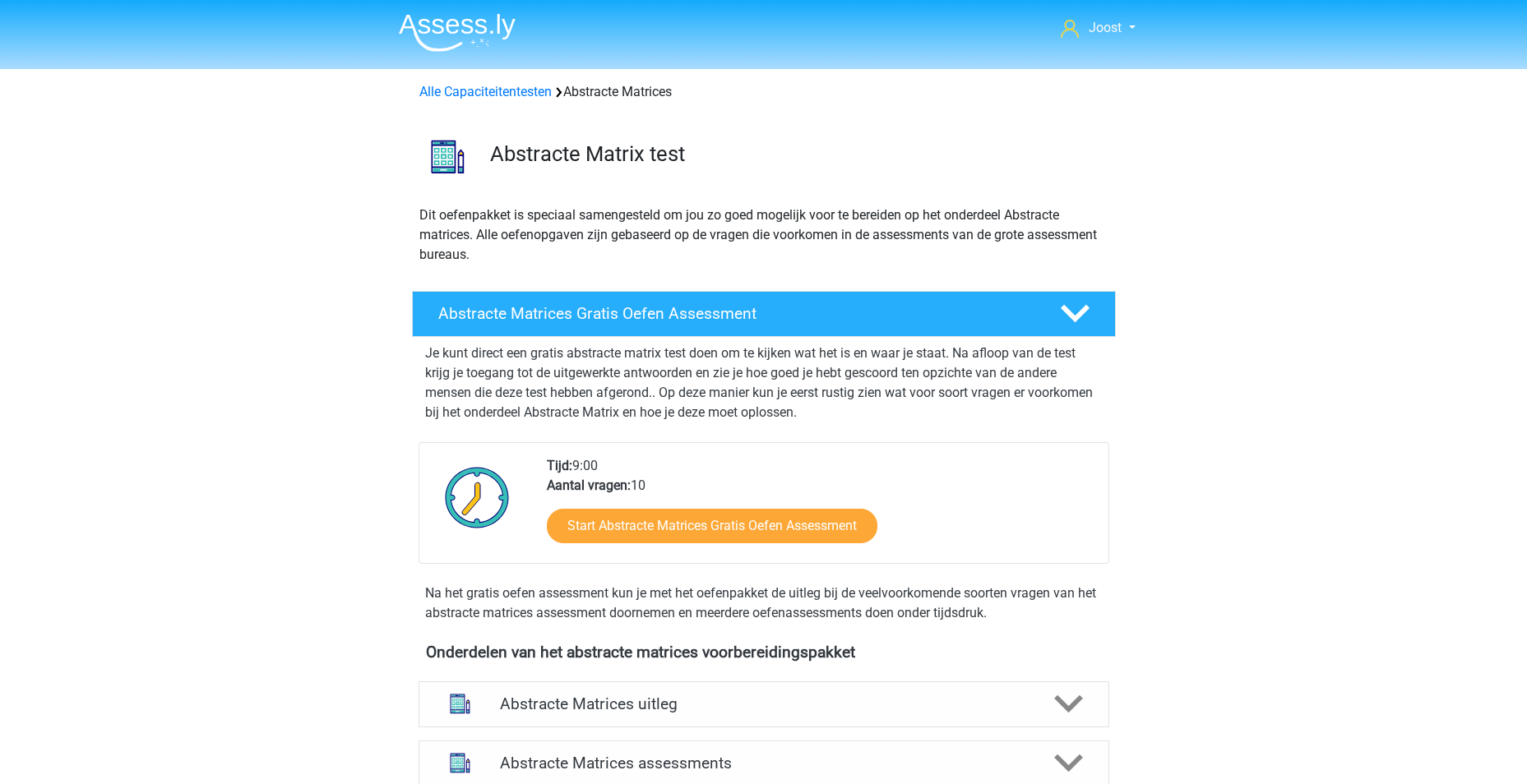
click at [487, 102] on div "Alle Capaciteitentesten Abstracte Matrices" at bounding box center [764, 92] width 702 height 20
click at [497, 93] on link "Alle Capaciteitentesten" at bounding box center [485, 92] width 133 height 15
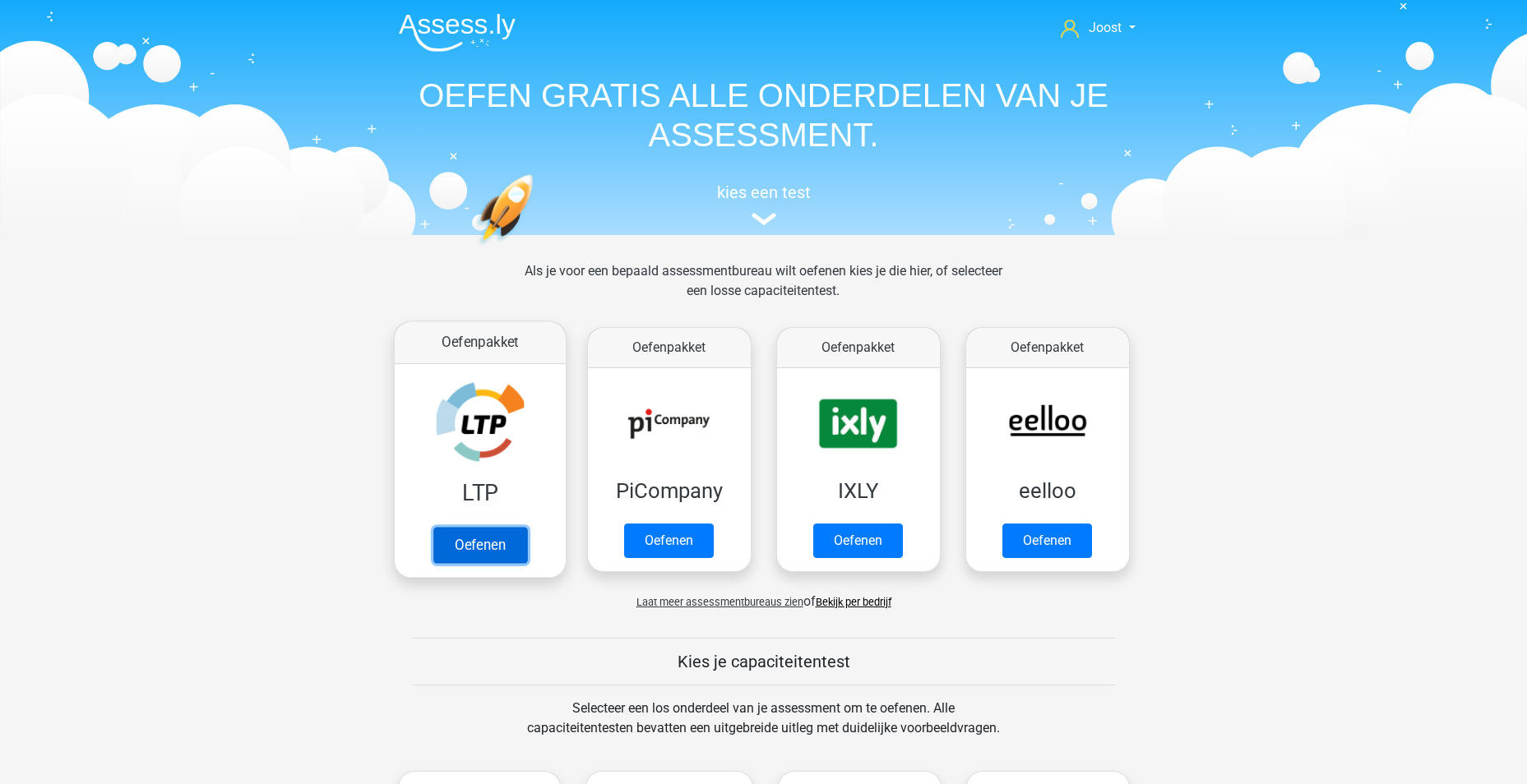
click at [482, 527] on link "Oefenen" at bounding box center [479, 546] width 93 height 36
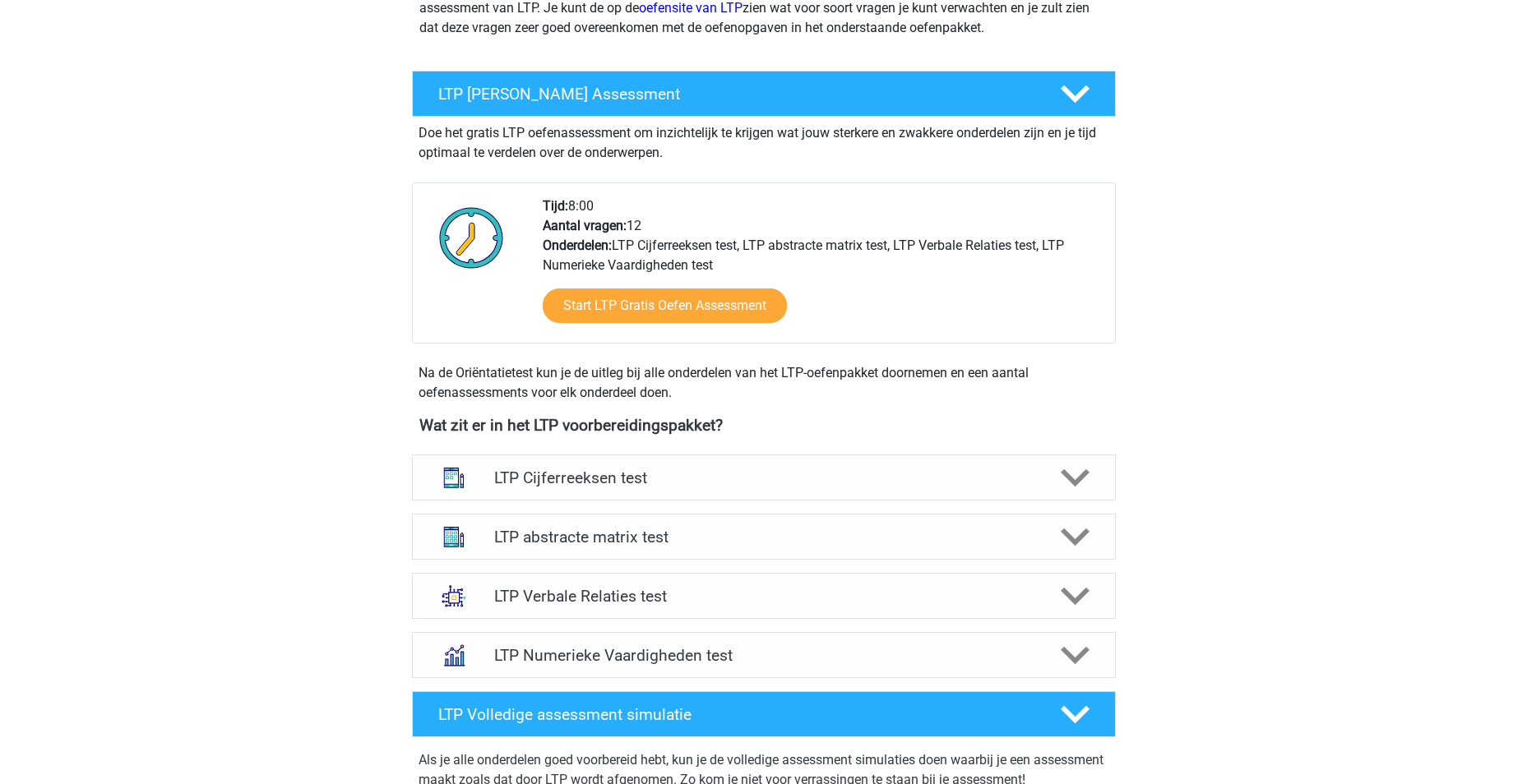
scroll to position [493, 0]
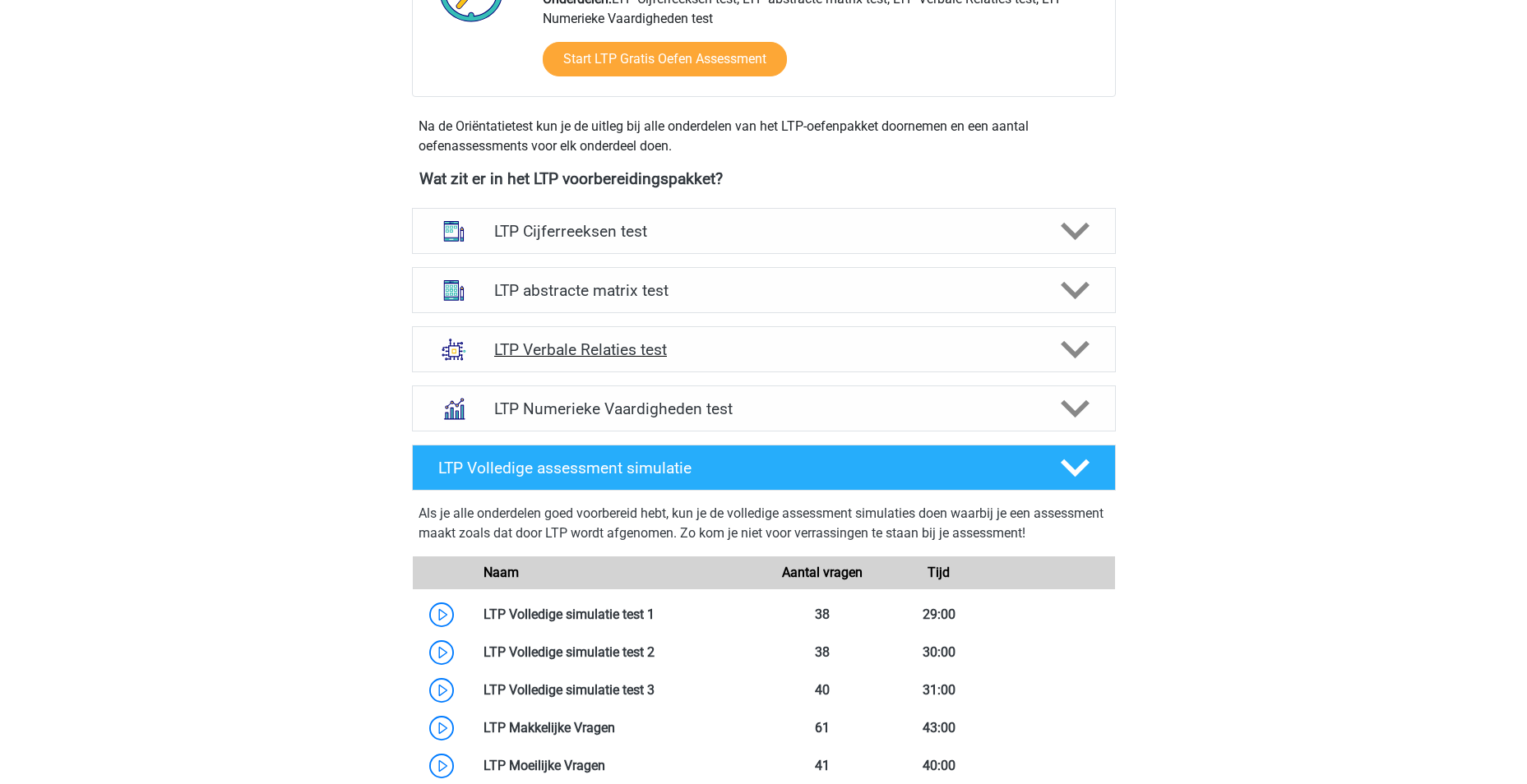
click at [1067, 352] on icon at bounding box center [1075, 350] width 29 height 29
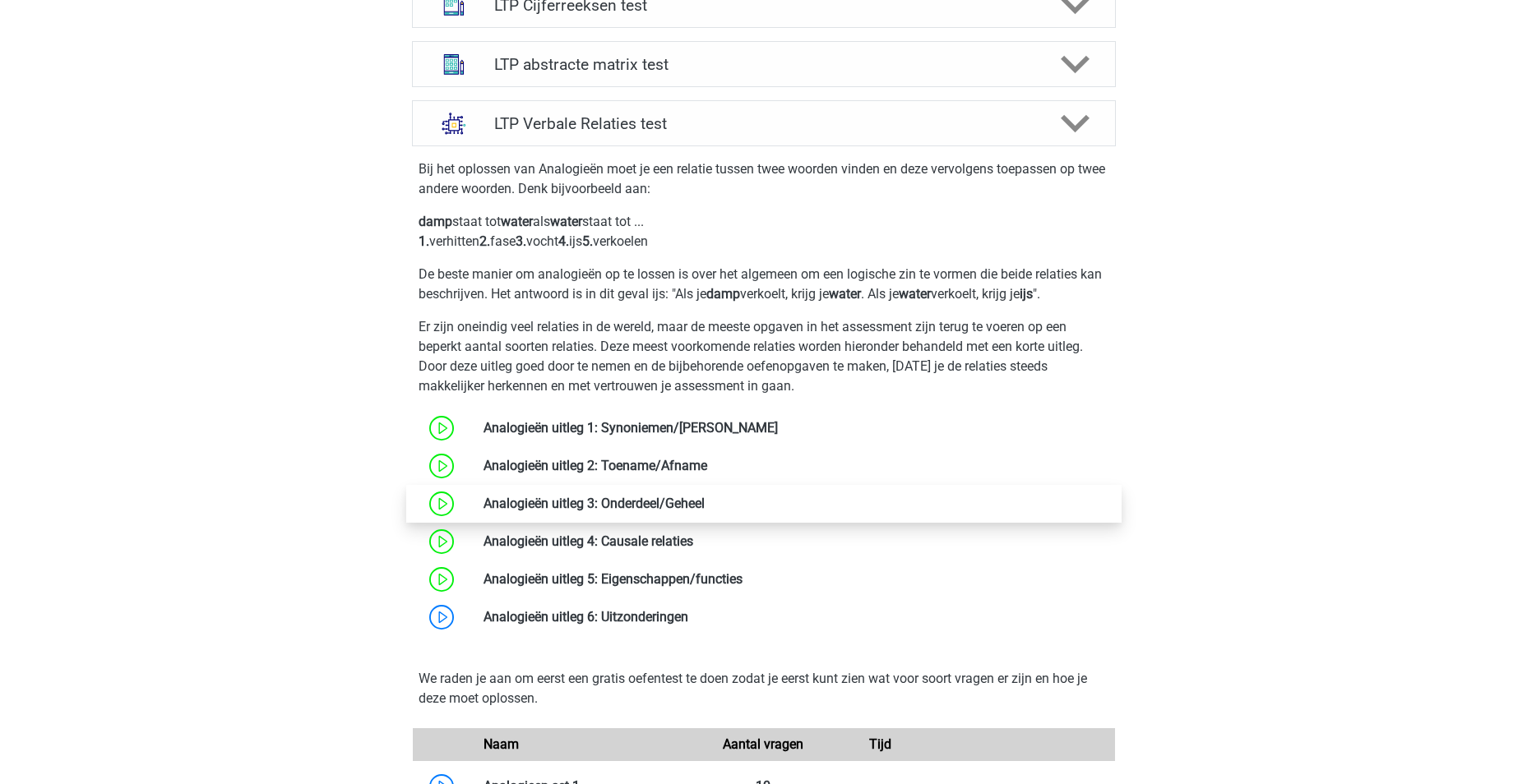
scroll to position [822, 0]
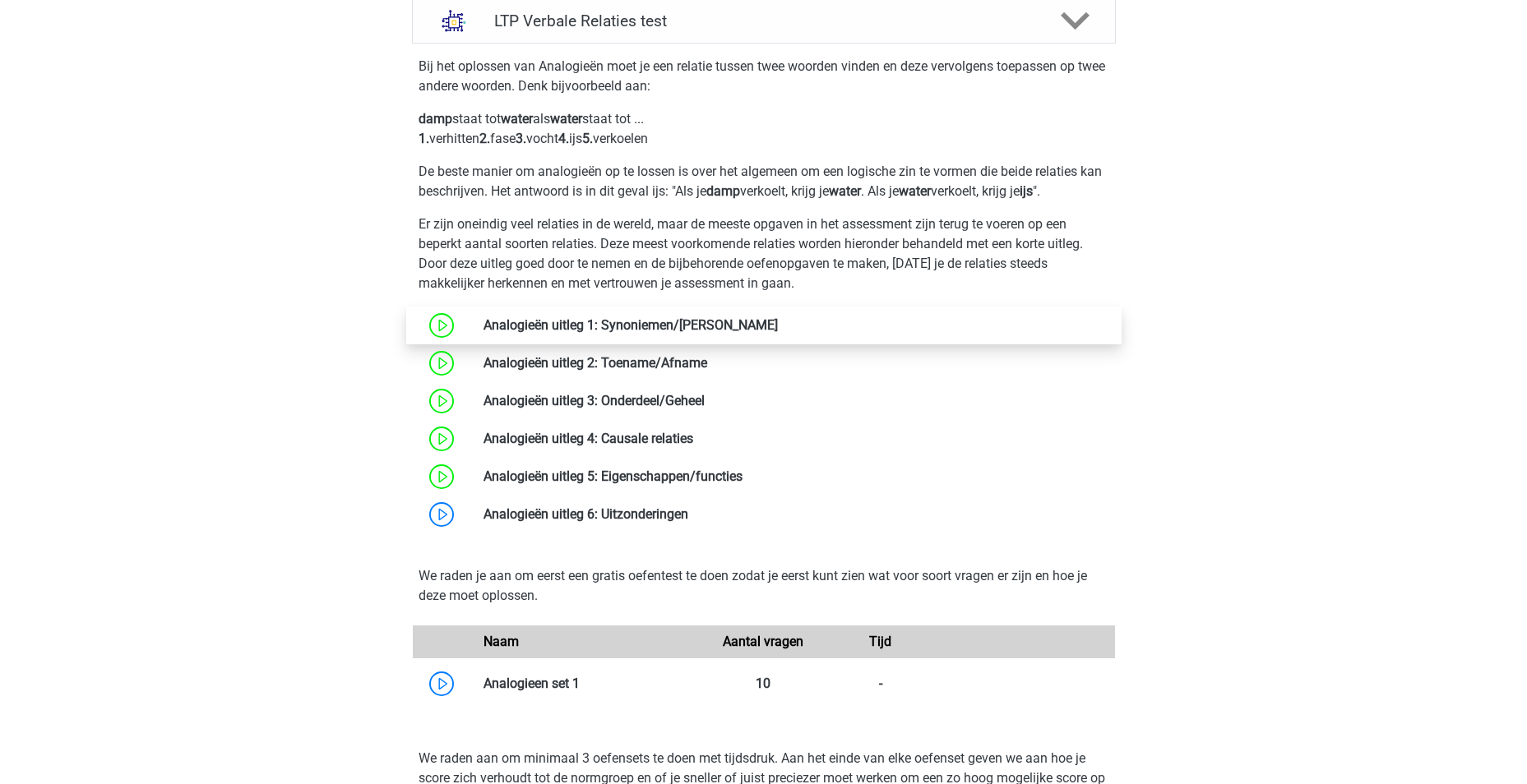
click at [778, 325] on link at bounding box center [778, 325] width 0 height 15
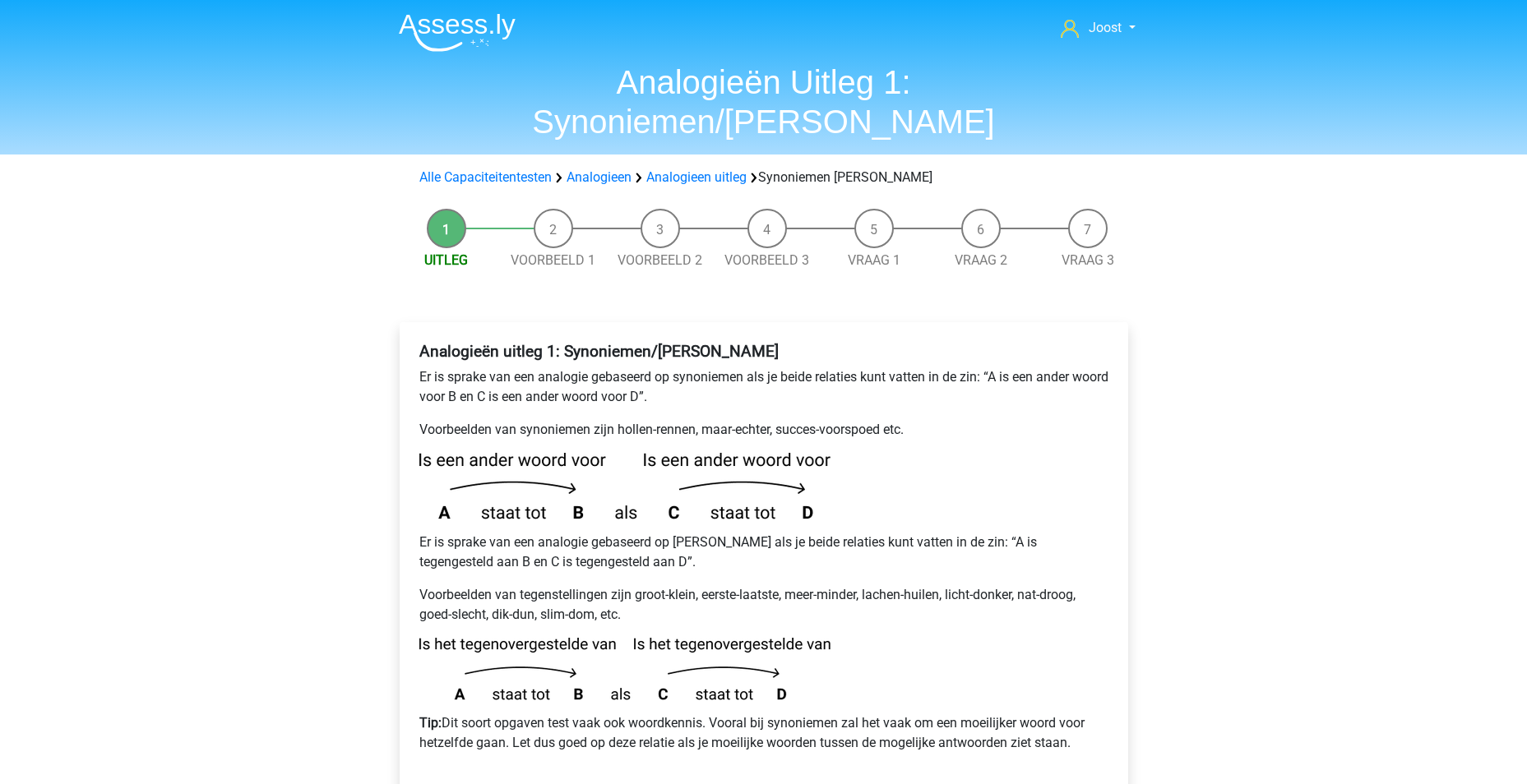
scroll to position [82, 0]
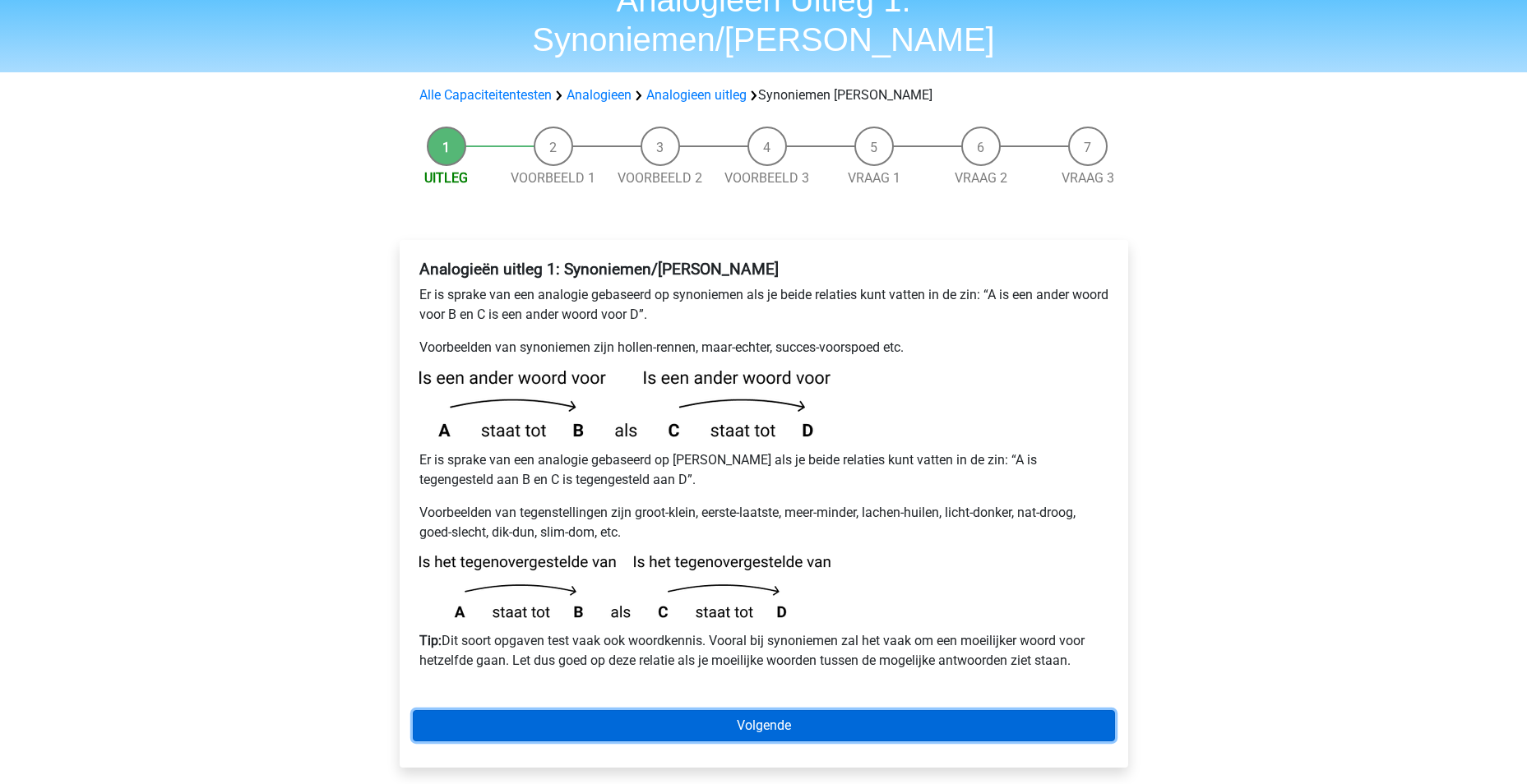
click at [729, 711] on link "Volgende" at bounding box center [764, 726] width 702 height 31
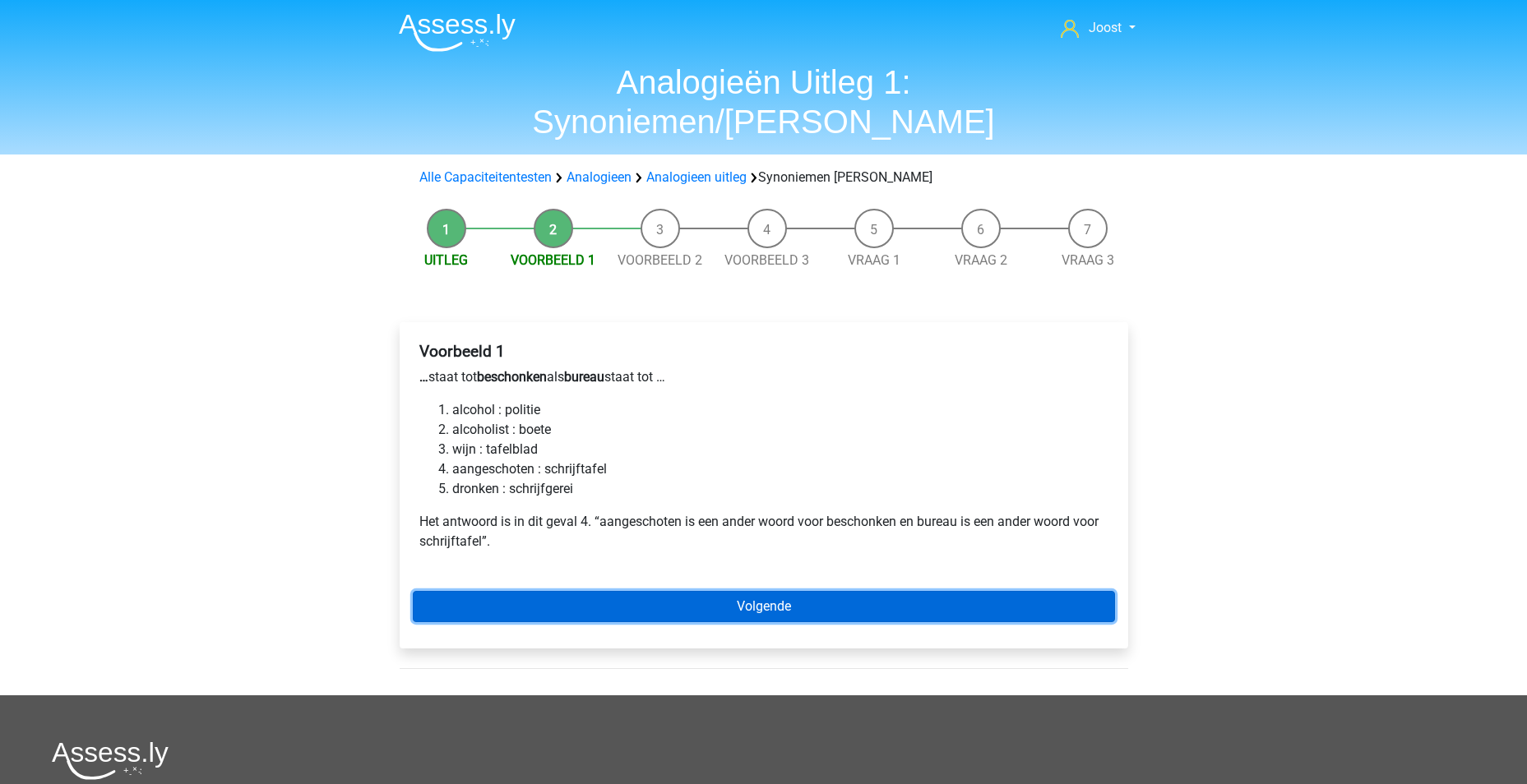
drag, startPoint x: 834, startPoint y: 582, endPoint x: 832, endPoint y: 571, distance: 11.2
click at [834, 591] on link "Volgende" at bounding box center [764, 607] width 702 height 31
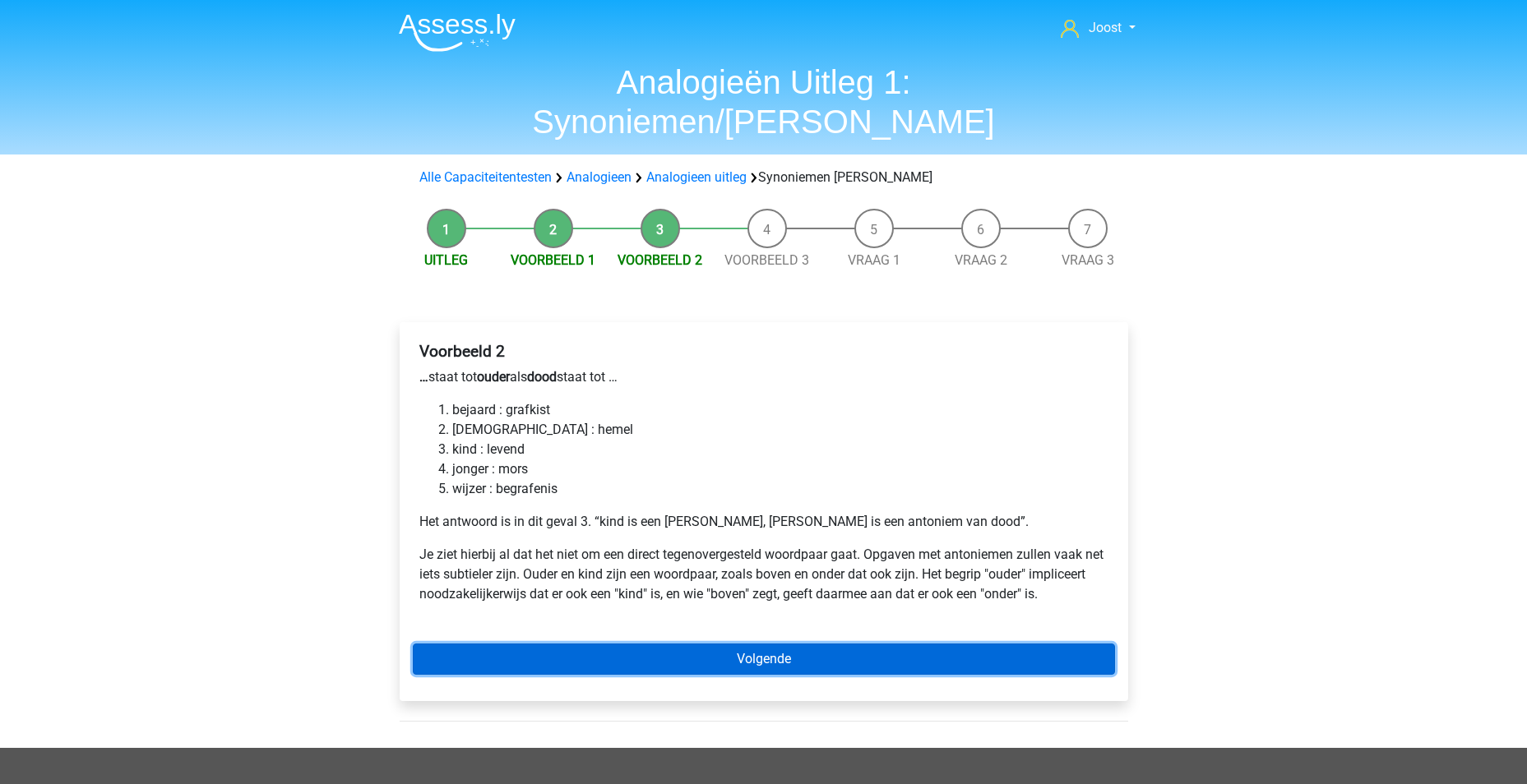
click at [763, 644] on link "Volgende" at bounding box center [764, 659] width 702 height 31
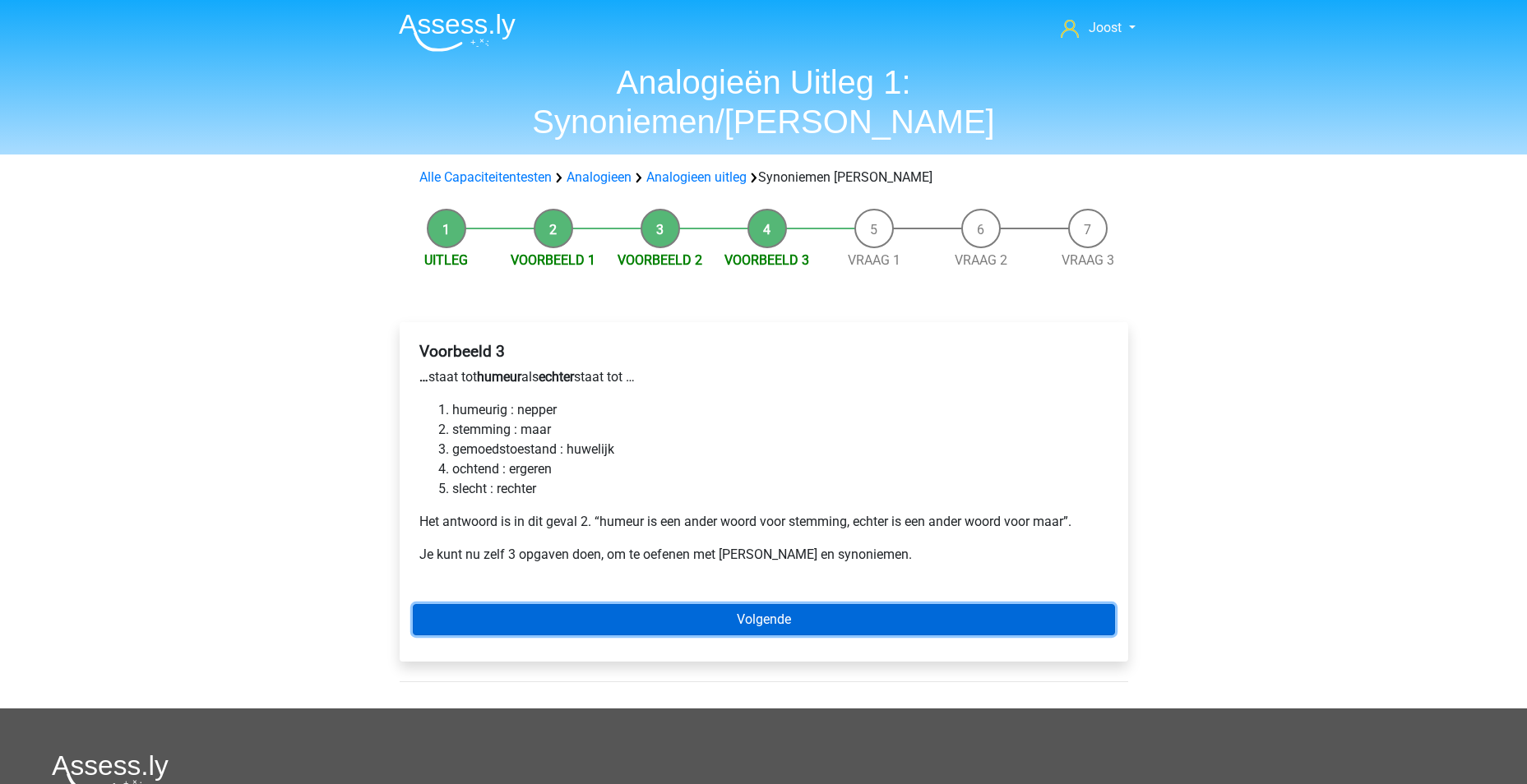
click at [739, 605] on link "Volgende" at bounding box center [764, 620] width 702 height 31
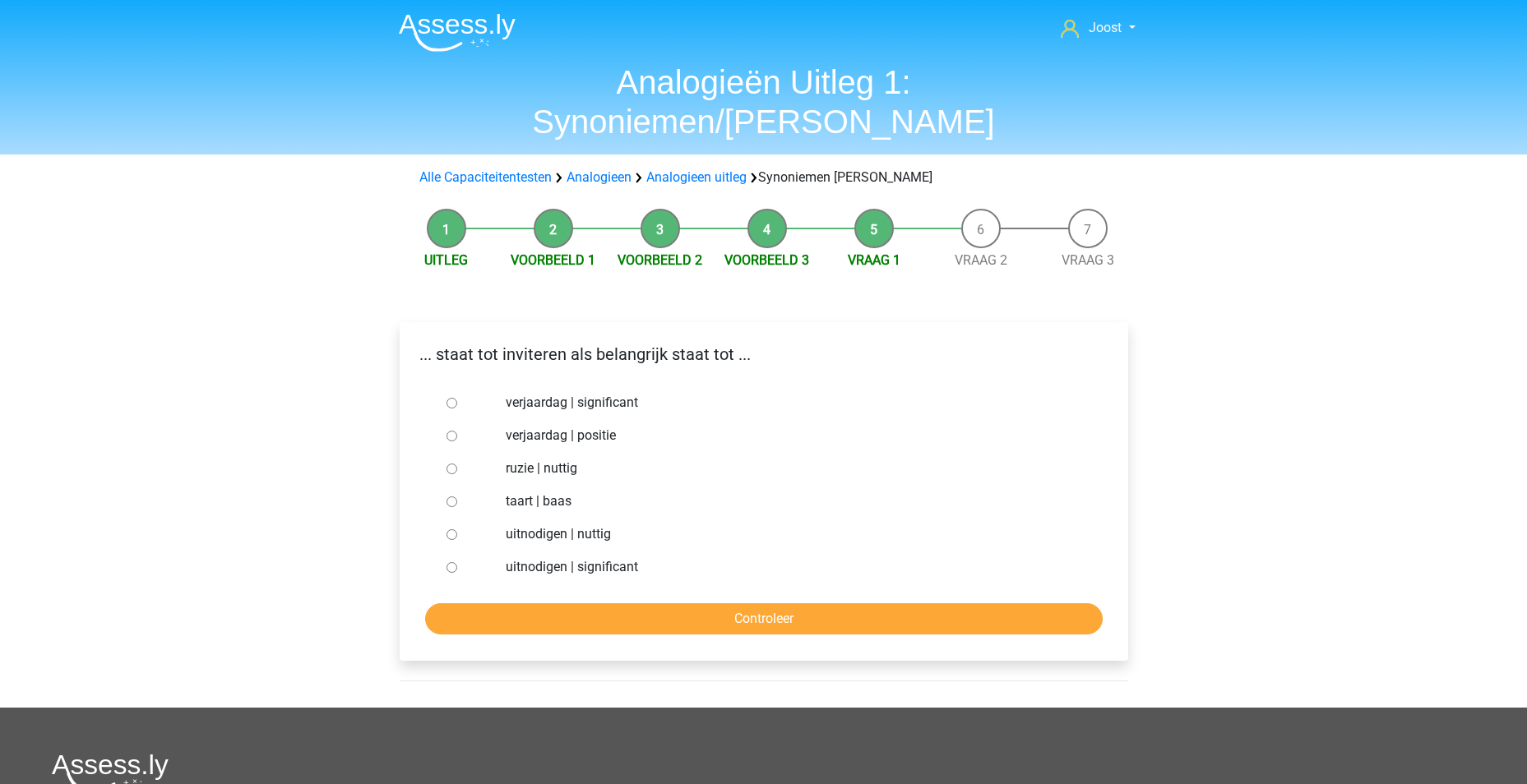
click at [452, 551] on div at bounding box center [466, 567] width 54 height 32
click at [456, 563] on input "uitnodigen | significant" at bounding box center [451, 567] width 10 height 10
radio input "true"
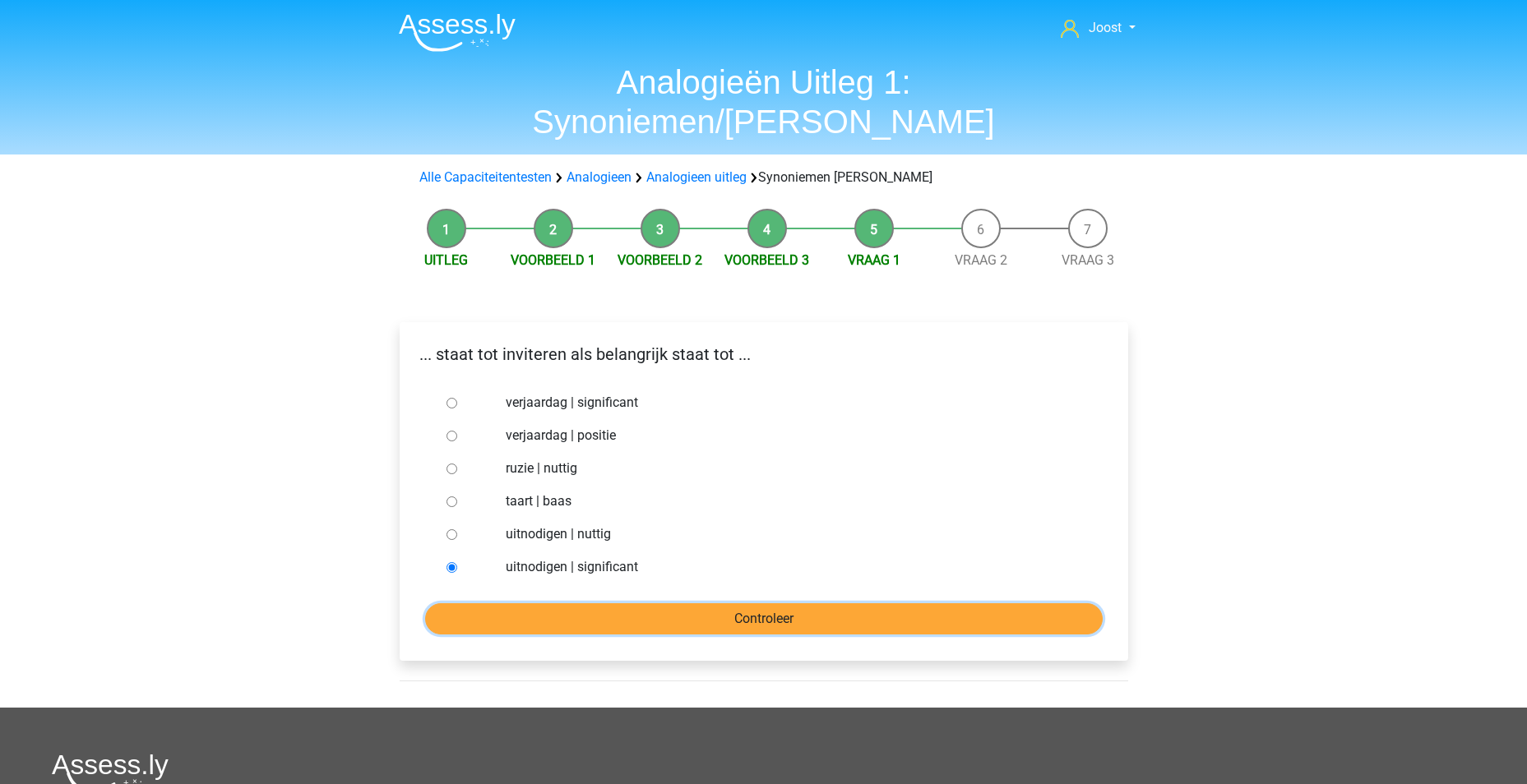
click at [693, 604] on input "Controleer" at bounding box center [764, 619] width 677 height 31
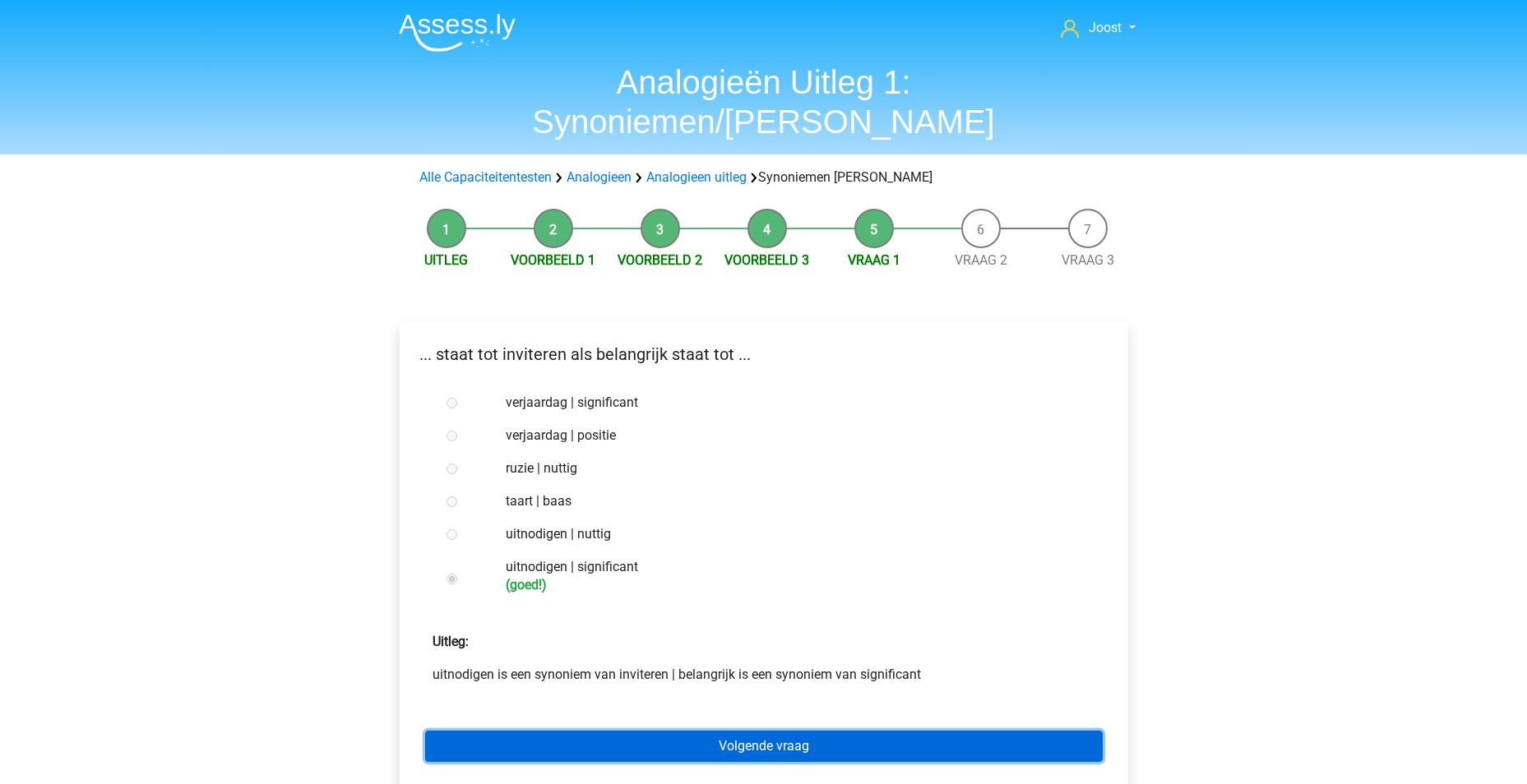
click at [787, 731] on link "Volgende vraag" at bounding box center [764, 746] width 677 height 31
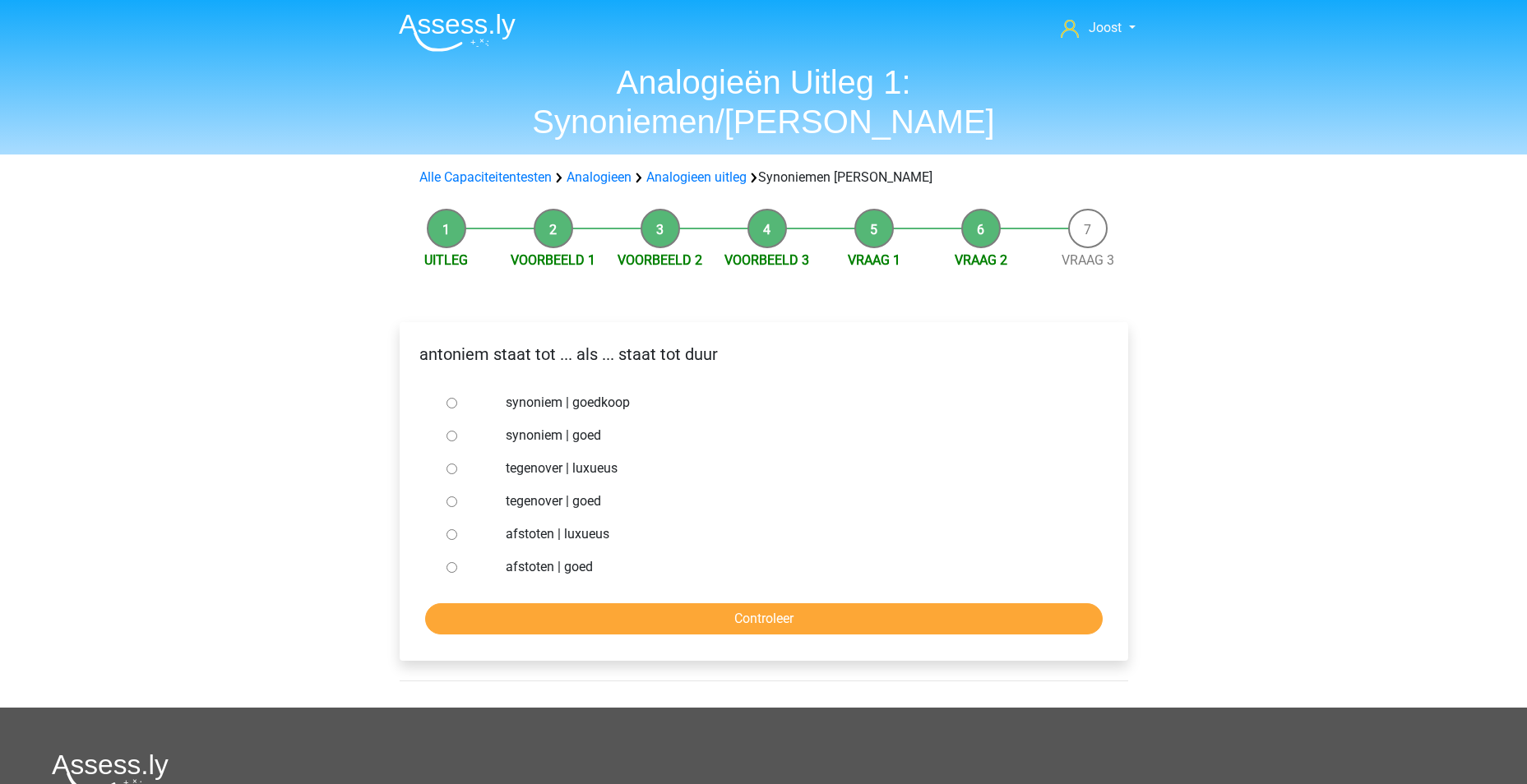
click at [451, 398] on input "synoniem | goedkoop" at bounding box center [451, 402] width 10 height 10
radio input "true"
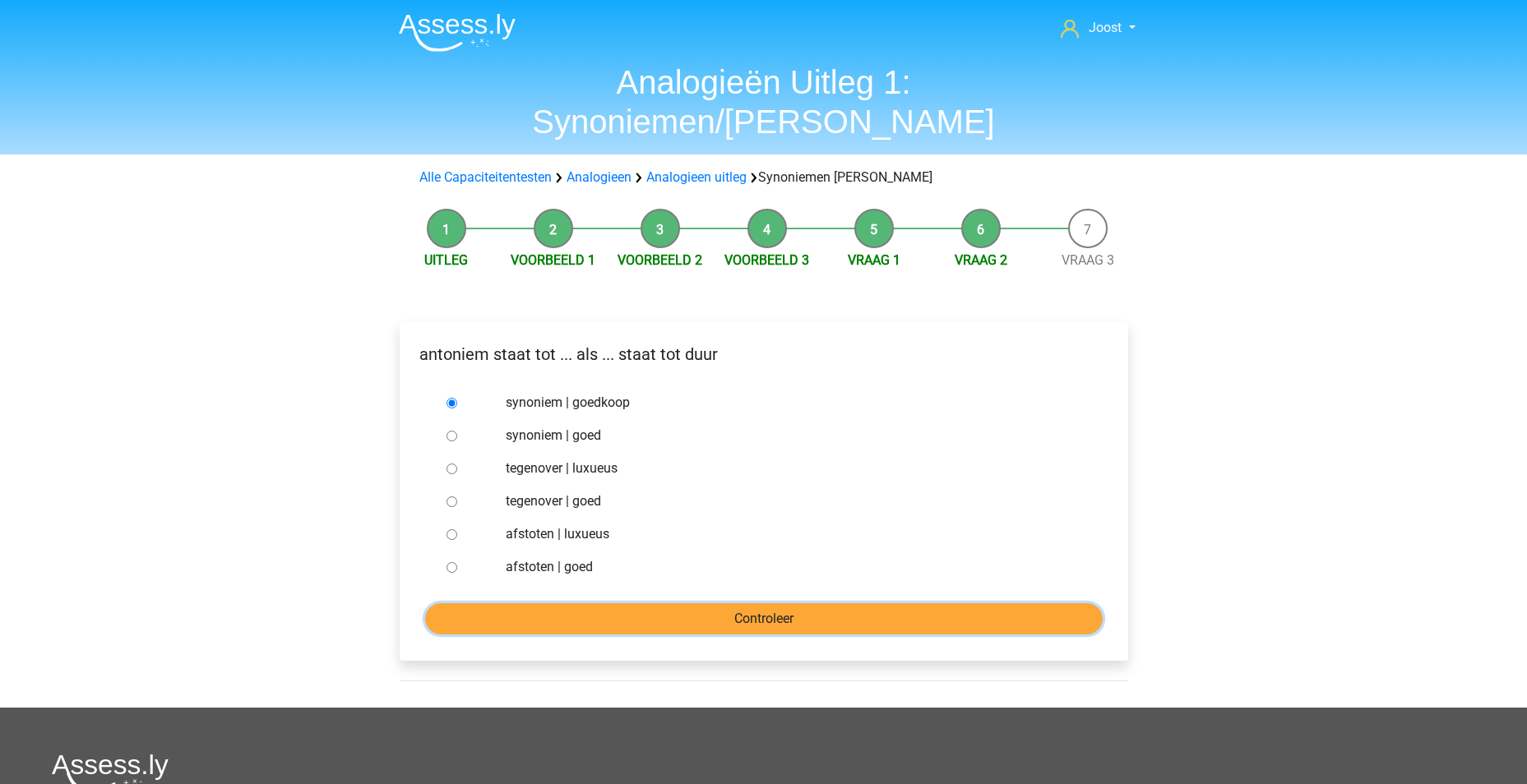
click at [751, 604] on input "Controleer" at bounding box center [764, 619] width 677 height 31
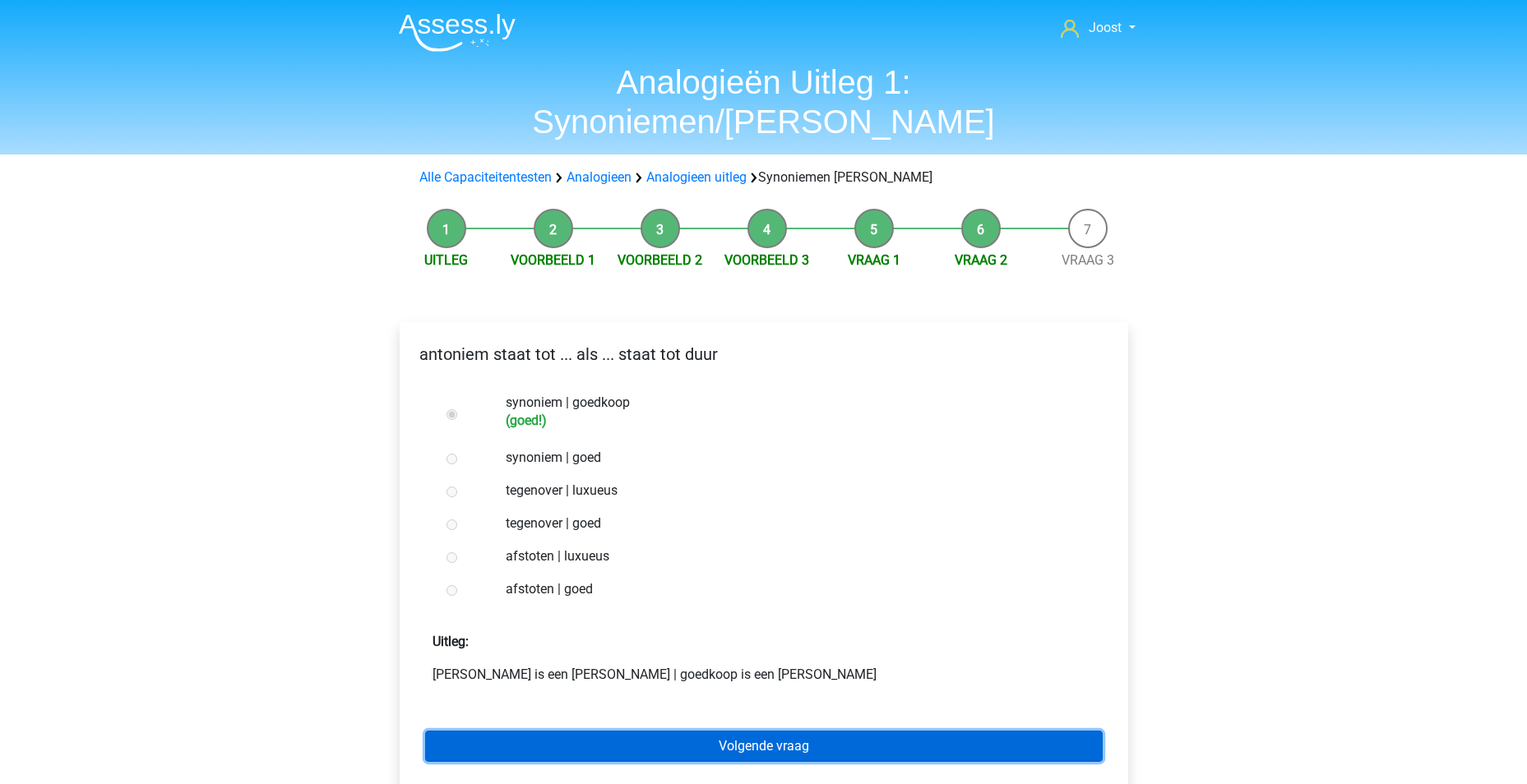
click at [744, 731] on link "Volgende vraag" at bounding box center [764, 746] width 677 height 31
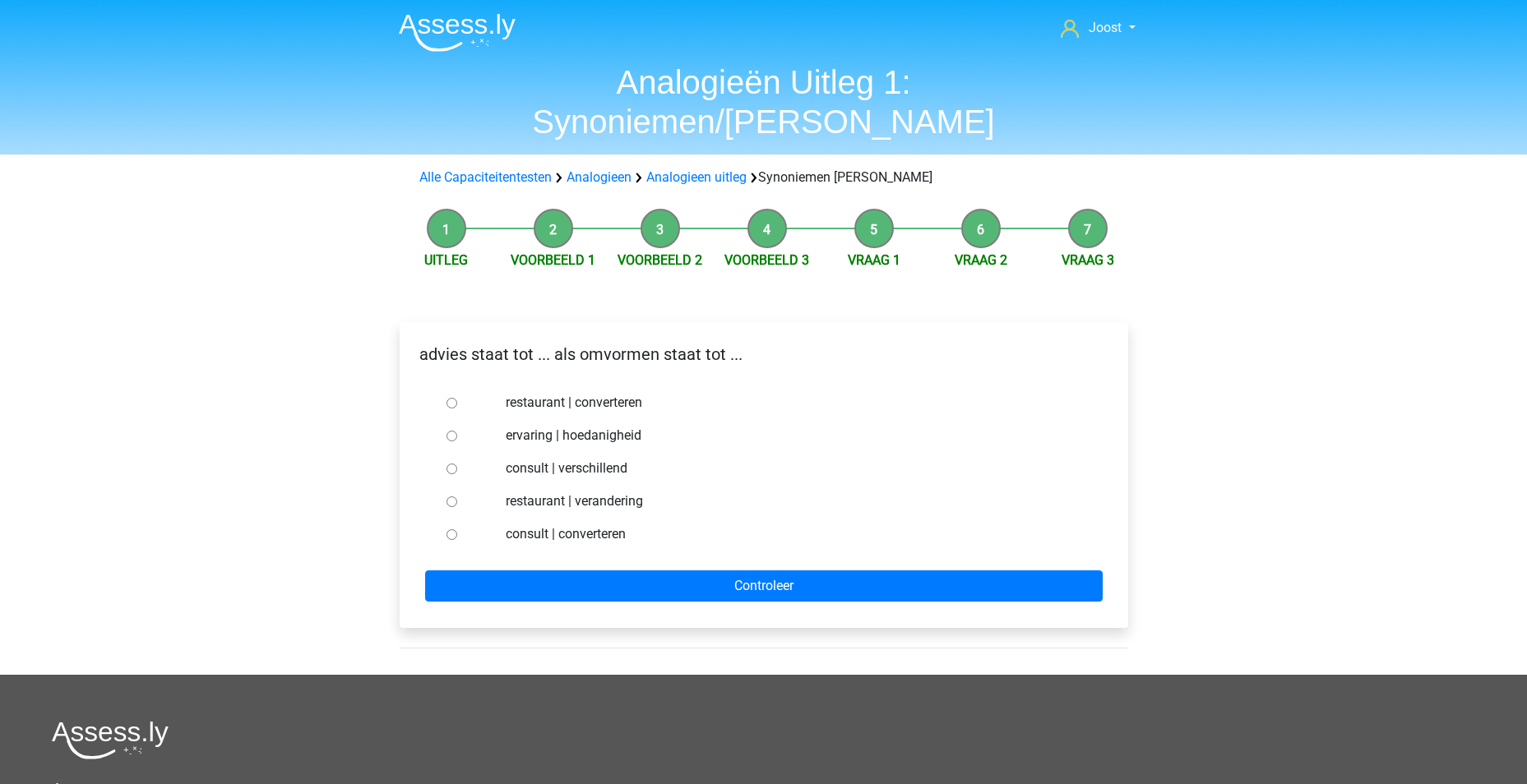
click at [444, 518] on div at bounding box center [466, 534] width 54 height 32
click at [455, 529] on input "consult | converteren" at bounding box center [451, 534] width 10 height 10
radio input "true"
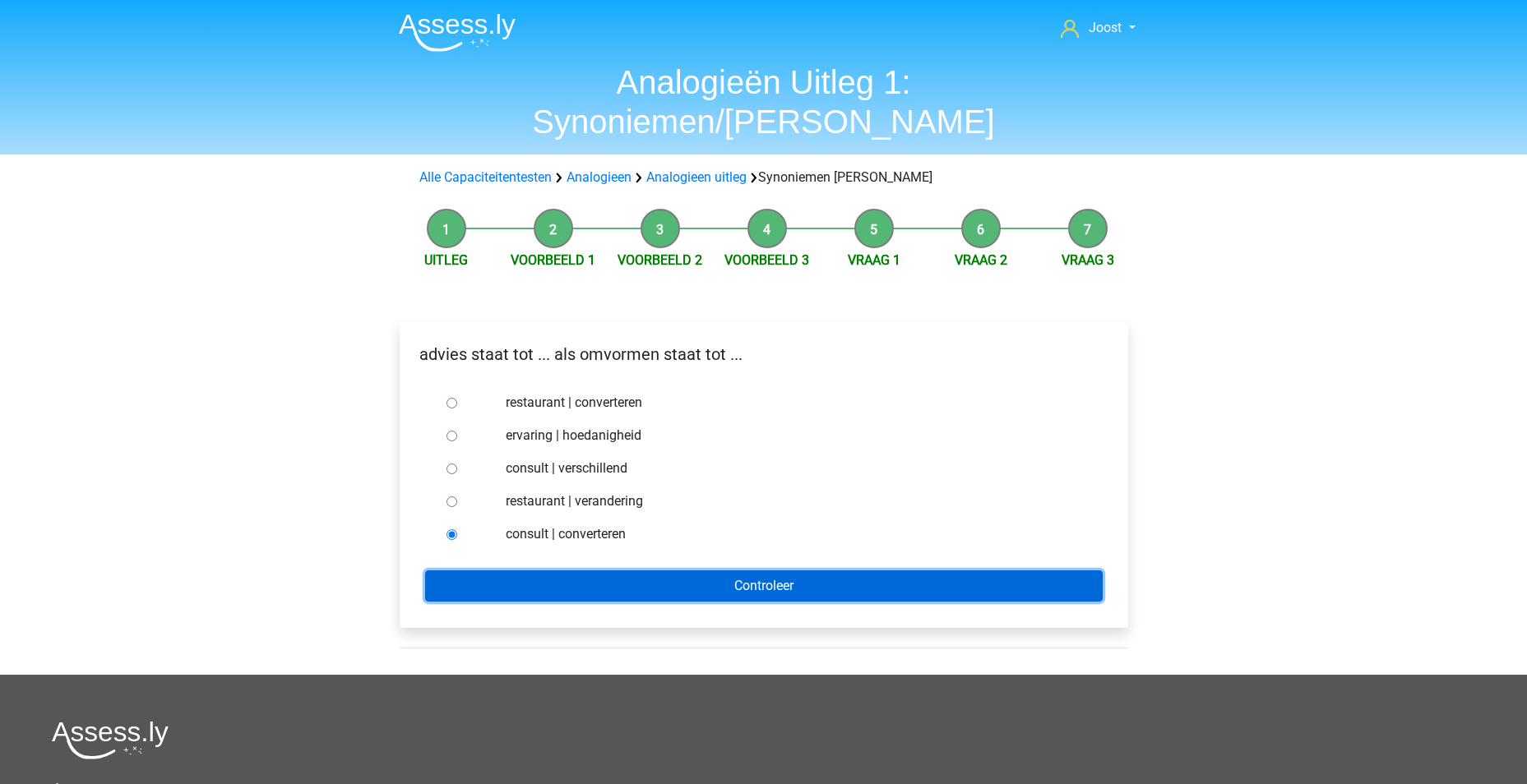
click at [796, 570] on input "Controleer" at bounding box center [764, 586] width 677 height 31
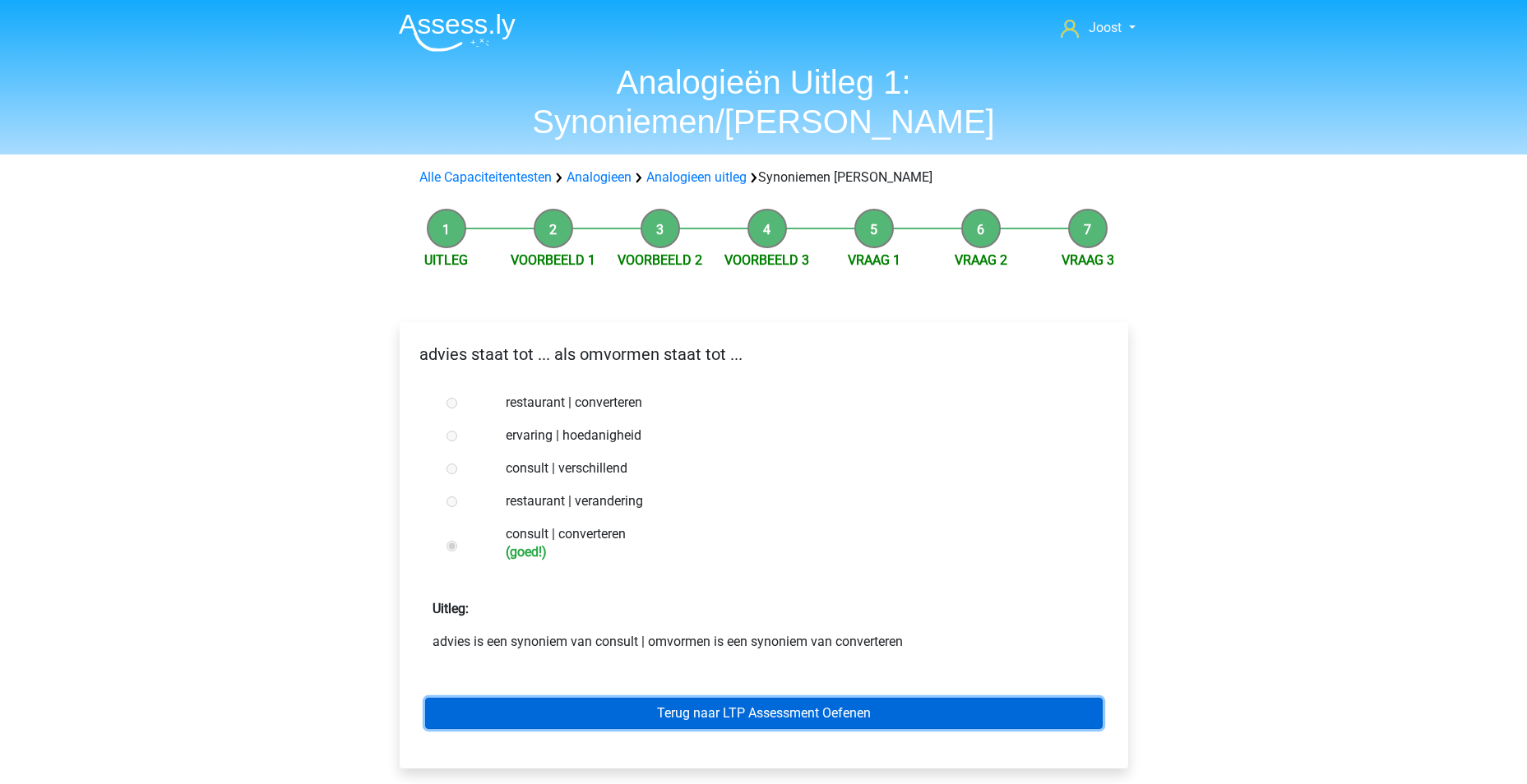
click at [804, 698] on link "Terug naar LTP Assessment Oefenen" at bounding box center [764, 713] width 677 height 31
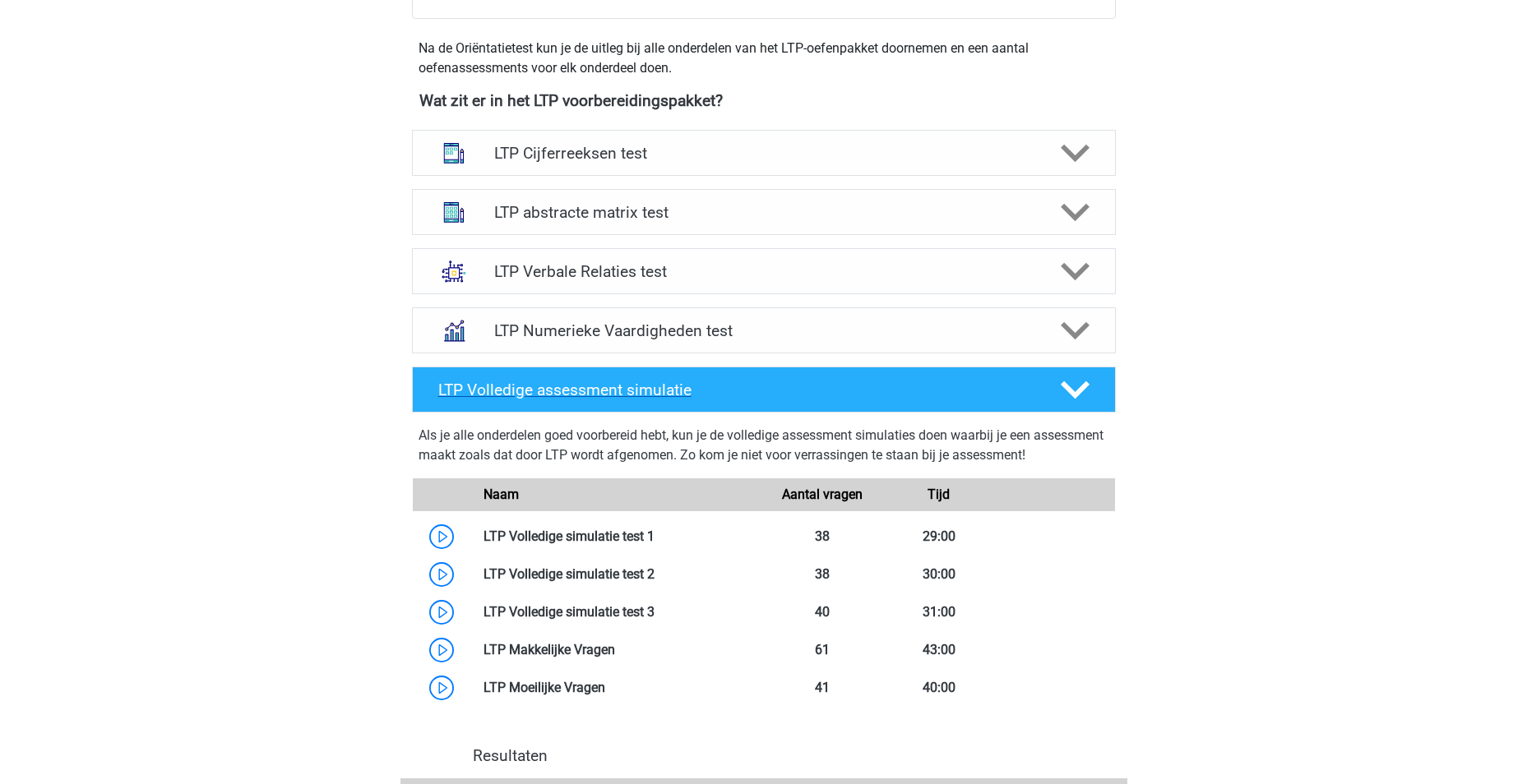
scroll to position [493, 0]
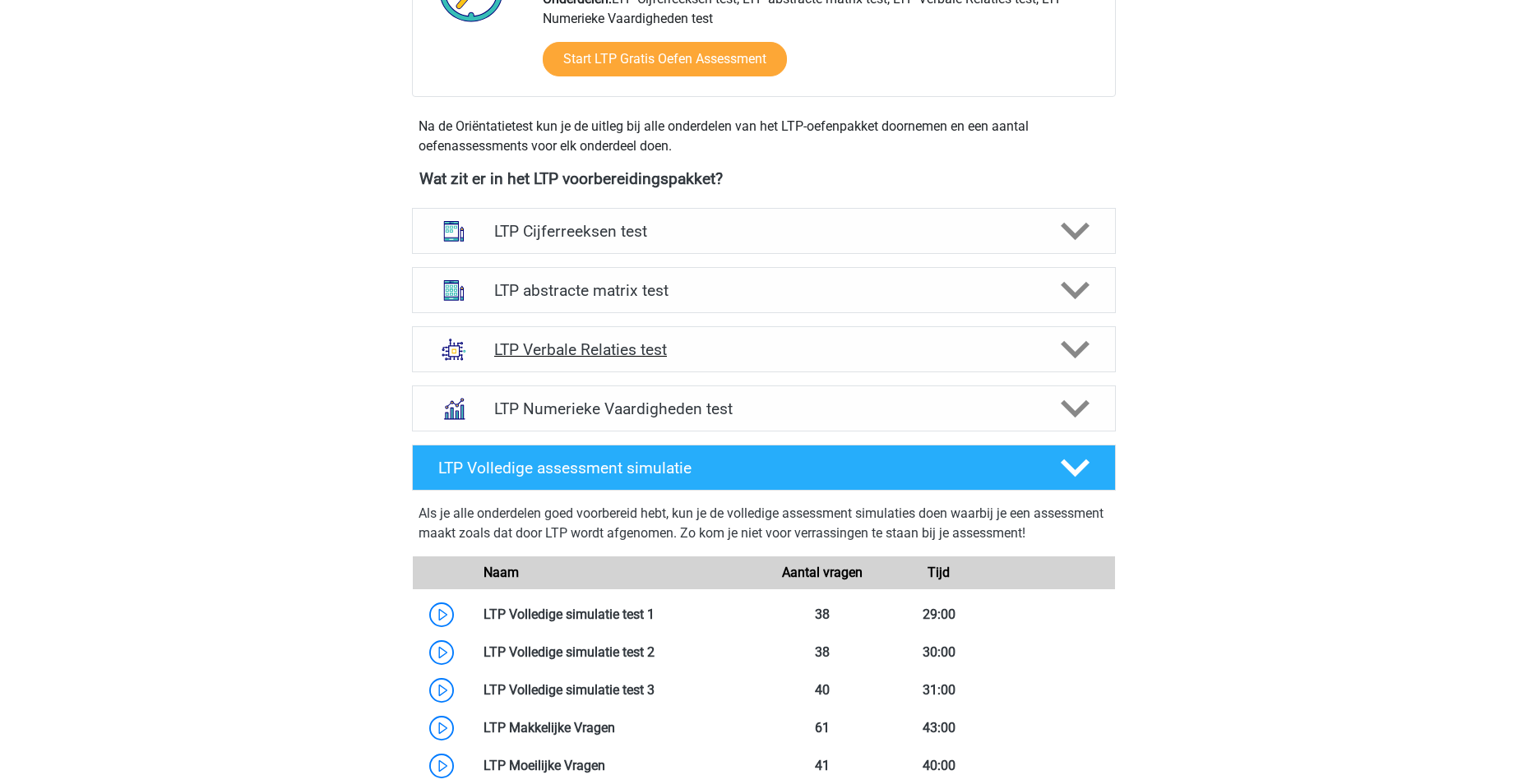
click at [1070, 355] on icon at bounding box center [1075, 350] width 29 height 29
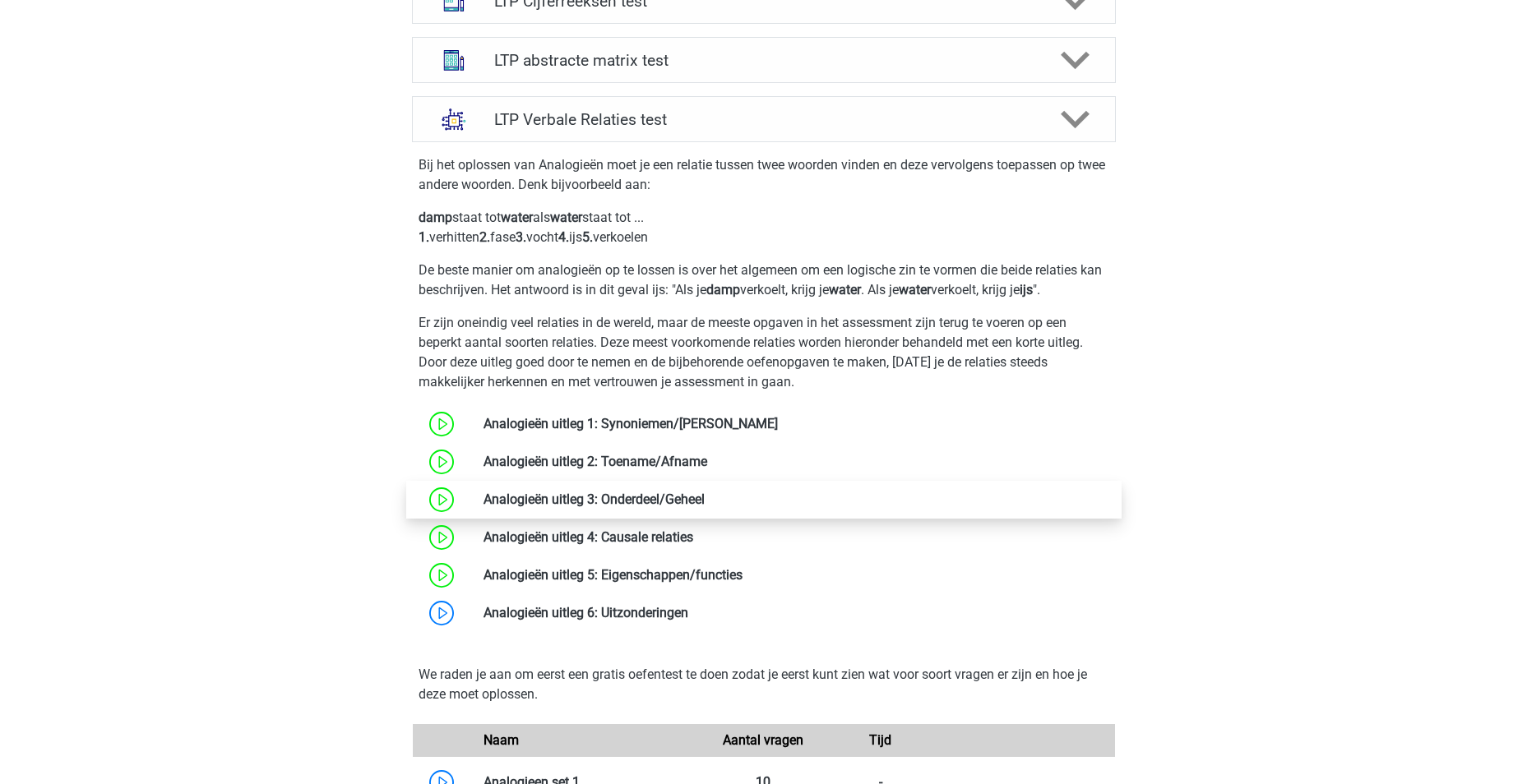
scroll to position [740, 0]
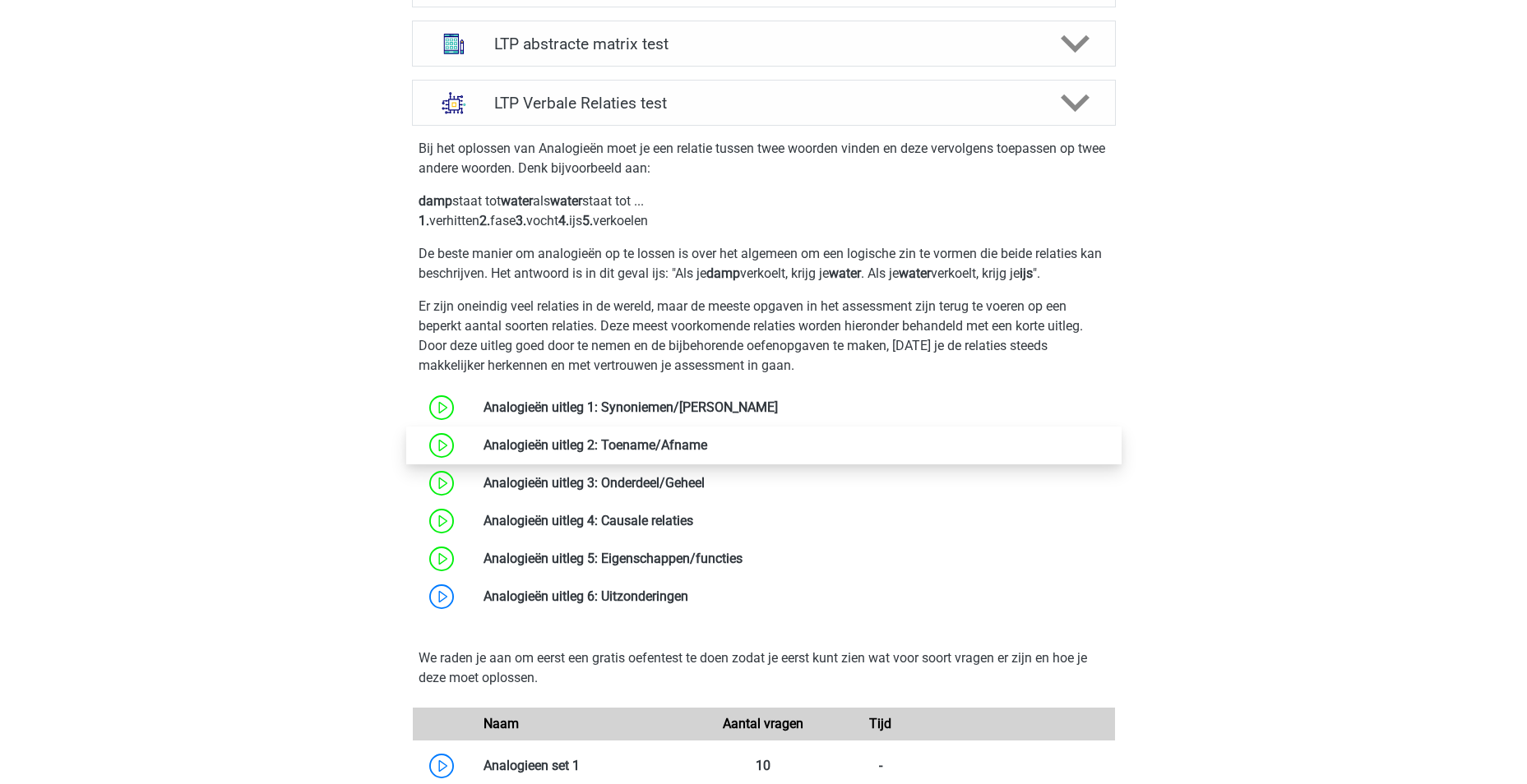
click at [707, 443] on link at bounding box center [707, 445] width 0 height 15
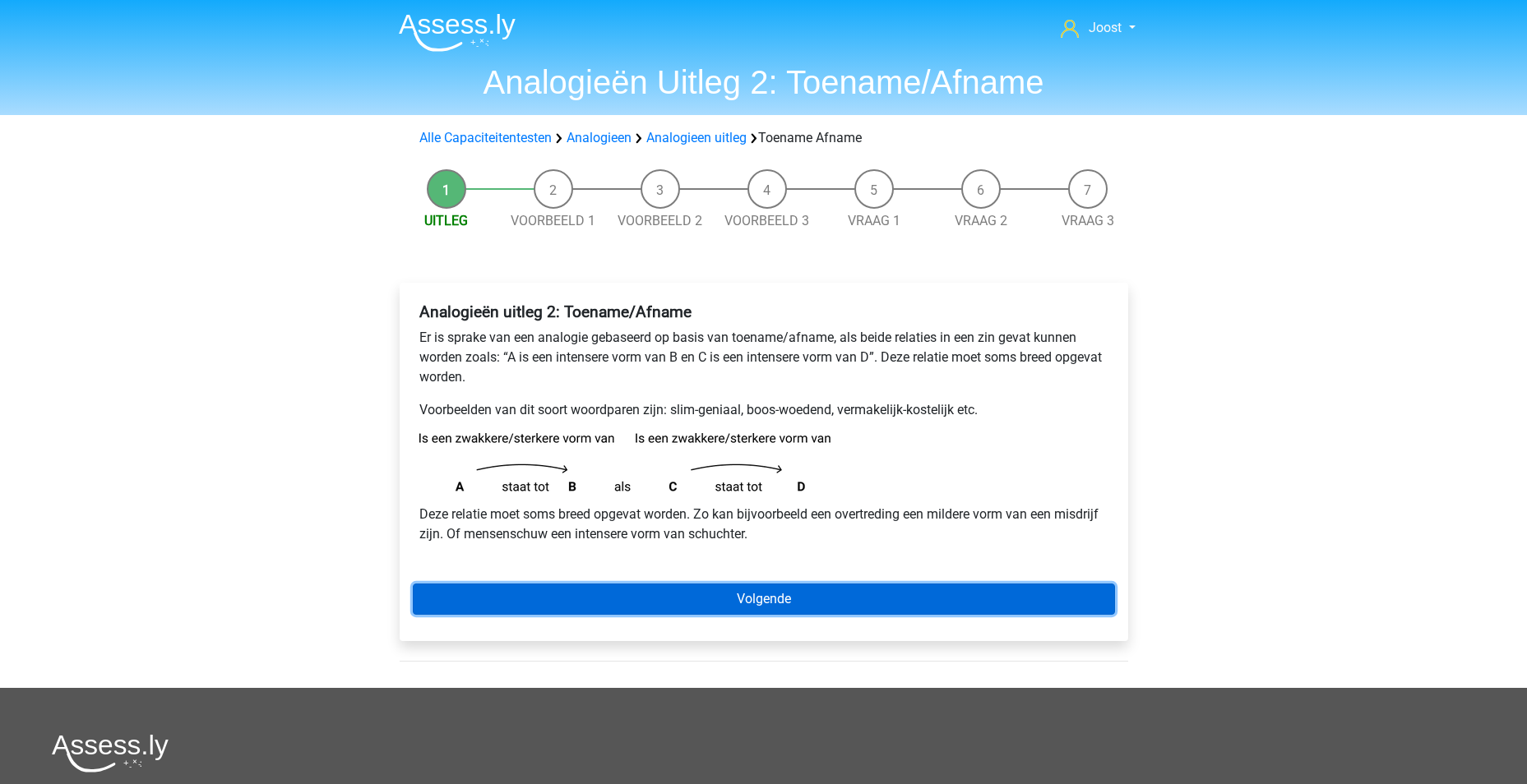
click at [777, 605] on link "Volgende" at bounding box center [764, 599] width 702 height 31
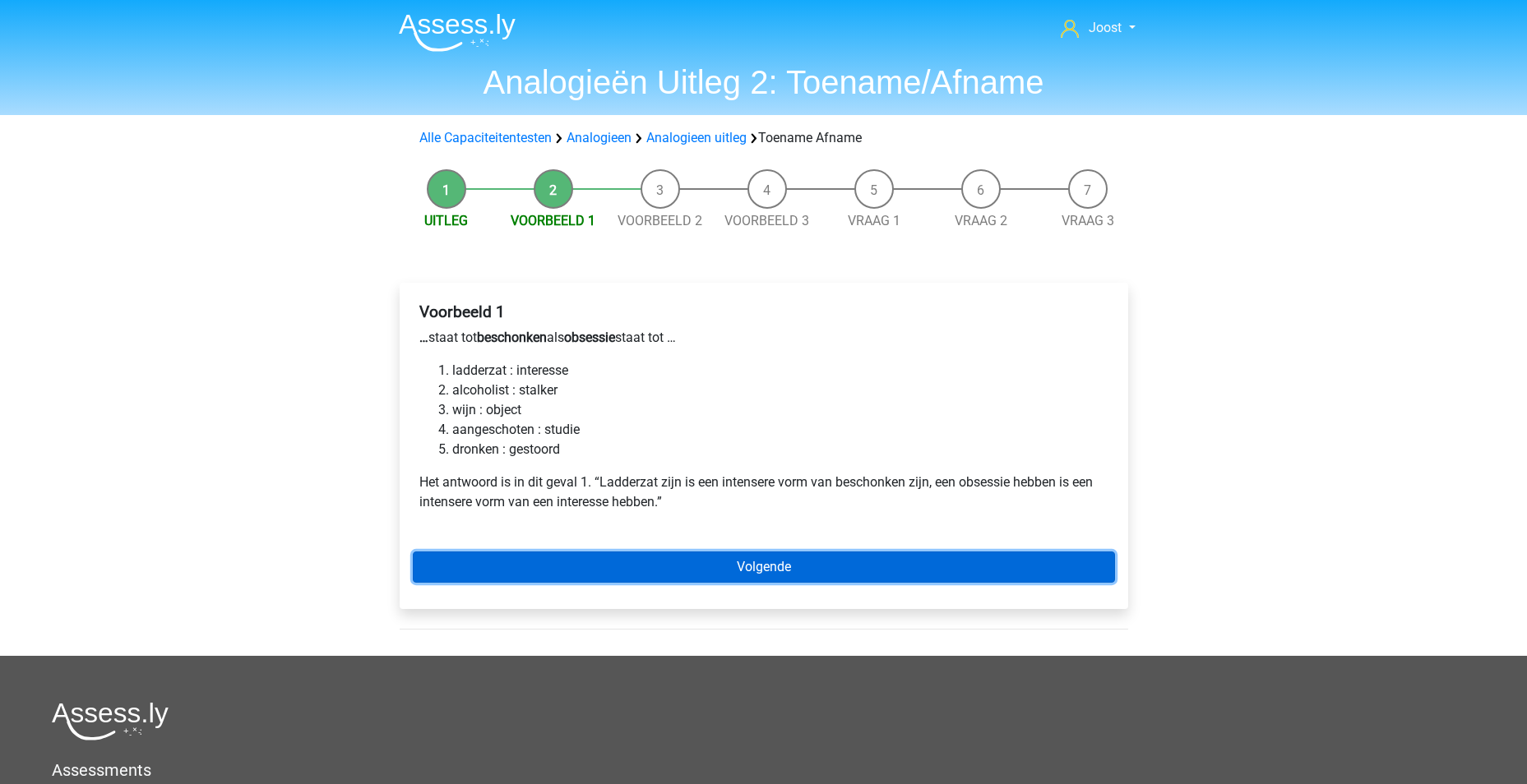
click at [737, 560] on link "Volgende" at bounding box center [764, 567] width 702 height 31
click at [791, 567] on link "Volgende" at bounding box center [764, 567] width 702 height 31
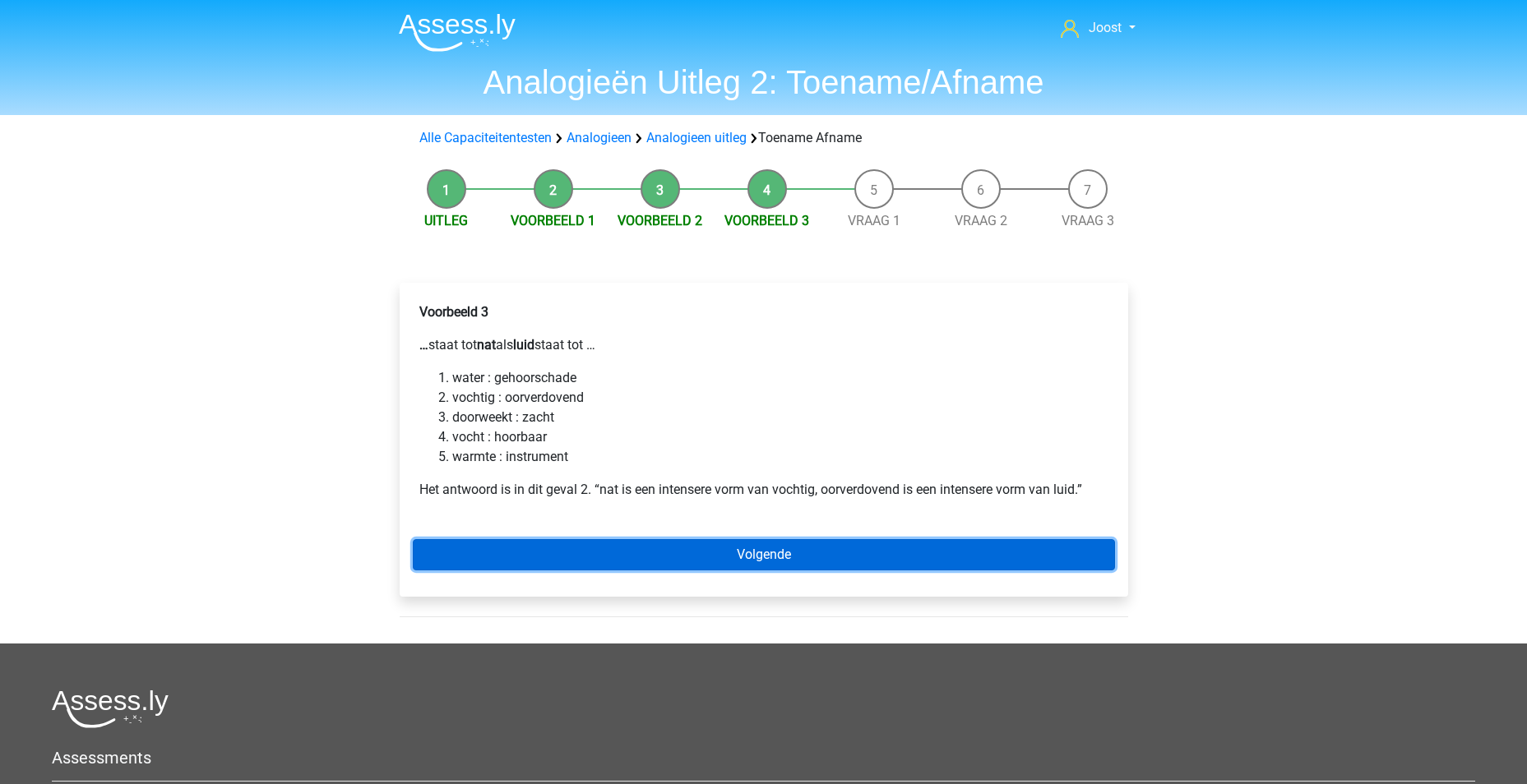
click at [751, 558] on link "Volgende" at bounding box center [764, 555] width 702 height 31
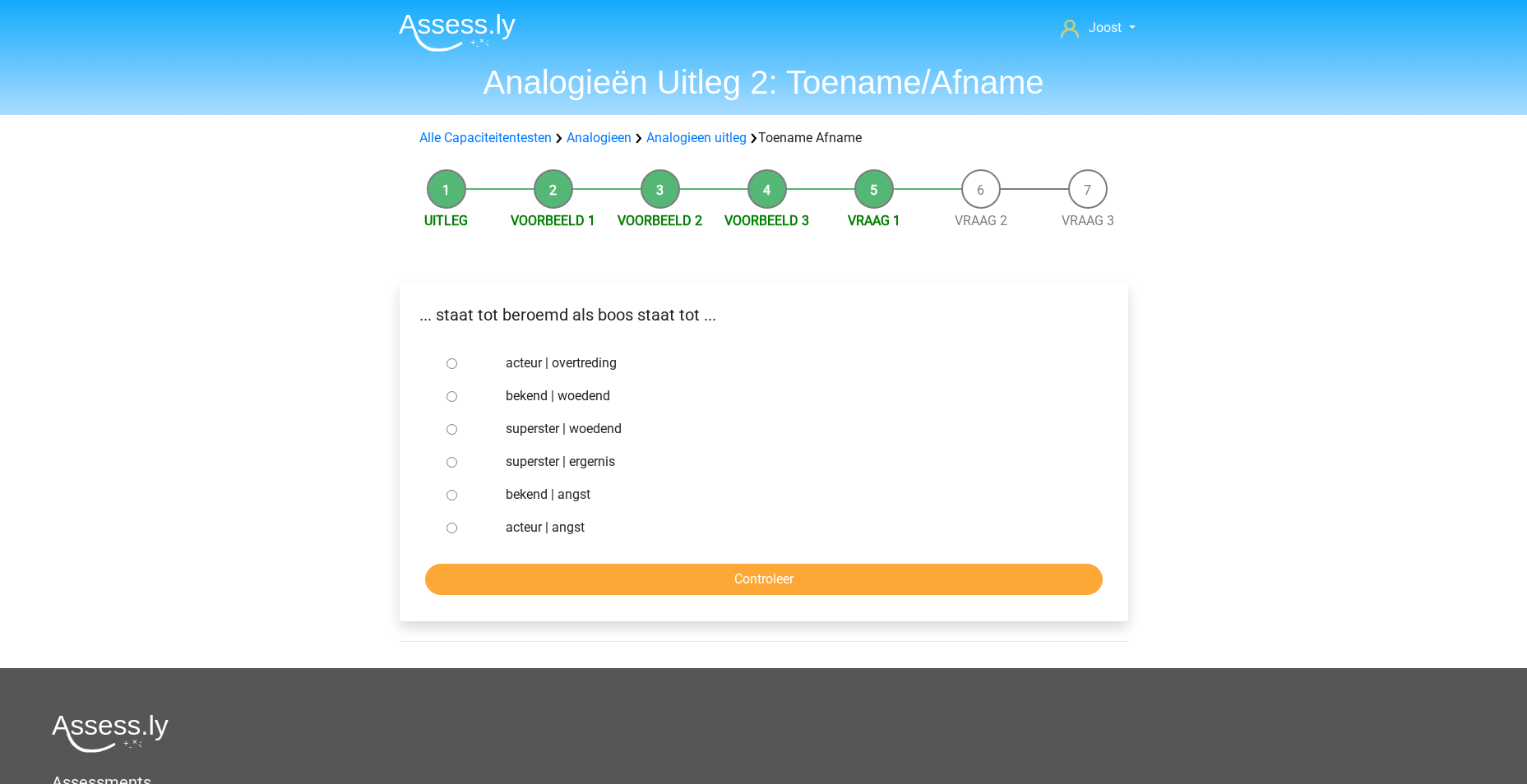
click at [876, 308] on p "... staat tot beroemd als boos staat tot ..." at bounding box center [764, 315] width 702 height 25
click at [448, 397] on input "bekend | woedend" at bounding box center [451, 396] width 10 height 10
radio input "true"
click at [755, 588] on input "Controleer" at bounding box center [764, 579] width 677 height 31
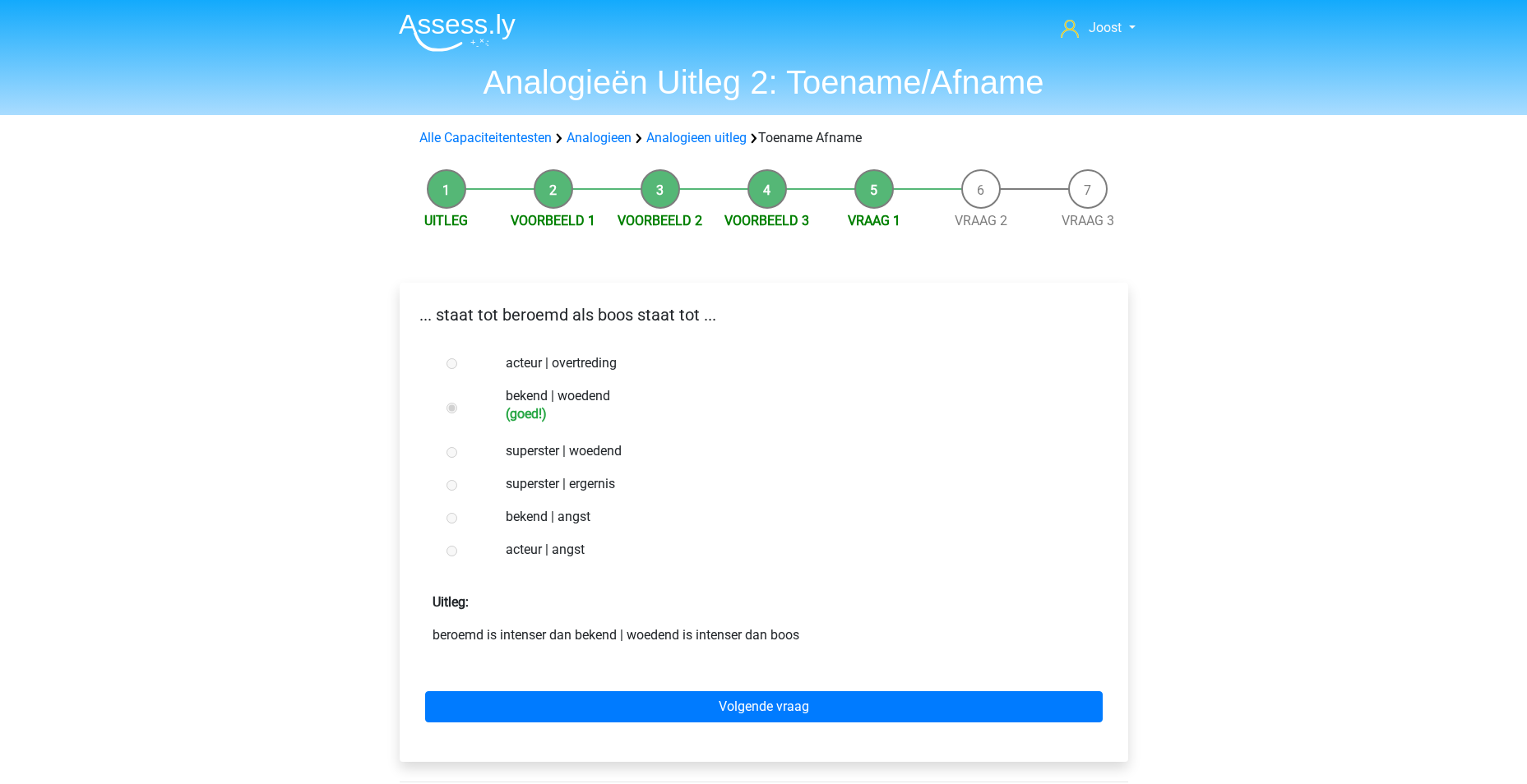
click at [750, 725] on div "Volgende vraag" at bounding box center [764, 704] width 702 height 91
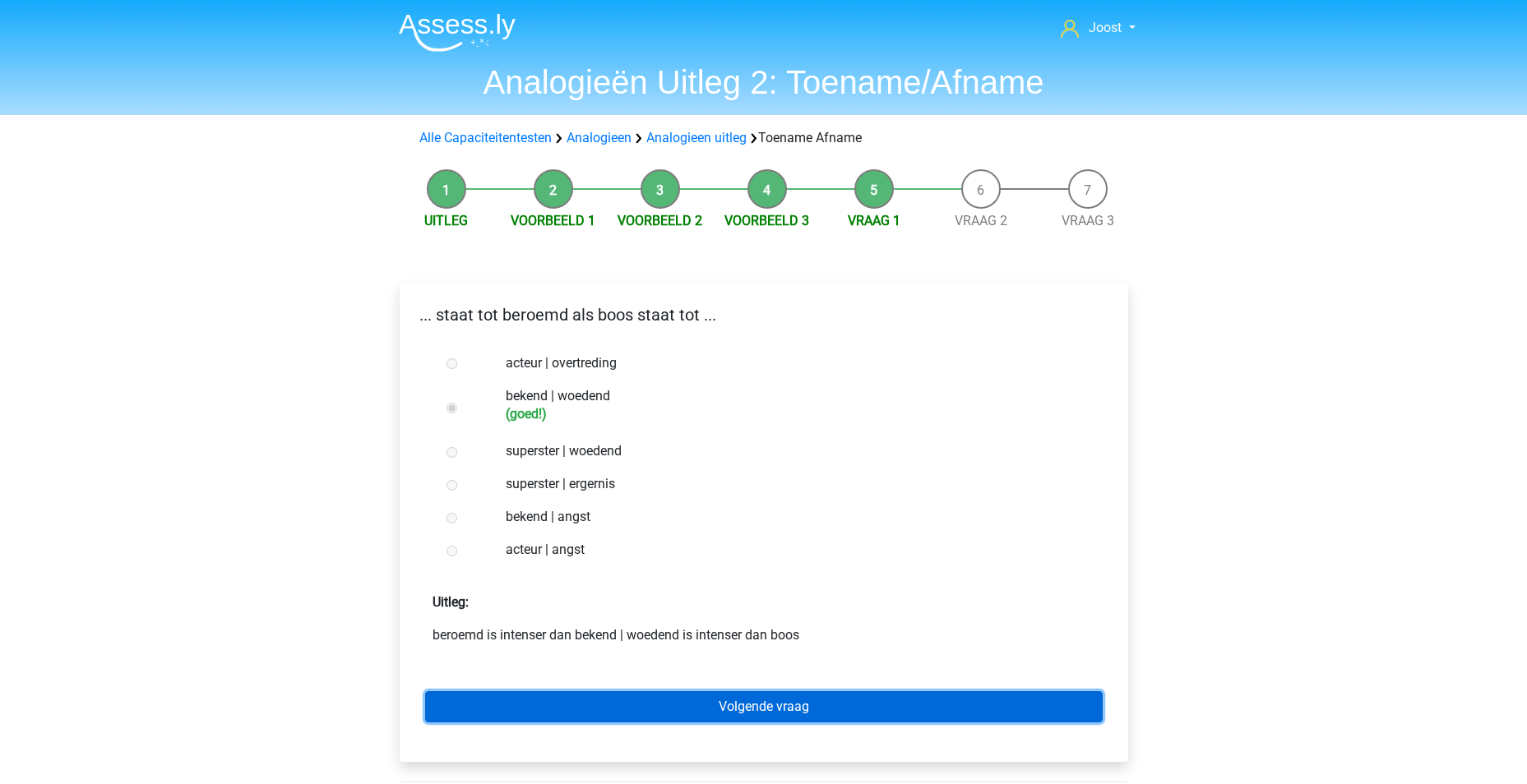
click at [753, 712] on link "Volgende vraag" at bounding box center [764, 707] width 677 height 31
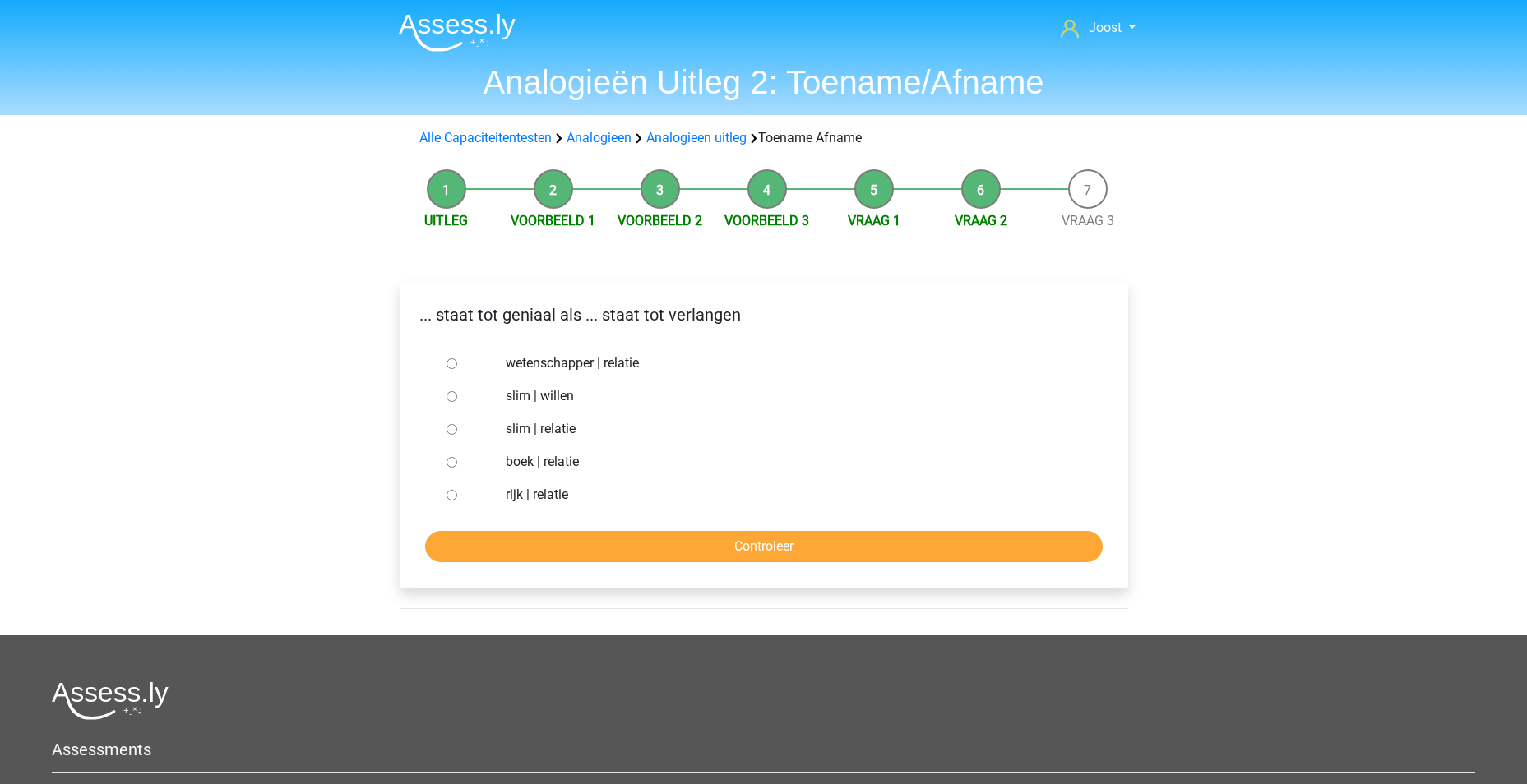
drag, startPoint x: 450, startPoint y: 392, endPoint x: 546, endPoint y: 444, distance: 109.2
click at [450, 392] on input "slim | willen" at bounding box center [451, 396] width 10 height 10
radio input "true"
click at [745, 518] on form "wetenschapper | relatie slim | willen slim | relatie boek | relatie rijk | rela…" at bounding box center [764, 455] width 702 height 216
click at [774, 551] on input "Controleer" at bounding box center [764, 547] width 677 height 31
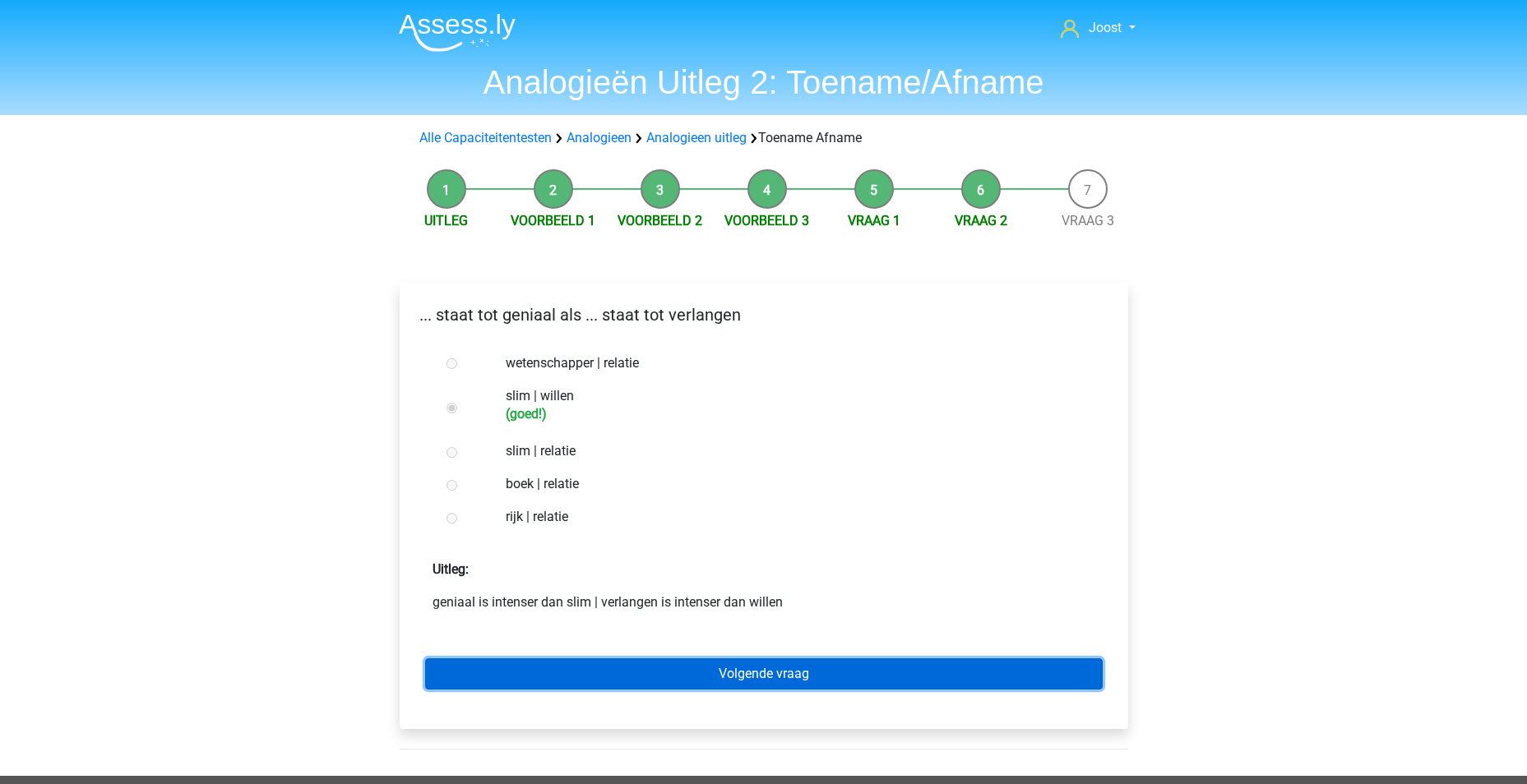
click at [760, 676] on link "Volgende vraag" at bounding box center [764, 674] width 677 height 31
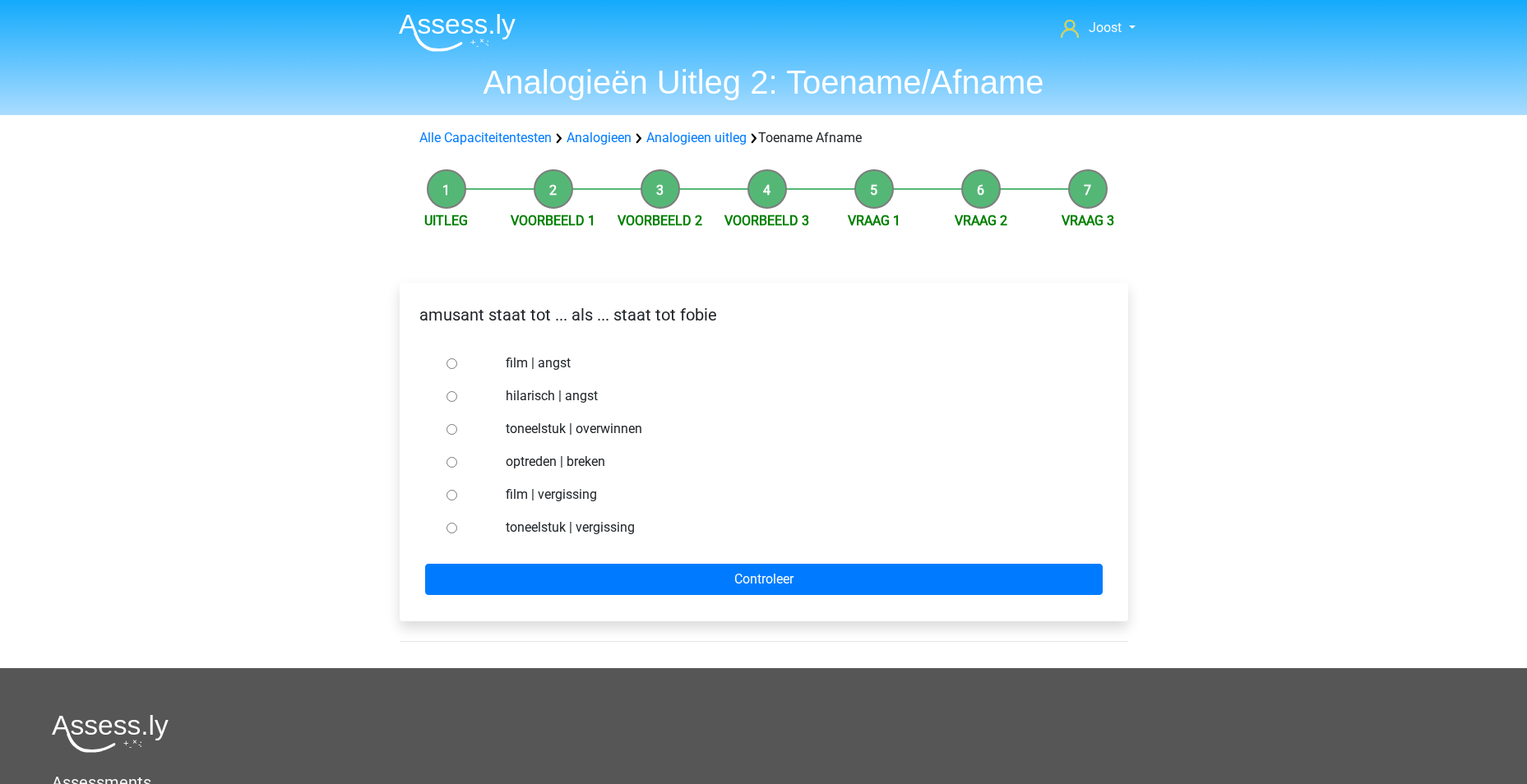
click at [450, 398] on input "hilarisch | angst" at bounding box center [451, 396] width 10 height 10
radio input "true"
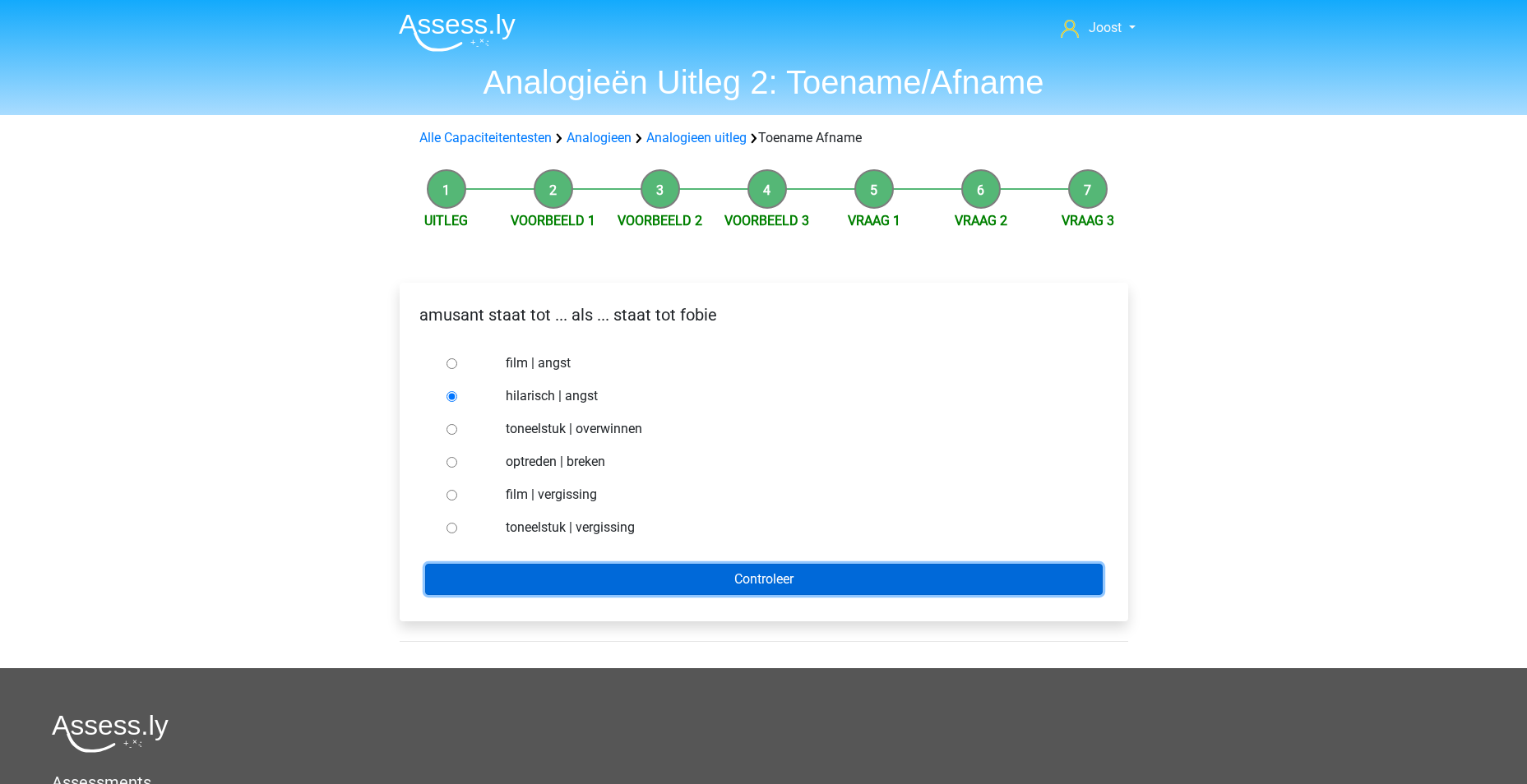
click at [768, 567] on input "Controleer" at bounding box center [764, 579] width 677 height 31
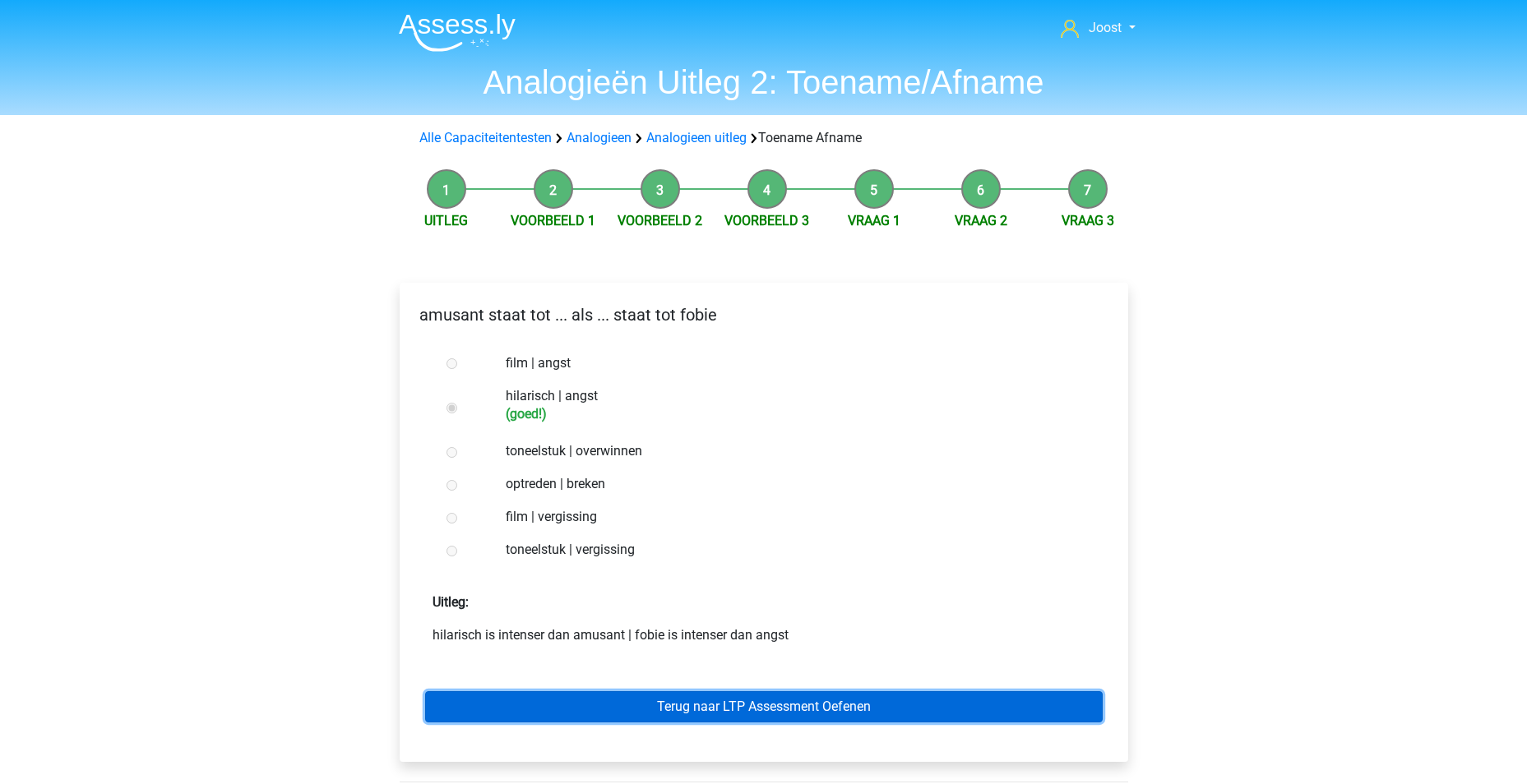
click at [790, 712] on link "Terug naar LTP Assessment Oefenen" at bounding box center [764, 707] width 677 height 31
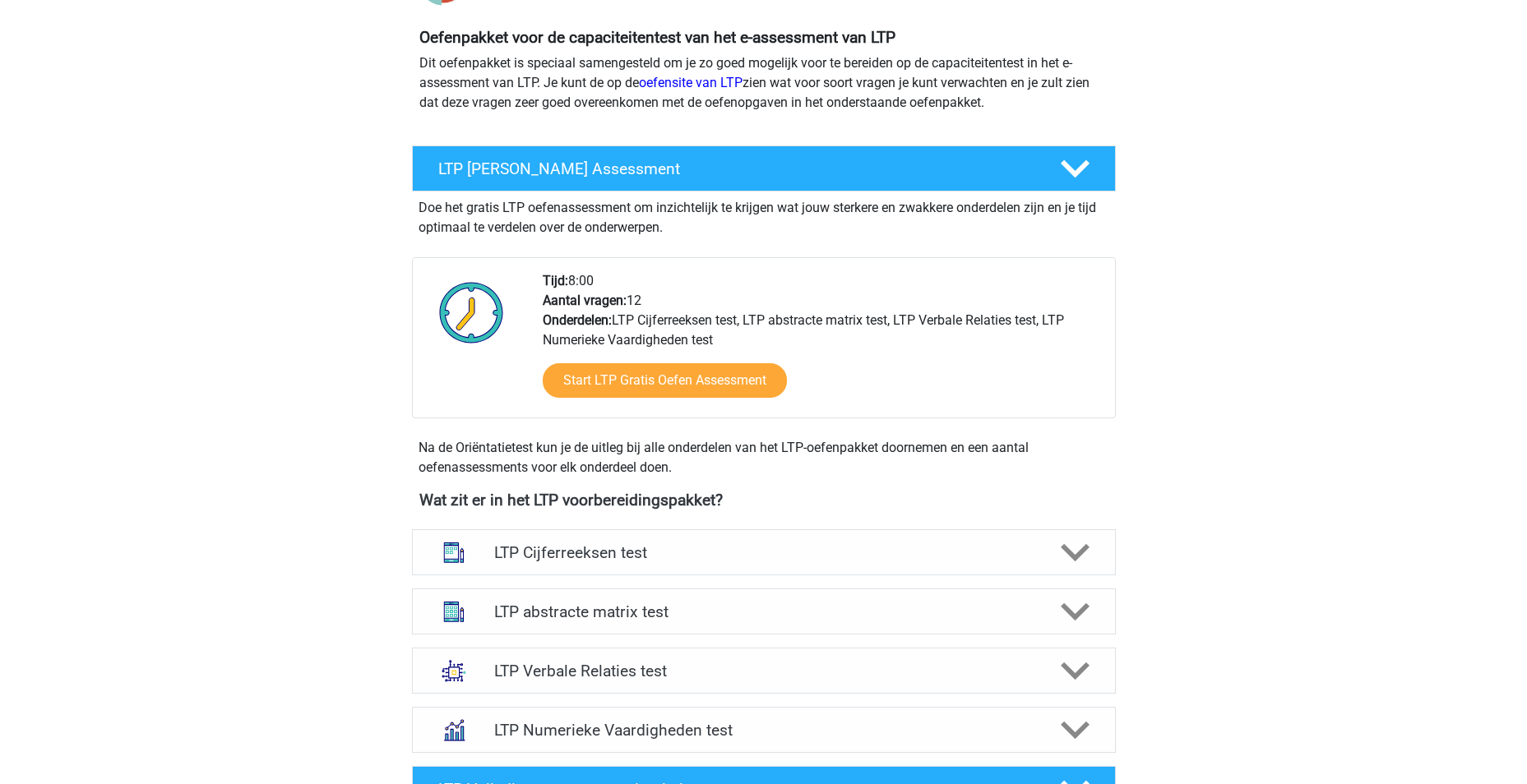
scroll to position [493, 0]
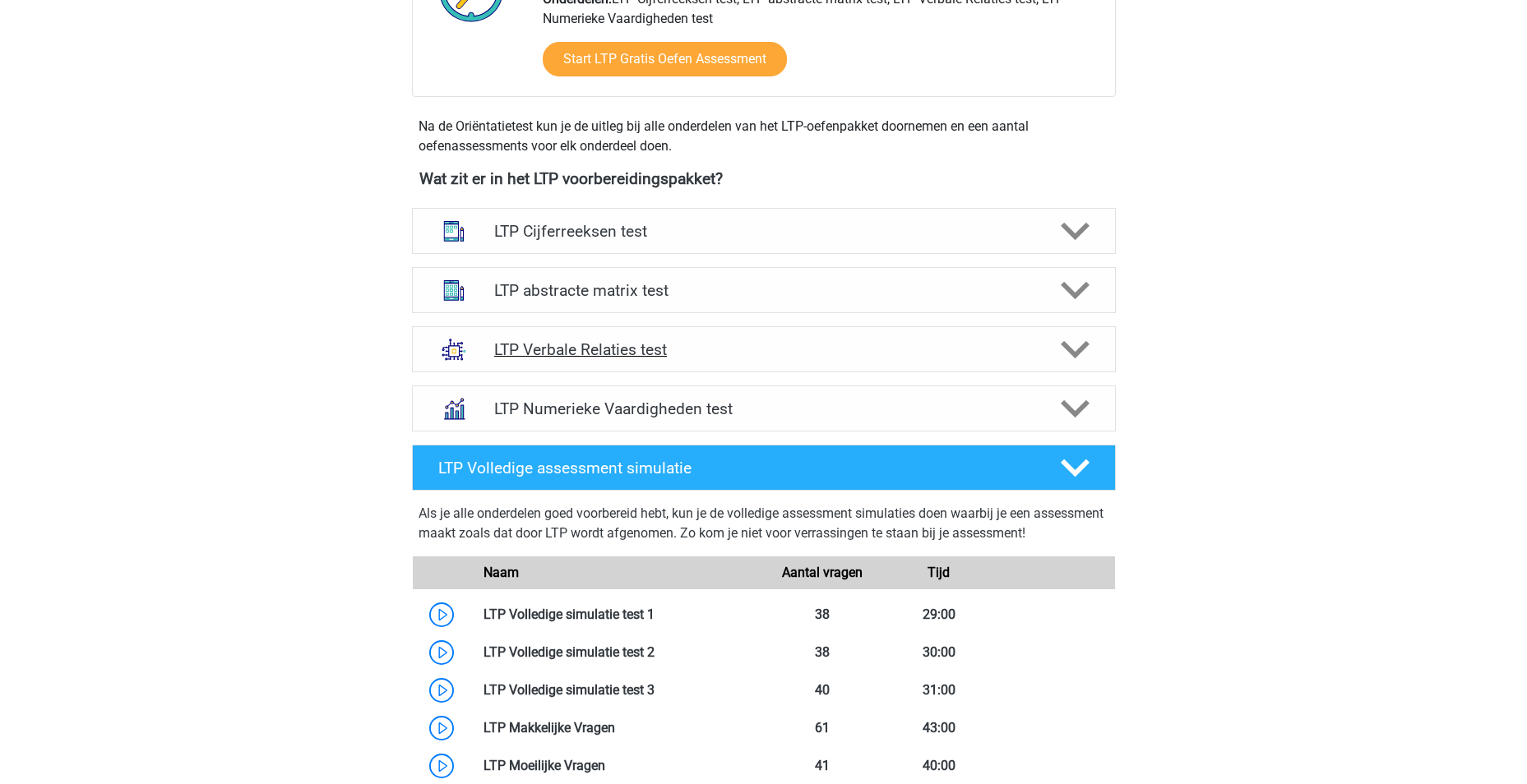
click at [1077, 359] on icon at bounding box center [1075, 350] width 29 height 29
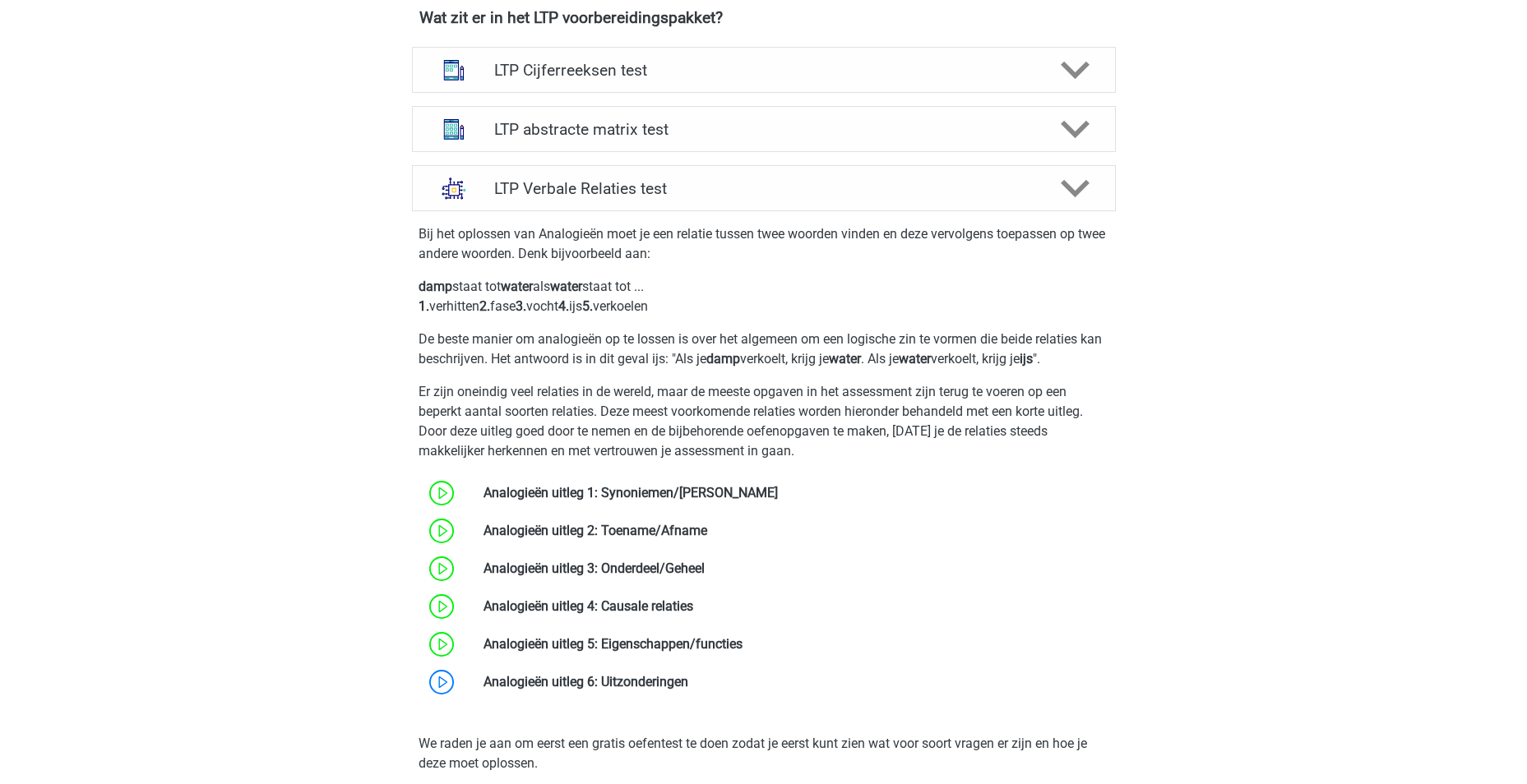
scroll to position [658, 0]
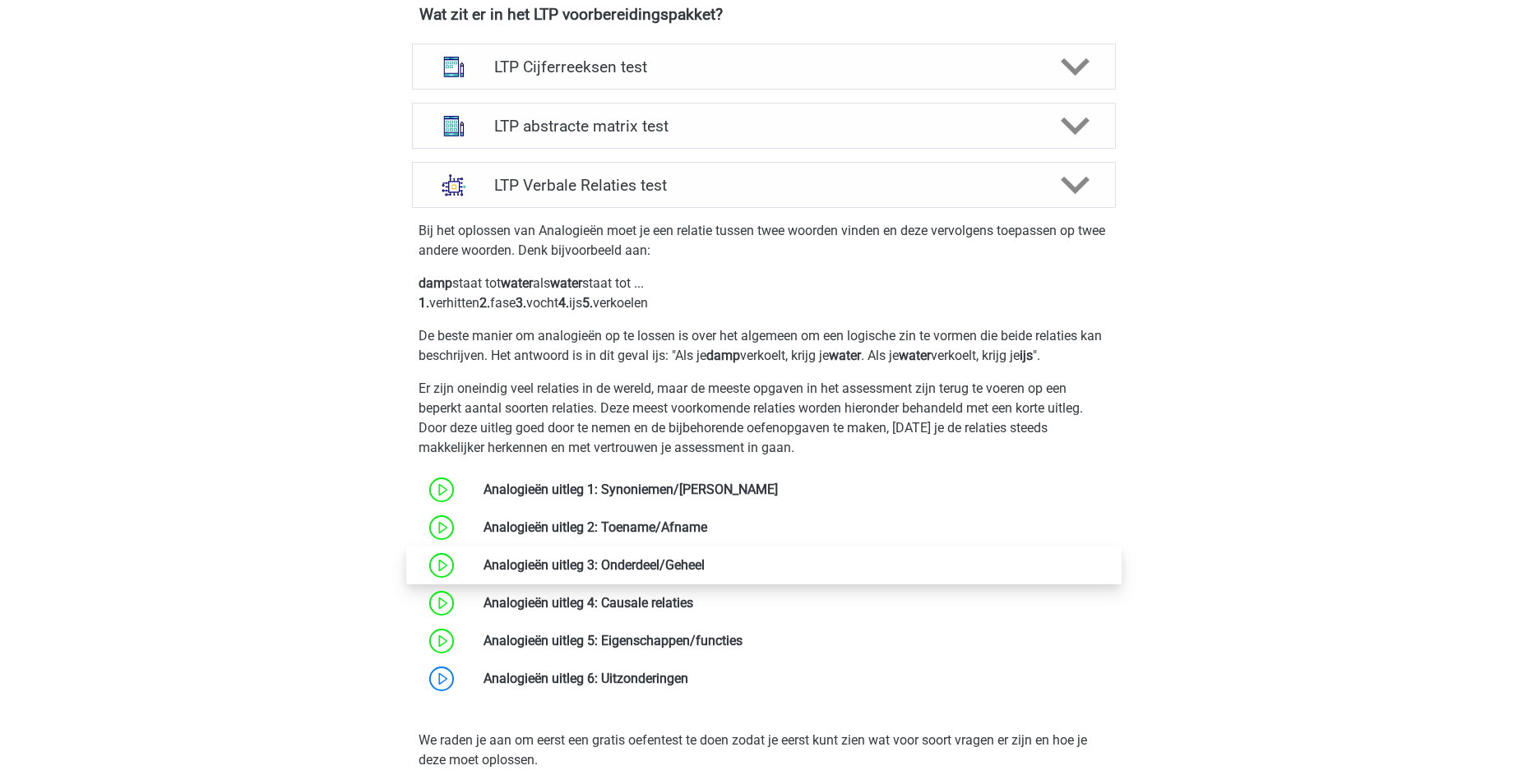
click at [705, 564] on link at bounding box center [705, 566] width 0 height 15
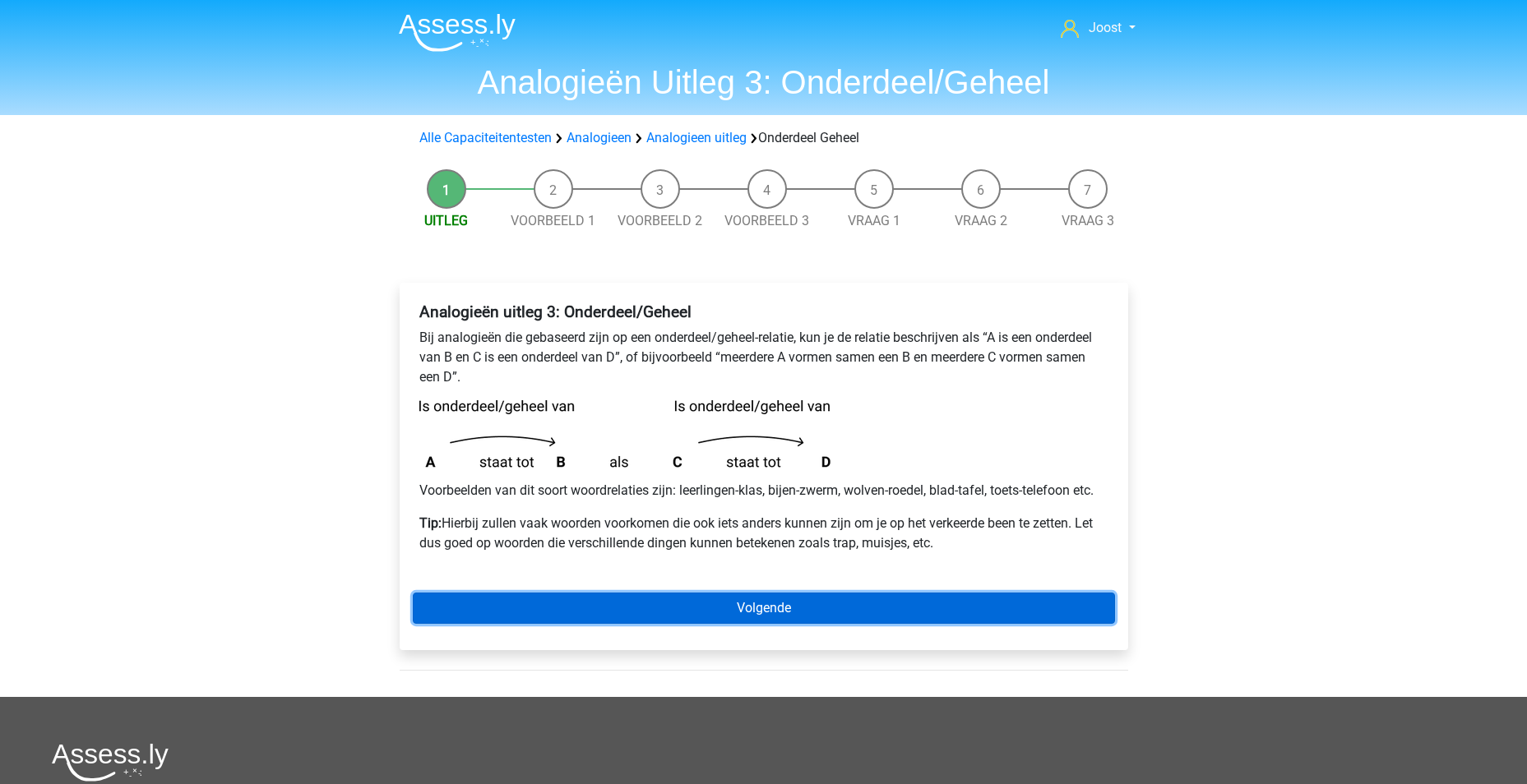
click at [783, 612] on link "Volgende" at bounding box center [764, 609] width 702 height 31
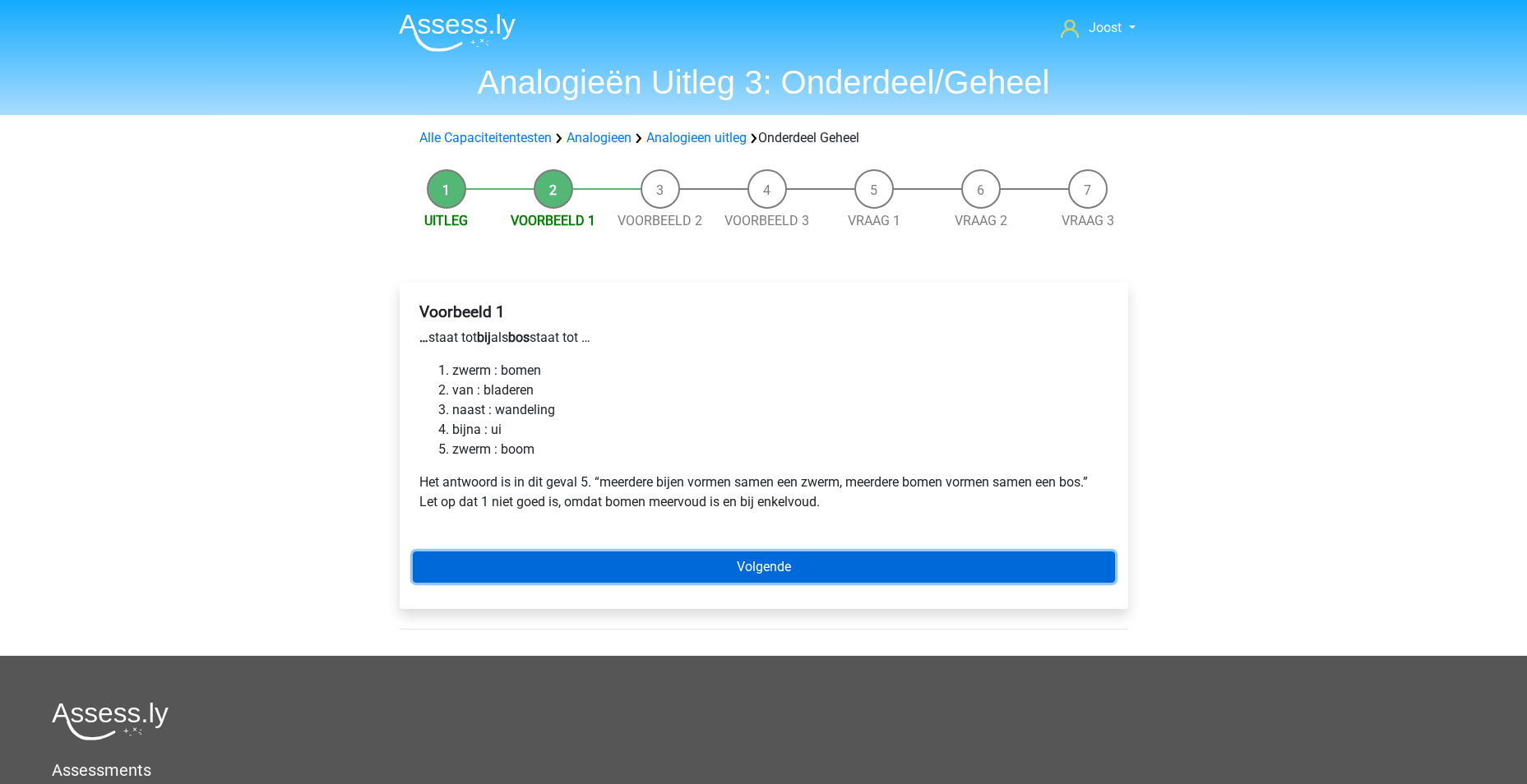
click at [784, 569] on link "Volgende" at bounding box center [764, 567] width 702 height 31
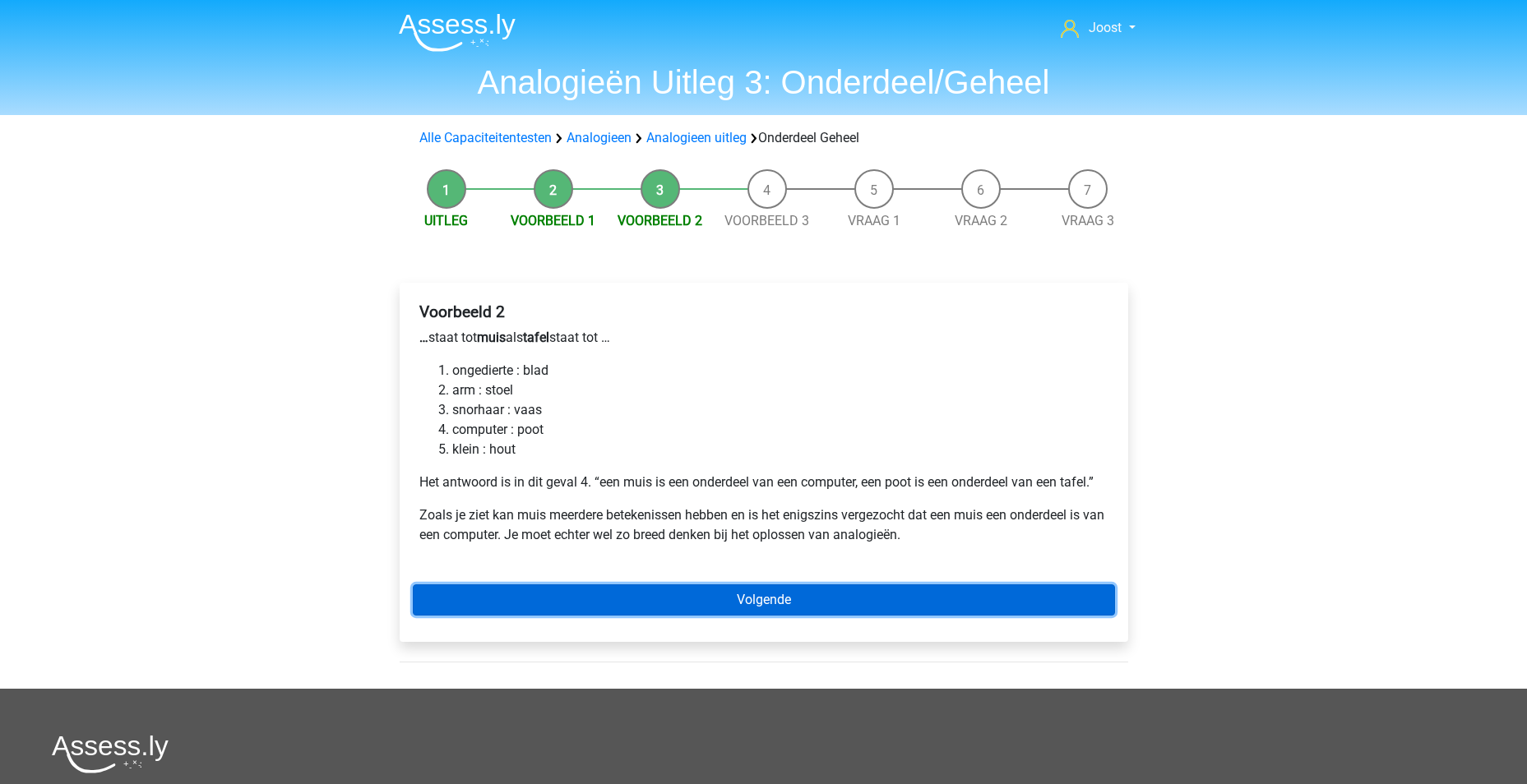
click at [814, 606] on link "Volgende" at bounding box center [764, 600] width 702 height 31
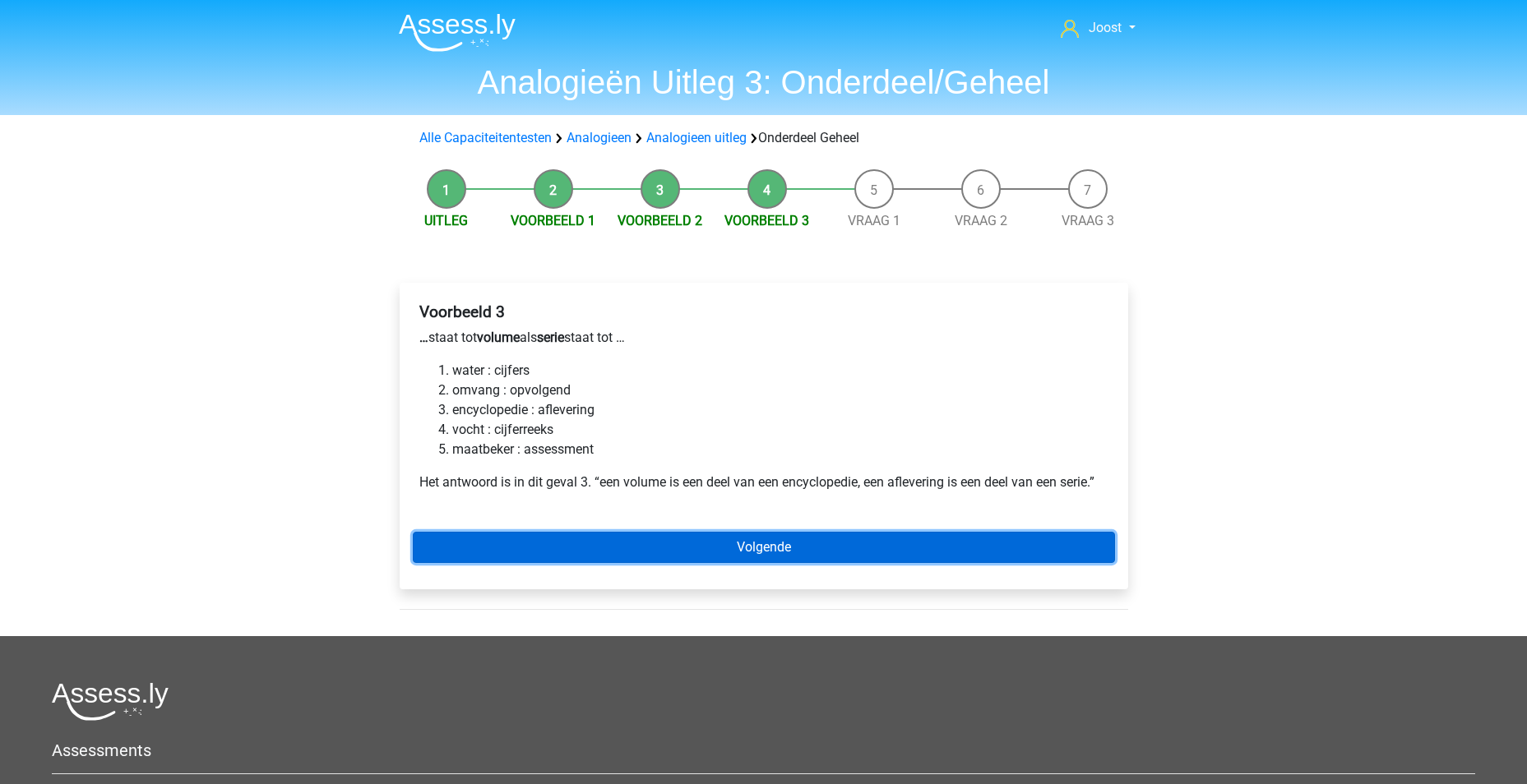
click at [725, 552] on link "Volgende" at bounding box center [764, 547] width 702 height 31
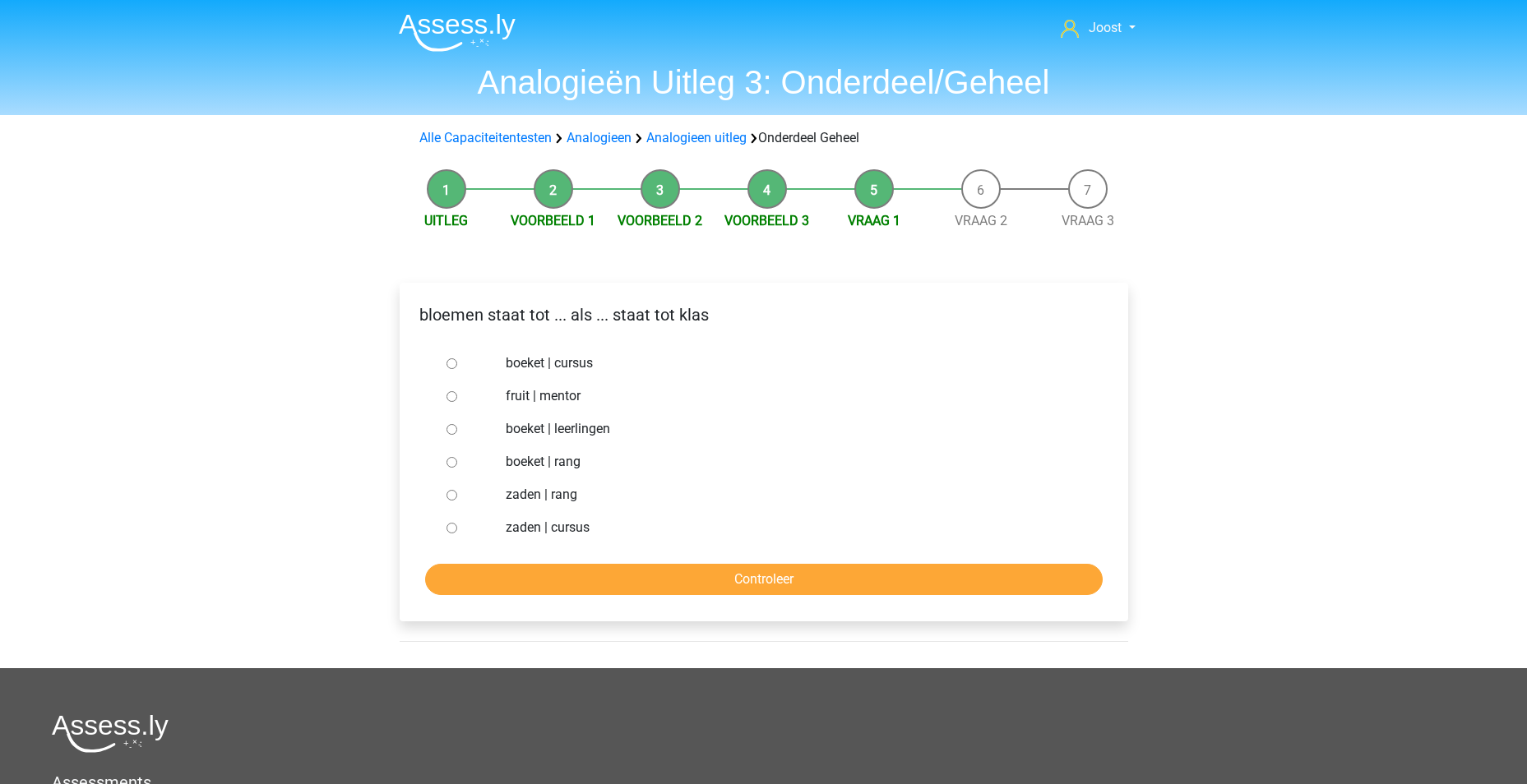
click at [452, 426] on input "boeket | leerlingen" at bounding box center [451, 429] width 10 height 10
radio input "true"
click at [796, 586] on input "Controleer" at bounding box center [764, 579] width 677 height 31
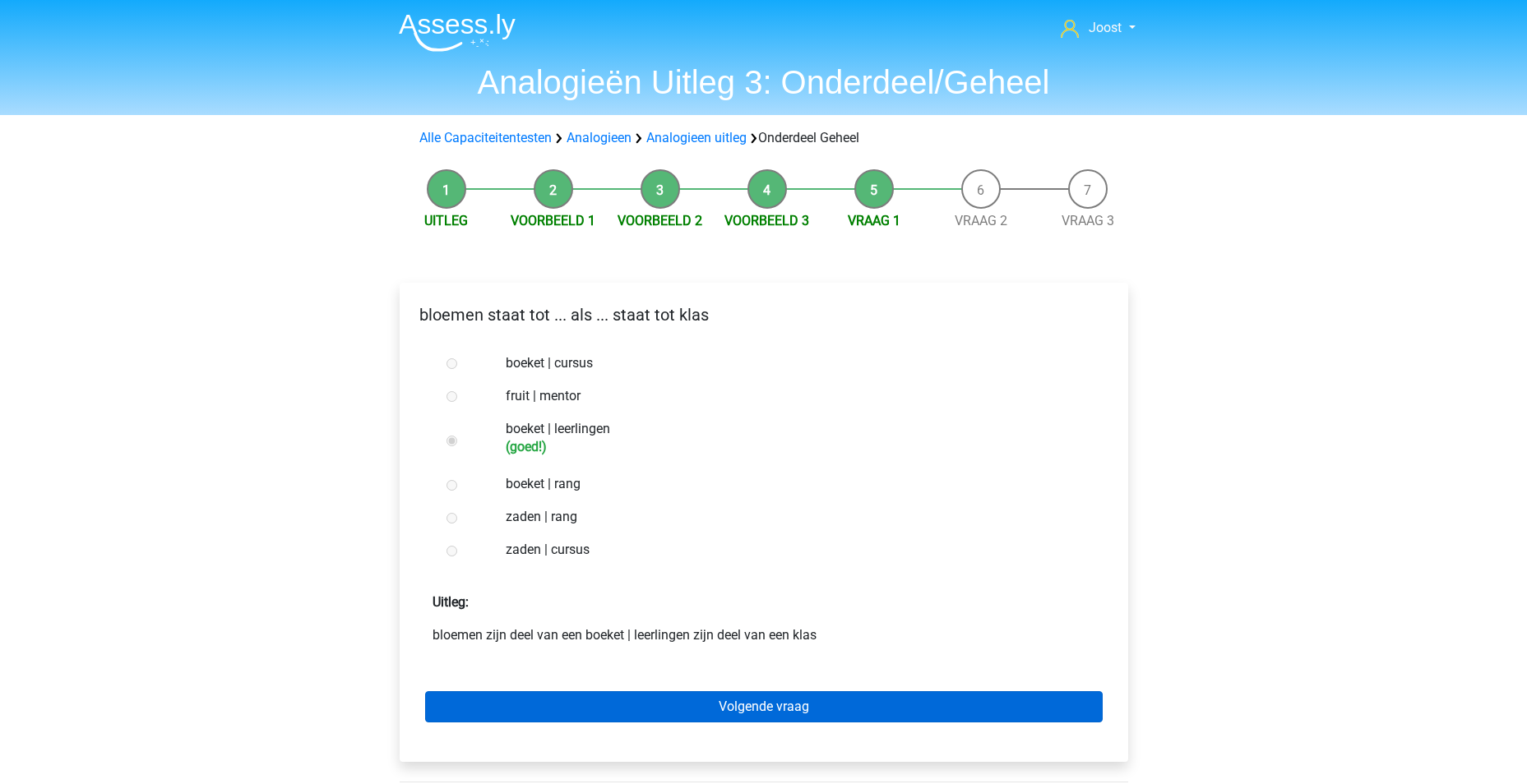
click at [768, 691] on div "Volgende vraag" at bounding box center [764, 704] width 702 height 91
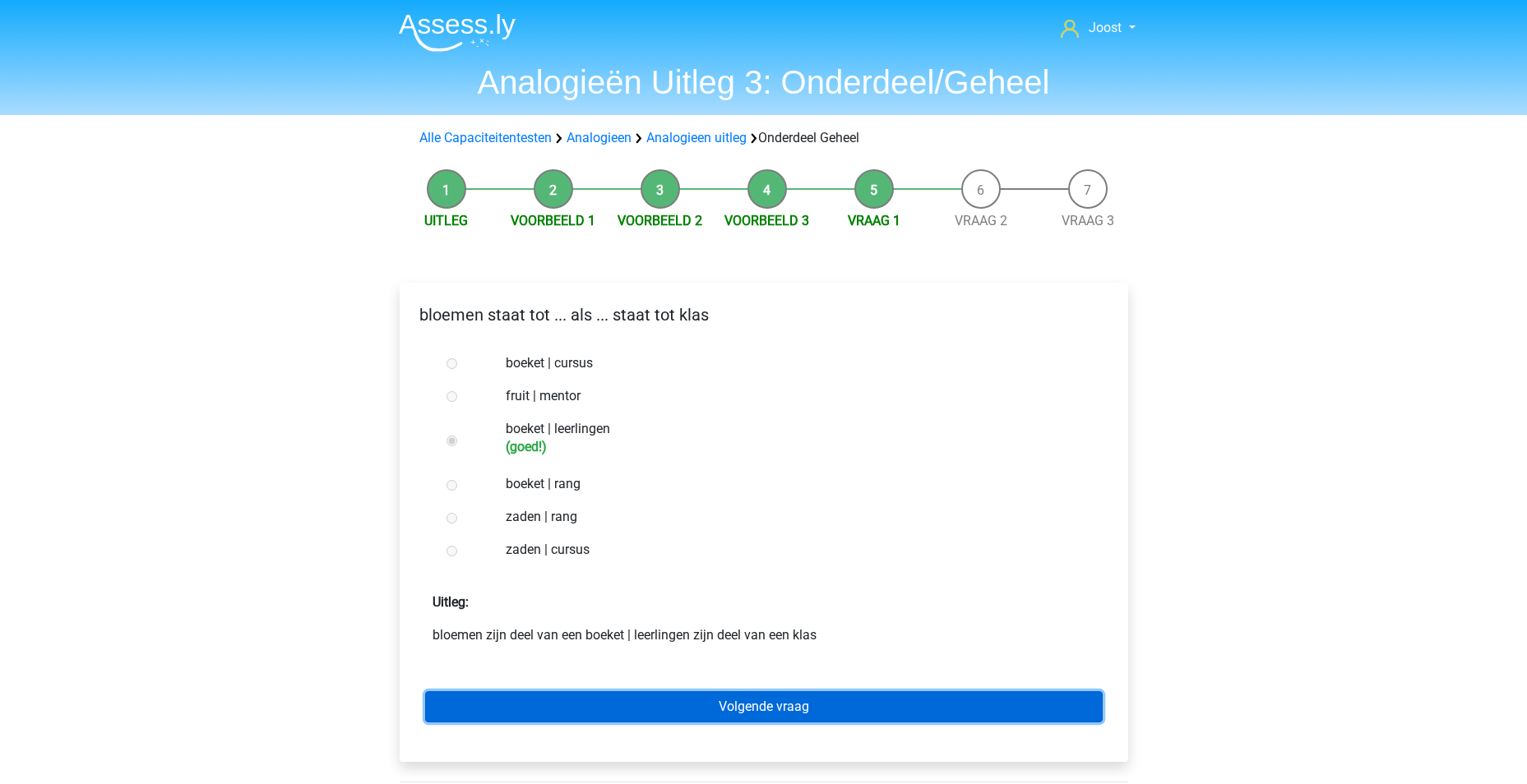
click at [773, 707] on link "Volgende vraag" at bounding box center [764, 707] width 677 height 31
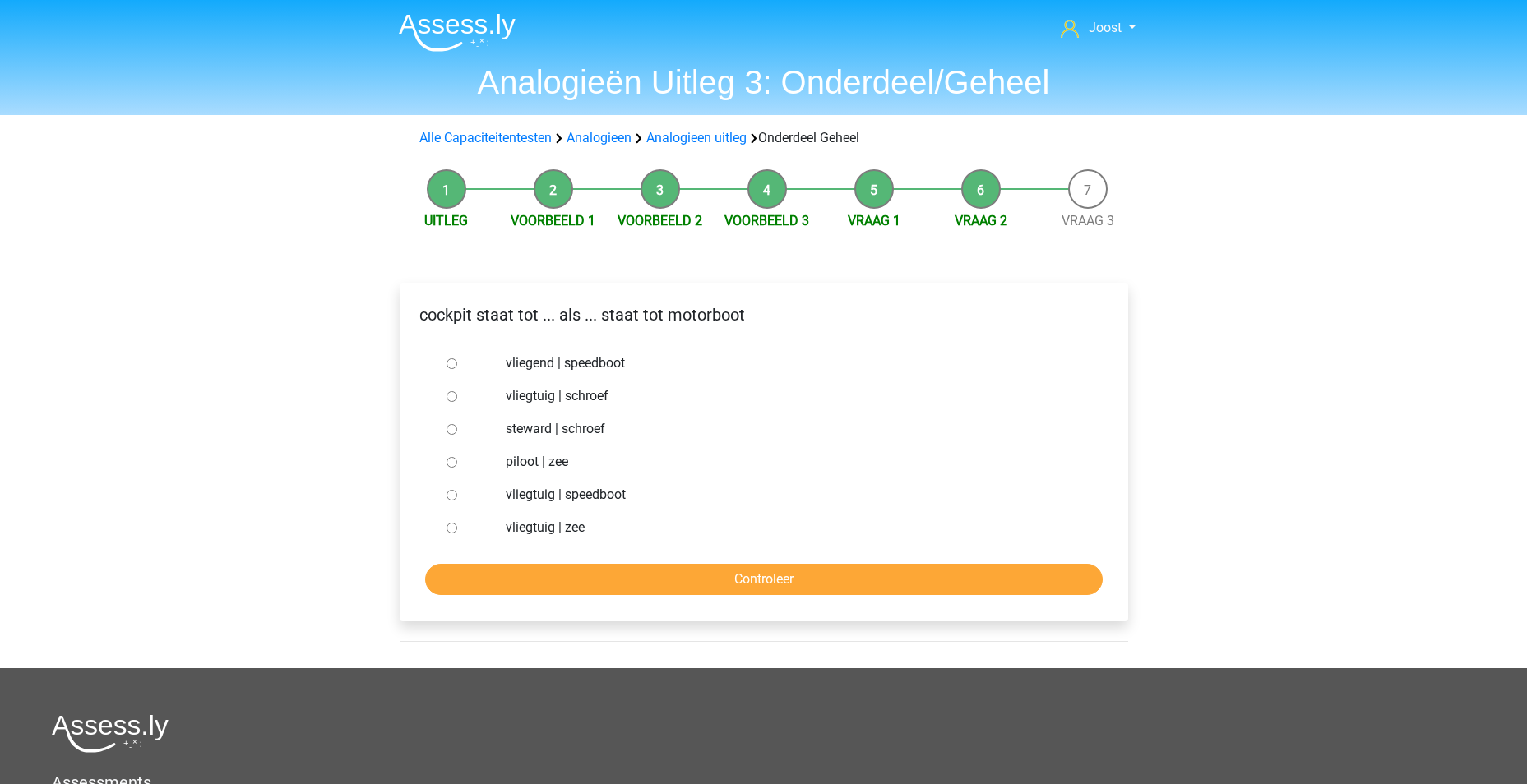
click at [441, 394] on div at bounding box center [466, 396] width 54 height 32
click at [452, 400] on input "vliegtuig | schroef" at bounding box center [451, 396] width 10 height 10
radio input "true"
drag, startPoint x: 803, startPoint y: 610, endPoint x: 793, endPoint y: 599, distance: 14.9
click at [801, 609] on div "cockpit staat tot ... als ... staat tot motorboot vliegend | speedboot vliegtui…" at bounding box center [764, 452] width 729 height 339
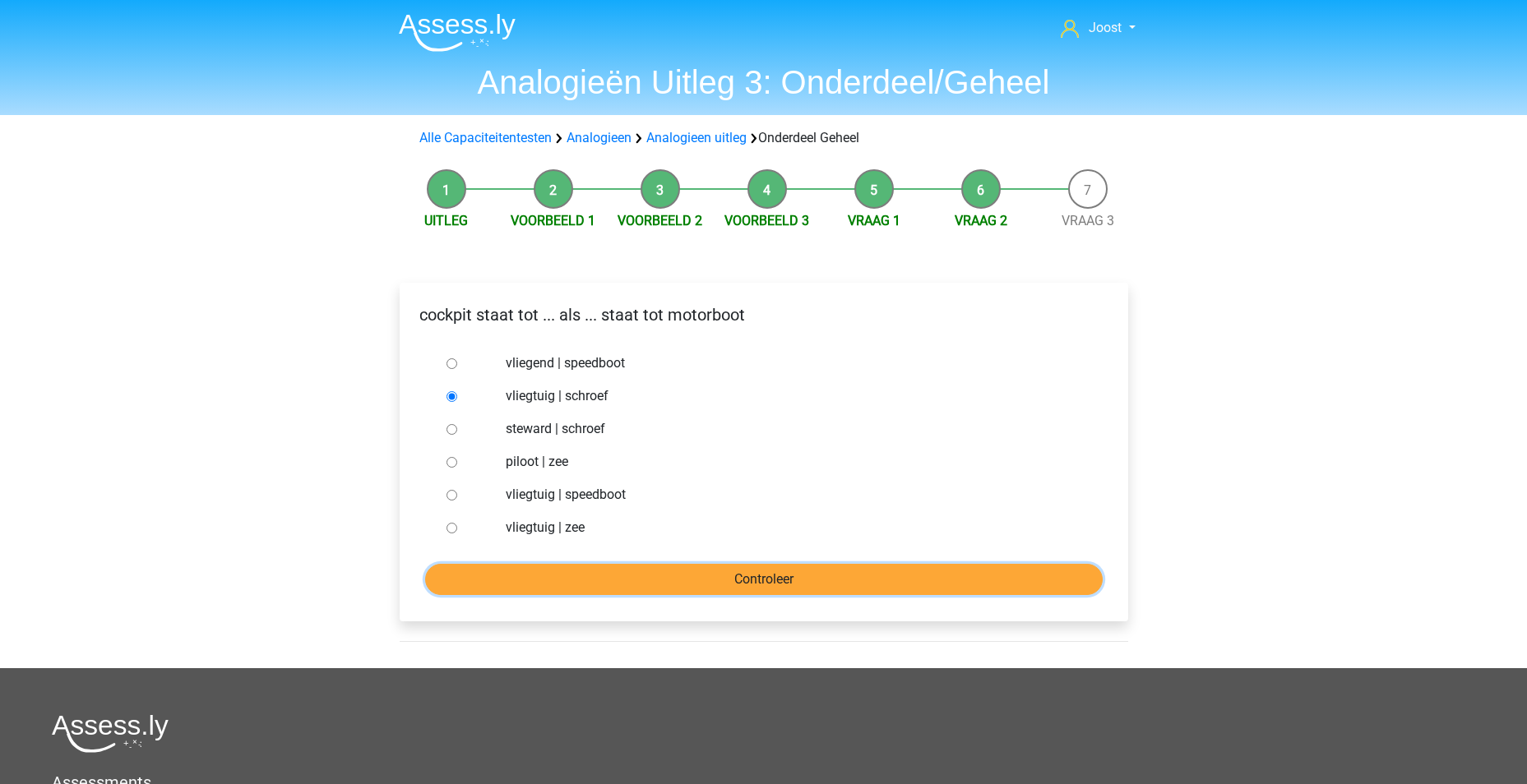
click at [780, 592] on input "Controleer" at bounding box center [764, 579] width 677 height 31
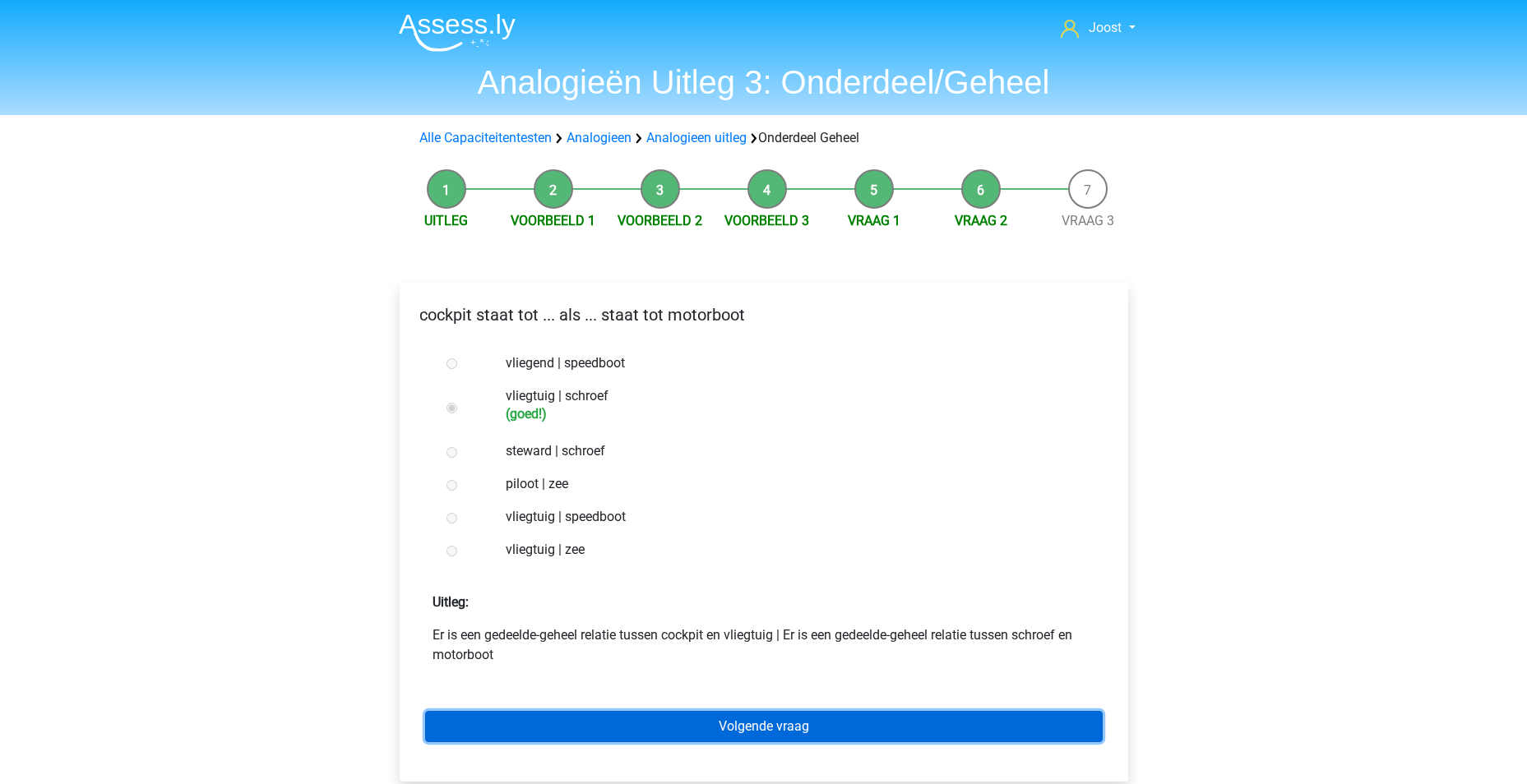
click at [795, 730] on link "Volgende vraag" at bounding box center [764, 727] width 677 height 31
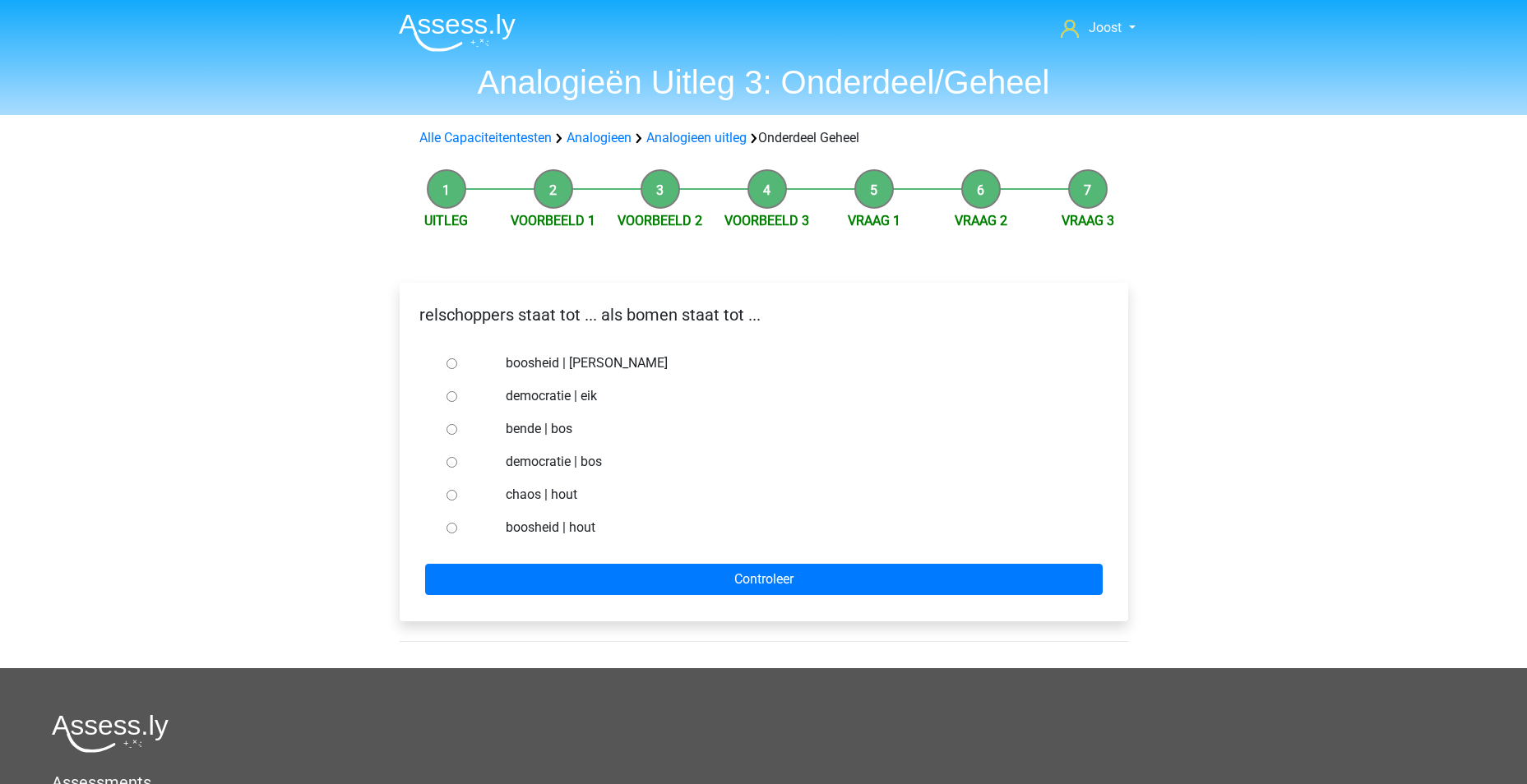
click at [450, 428] on input "bende | bos" at bounding box center [451, 429] width 10 height 10
radio input "true"
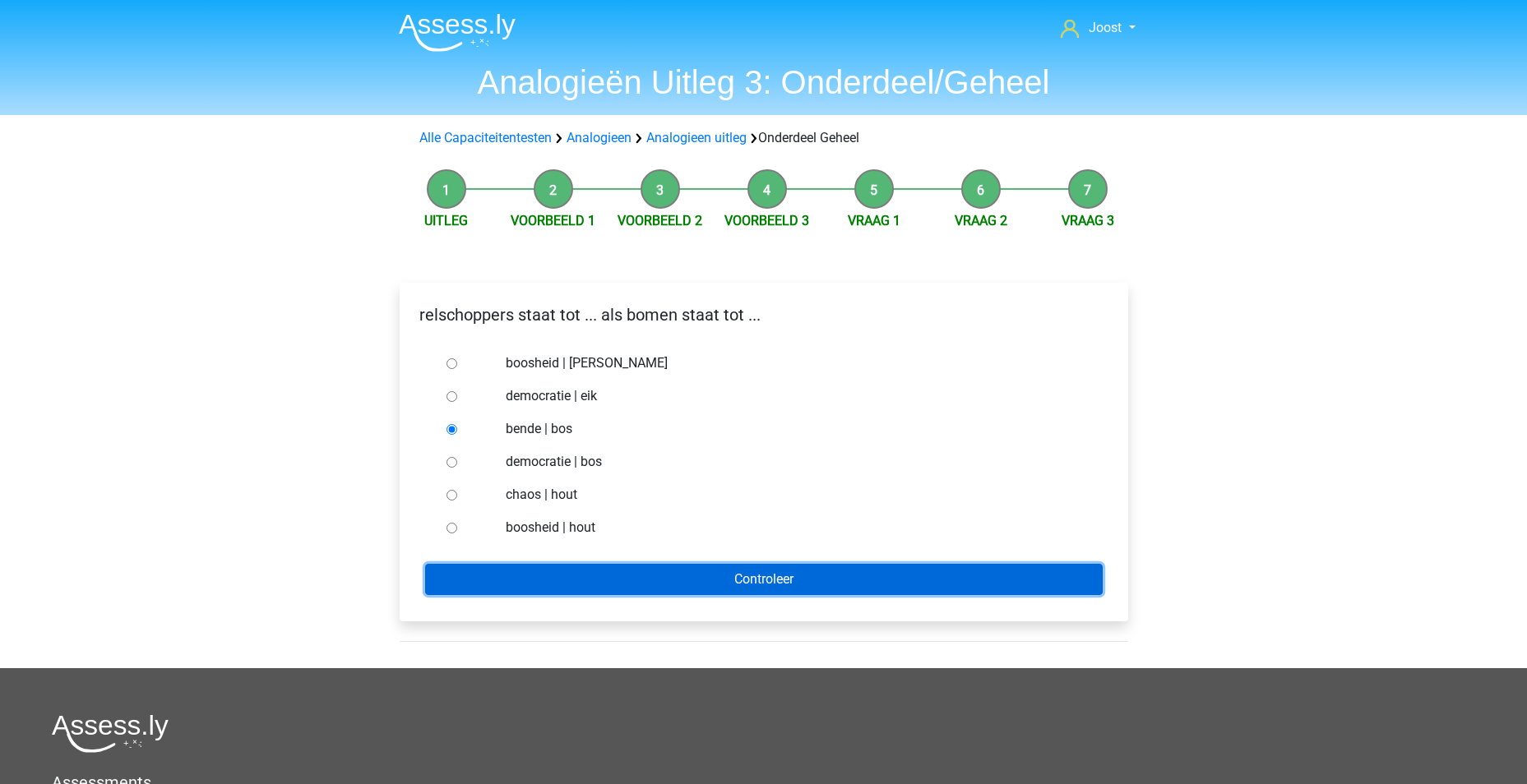
click at [740, 579] on input "Controleer" at bounding box center [764, 579] width 677 height 31
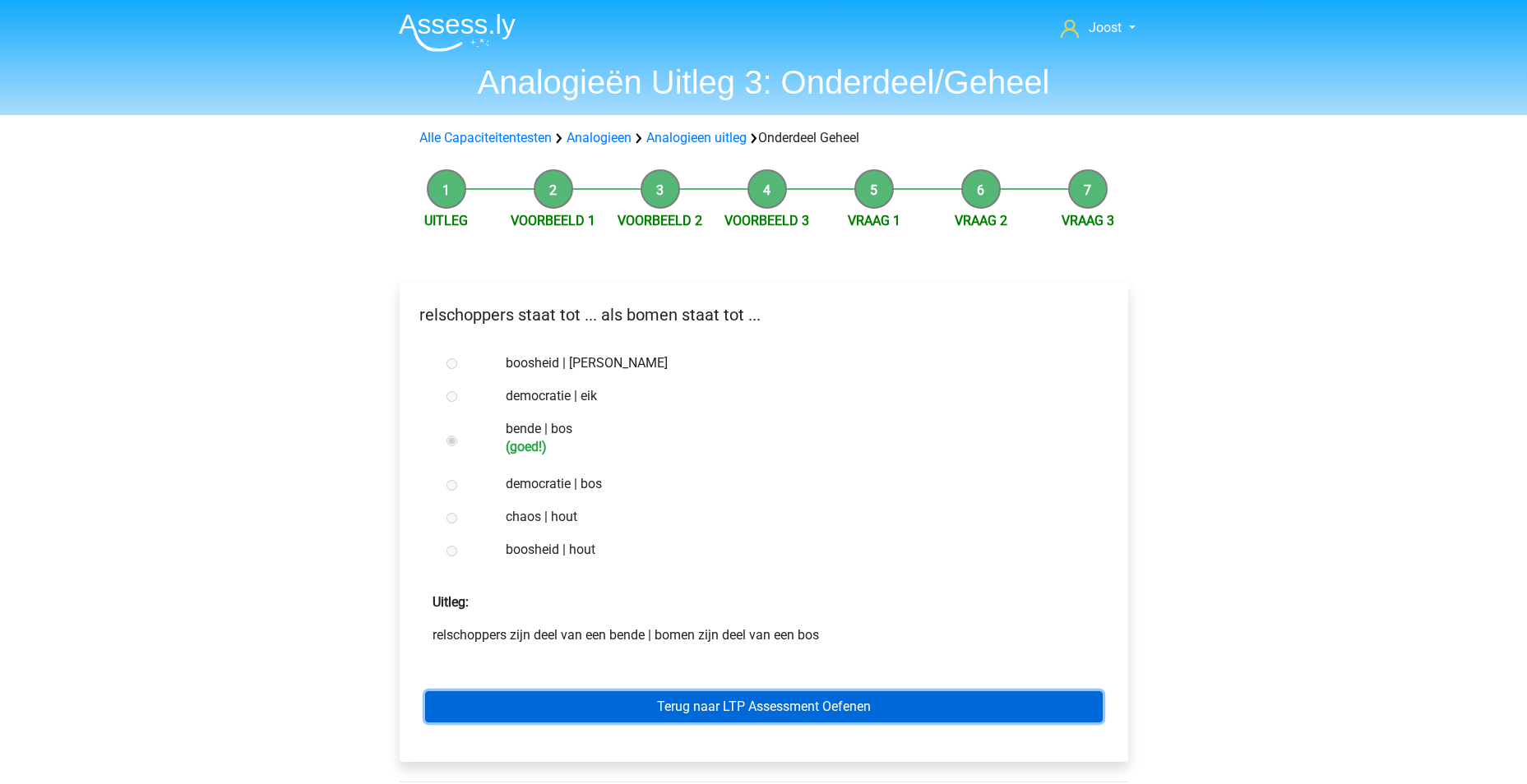
click at [773, 718] on link "Terug naar LTP Assessment Oefenen" at bounding box center [764, 707] width 677 height 31
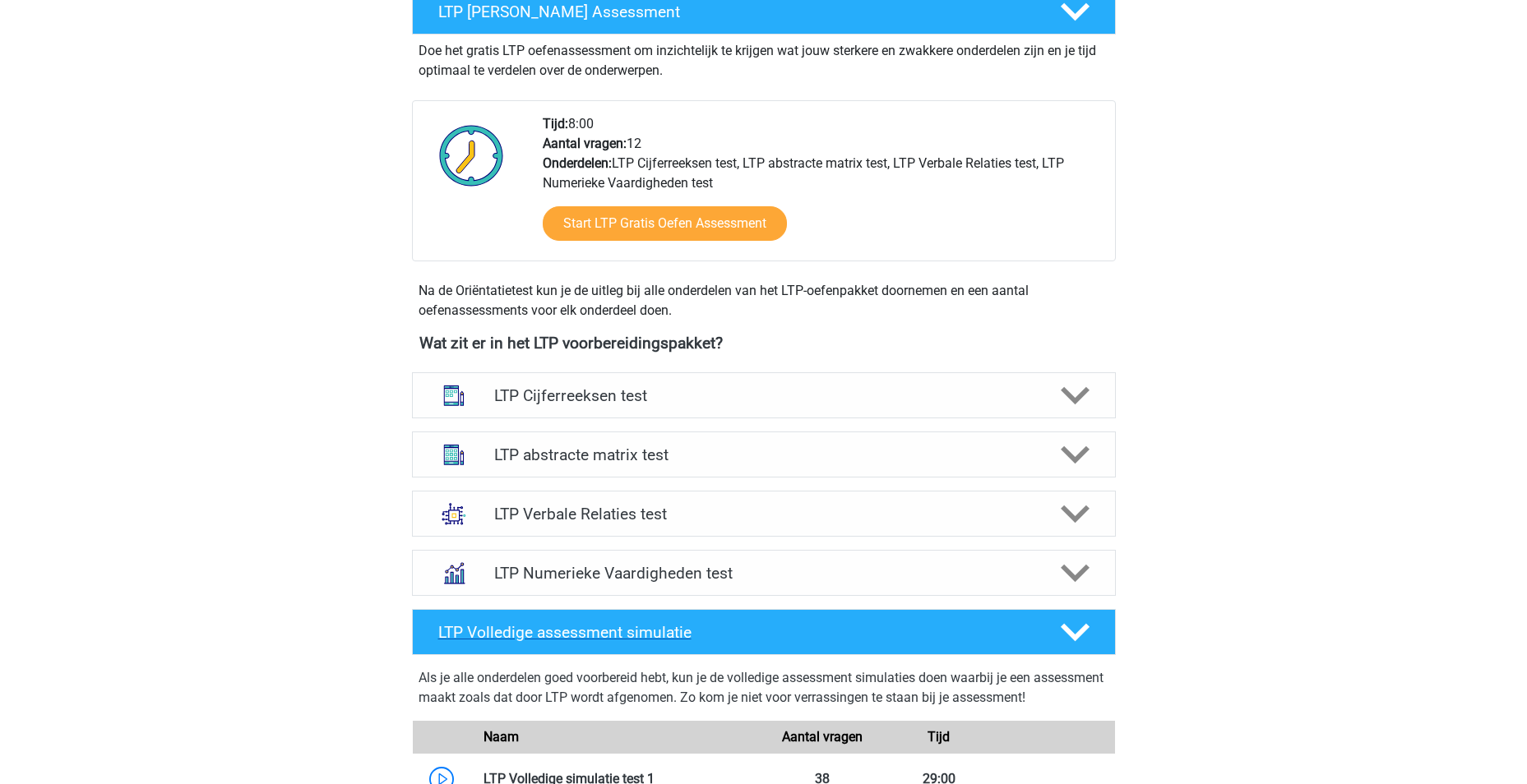
scroll to position [493, 0]
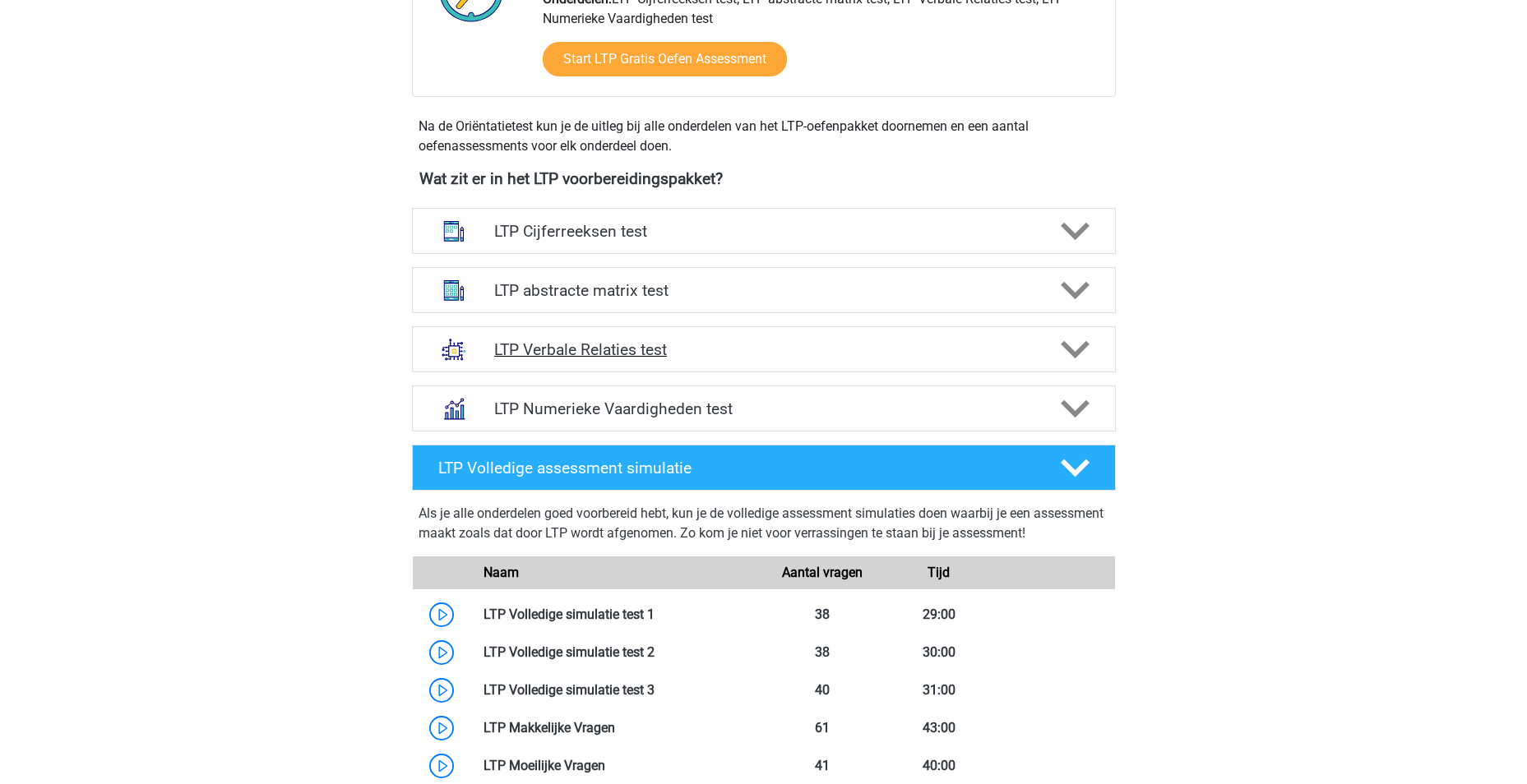
click at [1078, 342] on icon at bounding box center [1075, 350] width 29 height 29
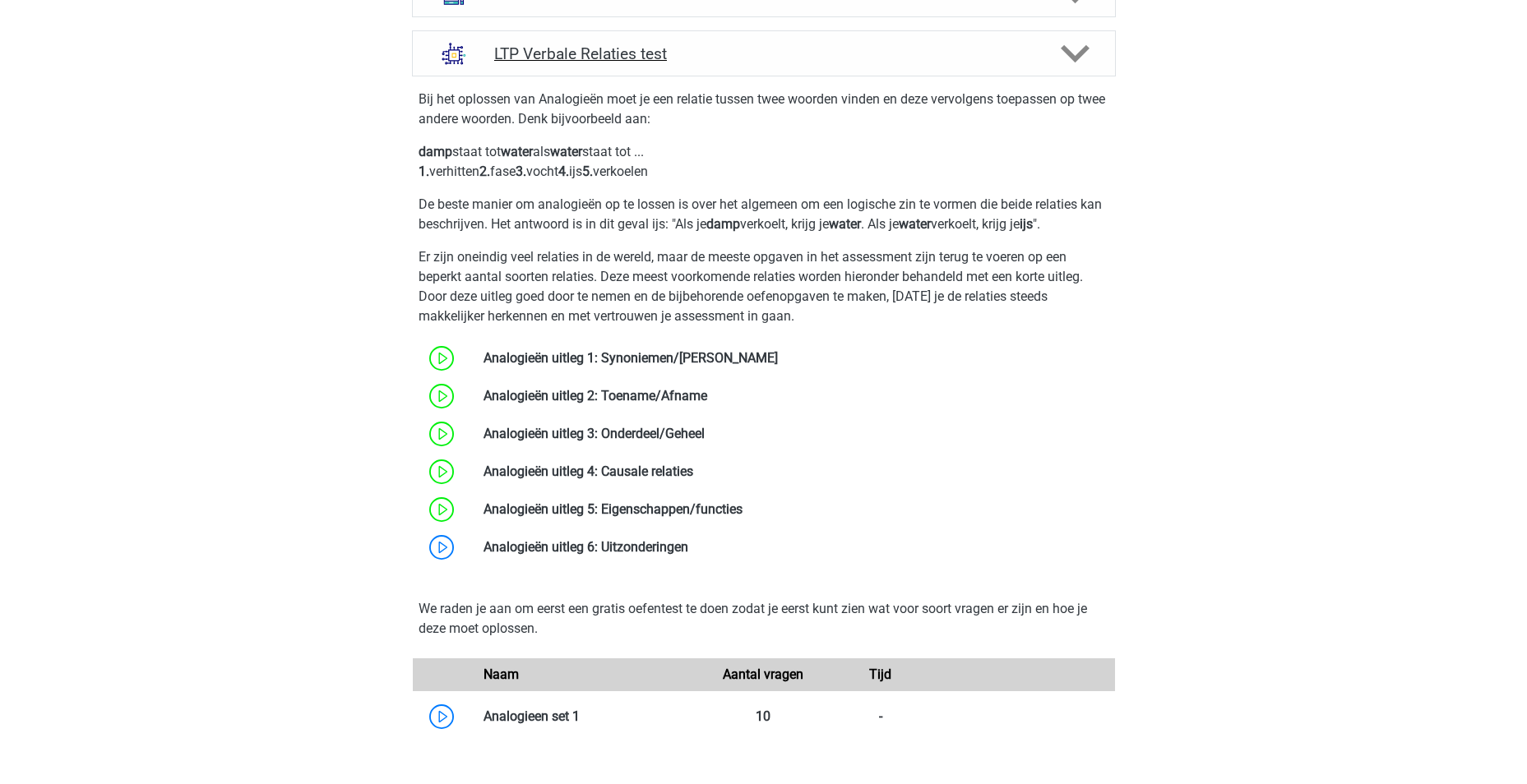
scroll to position [822, 0]
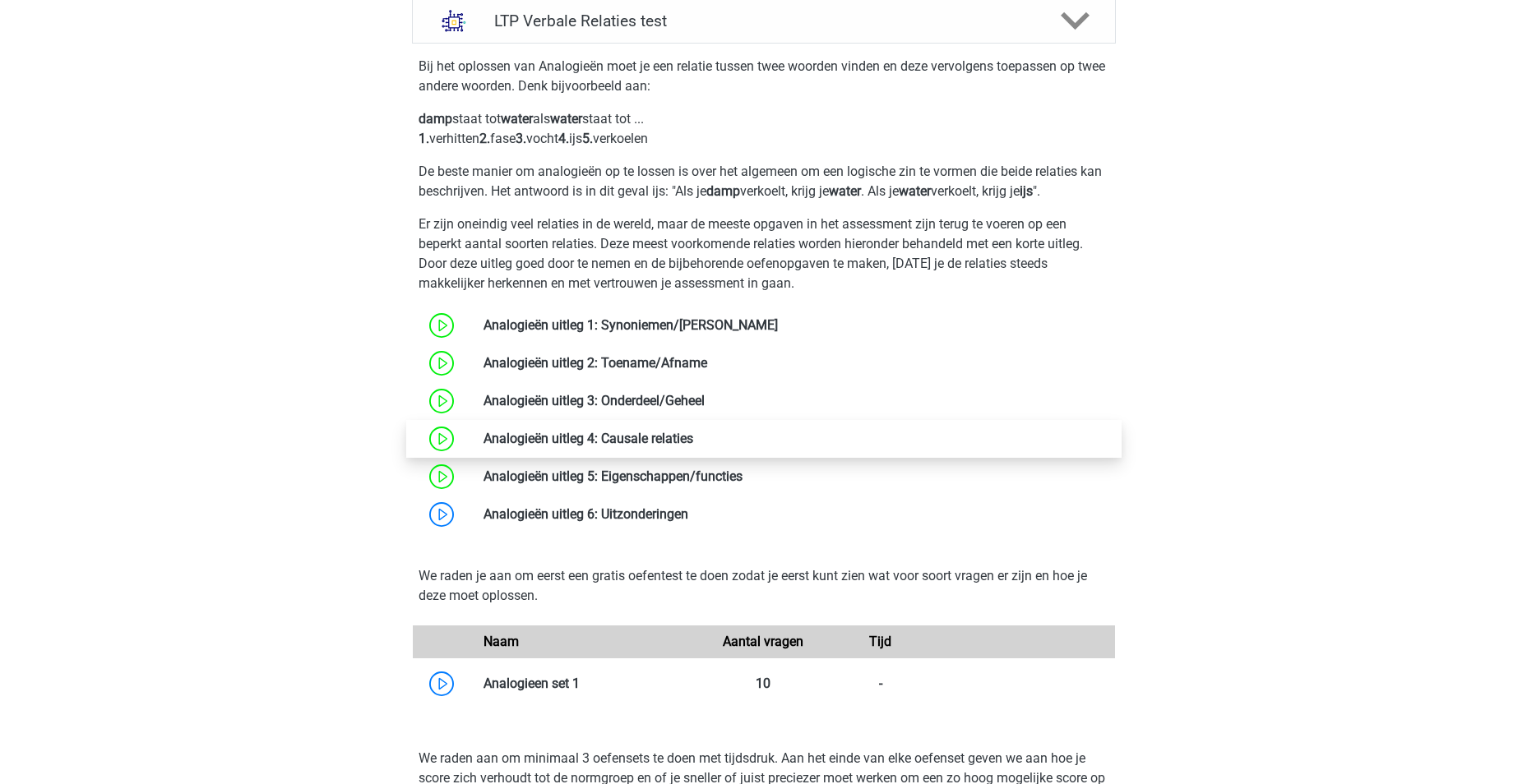
click at [693, 442] on link at bounding box center [693, 439] width 0 height 15
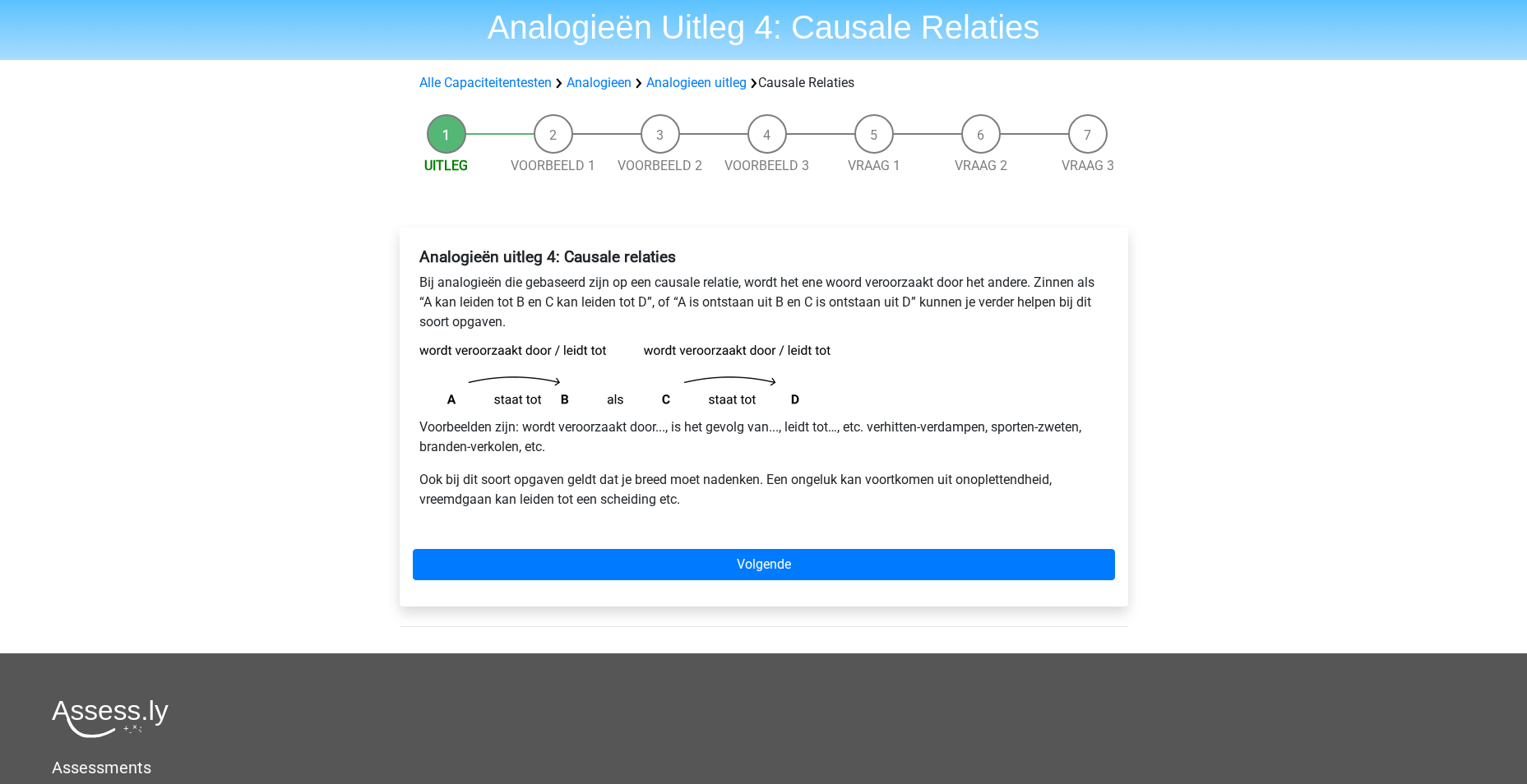
scroll to position [82, 0]
